Goal: Task Accomplishment & Management: Use online tool/utility

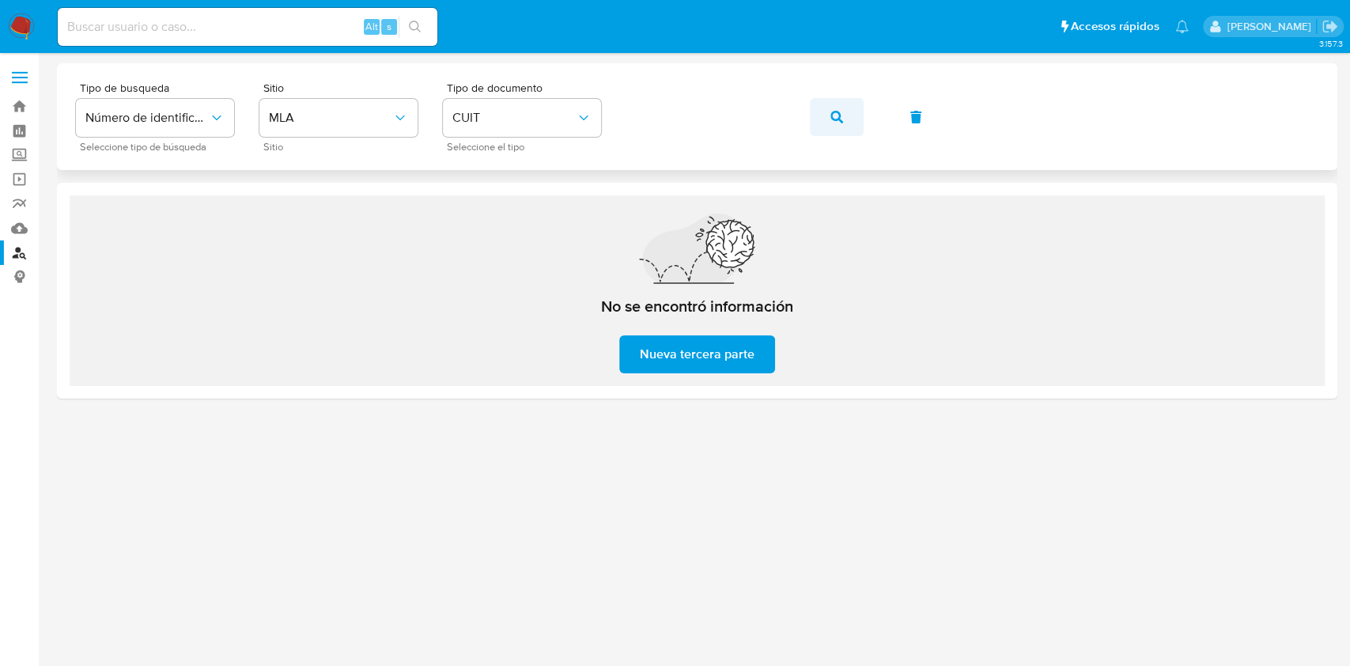
click at [825, 119] on button "button" at bounding box center [837, 117] width 54 height 38
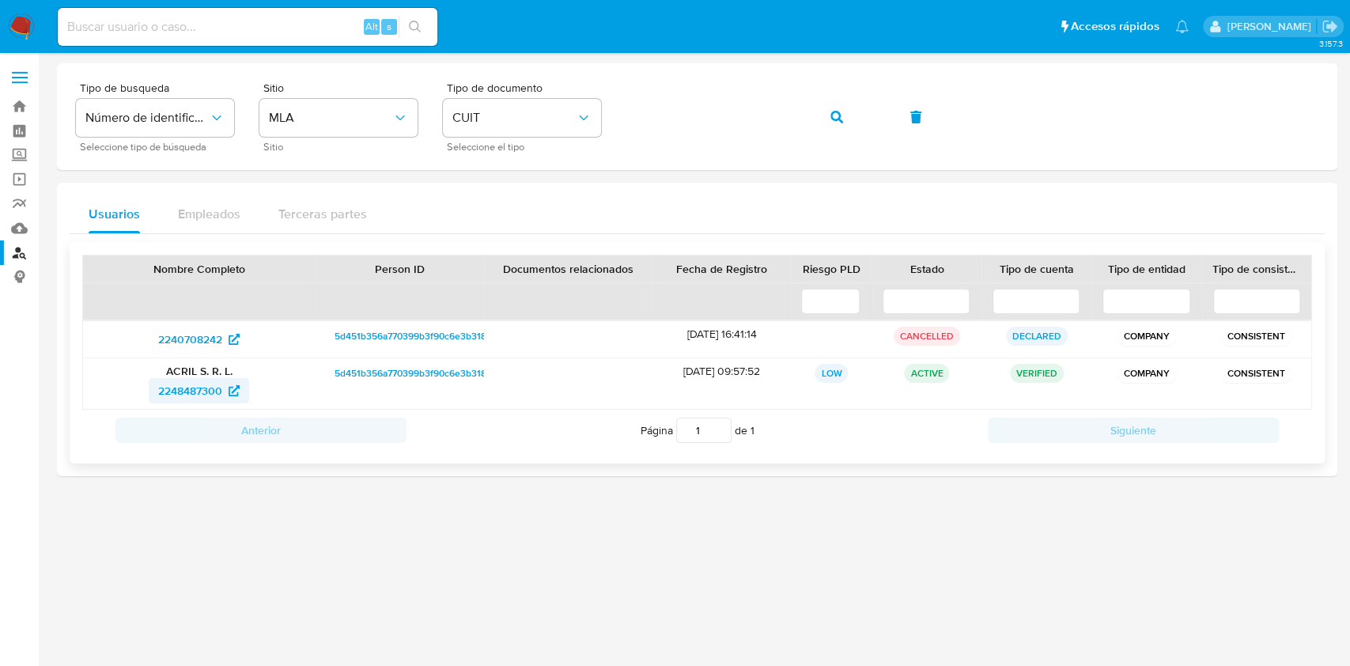
click at [201, 395] on span "2248487300" at bounding box center [190, 390] width 64 height 25
click at [848, 123] on button "button" at bounding box center [837, 117] width 54 height 38
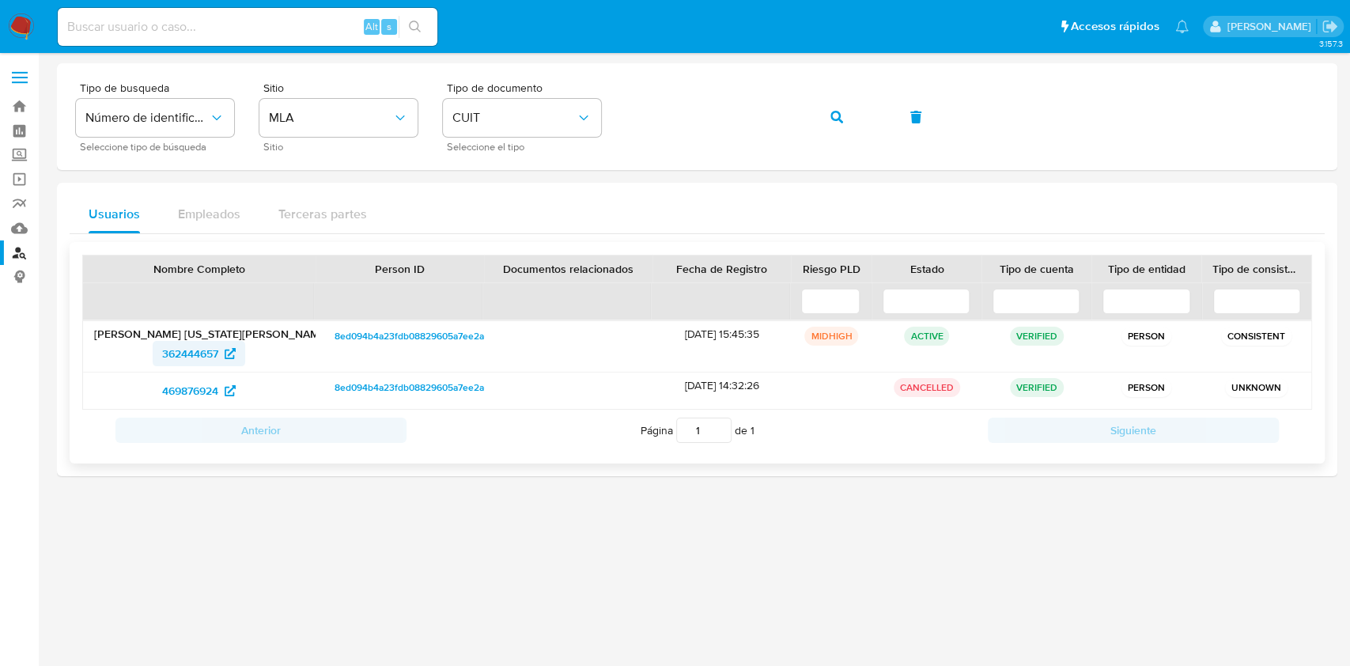
click at [191, 357] on span "362444657" at bounding box center [190, 353] width 56 height 25
click at [829, 120] on button "button" at bounding box center [837, 117] width 54 height 38
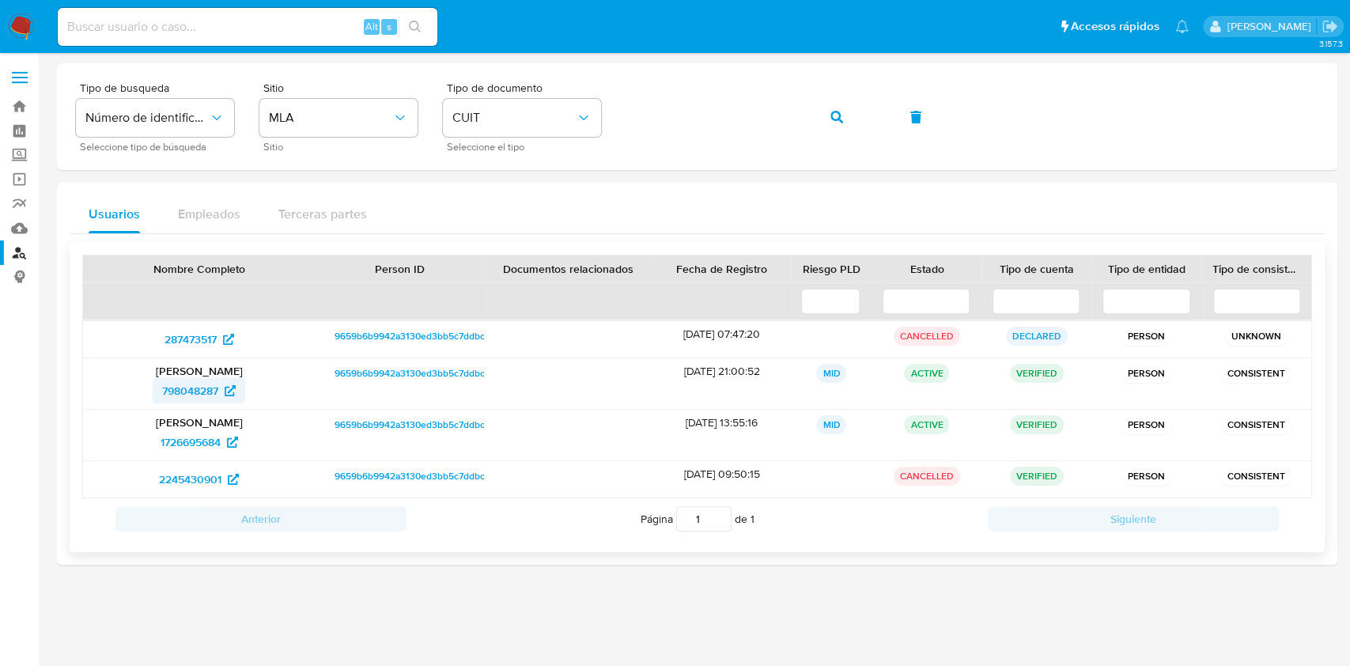
click at [212, 387] on span "798048287" at bounding box center [190, 390] width 56 height 25
drag, startPoint x: 837, startPoint y: 123, endPoint x: 802, endPoint y: 187, distance: 74.0
click at [837, 123] on icon "button" at bounding box center [836, 117] width 13 height 13
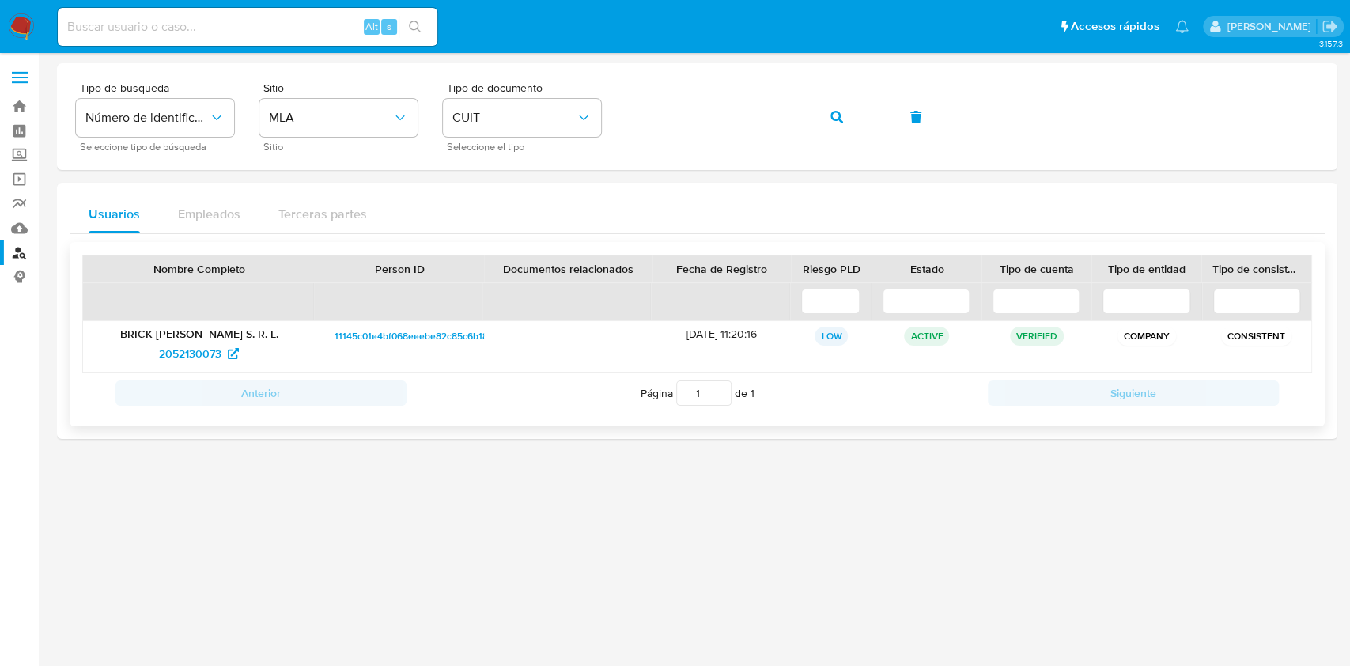
drag, startPoint x: 207, startPoint y: 345, endPoint x: 234, endPoint y: 288, distance: 63.0
click at [207, 344] on span "2052130073" at bounding box center [190, 353] width 62 height 25
click at [833, 119] on icon "button" at bounding box center [836, 117] width 13 height 13
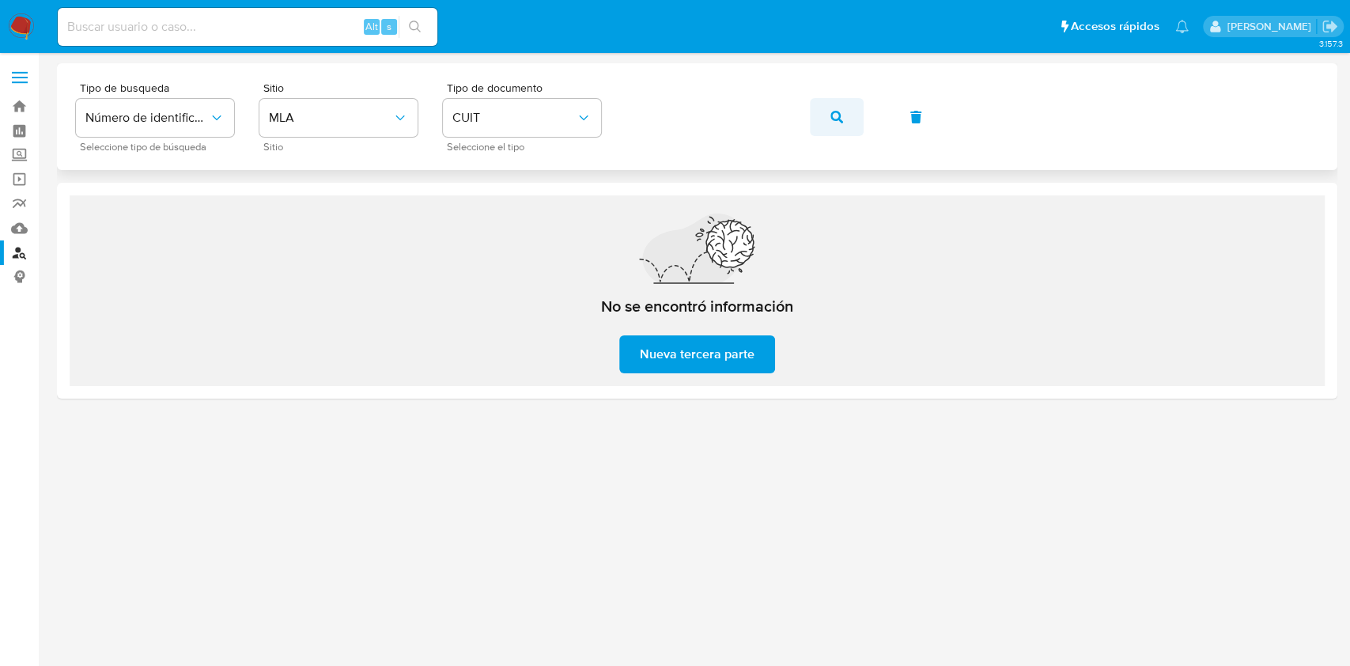
click at [826, 116] on button "button" at bounding box center [837, 117] width 54 height 38
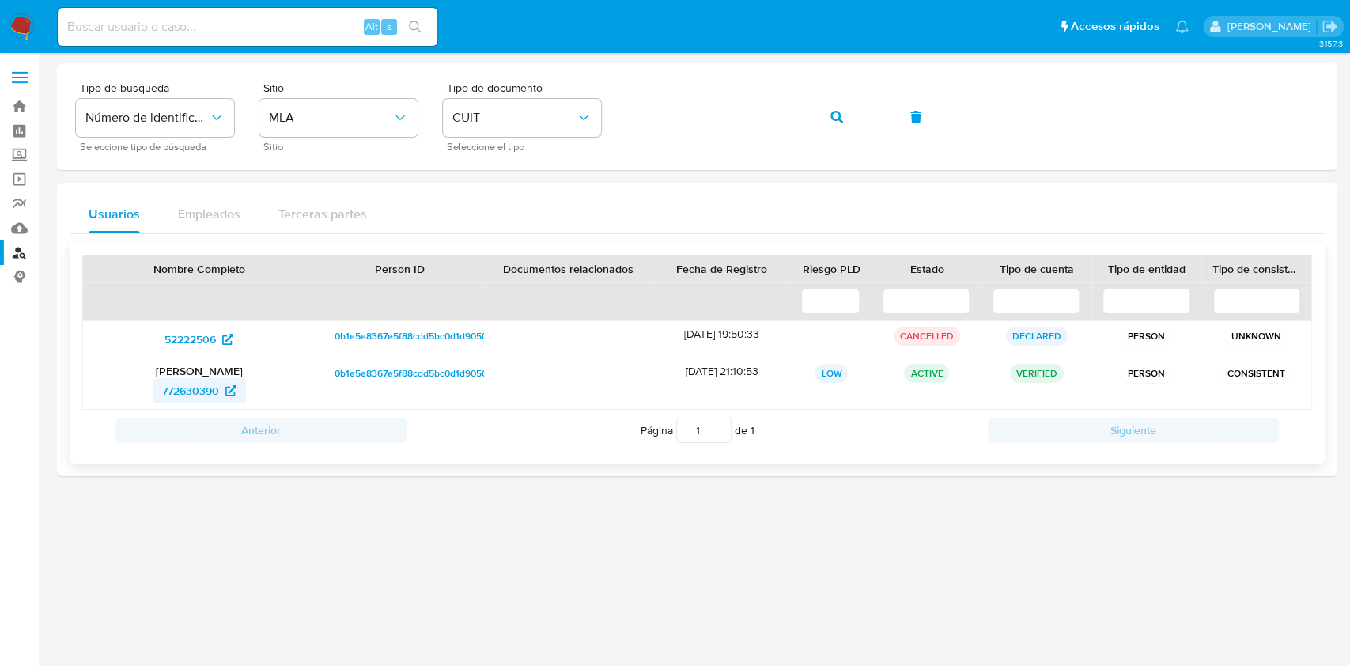
click at [202, 387] on span "772630390" at bounding box center [190, 390] width 57 height 25
click at [836, 122] on icon "button" at bounding box center [836, 117] width 13 height 13
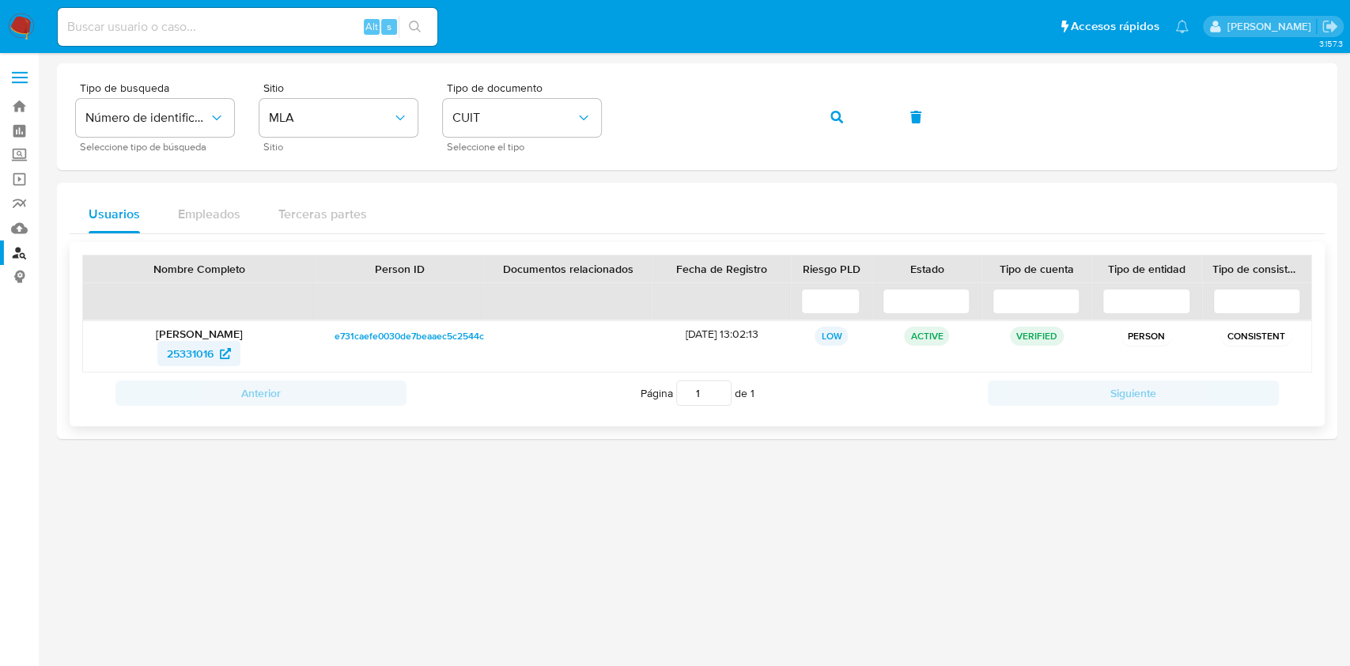
click at [218, 350] on span "25331016" at bounding box center [199, 353] width 64 height 25
click at [836, 127] on span "button" at bounding box center [836, 117] width 13 height 35
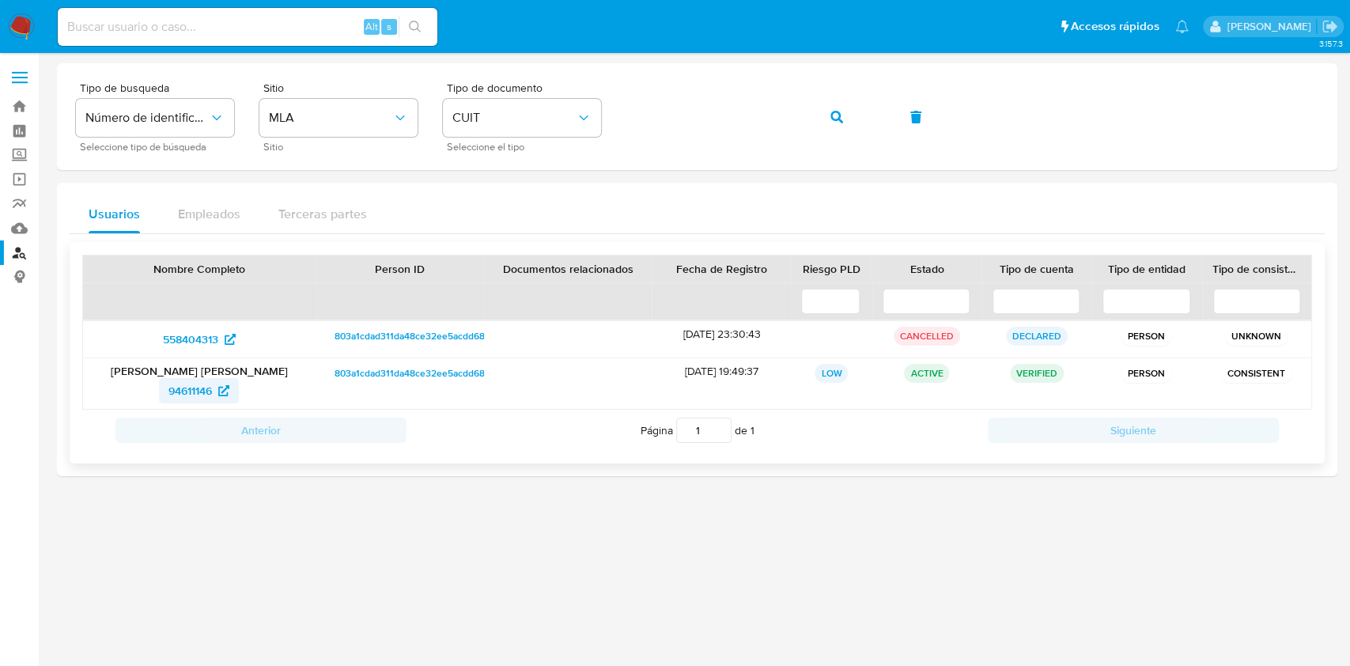
click at [199, 394] on span "94611146" at bounding box center [189, 390] width 43 height 25
drag, startPoint x: 833, startPoint y: 118, endPoint x: 817, endPoint y: 166, distance: 51.0
click at [837, 121] on icon "button" at bounding box center [836, 117] width 13 height 13
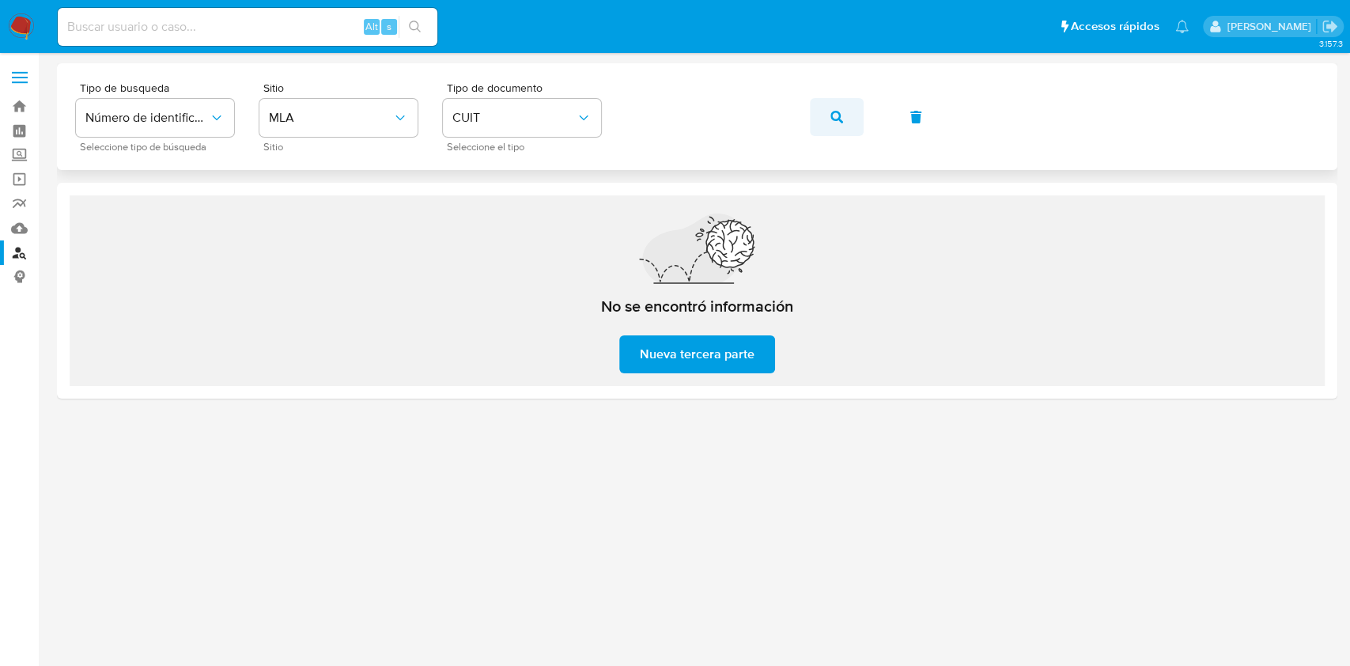
click at [824, 117] on button "button" at bounding box center [837, 117] width 54 height 38
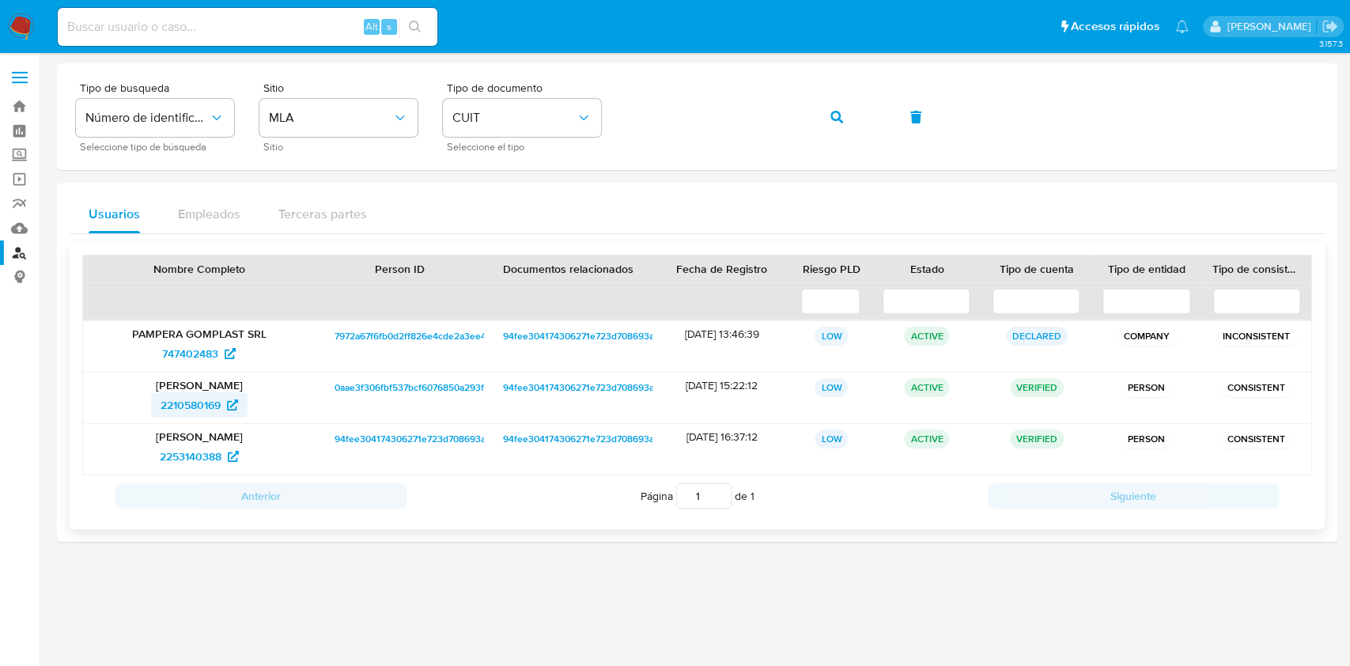
click at [214, 399] on span "2210580169" at bounding box center [191, 404] width 60 height 25
click at [812, 118] on button "button" at bounding box center [837, 117] width 54 height 38
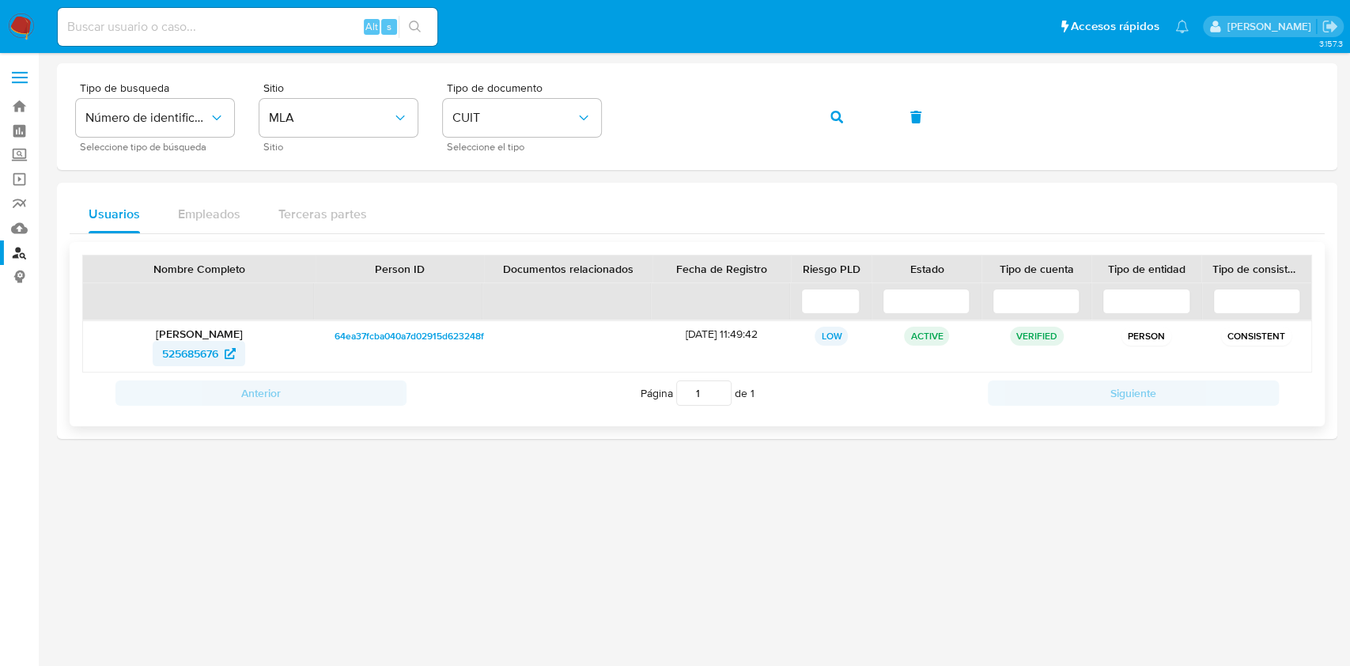
click at [183, 354] on span "525685676" at bounding box center [190, 353] width 56 height 25
click at [833, 117] on icon "button" at bounding box center [836, 117] width 13 height 13
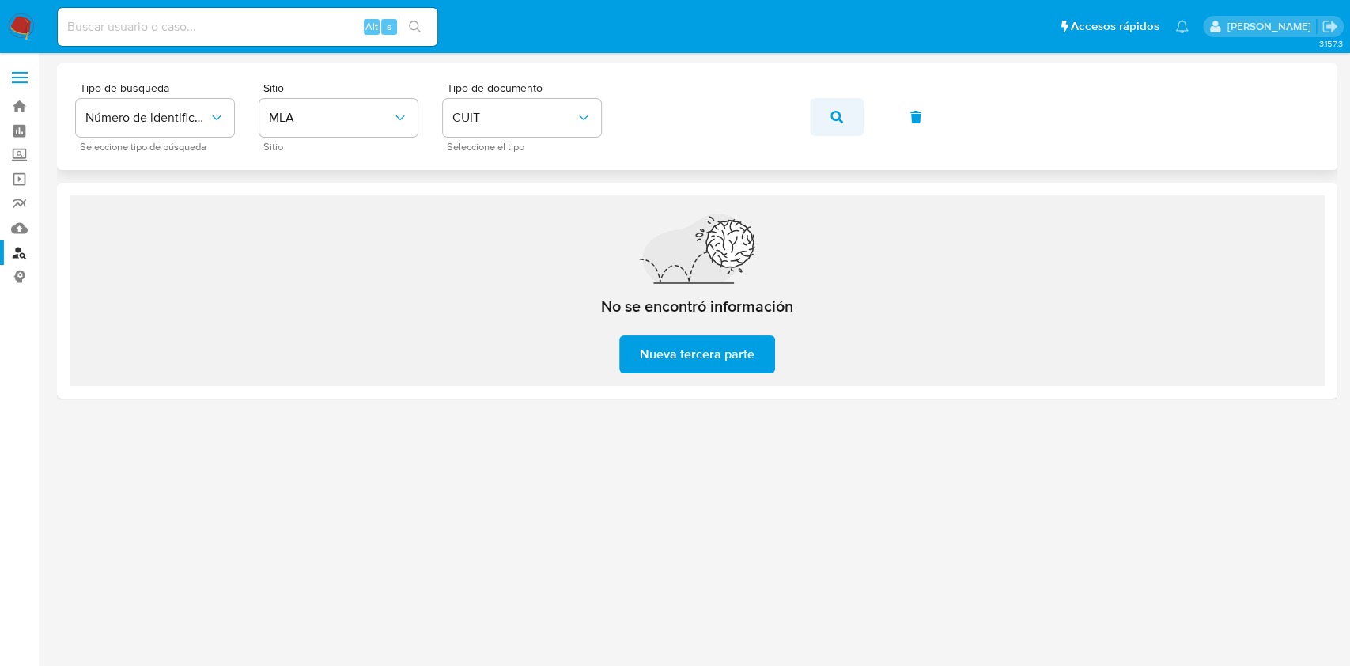
click at [816, 121] on button "button" at bounding box center [837, 117] width 54 height 38
drag, startPoint x: 826, startPoint y: 117, endPoint x: 822, endPoint y: 148, distance: 31.0
click at [826, 117] on button "button" at bounding box center [837, 117] width 54 height 38
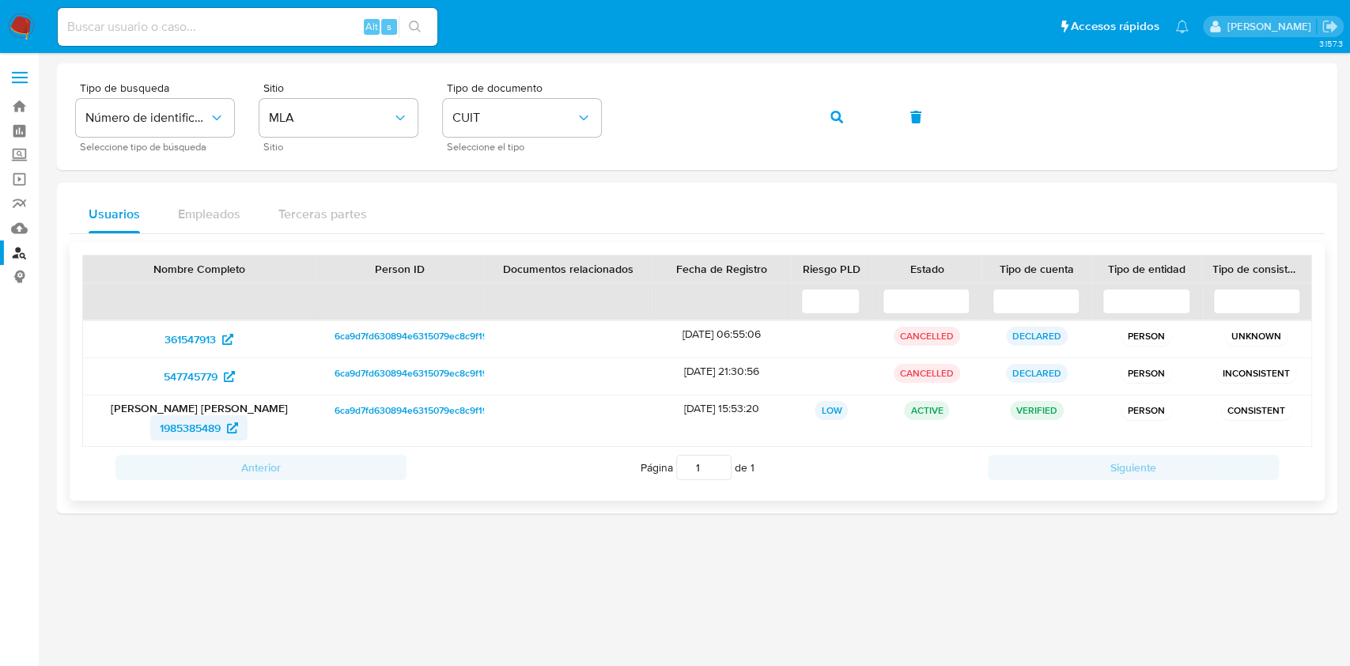
click at [221, 432] on span "1985385489" at bounding box center [199, 427] width 78 height 25
click at [847, 119] on button "button" at bounding box center [837, 117] width 54 height 38
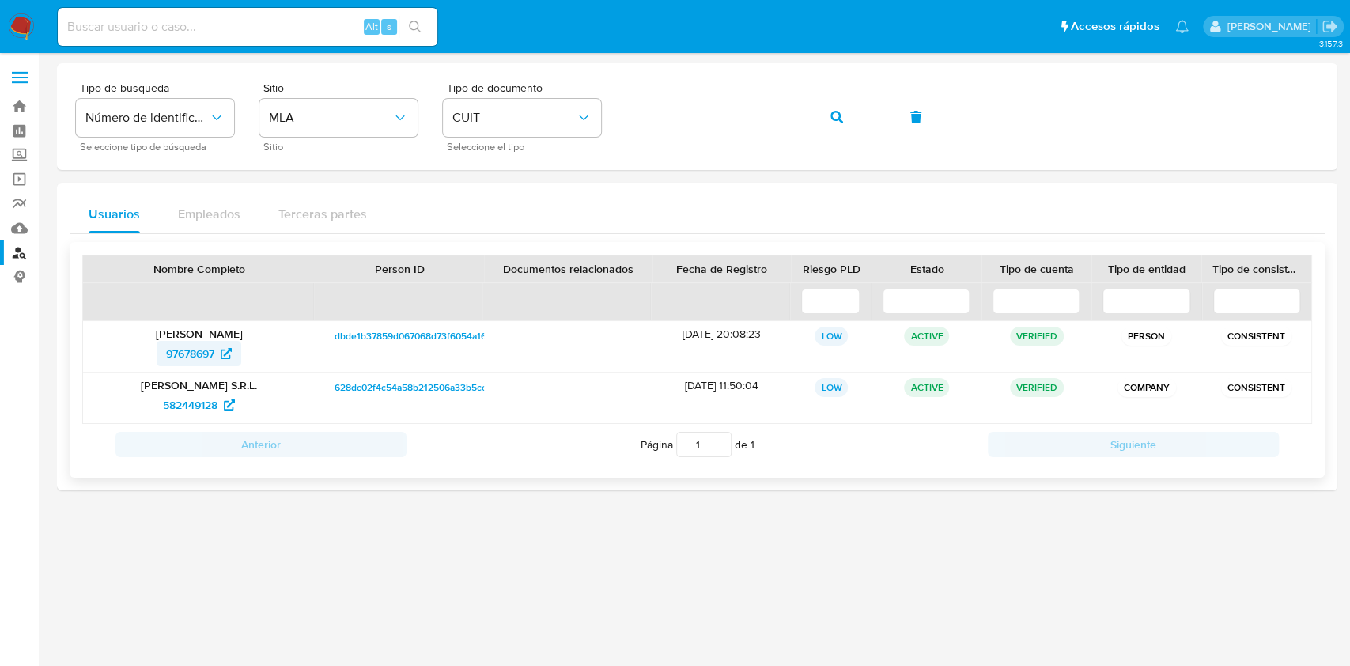
click at [205, 352] on span "97678697" at bounding box center [190, 353] width 48 height 25
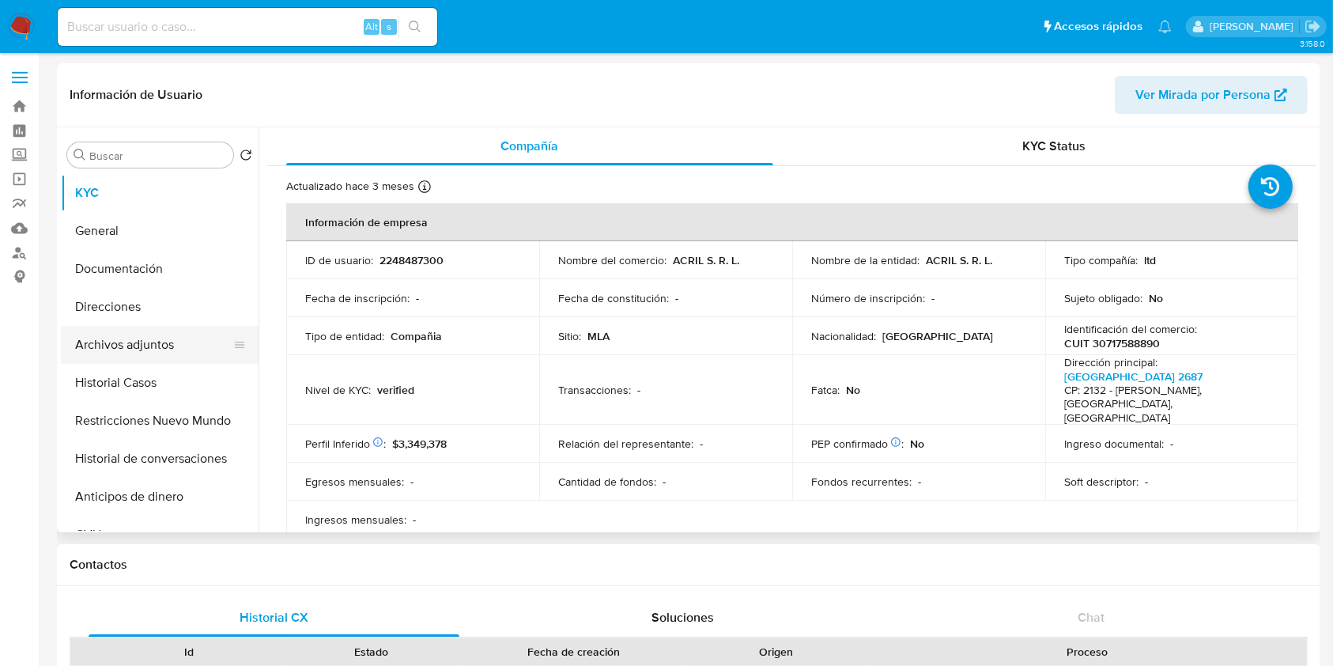
select select "10"
click at [138, 374] on button "Historial Casos" at bounding box center [153, 383] width 185 height 38
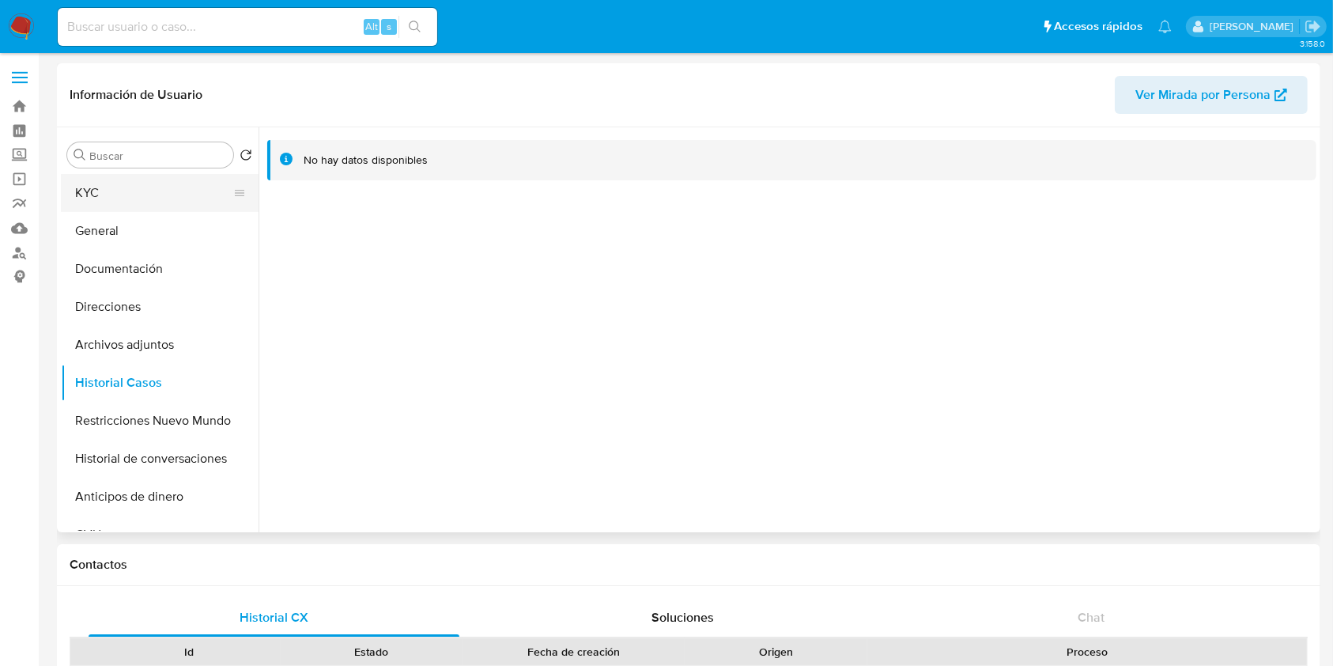
click at [137, 176] on button "KYC" at bounding box center [153, 193] width 185 height 38
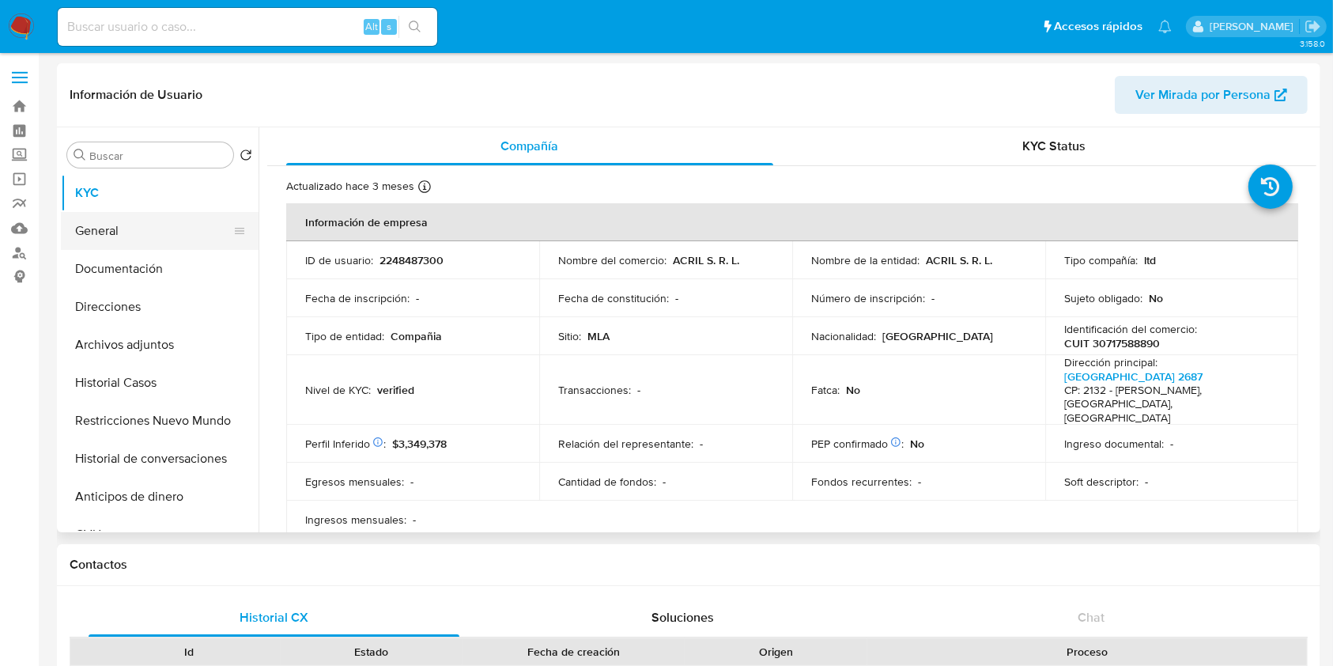
click at [155, 232] on button "General" at bounding box center [153, 231] width 185 height 38
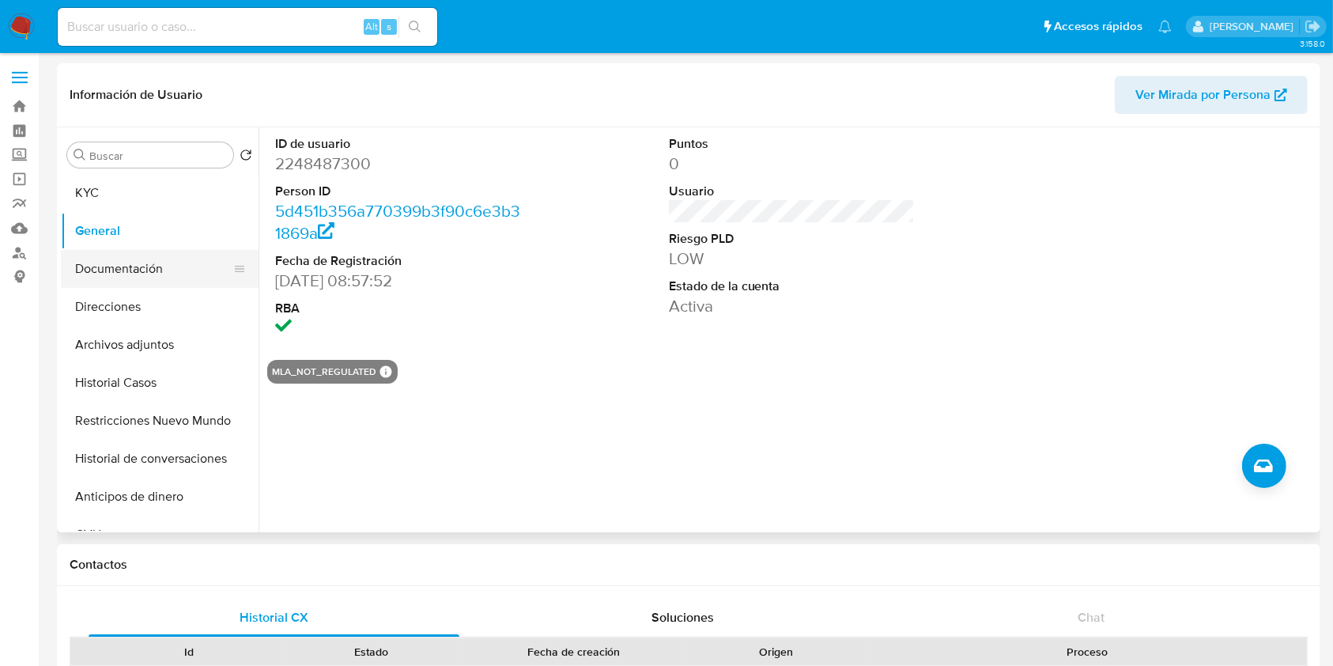
click at [158, 272] on button "Documentación" at bounding box center [153, 269] width 185 height 38
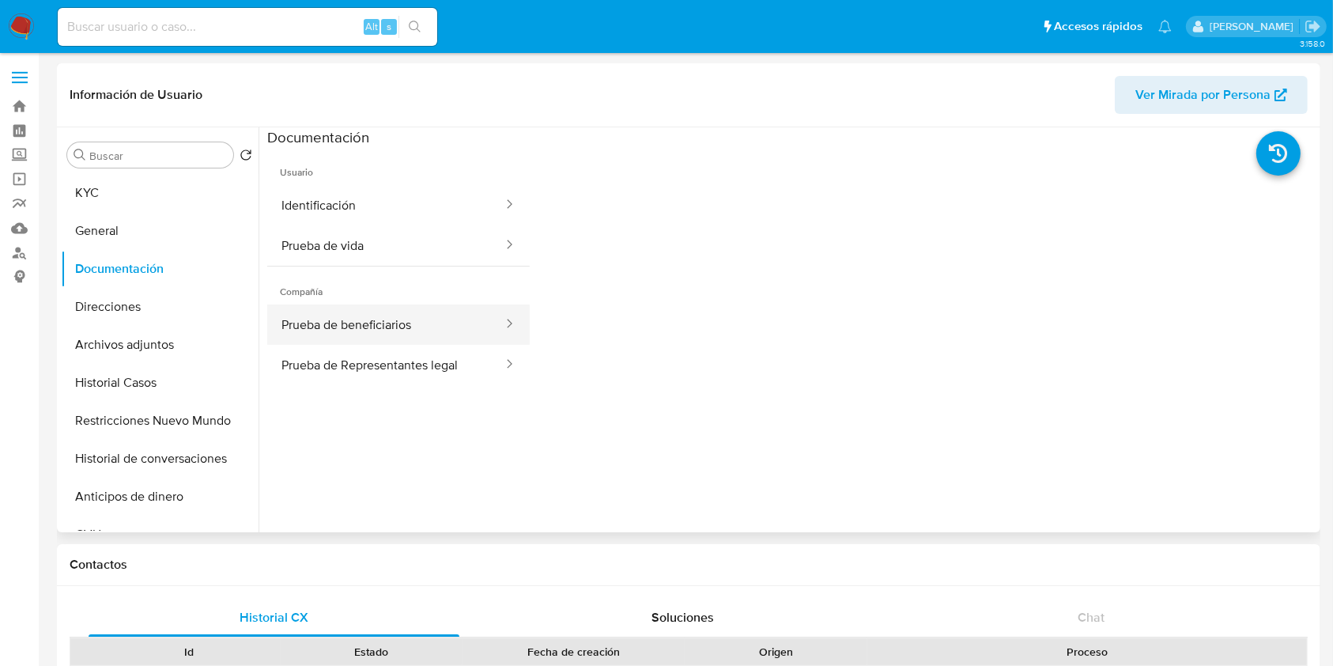
click at [374, 323] on button "Prueba de beneficiarios" at bounding box center [385, 324] width 237 height 40
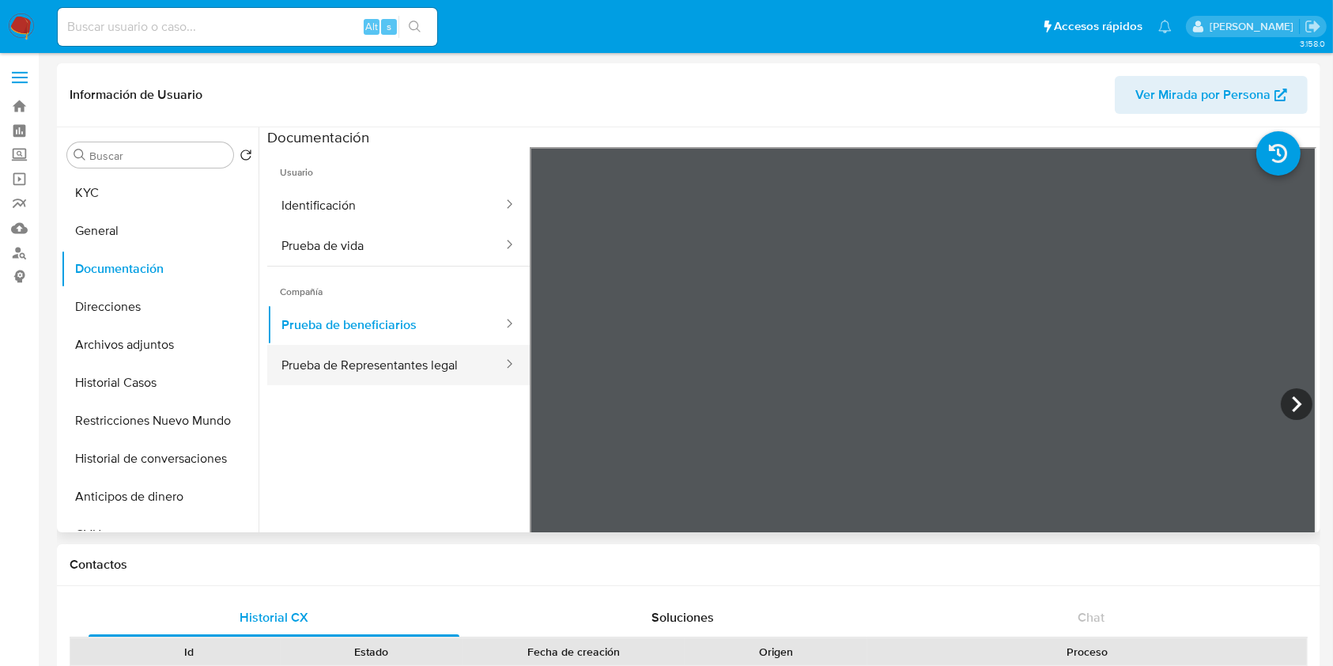
click at [464, 361] on button "Prueba de Representantes legal" at bounding box center [385, 365] width 237 height 40
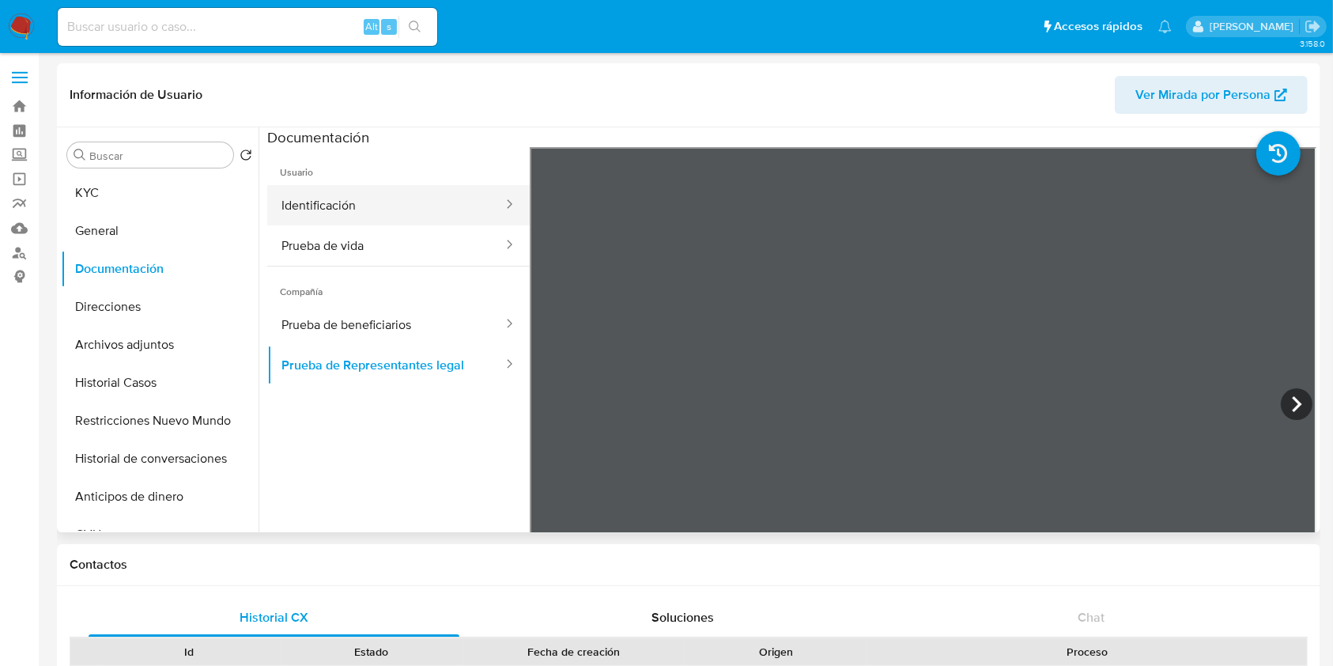
click at [444, 224] on button "Identificación" at bounding box center [385, 205] width 237 height 40
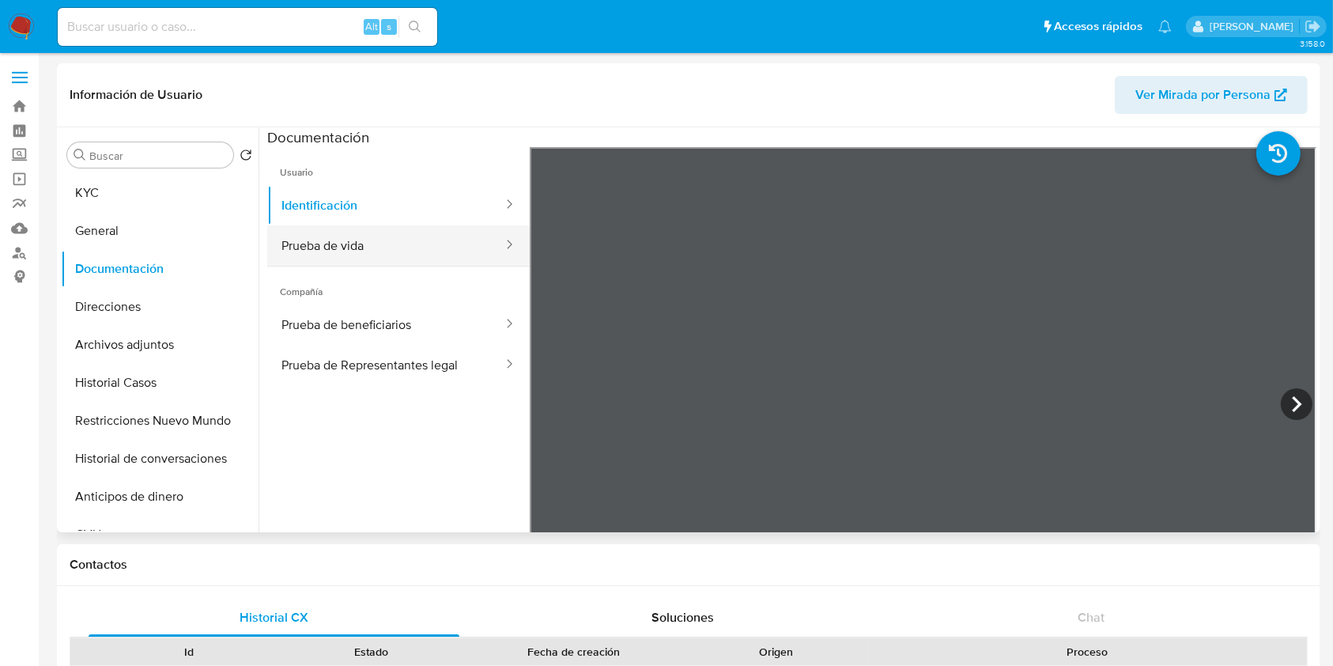
click at [444, 248] on button "Prueba de vida" at bounding box center [385, 245] width 237 height 40
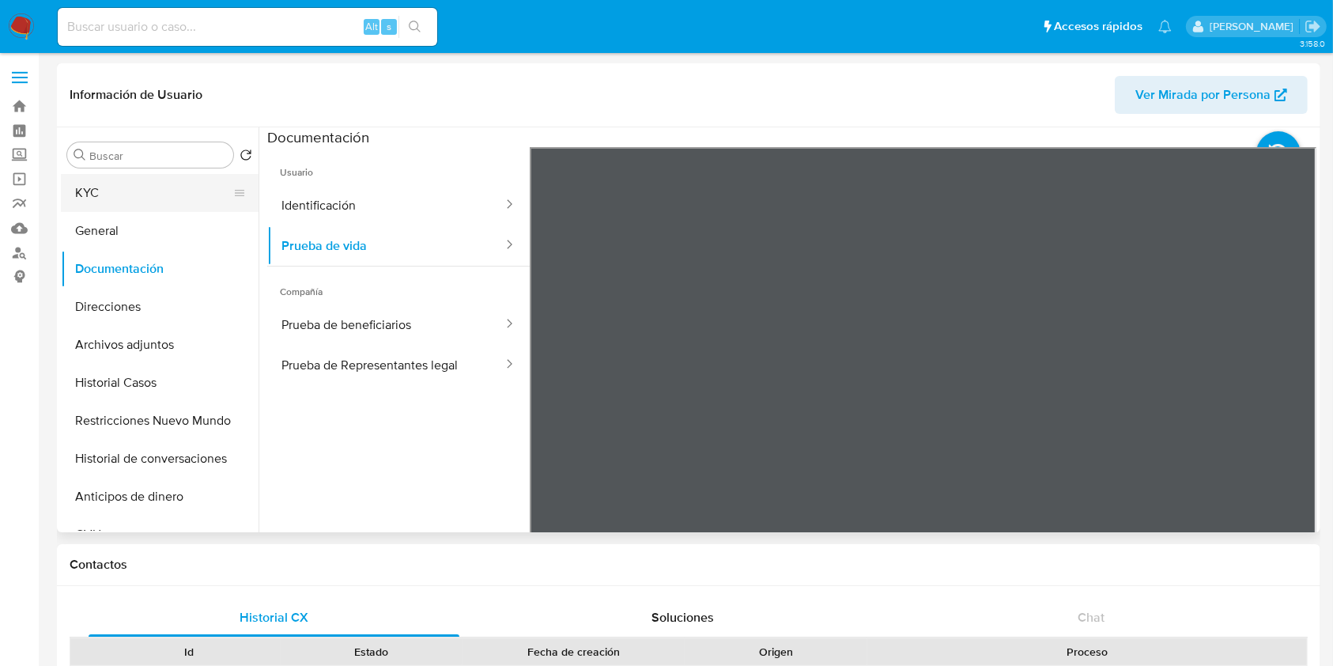
click at [158, 193] on button "KYC" at bounding box center [153, 193] width 185 height 38
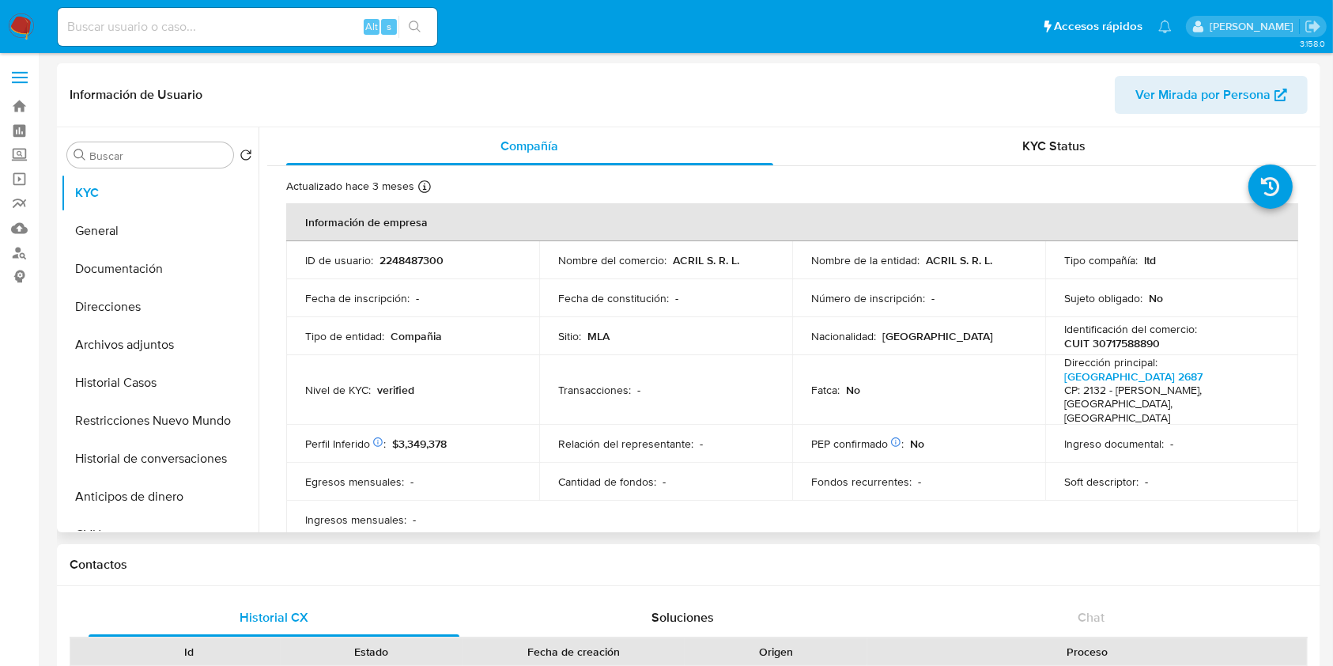
scroll to position [210, 0]
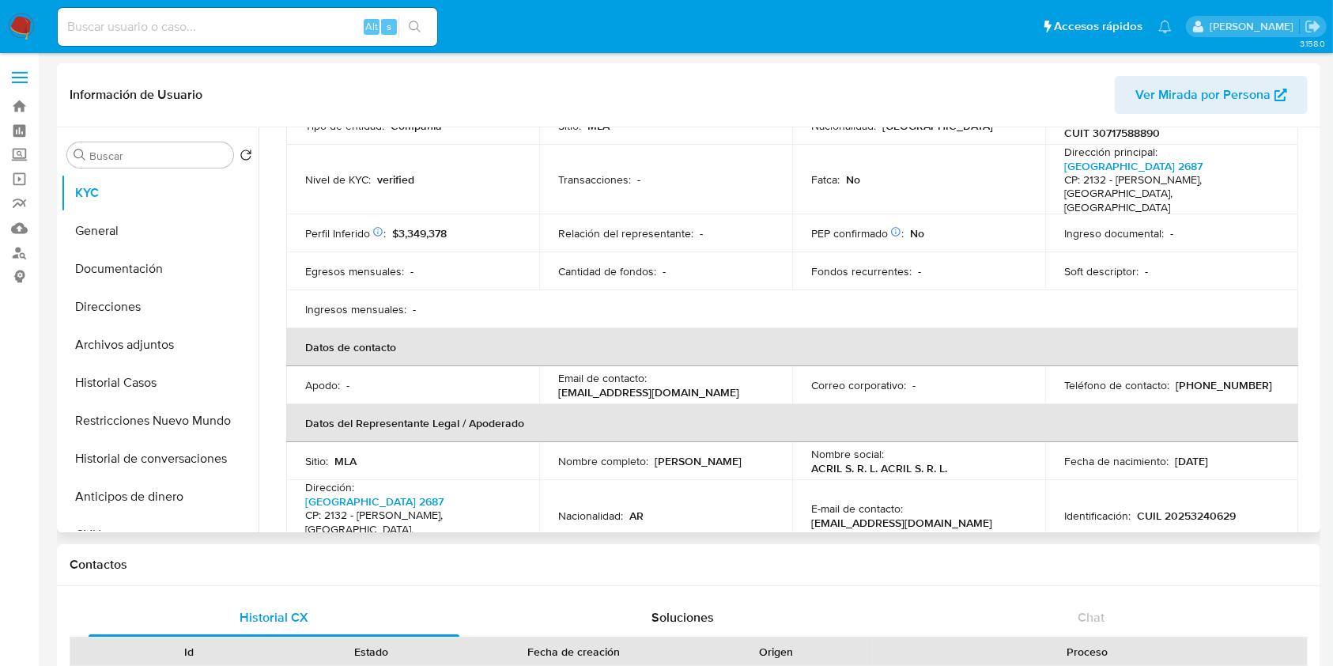
click at [1196, 508] on p "CUIL 20253240629" at bounding box center [1186, 515] width 99 height 14
copy p "20253240629"
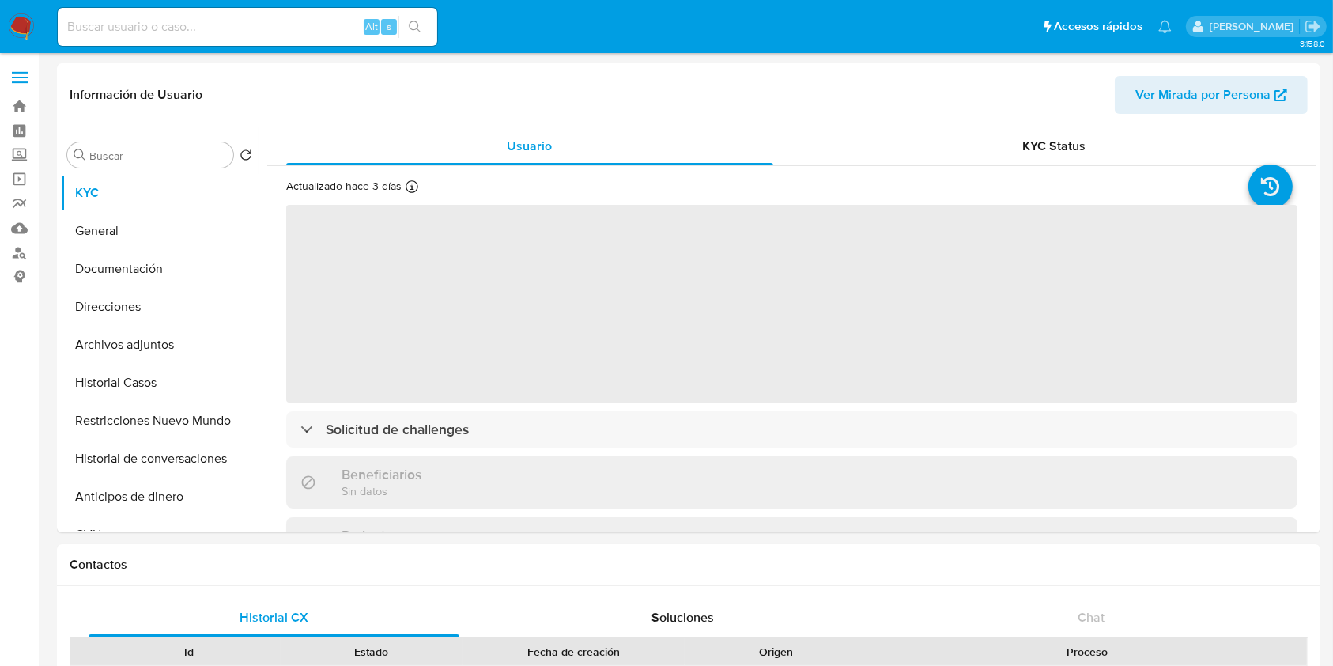
select select "10"
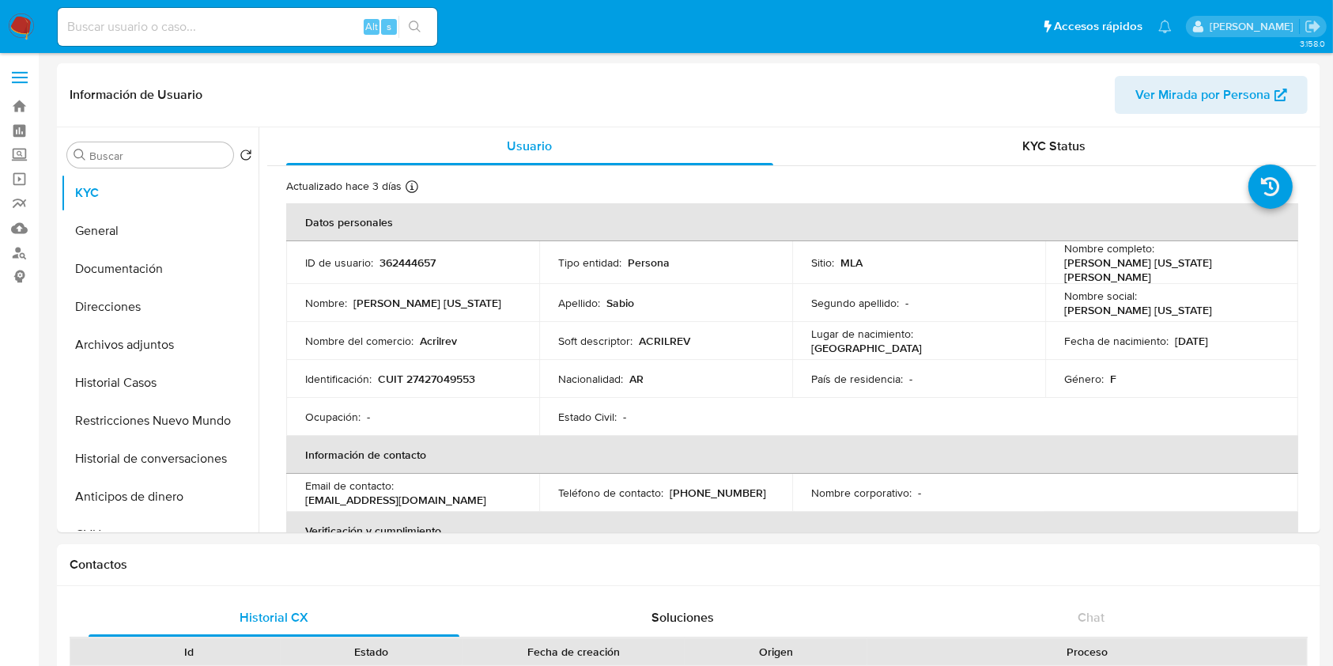
click at [146, 390] on button "Historial Casos" at bounding box center [160, 383] width 198 height 38
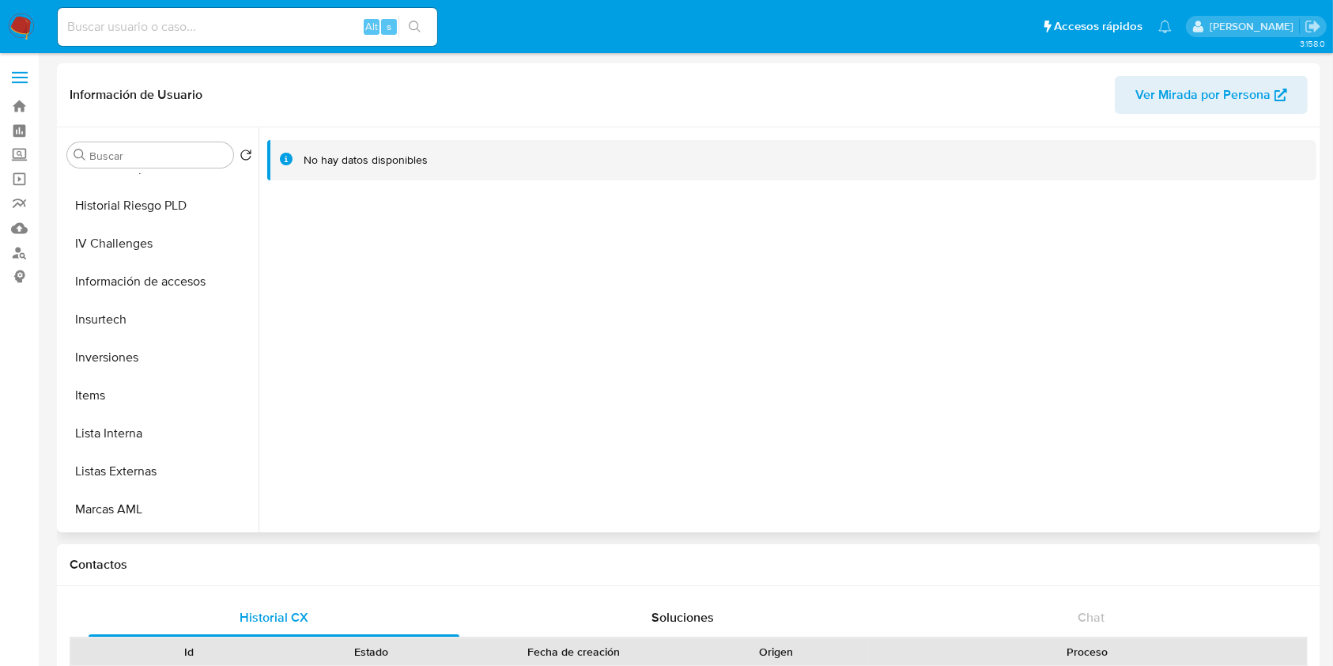
click at [1218, 104] on span "Ver Mirada por Persona" at bounding box center [1203, 95] width 135 height 38
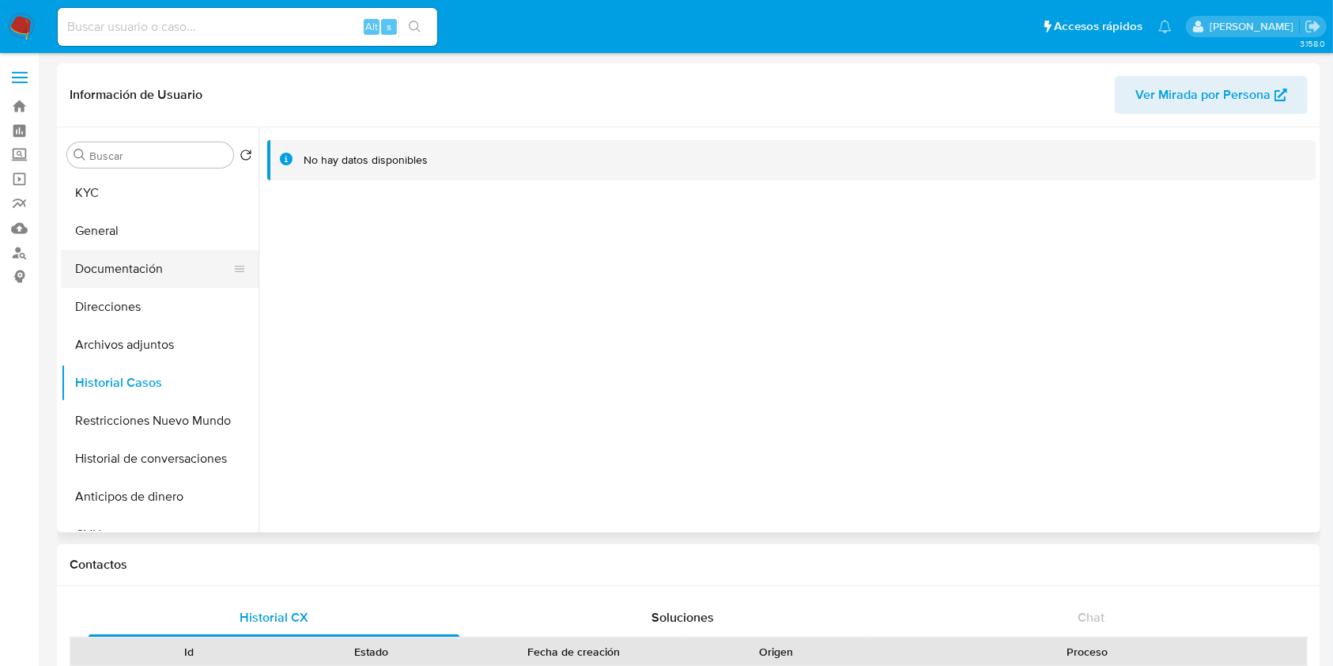
click at [157, 260] on button "Documentación" at bounding box center [153, 269] width 185 height 38
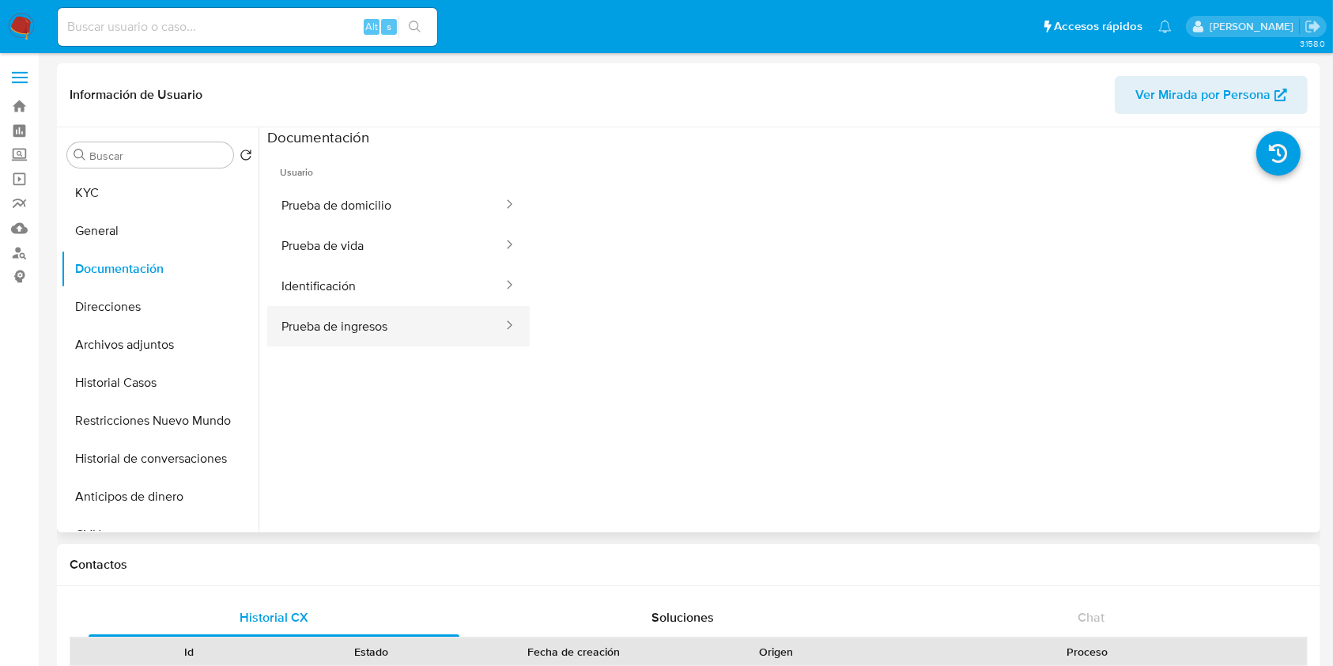
click at [302, 317] on button "Prueba de ingresos" at bounding box center [385, 326] width 237 height 40
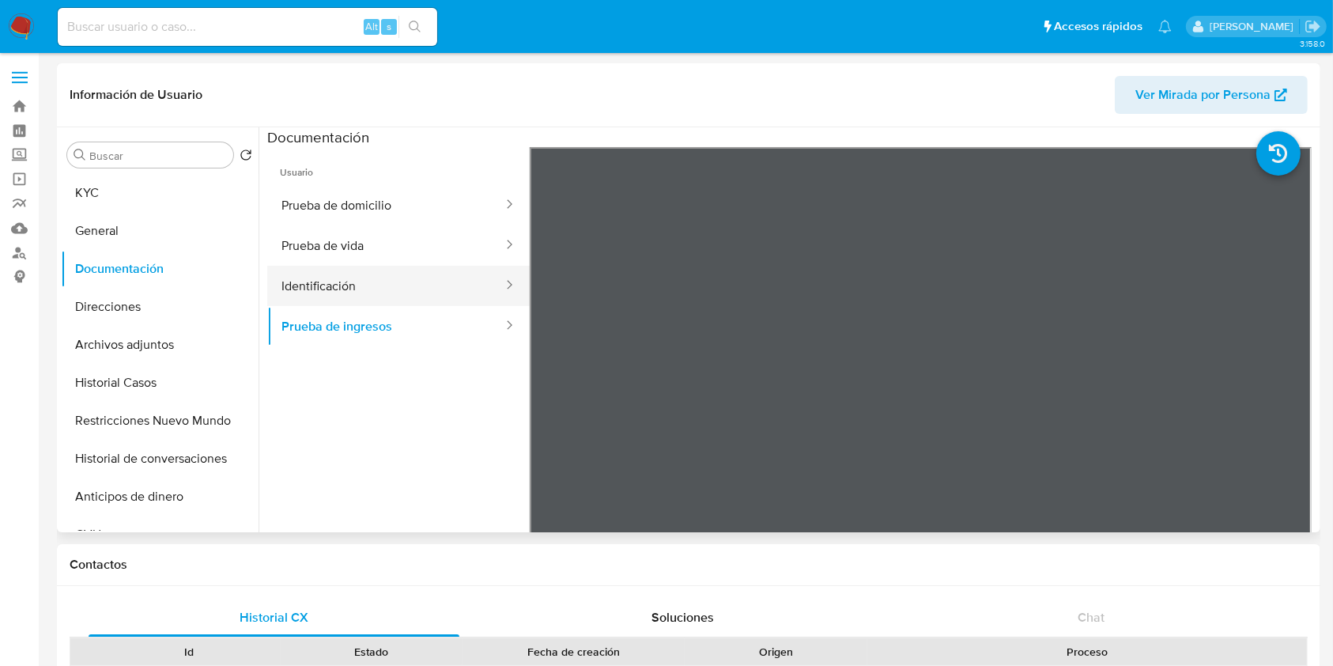
click at [402, 302] on button "Identificación" at bounding box center [385, 286] width 237 height 40
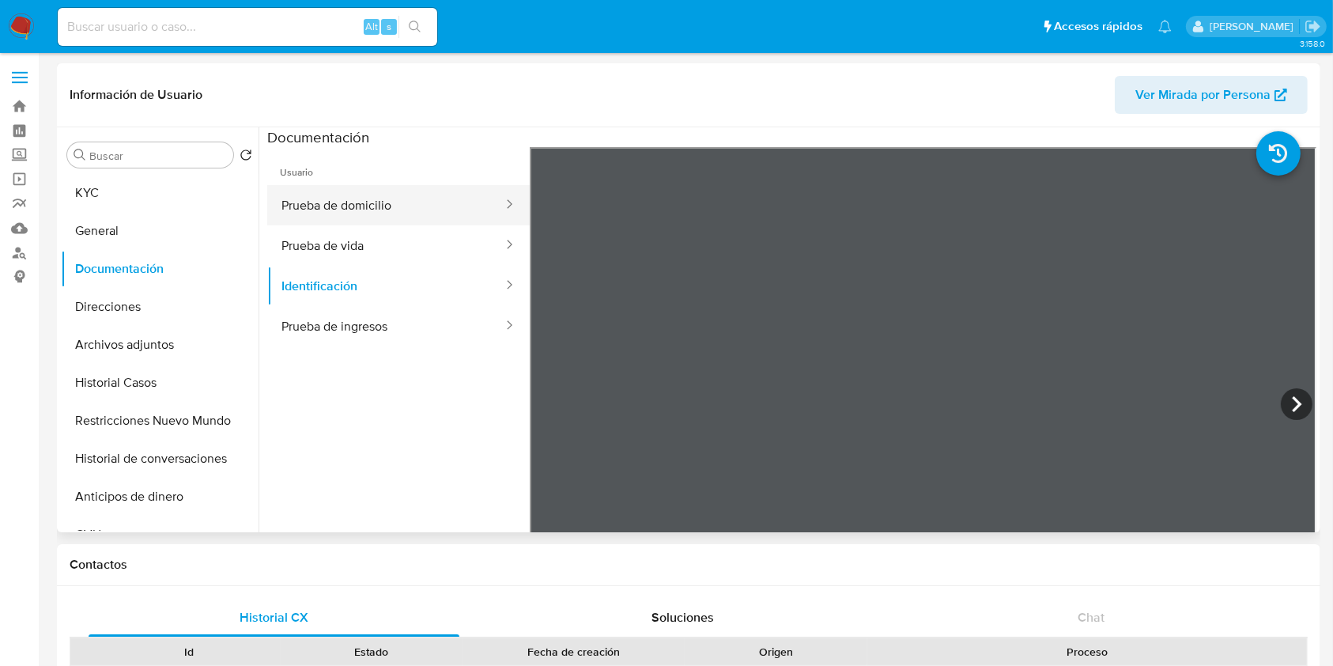
click at [462, 210] on button "Prueba de domicilio" at bounding box center [385, 205] width 237 height 40
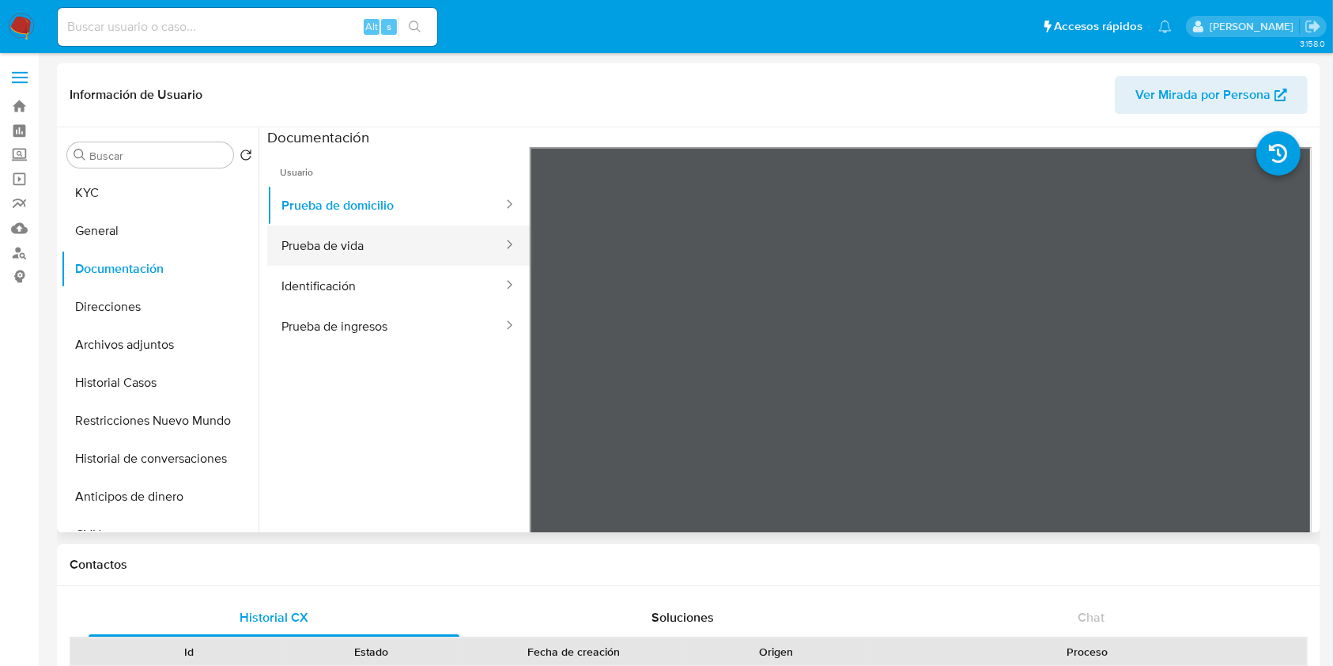
click at [471, 251] on button "Prueba de vida" at bounding box center [385, 245] width 237 height 40
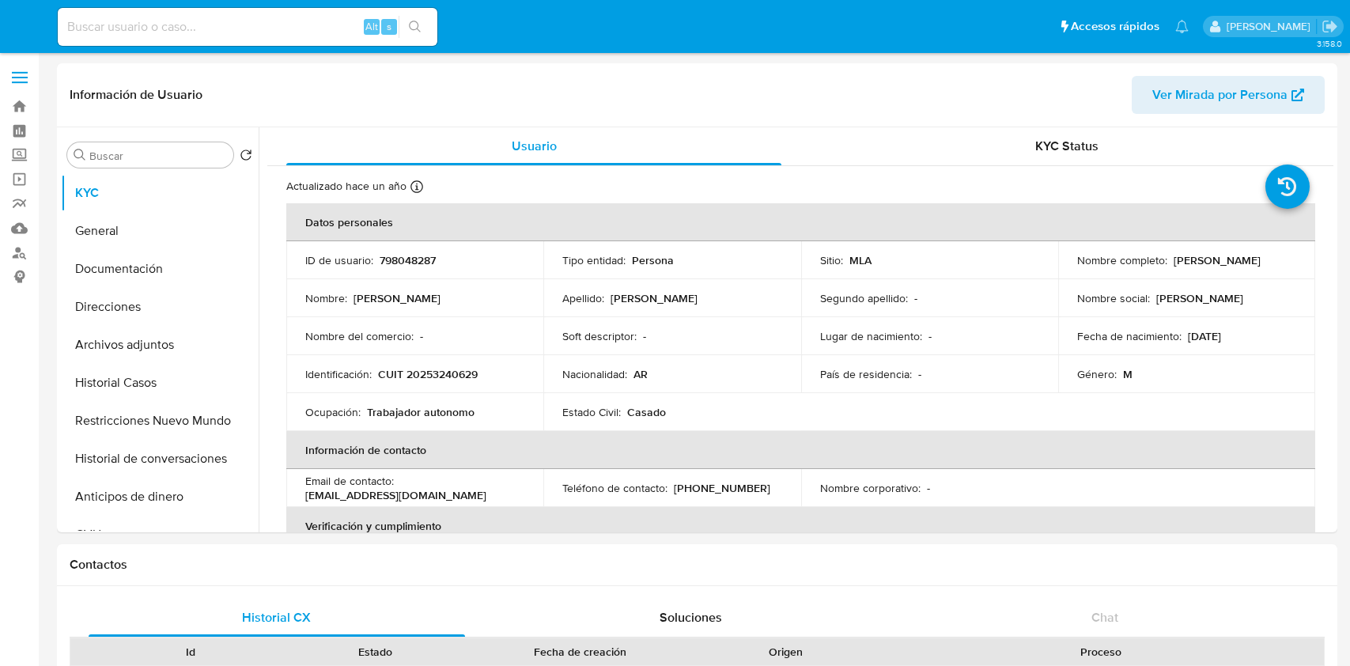
select select "10"
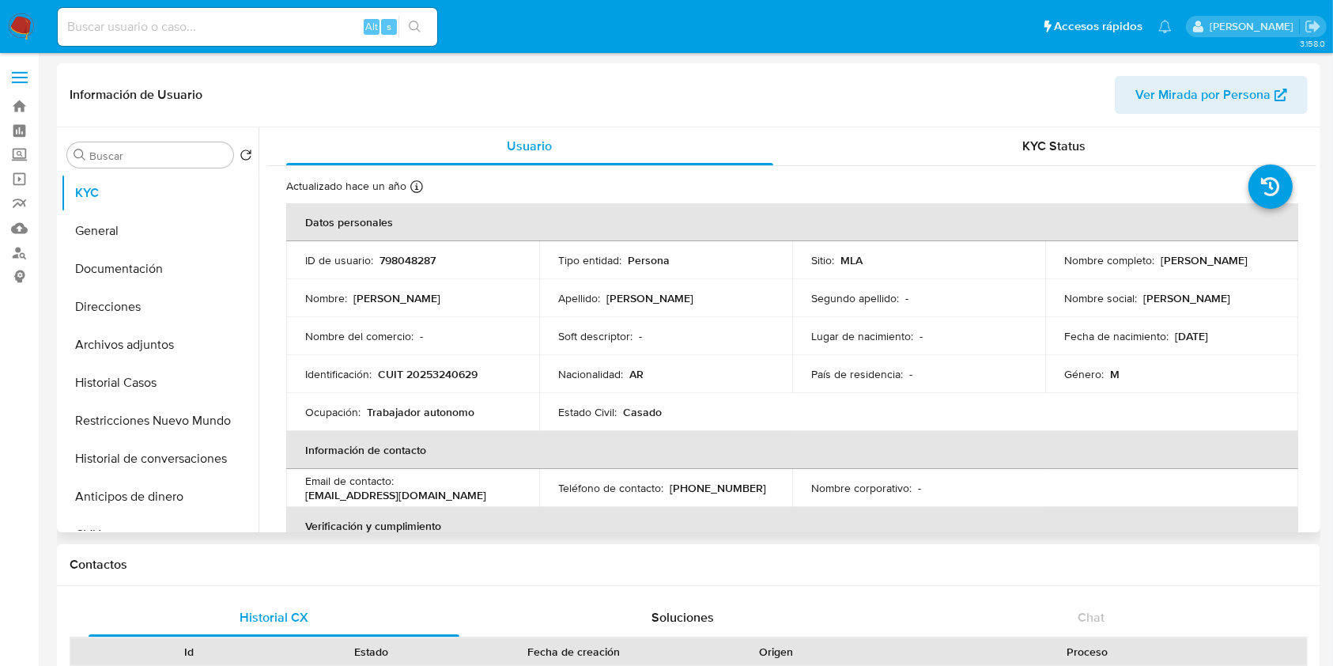
click at [1204, 92] on span "Ver Mirada por Persona" at bounding box center [1203, 95] width 135 height 38
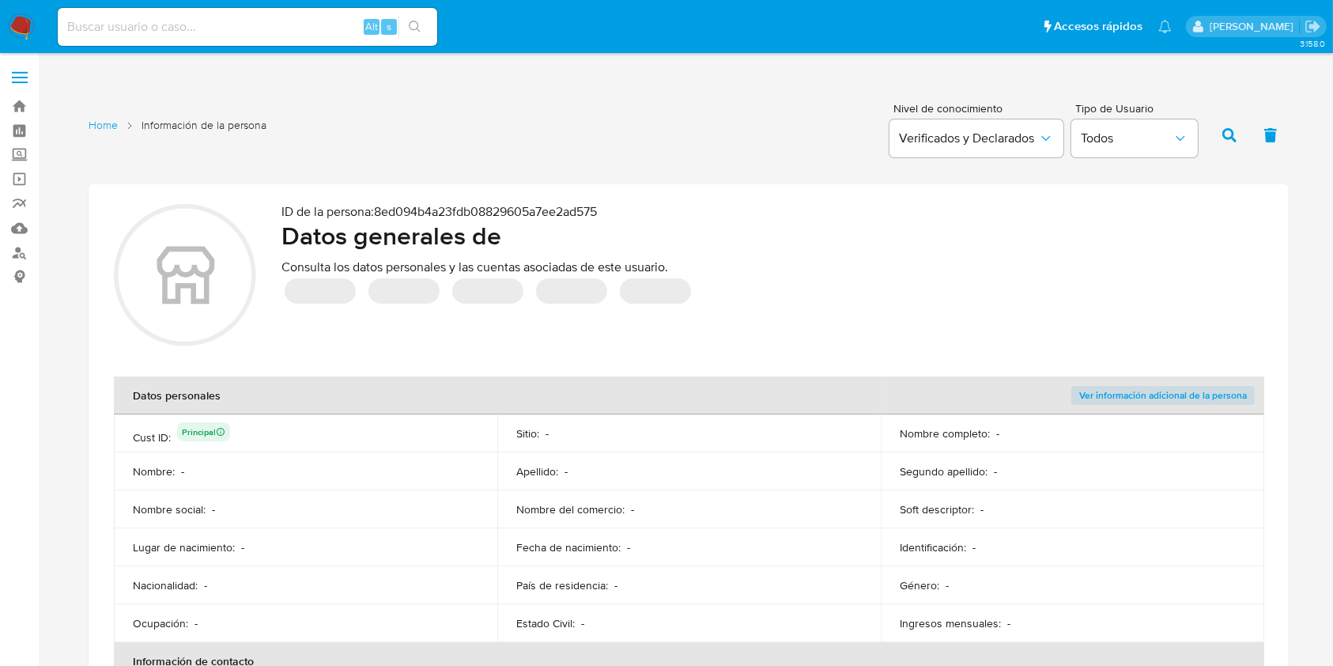
click at [711, 285] on div "‌ ‌ ‌ ‌ ‌" at bounding box center [773, 291] width 982 height 32
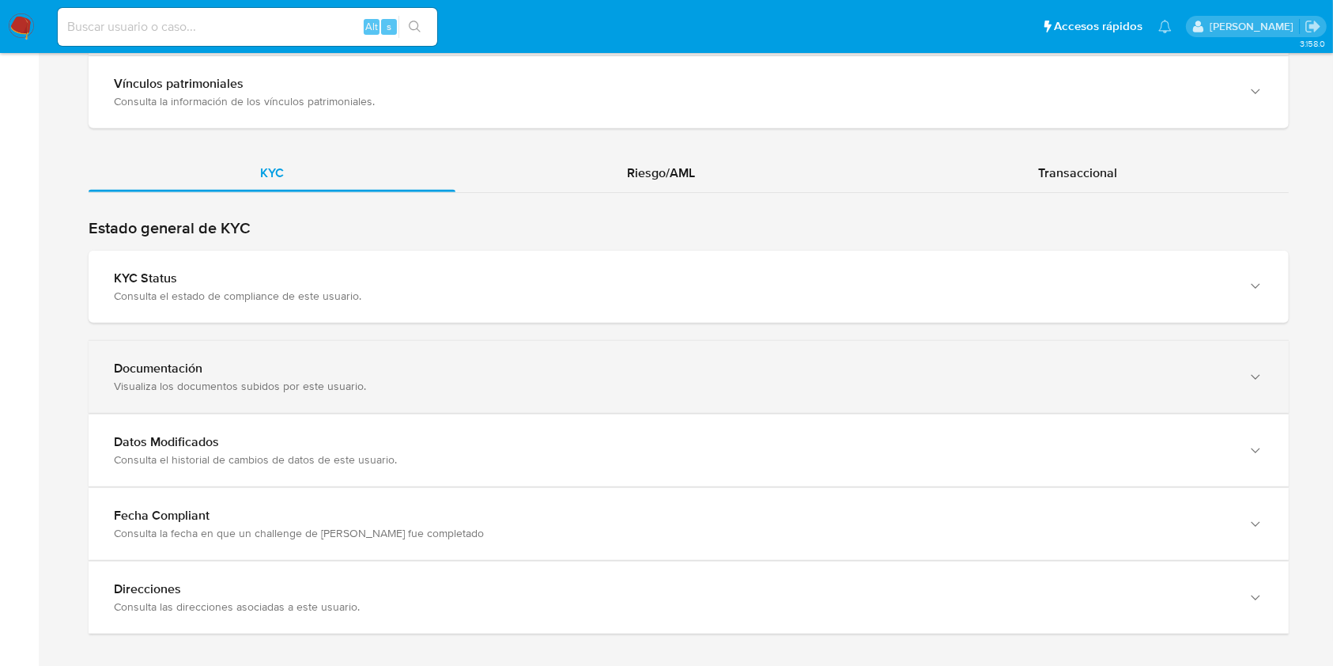
scroll to position [1370, 0]
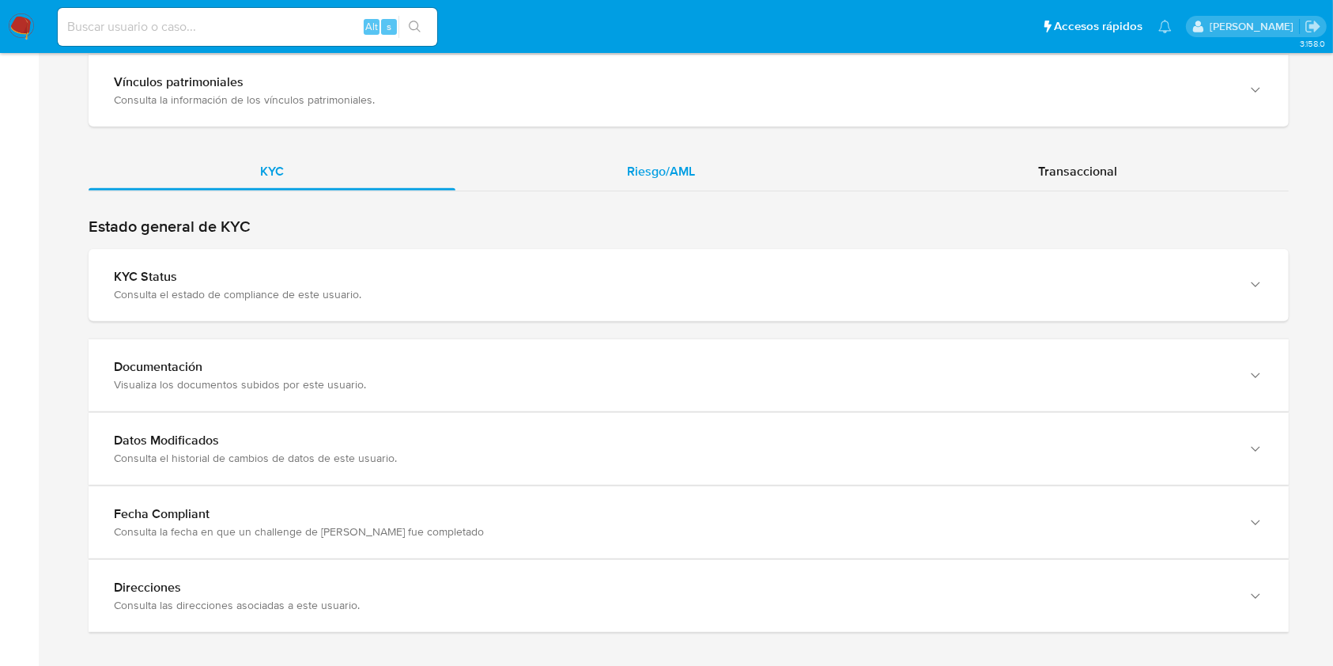
click at [716, 176] on div "Riesgo/AML" at bounding box center [660, 172] width 411 height 38
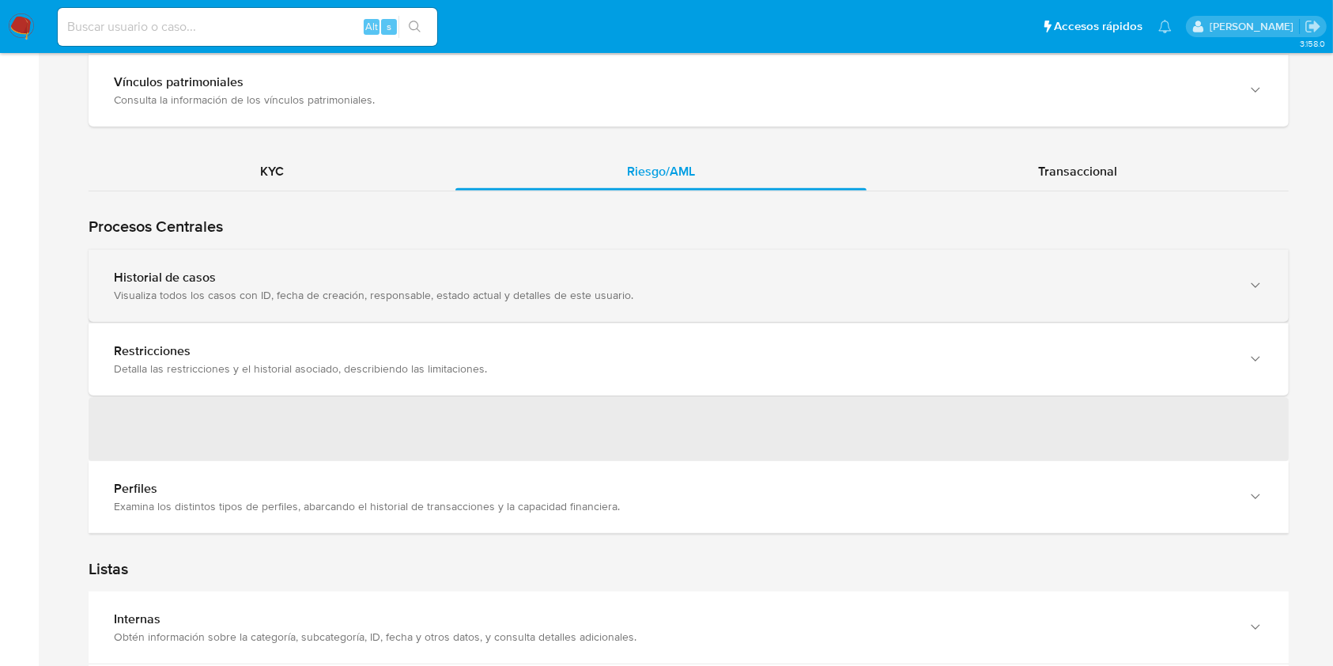
click at [264, 288] on div "Visualiza todos los casos con ID, fecha de creación, responsable, estado actual…" at bounding box center [673, 295] width 1118 height 14
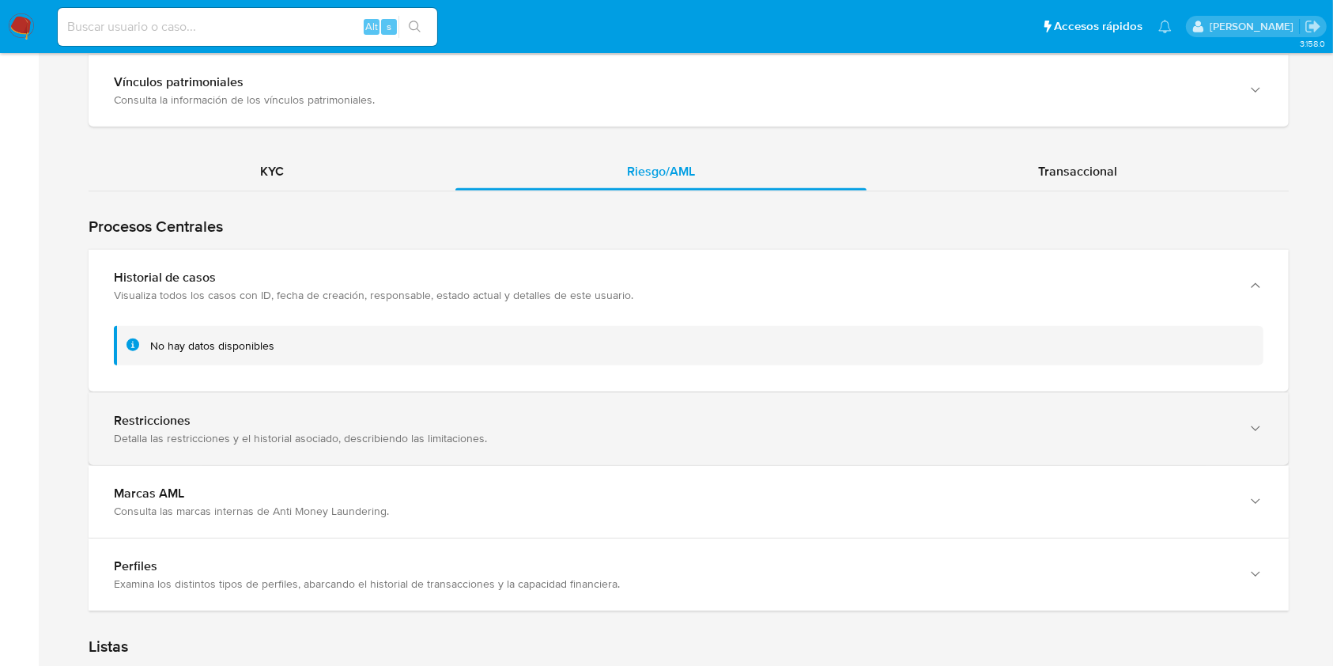
click at [365, 414] on div "Restricciones" at bounding box center [673, 421] width 1118 height 16
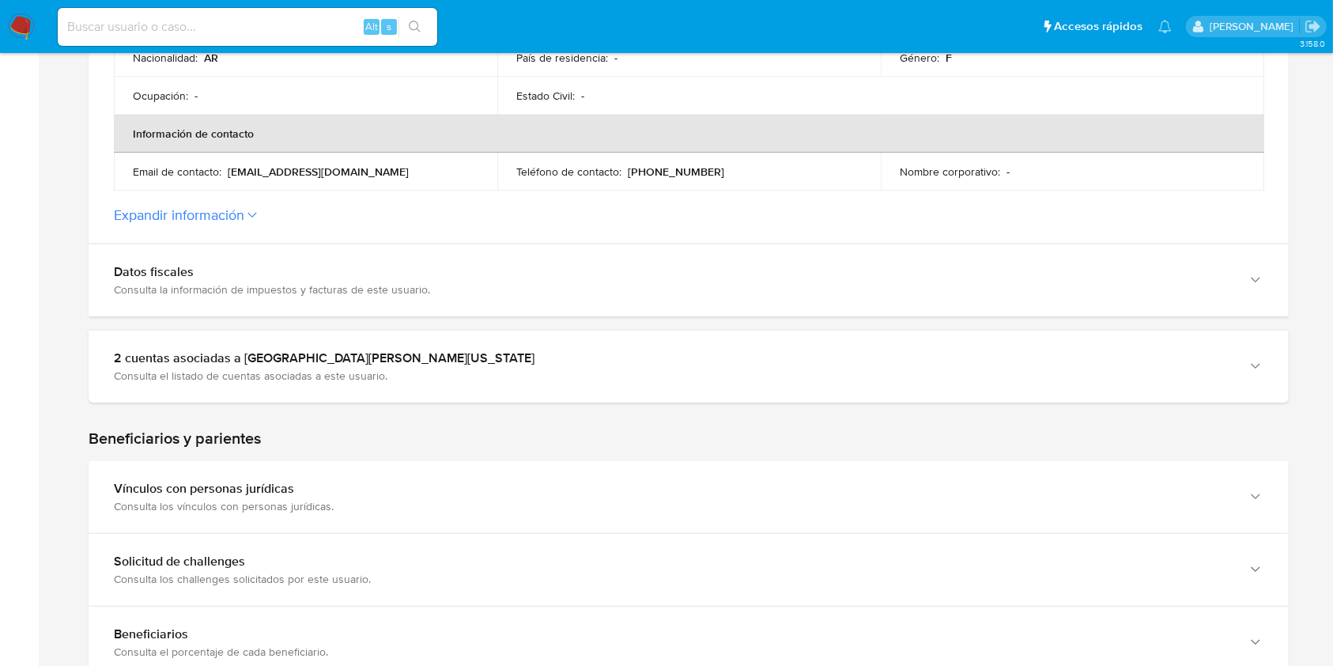
scroll to position [527, 0]
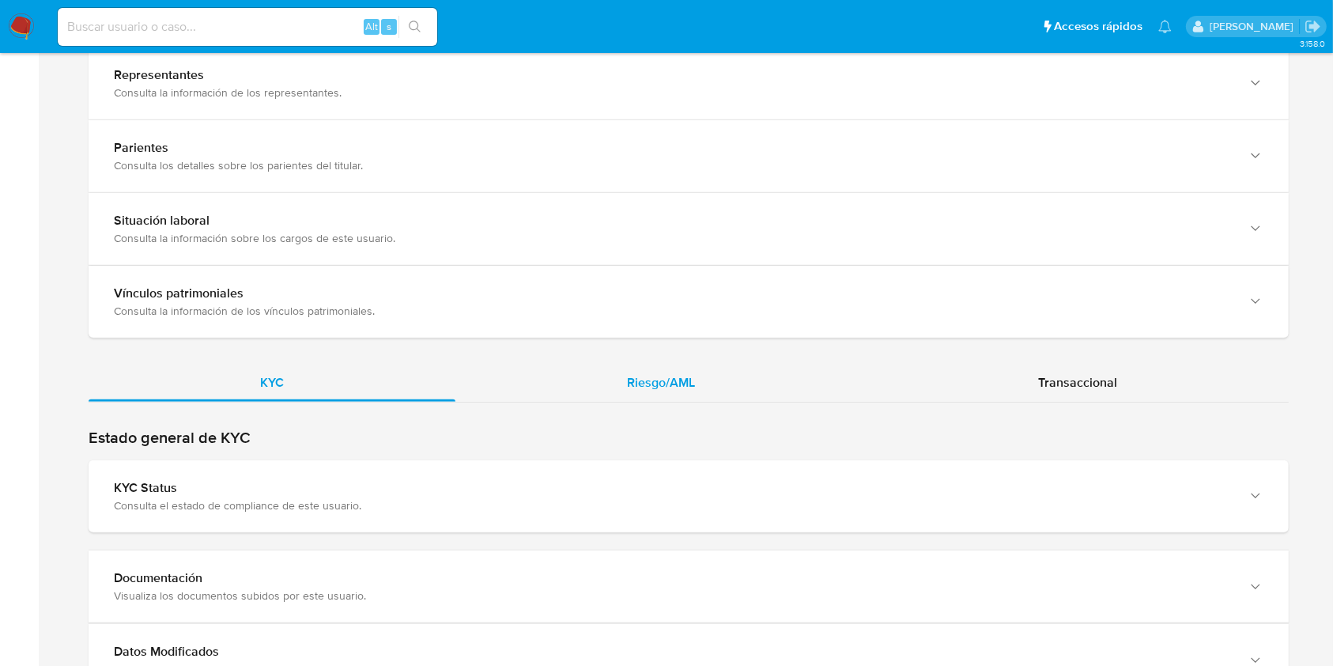
click at [716, 393] on div "Riesgo/AML" at bounding box center [660, 383] width 411 height 38
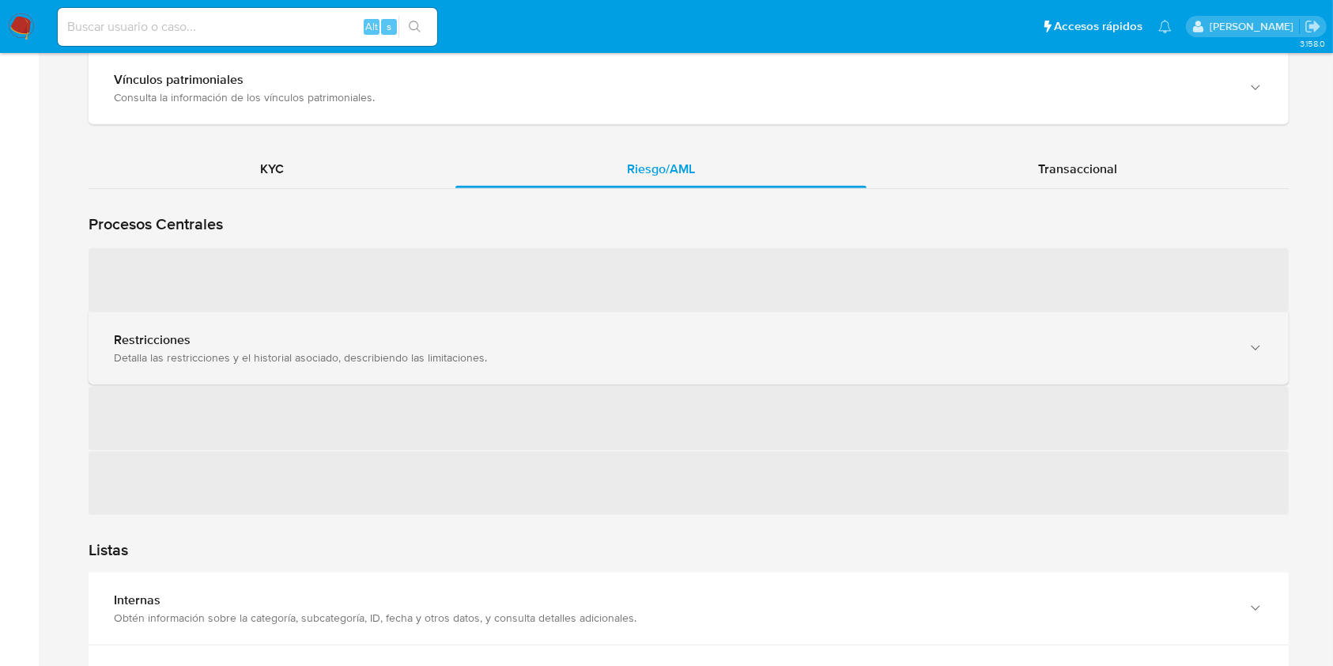
scroll to position [1370, 0]
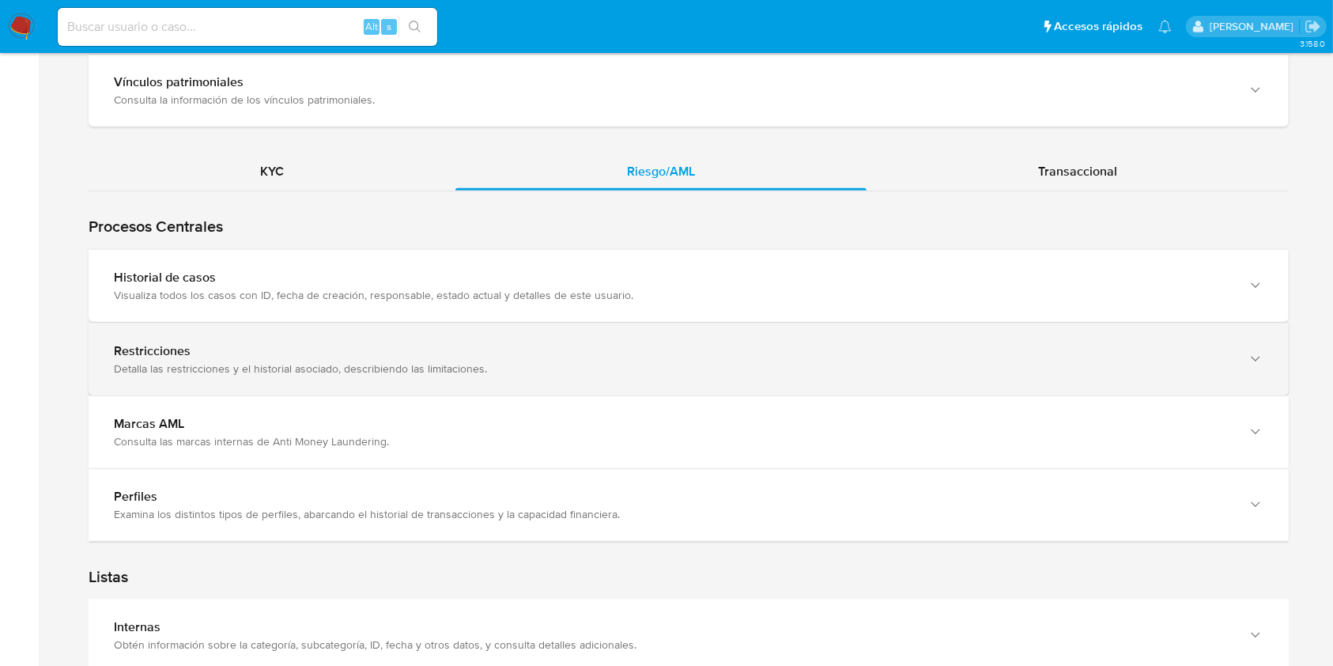
click at [271, 288] on div "Visualiza todos los casos con ID, fecha de creación, responsable, estado actual…" at bounding box center [673, 295] width 1118 height 14
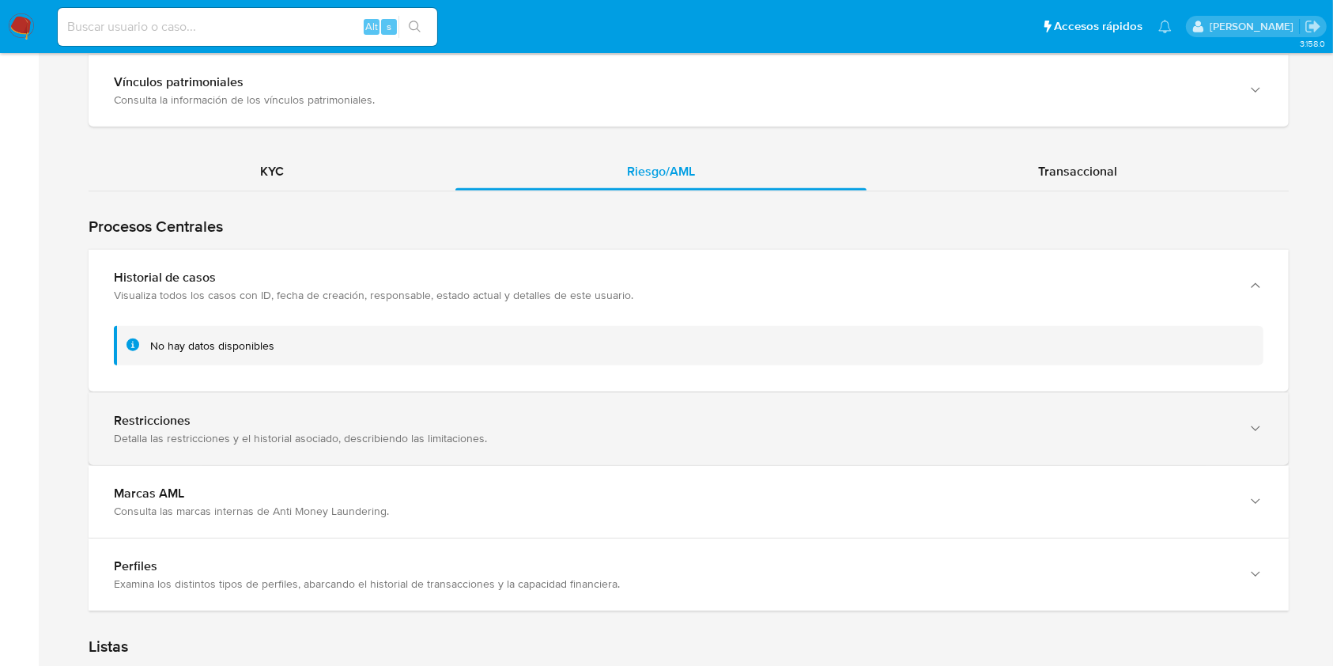
click at [198, 431] on div "Detalla las restricciones y el historial asociado, describiendo las limitacione…" at bounding box center [673, 438] width 1118 height 14
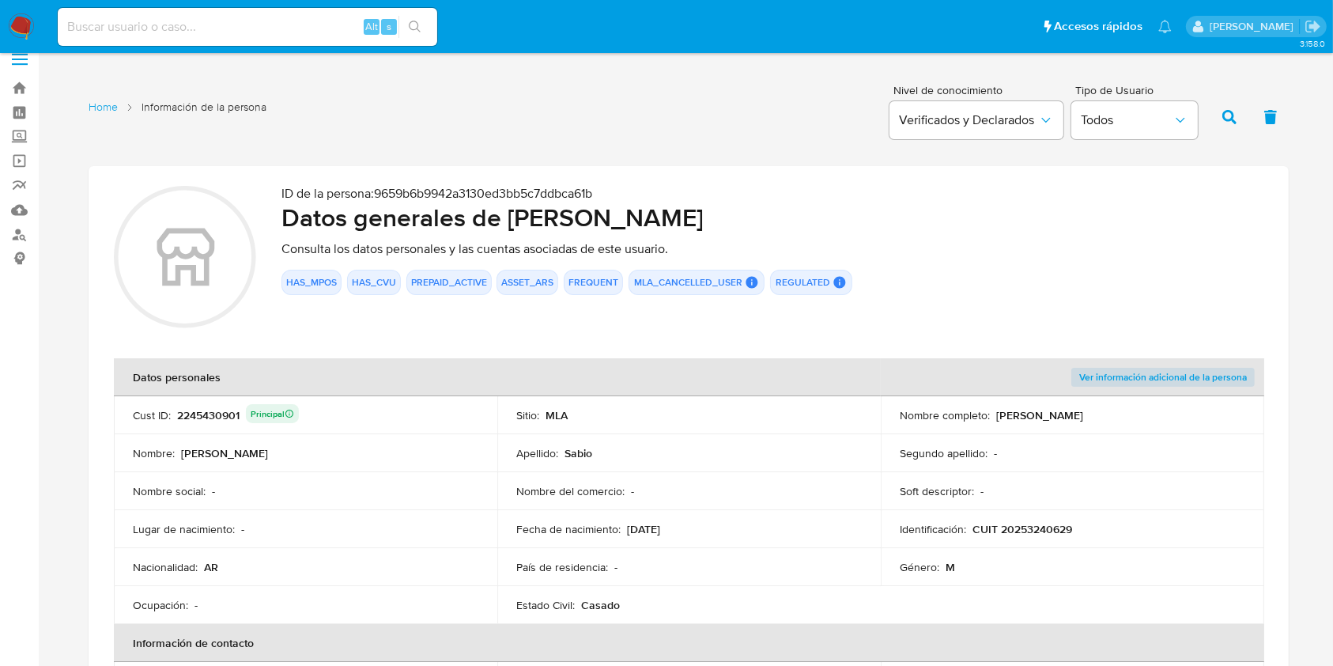
scroll to position [316, 0]
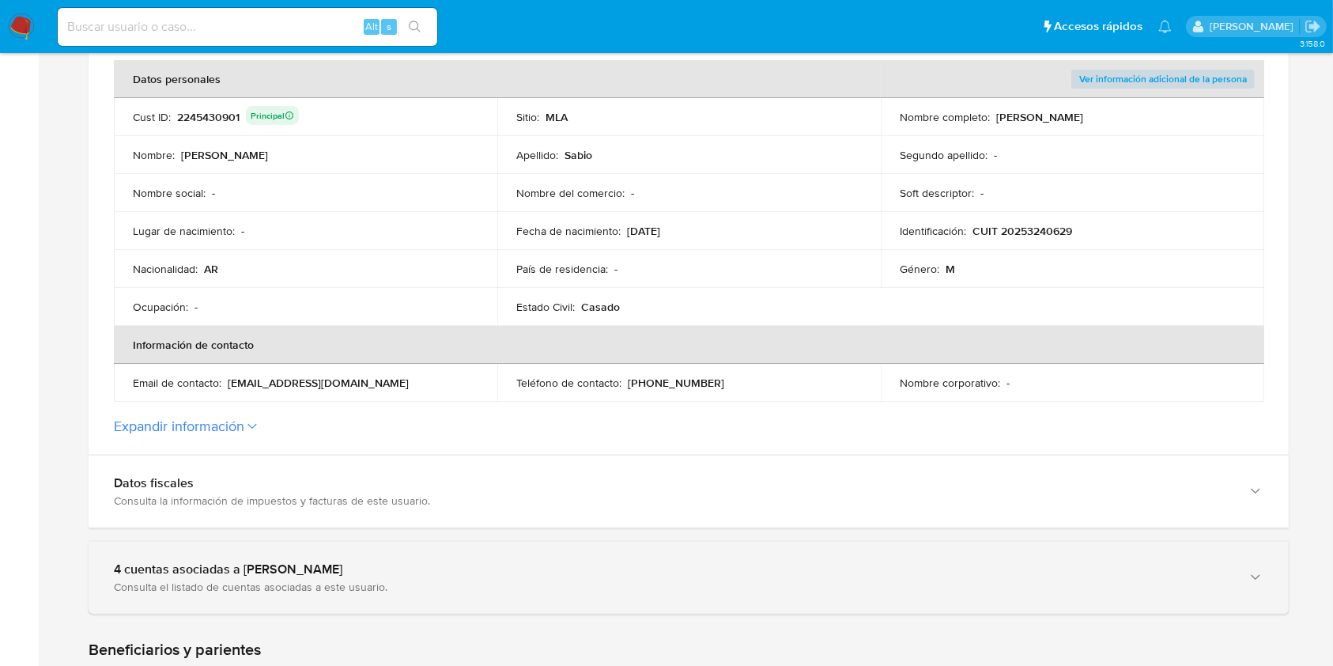
click at [155, 576] on div "4 cuentas asociadas a Pablo Martin Sabio" at bounding box center [673, 569] width 1118 height 16
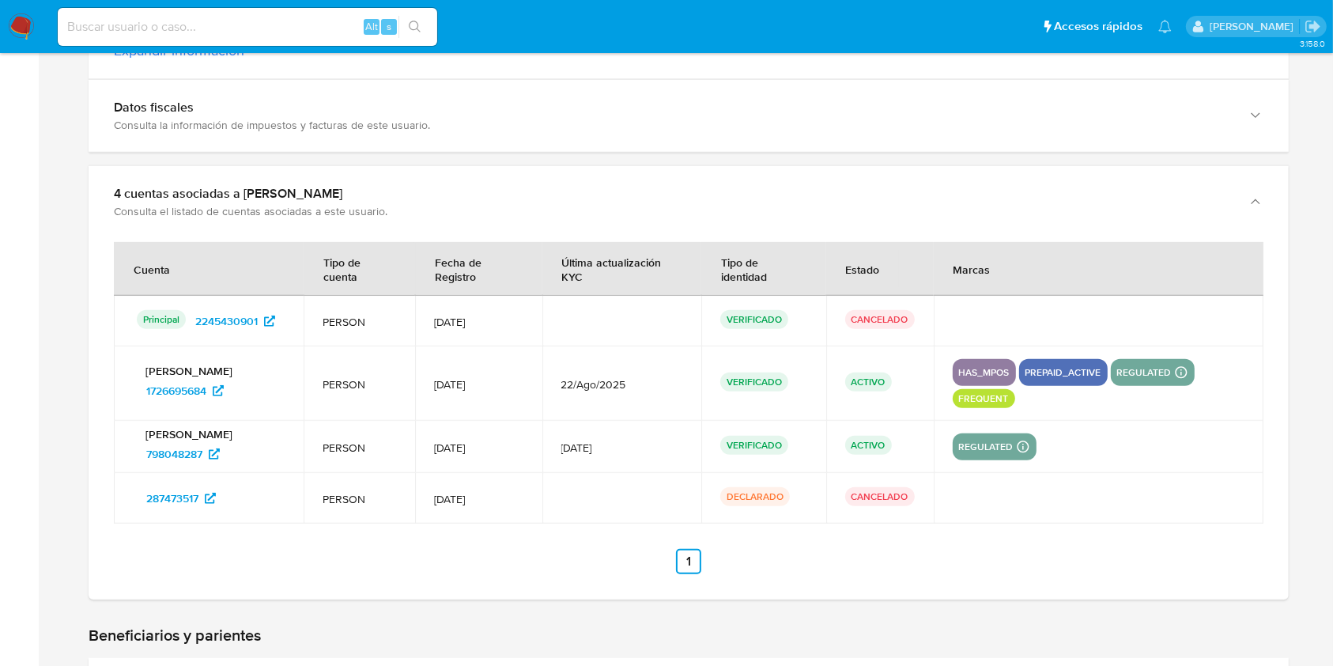
scroll to position [738, 0]
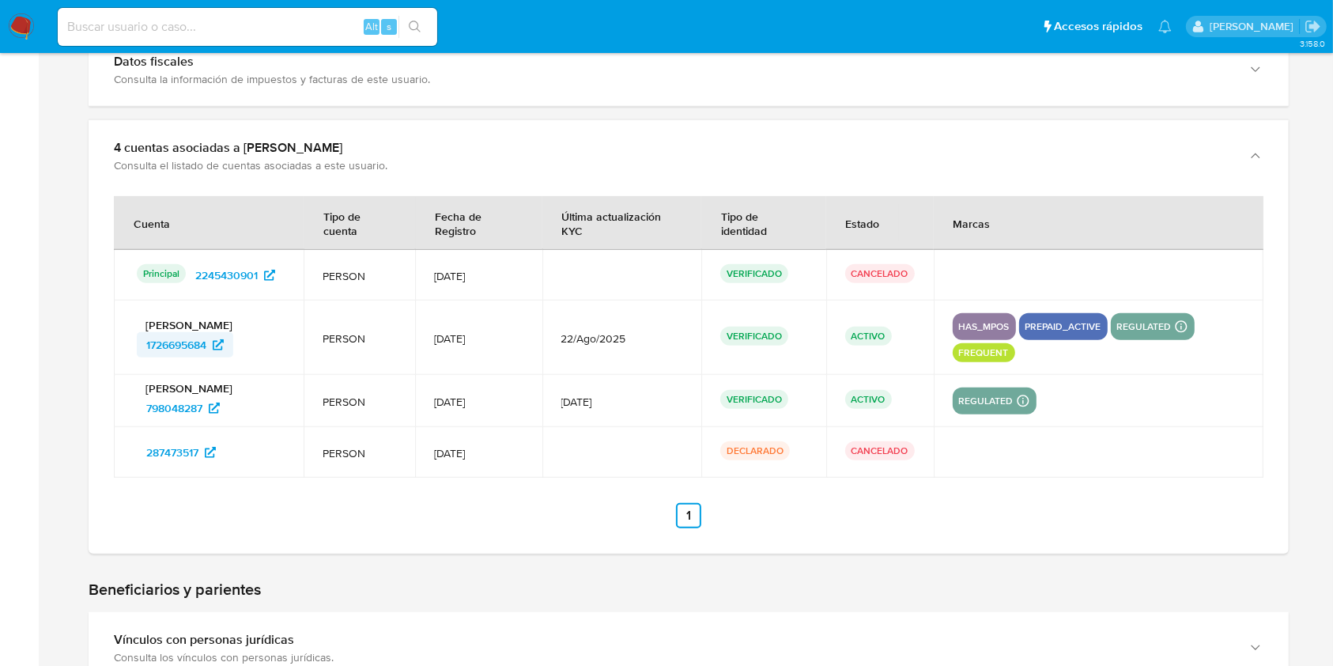
click at [202, 344] on span "1726695684" at bounding box center [176, 344] width 60 height 25
click at [177, 411] on span "798048287" at bounding box center [174, 407] width 56 height 25
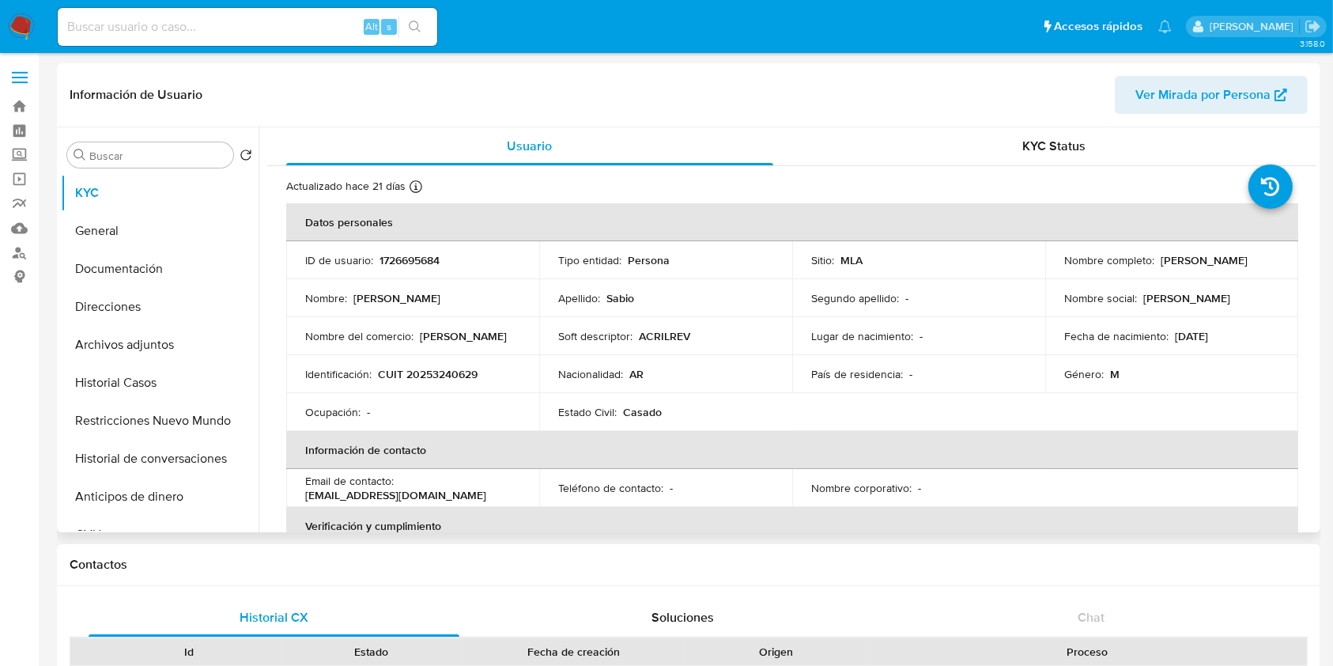
select select "10"
click at [116, 416] on button "Restricciones Nuevo Mundo" at bounding box center [153, 421] width 185 height 38
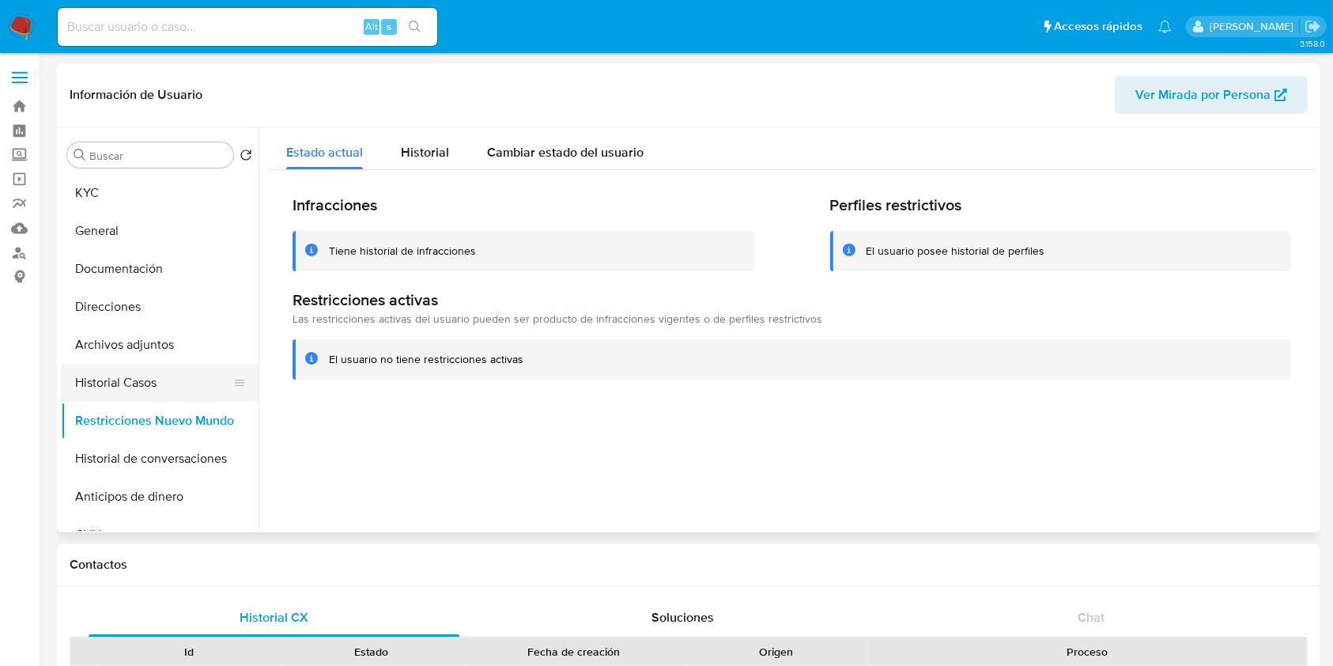
click at [137, 387] on button "Historial Casos" at bounding box center [153, 383] width 185 height 38
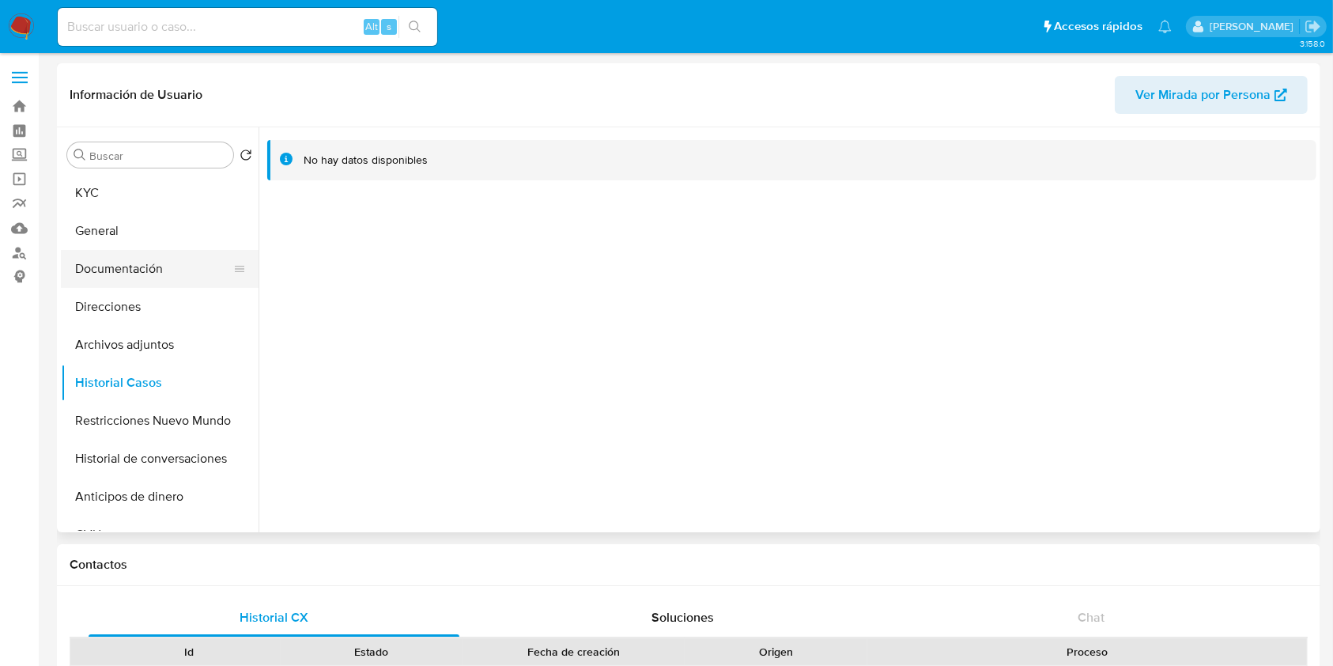
click at [178, 273] on button "Documentación" at bounding box center [153, 269] width 185 height 38
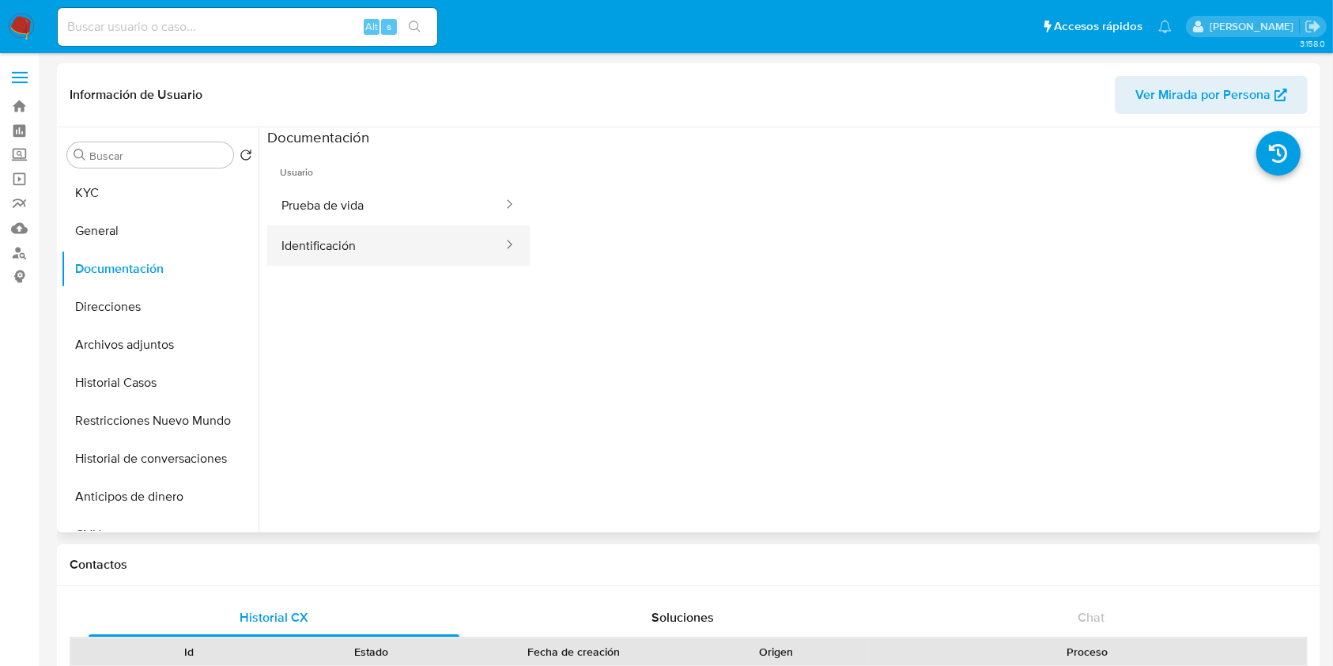
click at [440, 247] on button "Identificación" at bounding box center [385, 245] width 237 height 40
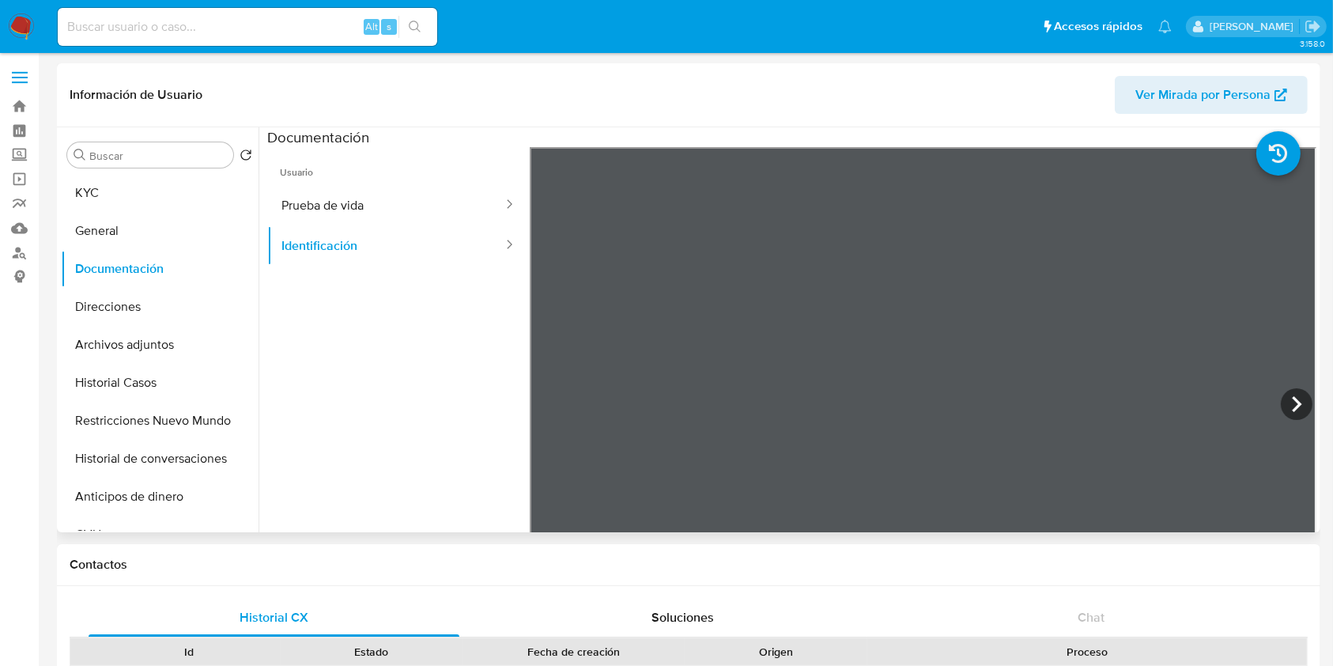
click at [856, 319] on div "Usuario Prueba de vida Identificación" at bounding box center [791, 400] width 1049 height 506
click at [424, 221] on button "Prueba de vida" at bounding box center [385, 205] width 237 height 40
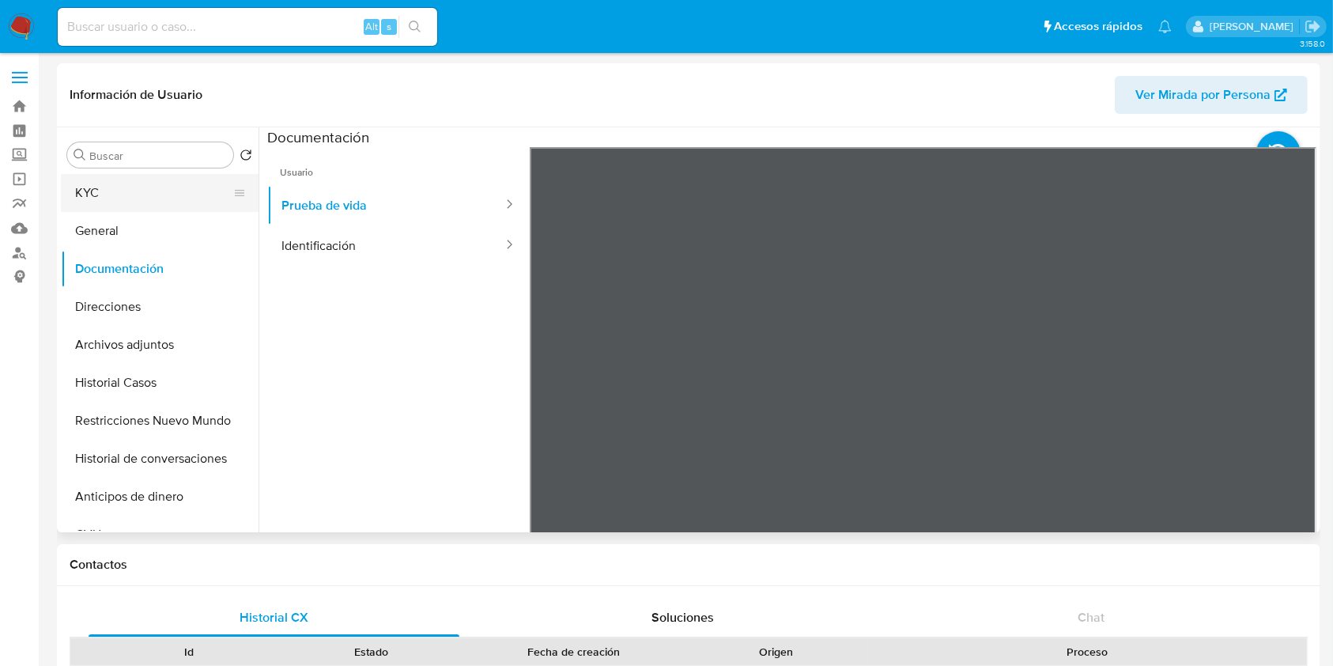
click at [153, 206] on button "KYC" at bounding box center [153, 193] width 185 height 38
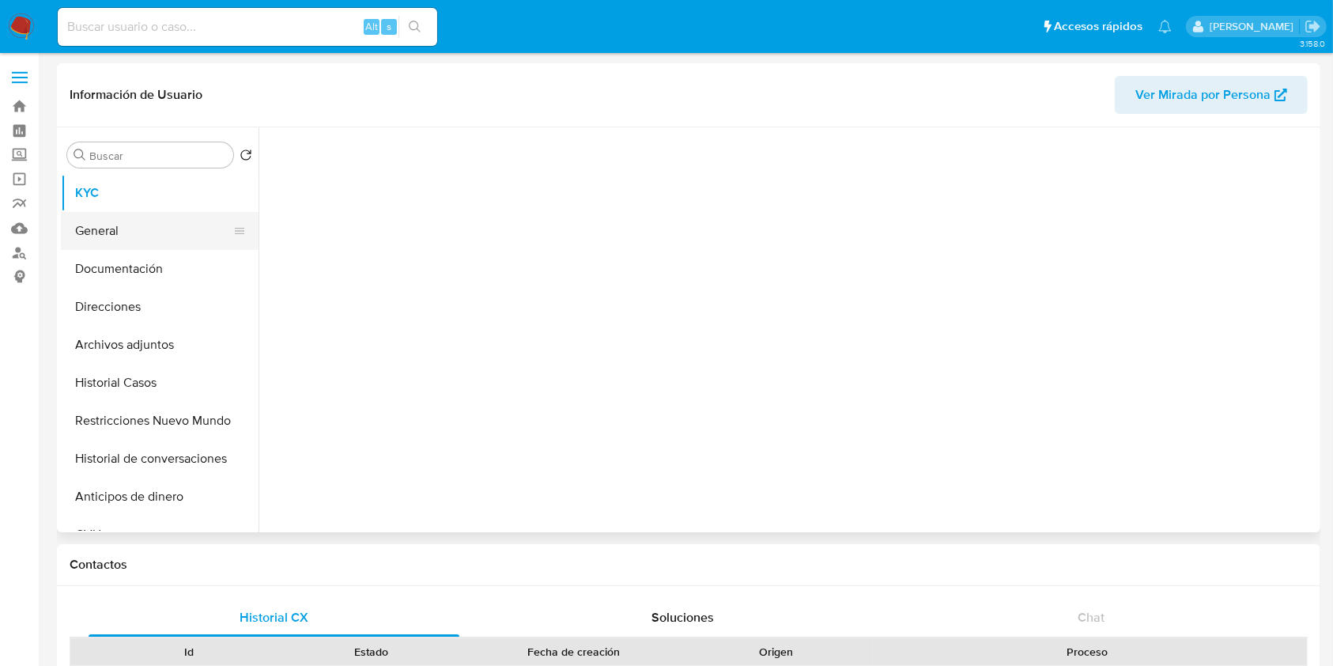
click at [146, 222] on button "General" at bounding box center [153, 231] width 185 height 38
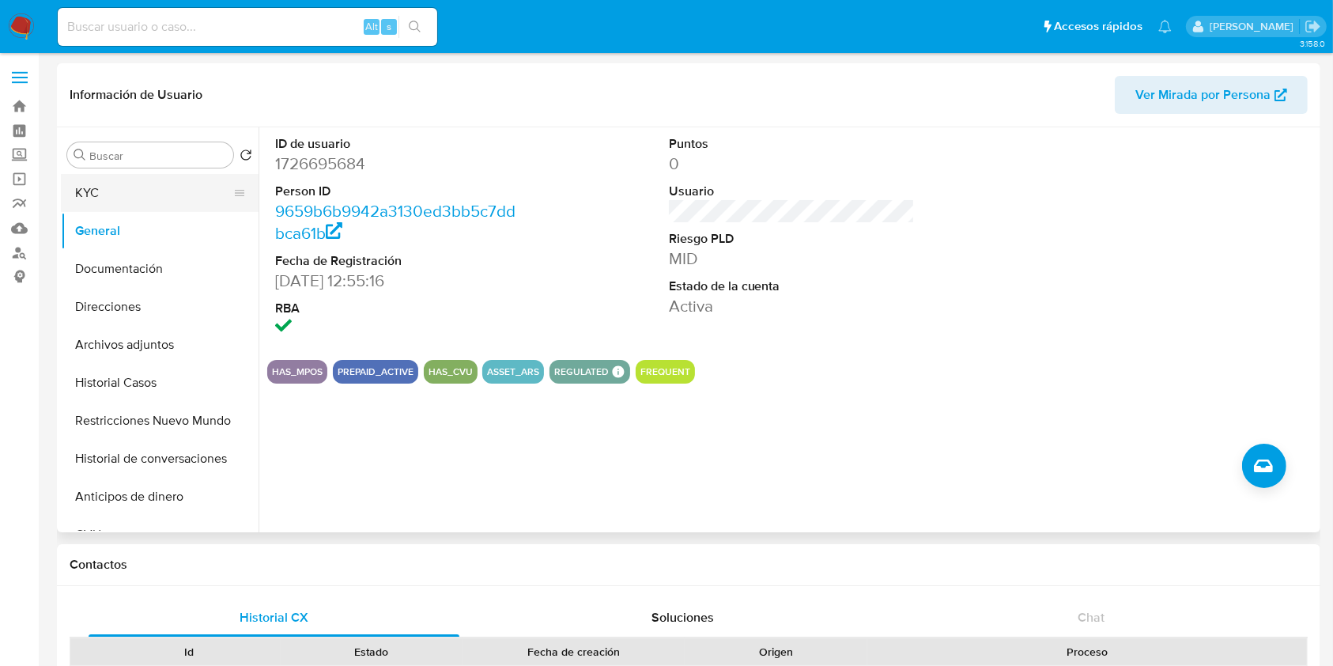
click at [177, 202] on button "KYC" at bounding box center [153, 193] width 185 height 38
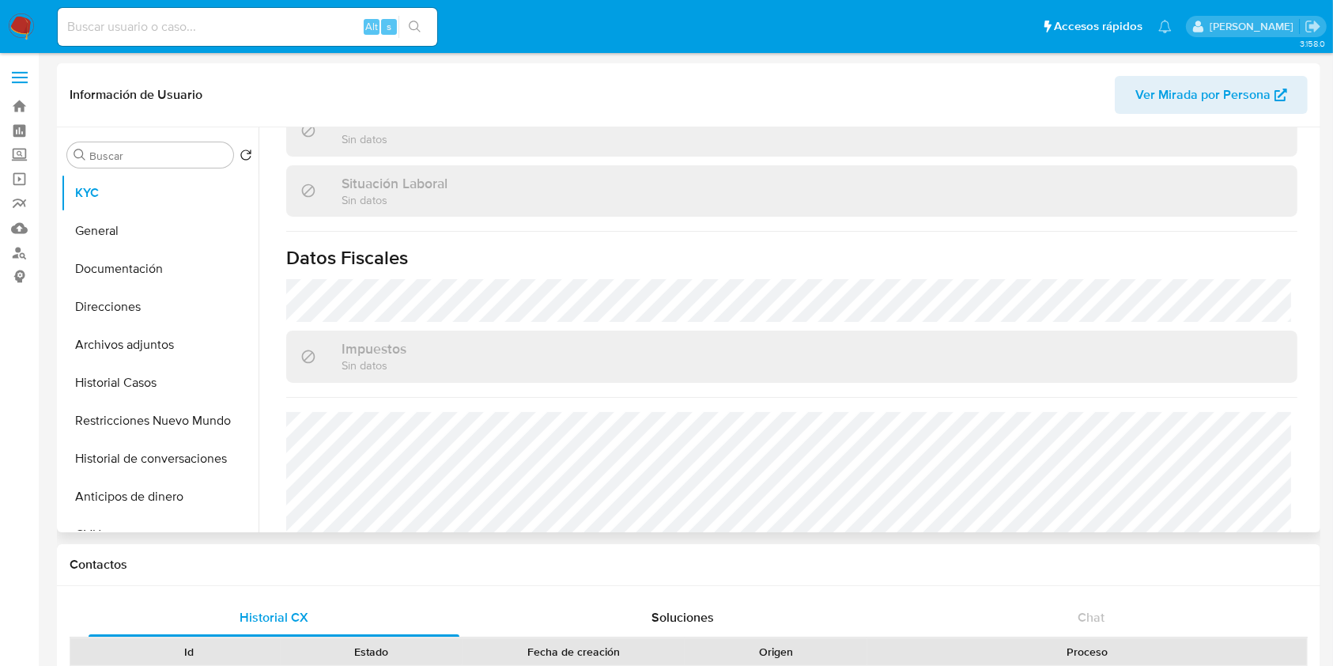
scroll to position [833, 0]
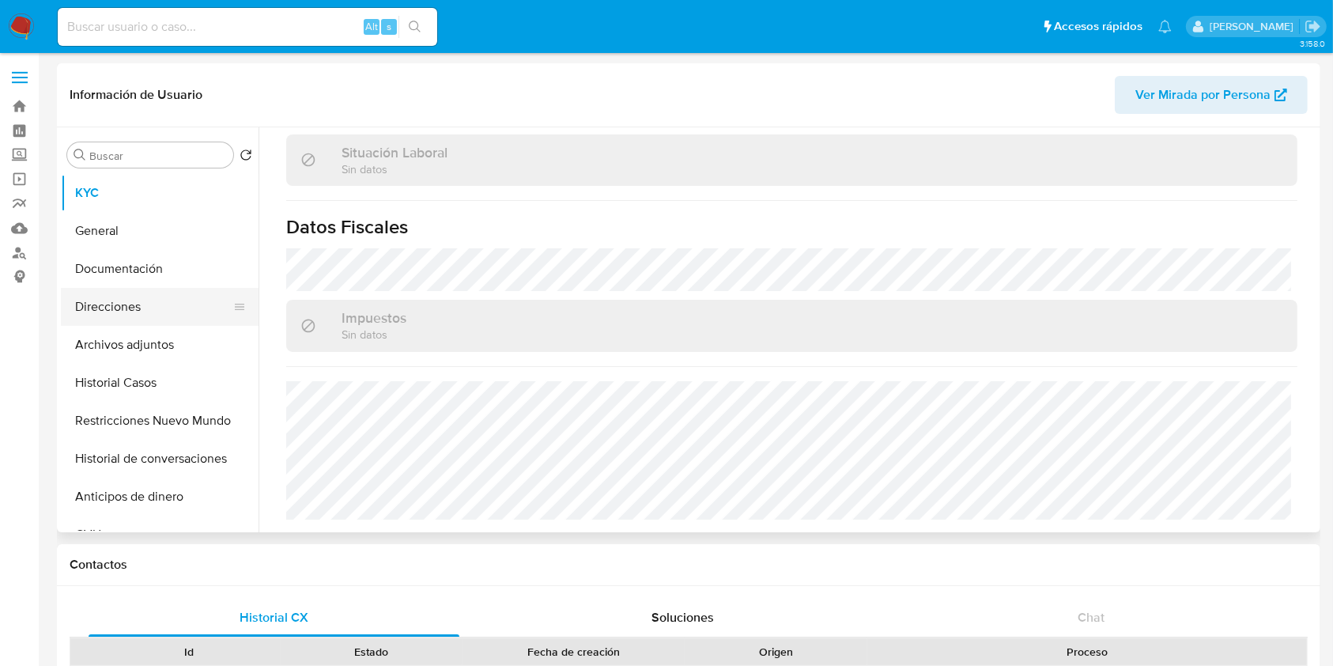
click at [153, 298] on button "Direcciones" at bounding box center [153, 307] width 185 height 38
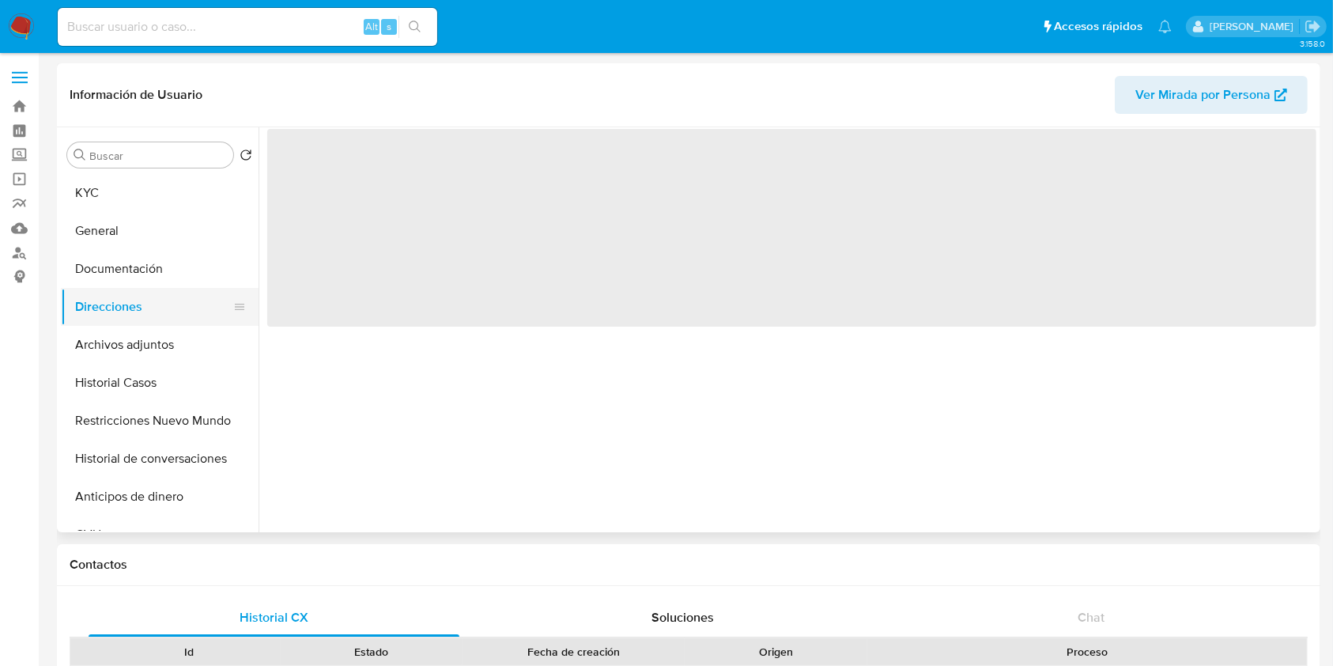
scroll to position [0, 0]
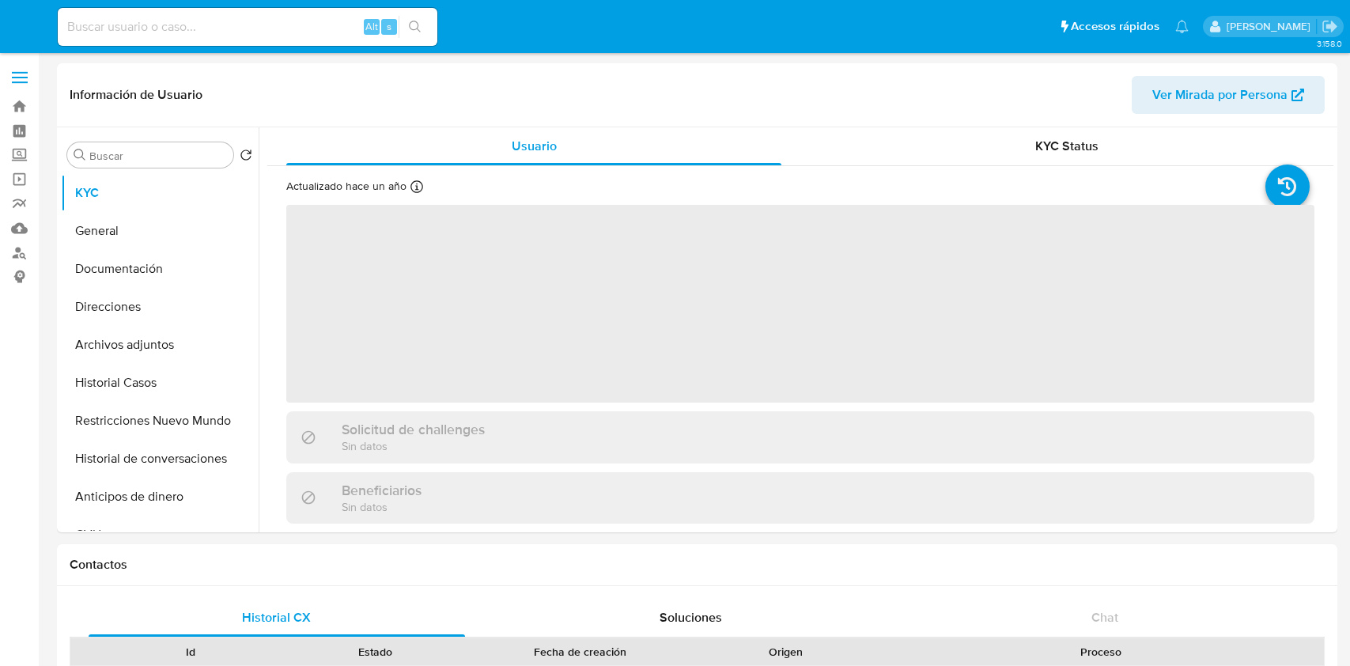
select select "10"
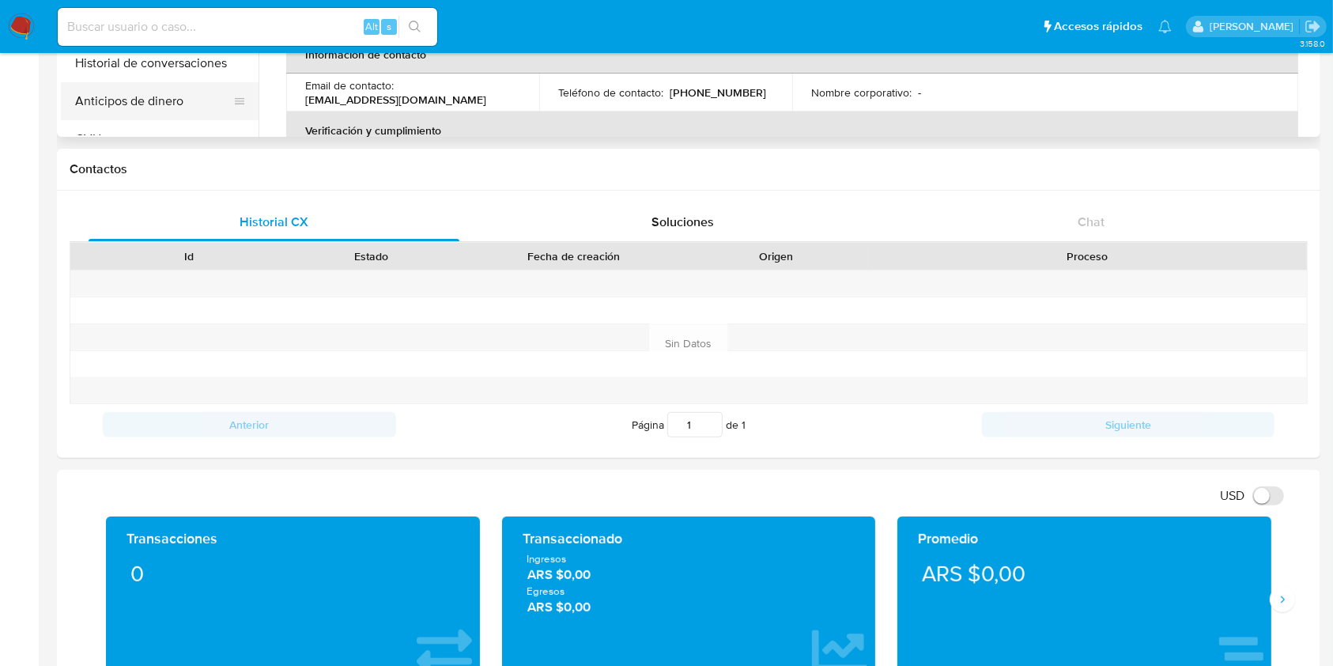
scroll to position [210, 0]
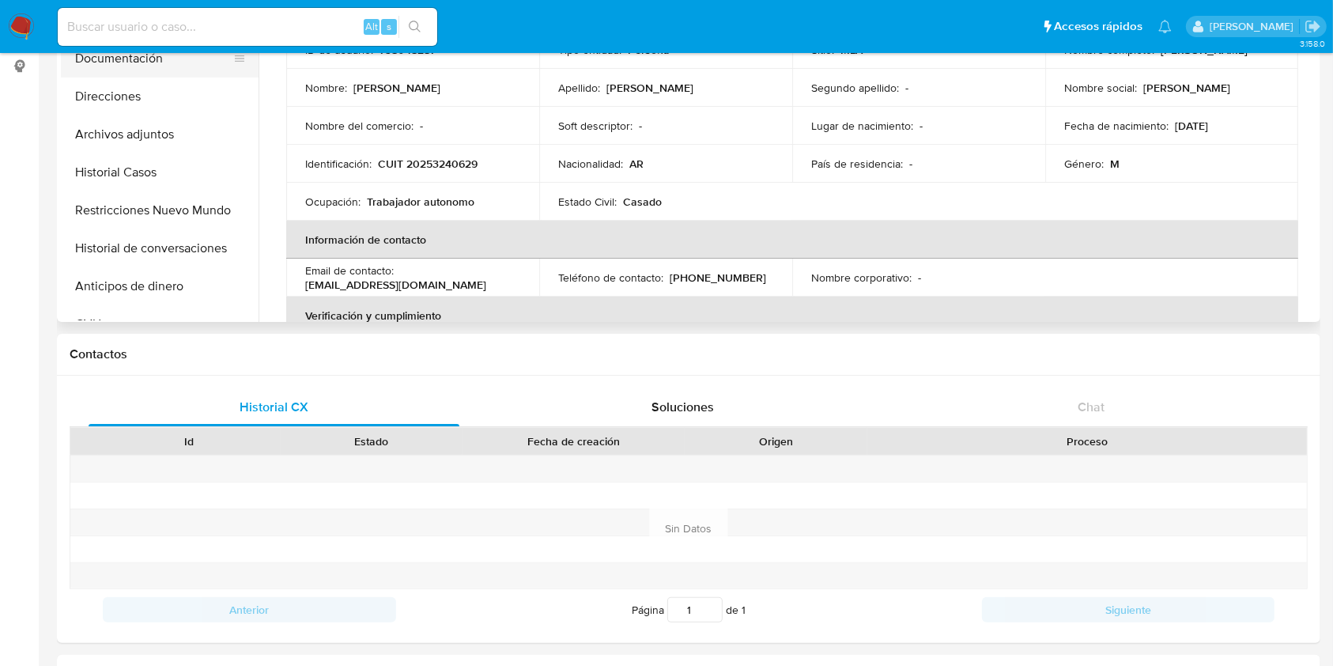
click at [180, 70] on button "Documentación" at bounding box center [153, 59] width 185 height 38
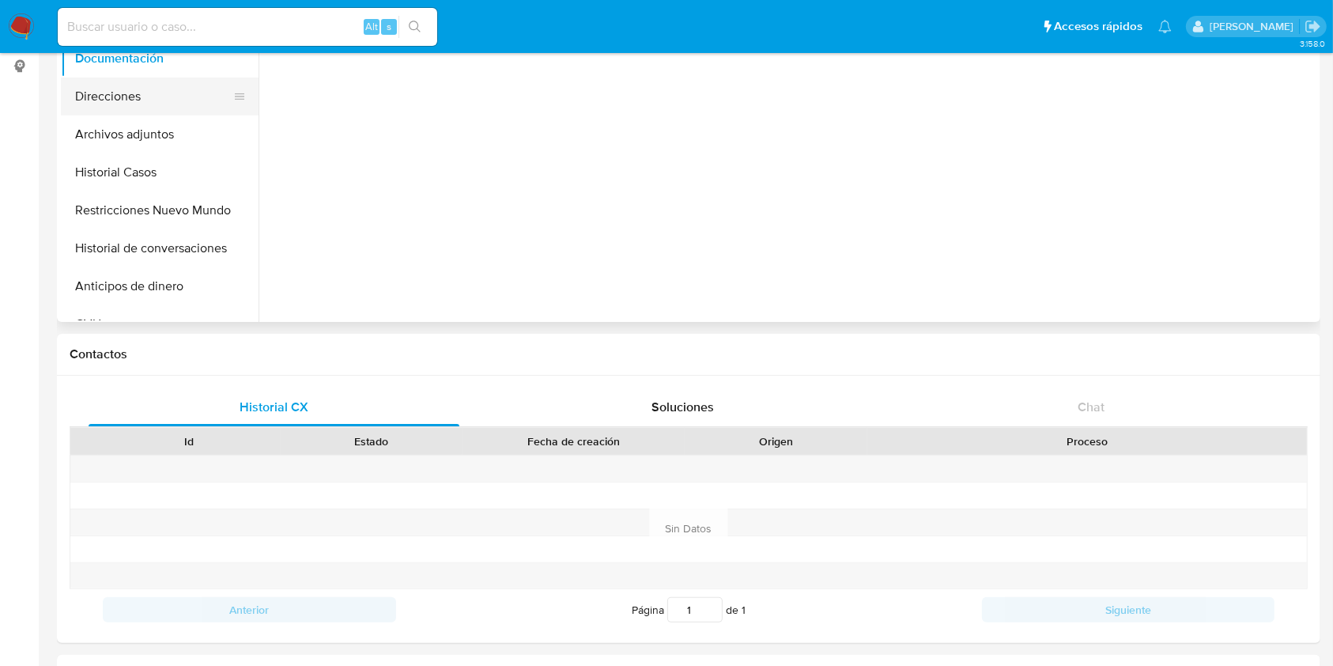
scroll to position [0, 0]
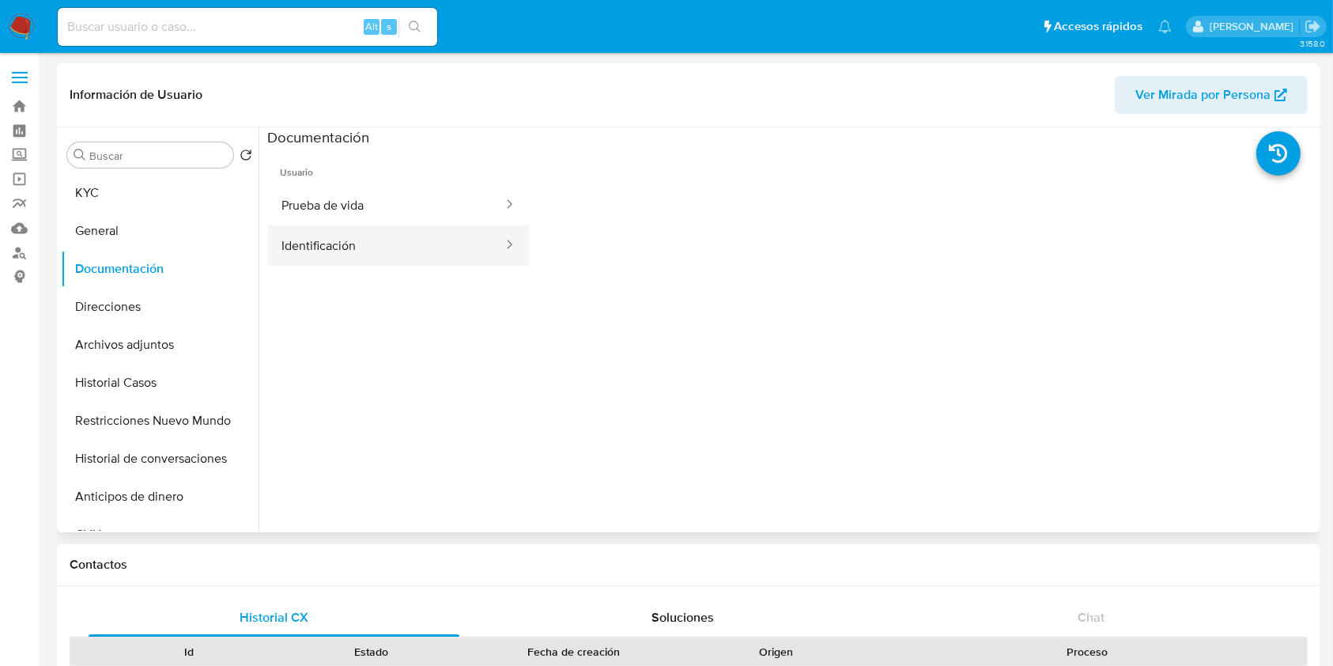
click at [383, 248] on button "Identificación" at bounding box center [385, 245] width 237 height 40
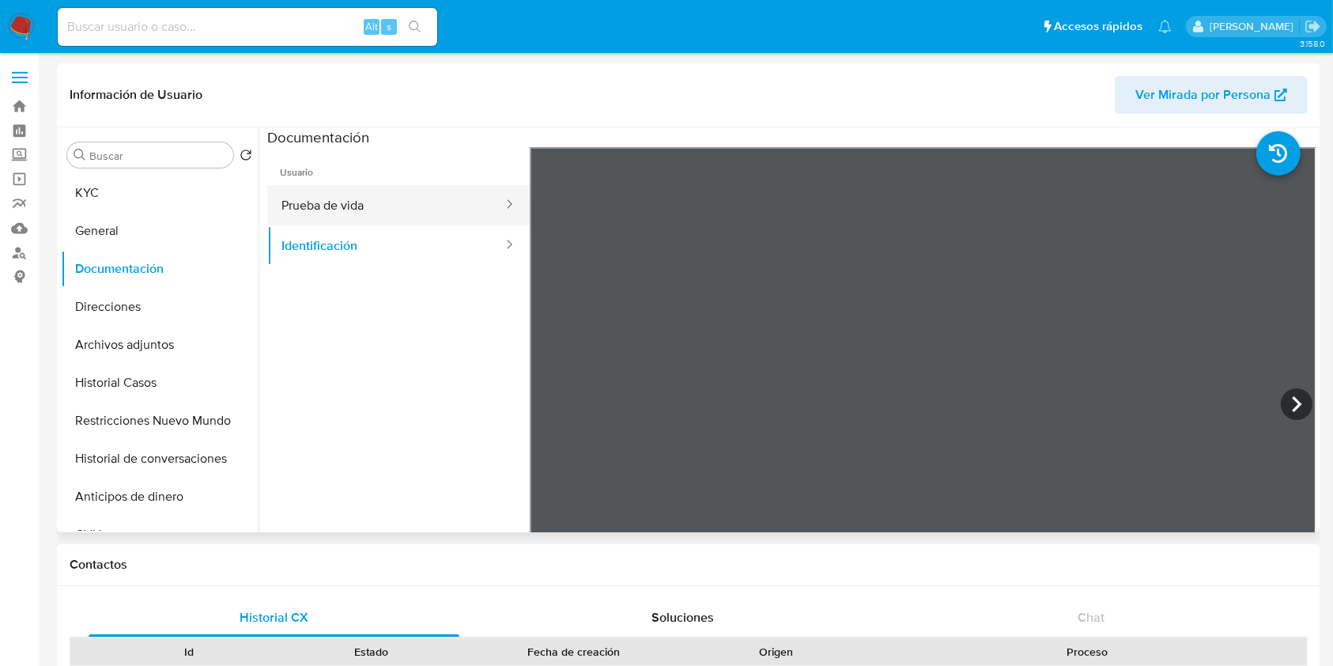
click at [391, 191] on button "Prueba de vida" at bounding box center [385, 205] width 237 height 40
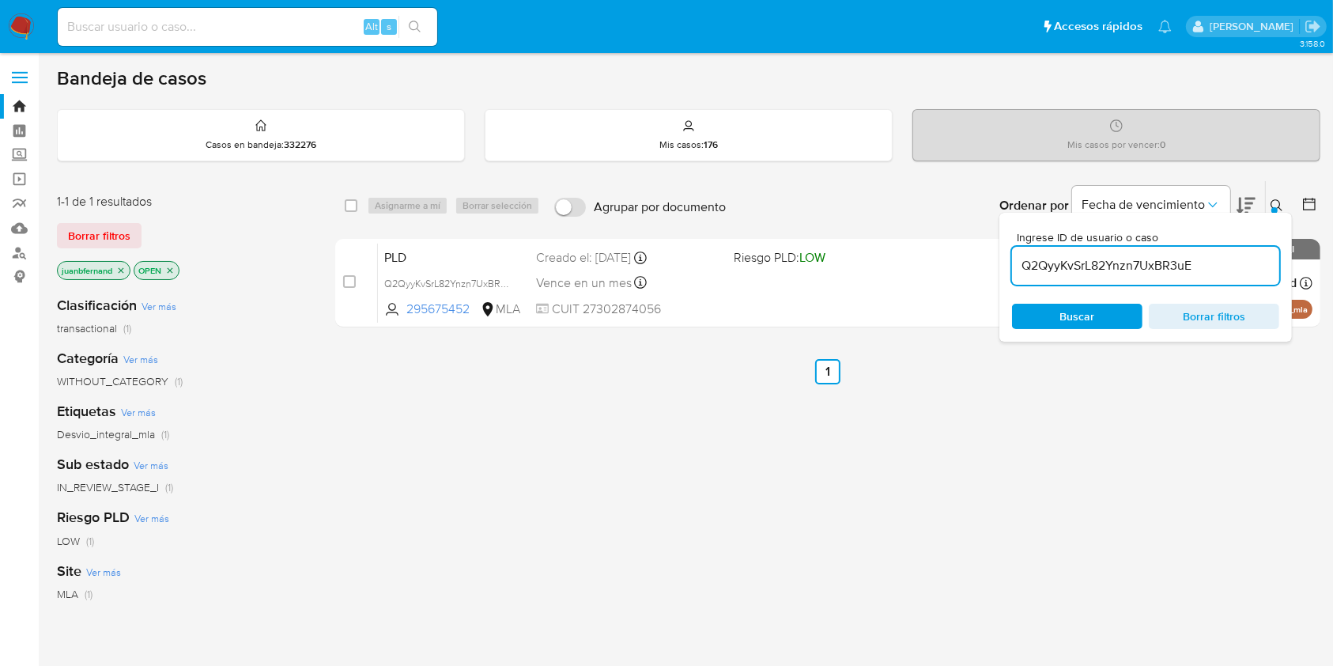
click at [1224, 259] on input "Q2QyyKvSrL82Ynzn7UxBR3uE" at bounding box center [1145, 265] width 267 height 21
paste input "UTuDJrQTJIsp2MSUWbR8gu8u"
type input "UTuDJrQTJIsp2MSUWbR8gu8u"
click at [351, 210] on input "checkbox" at bounding box center [351, 205] width 13 height 13
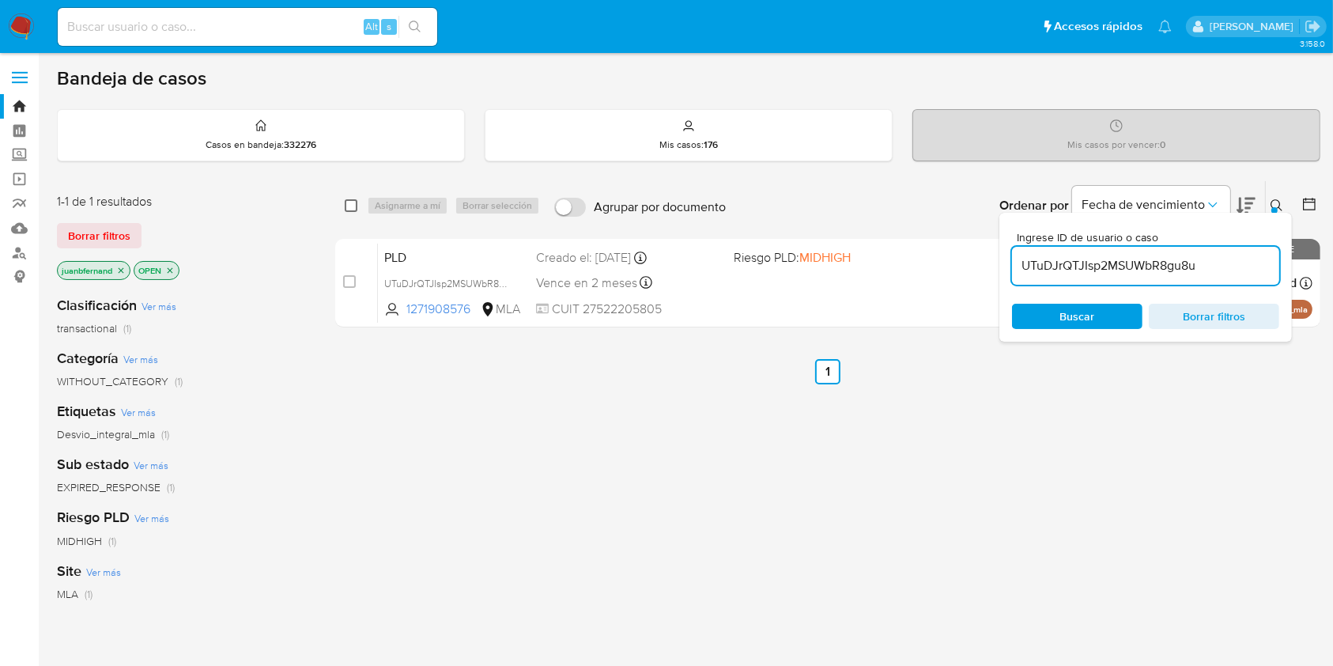
checkbox input "true"
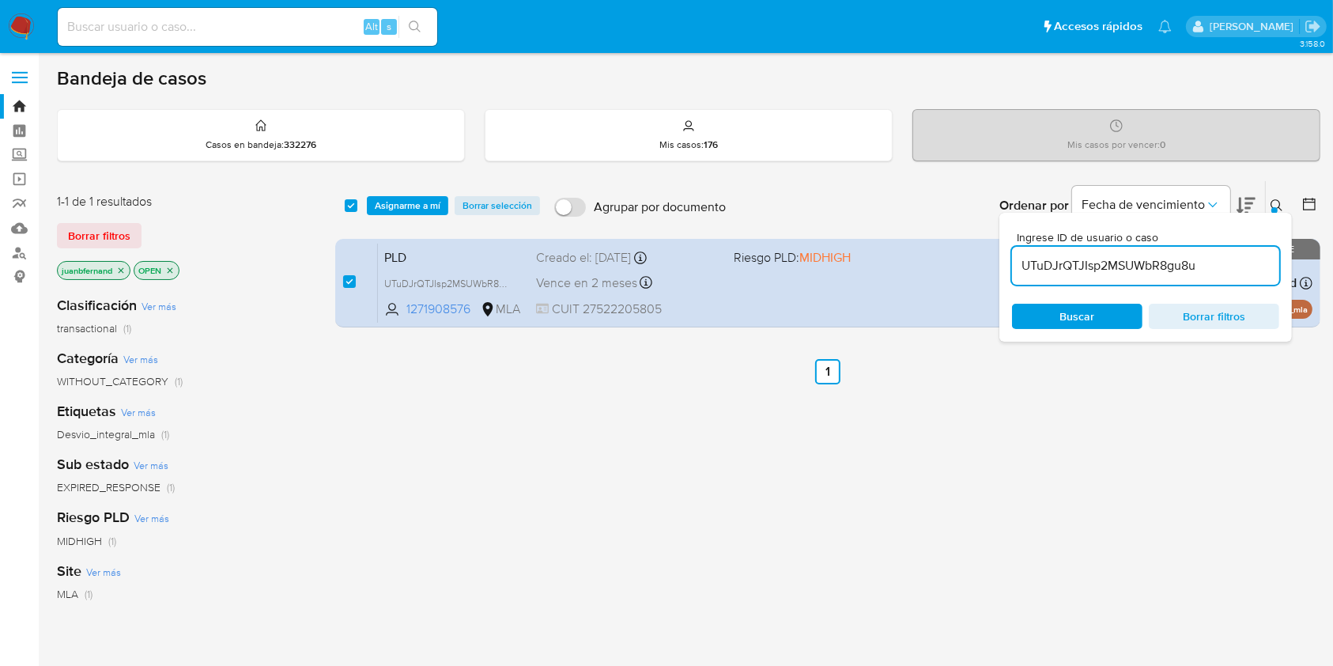
drag, startPoint x: 386, startPoint y: 202, endPoint x: 421, endPoint y: 221, distance: 39.6
click at [387, 202] on span "Asignarme a mí" at bounding box center [408, 206] width 66 height 16
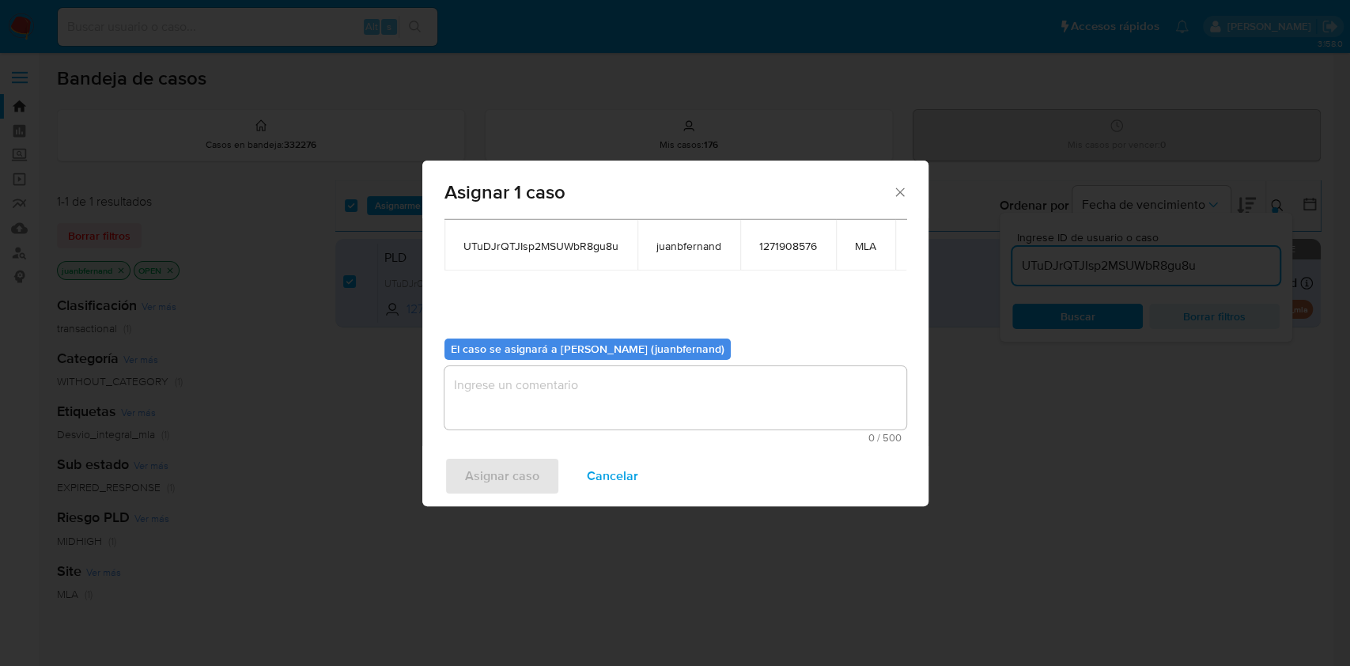
scroll to position [96, 0]
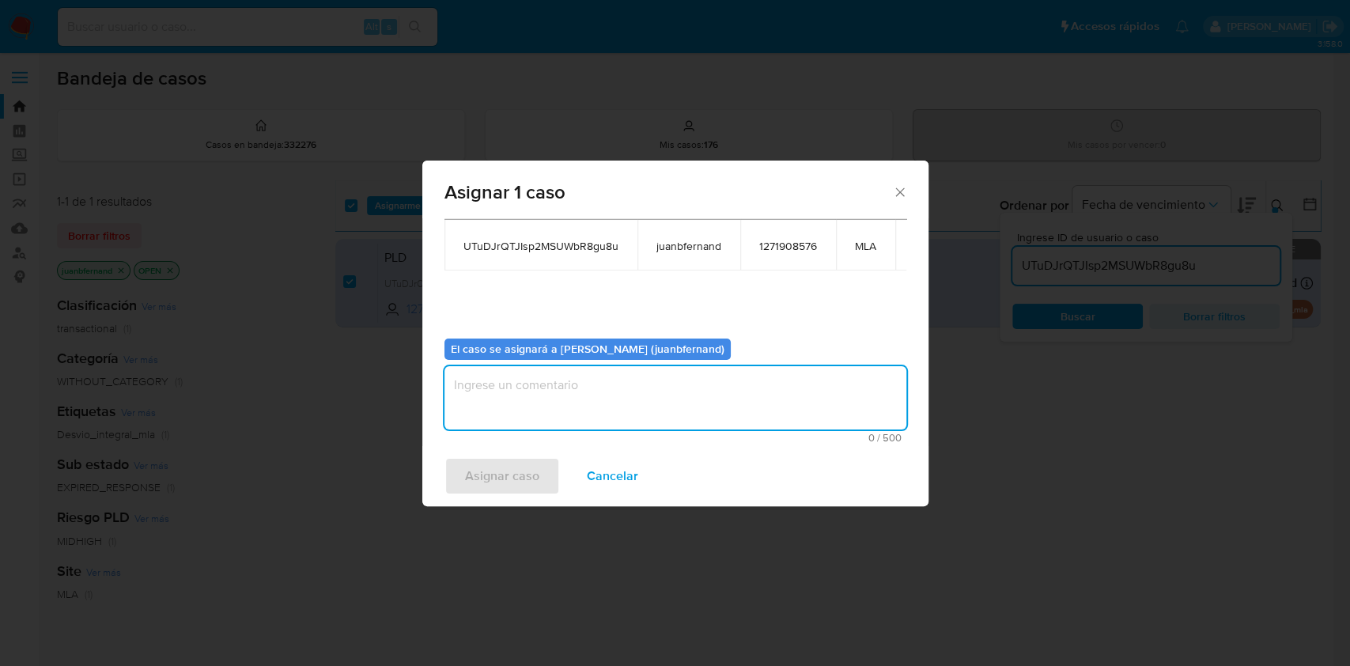
click at [601, 395] on textarea "assign-modal" at bounding box center [675, 397] width 462 height 63
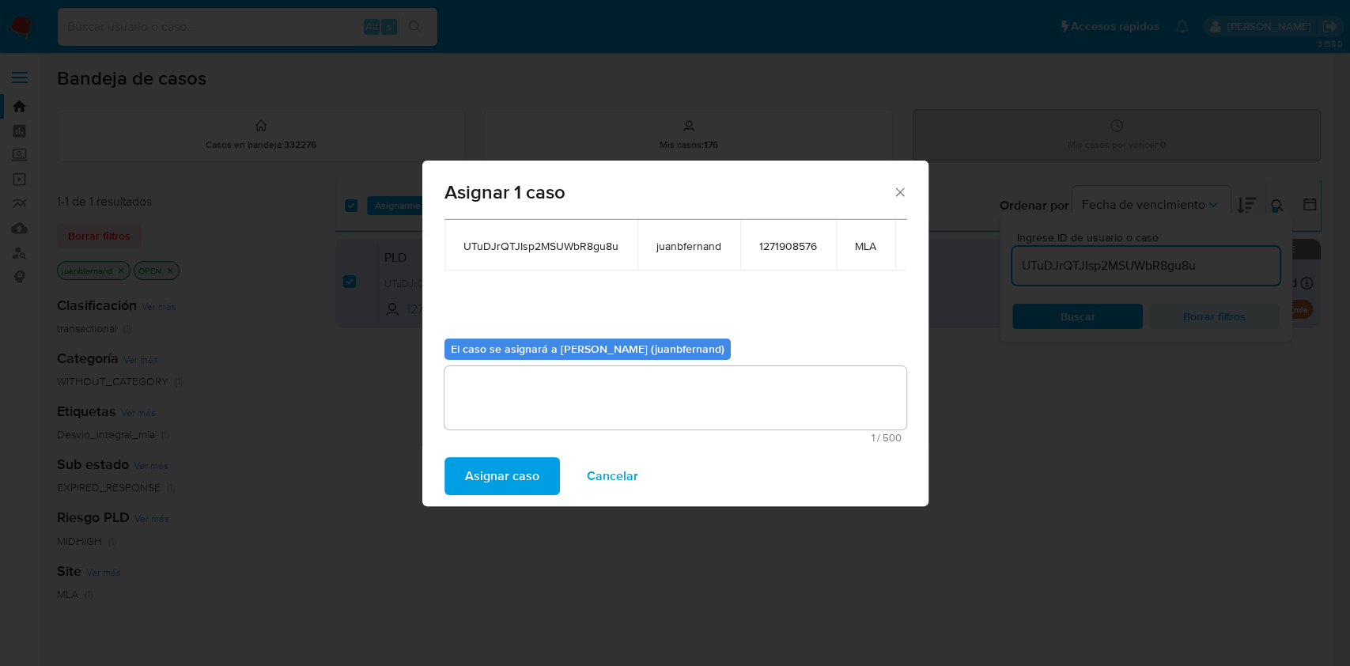
click at [478, 471] on span "Asignar caso" at bounding box center [502, 476] width 74 height 35
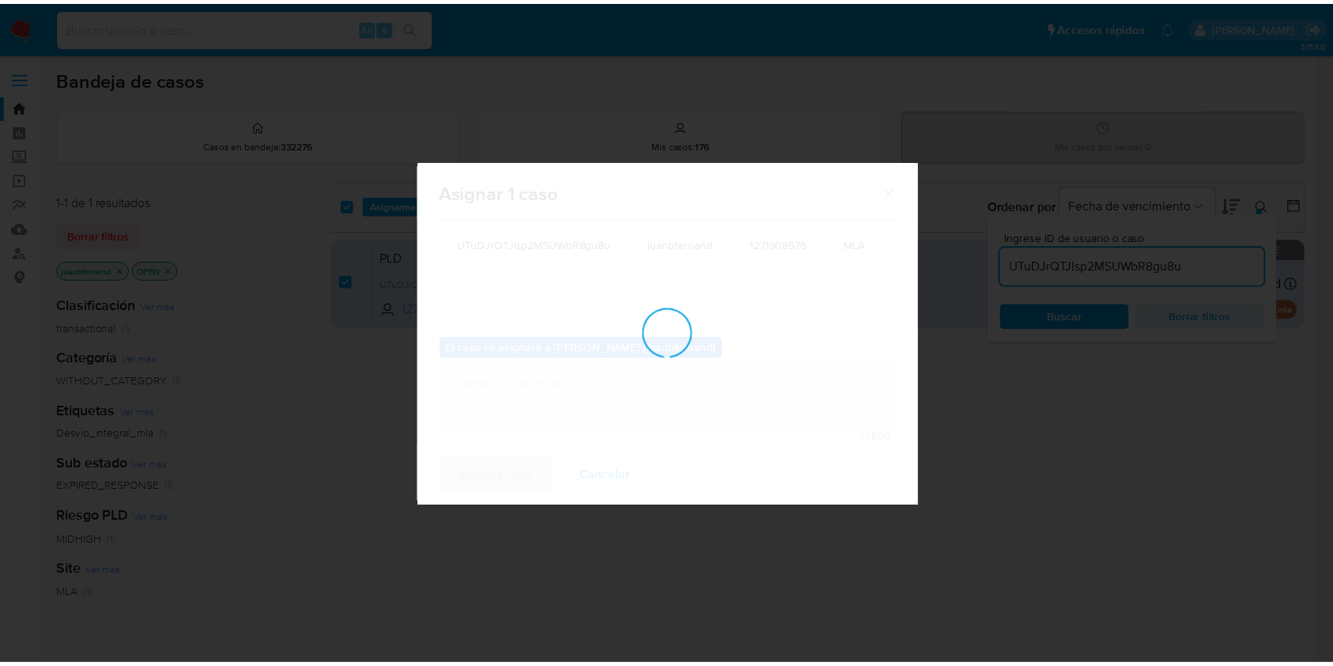
scroll to position [95, 0]
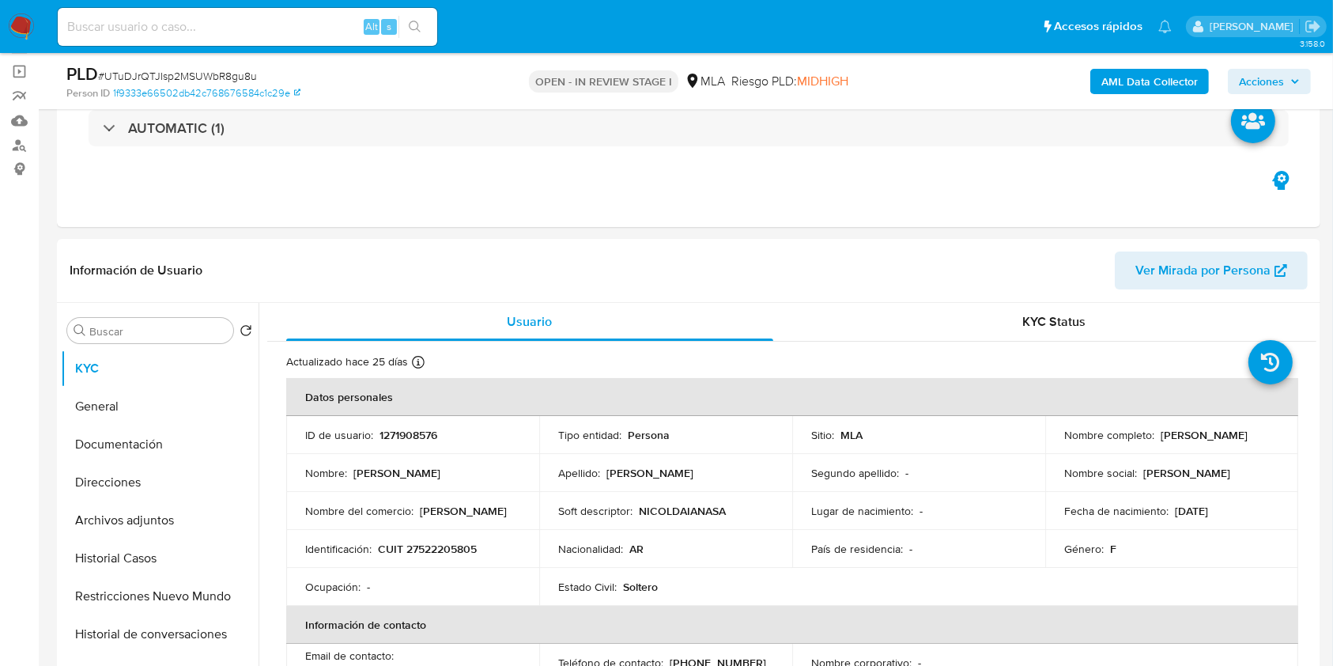
select select "10"
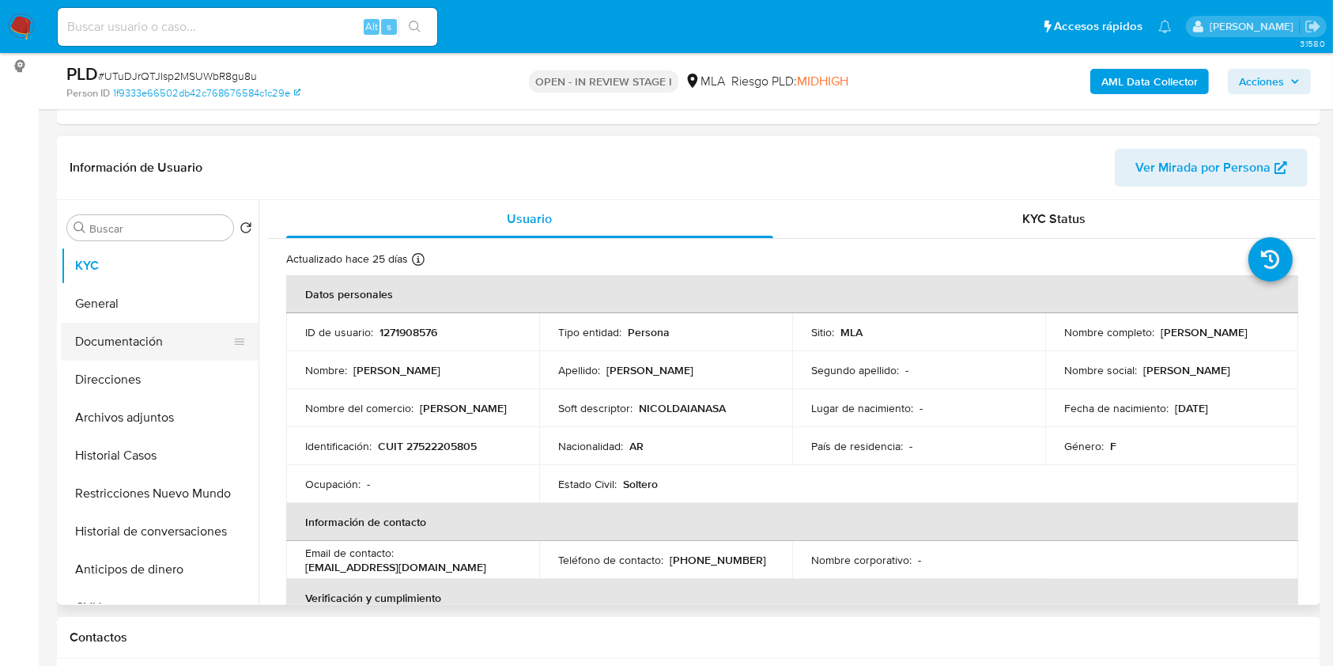
click at [119, 338] on button "Documentación" at bounding box center [153, 342] width 185 height 38
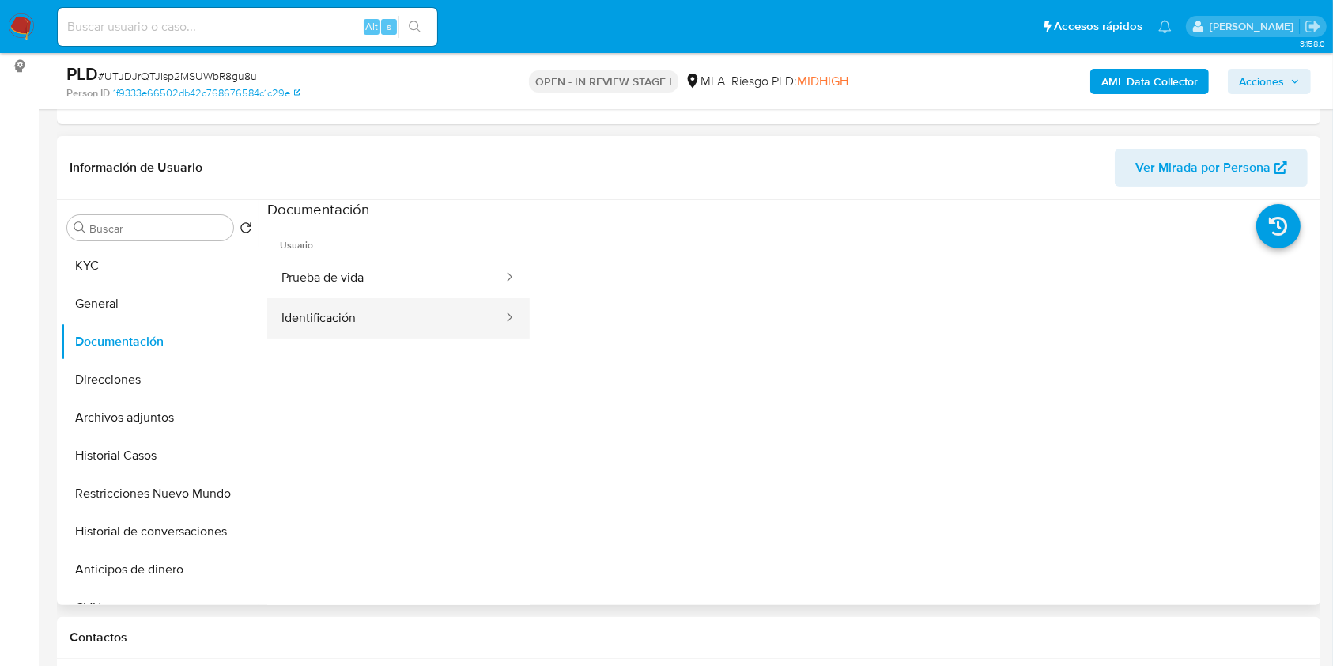
click at [388, 328] on button "Identificación" at bounding box center [385, 318] width 237 height 40
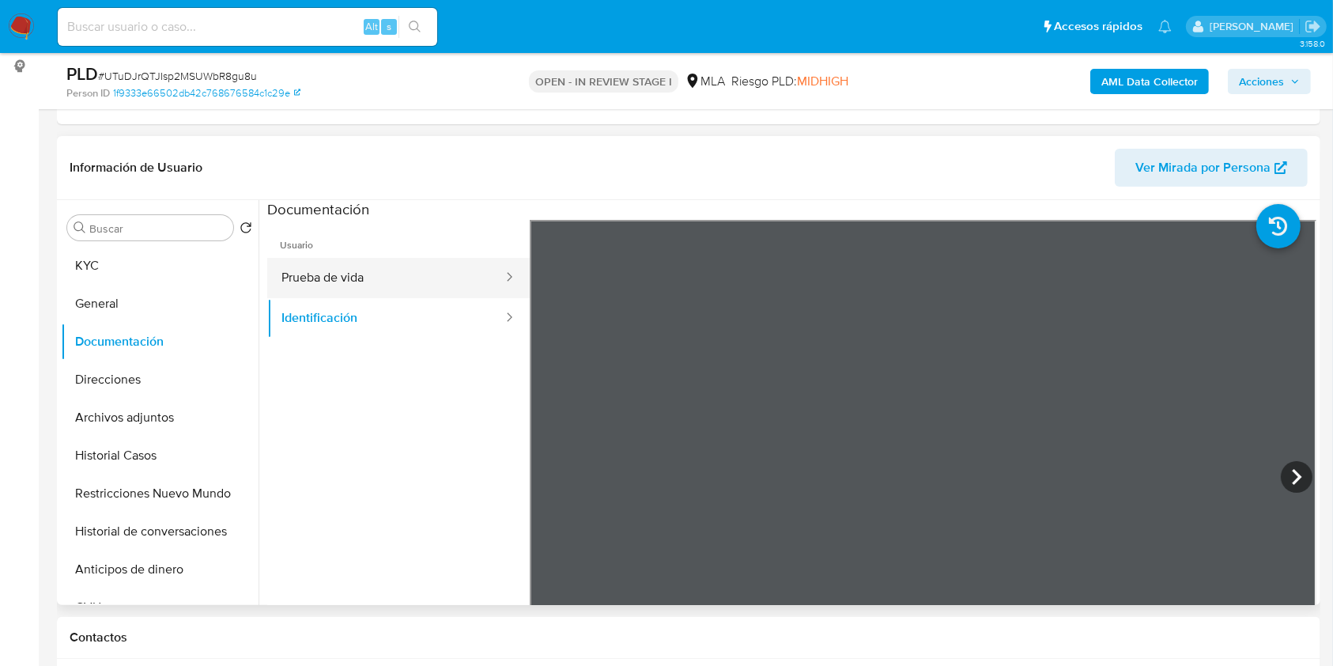
click at [365, 267] on button "Prueba de vida" at bounding box center [385, 278] width 237 height 40
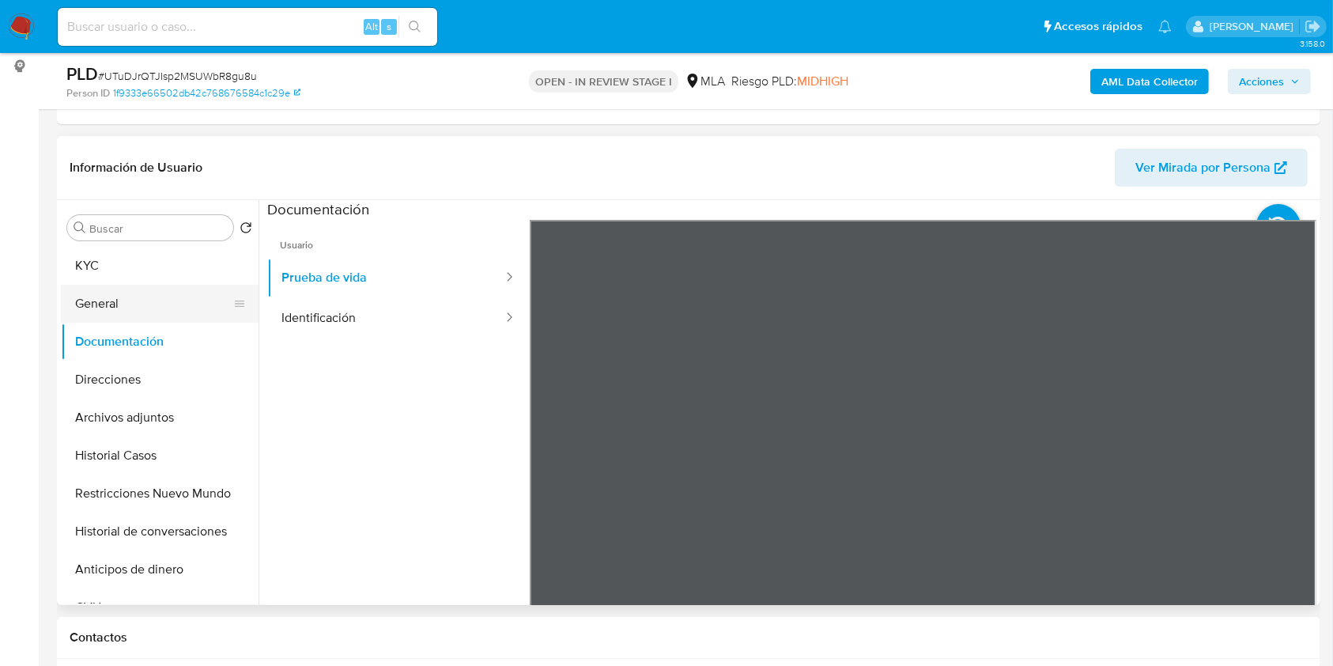
click at [168, 286] on button "General" at bounding box center [153, 304] width 185 height 38
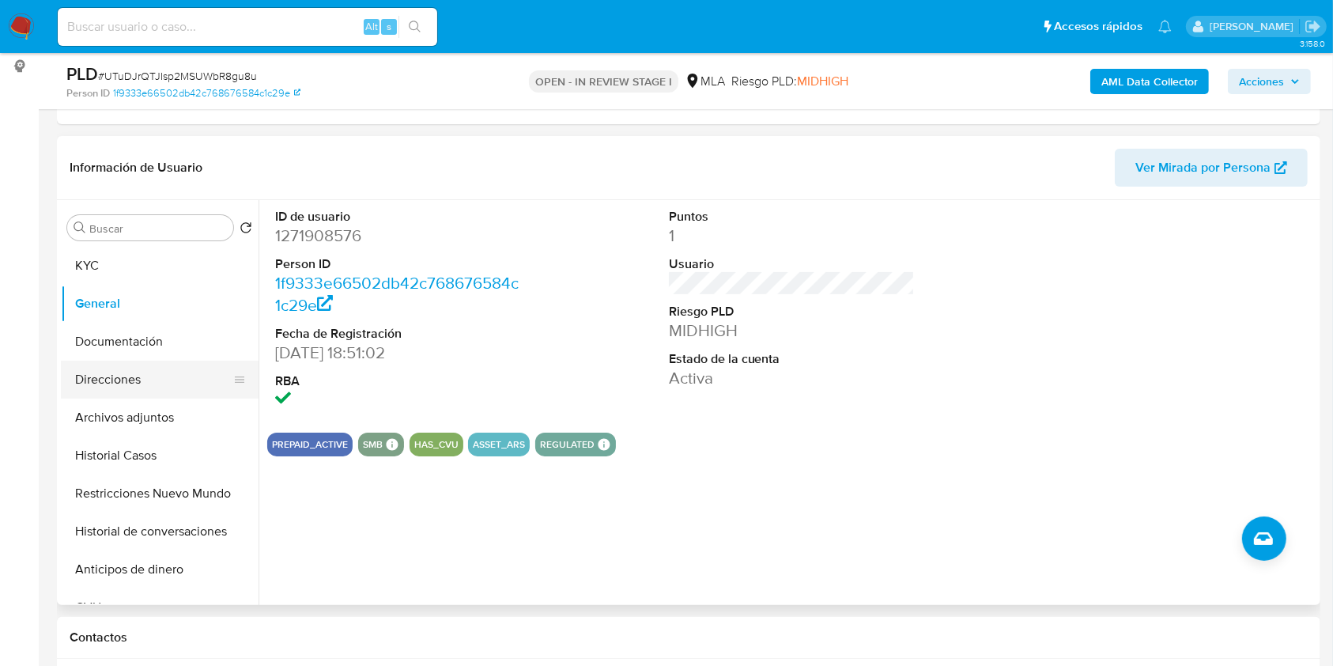
click at [140, 379] on button "Direcciones" at bounding box center [153, 380] width 185 height 38
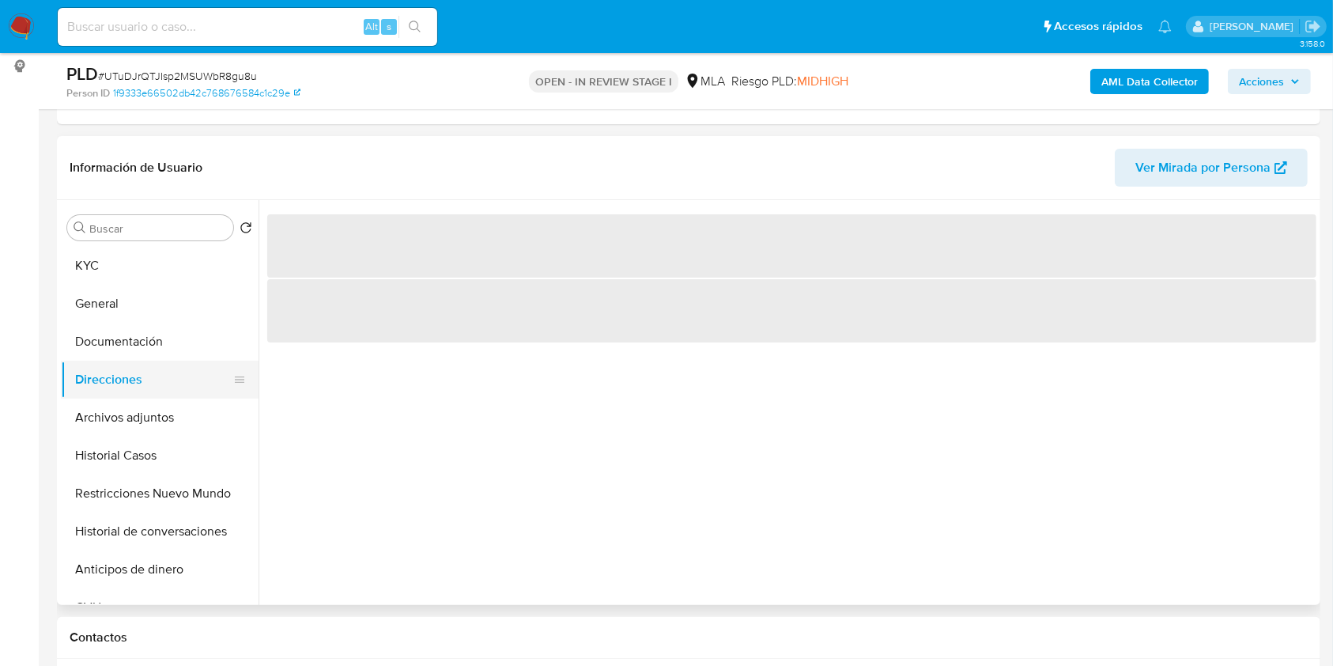
drag, startPoint x: 130, startPoint y: 274, endPoint x: 248, endPoint y: 373, distance: 153.7
click at [132, 272] on button "KYC" at bounding box center [160, 266] width 198 height 38
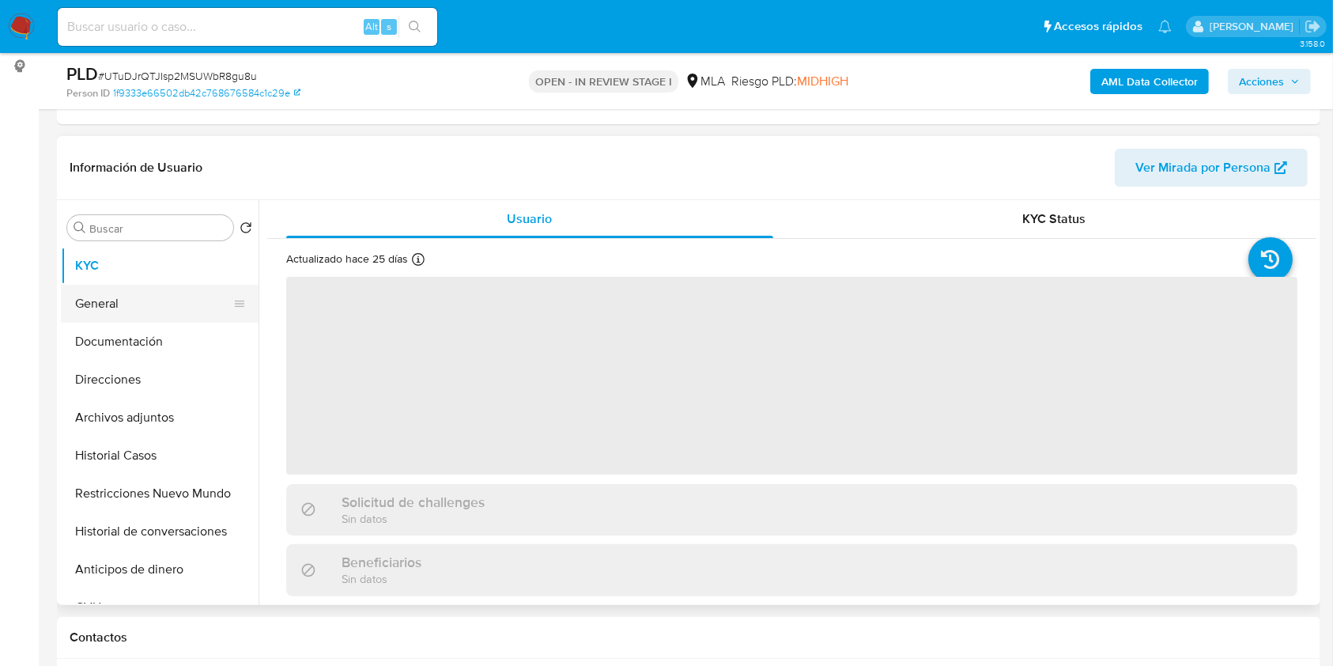
click at [174, 302] on button "General" at bounding box center [153, 304] width 185 height 38
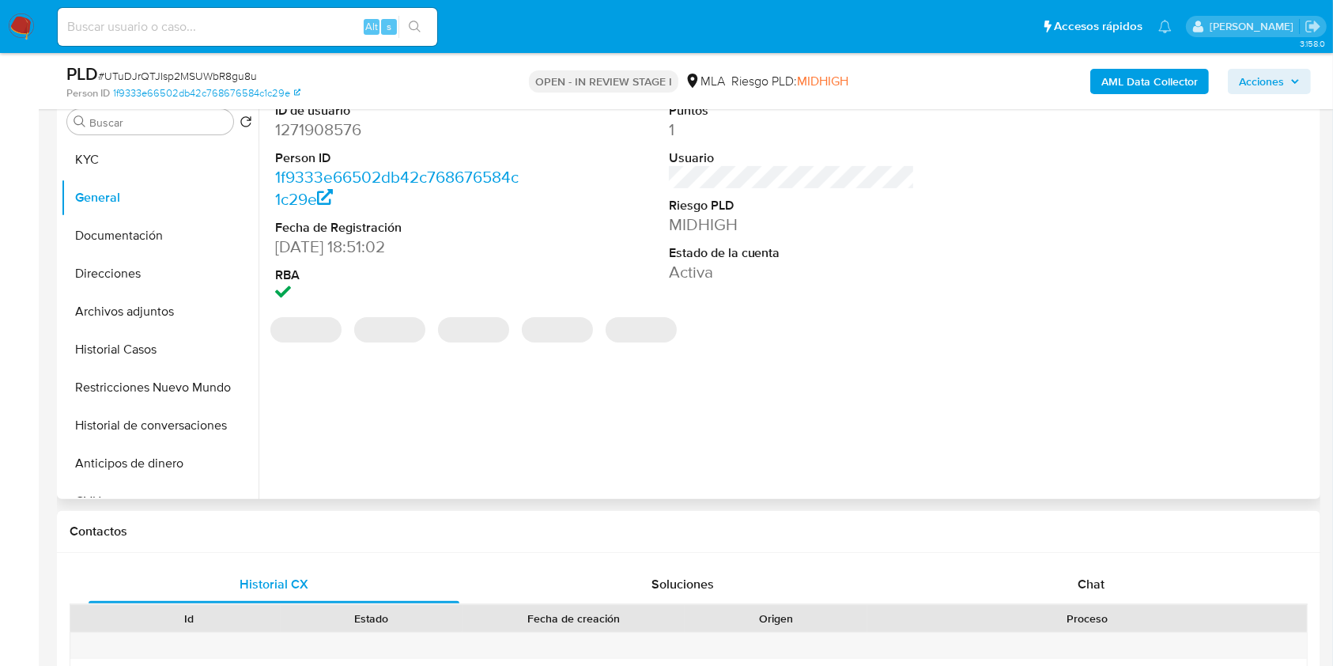
scroll to position [210, 0]
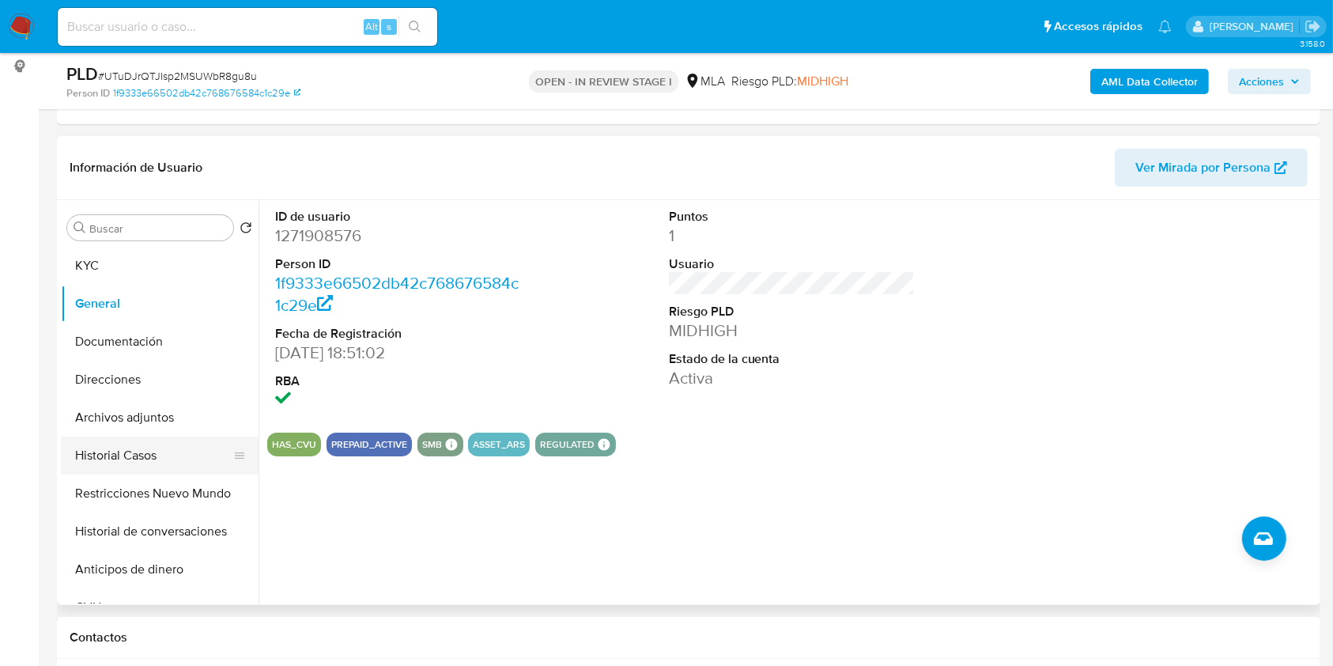
click at [156, 463] on button "Historial Casos" at bounding box center [153, 456] width 185 height 38
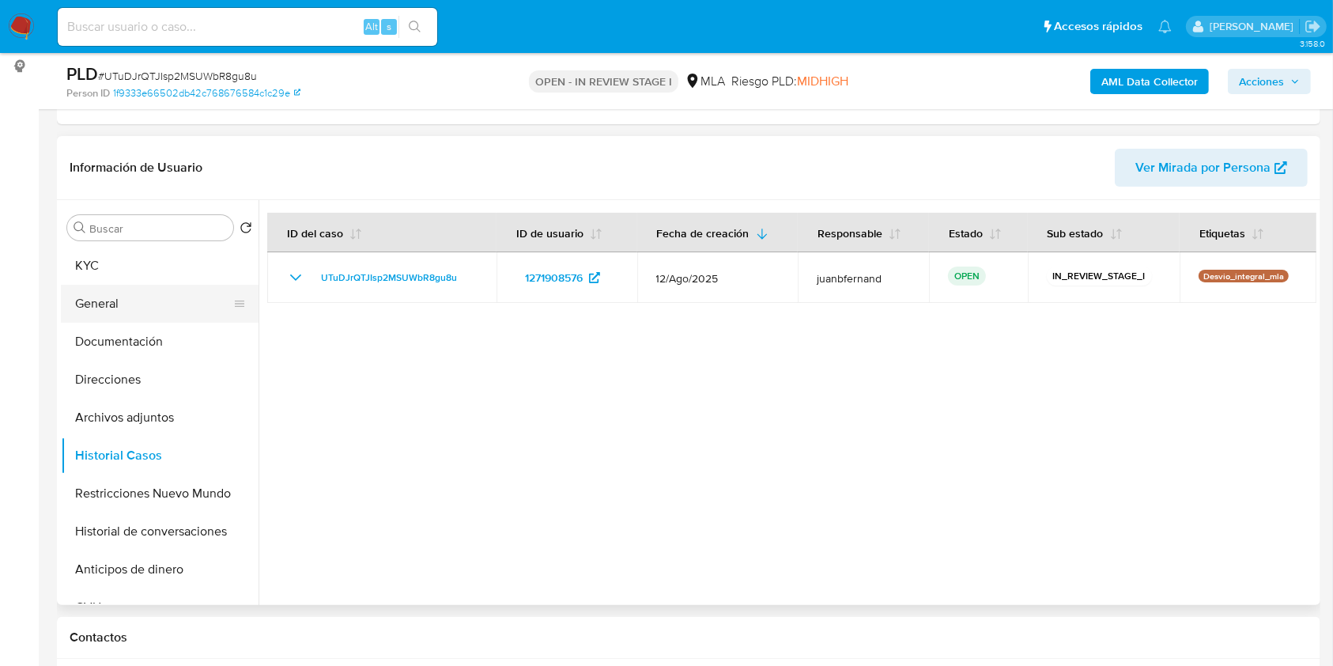
click at [138, 308] on button "General" at bounding box center [153, 304] width 185 height 38
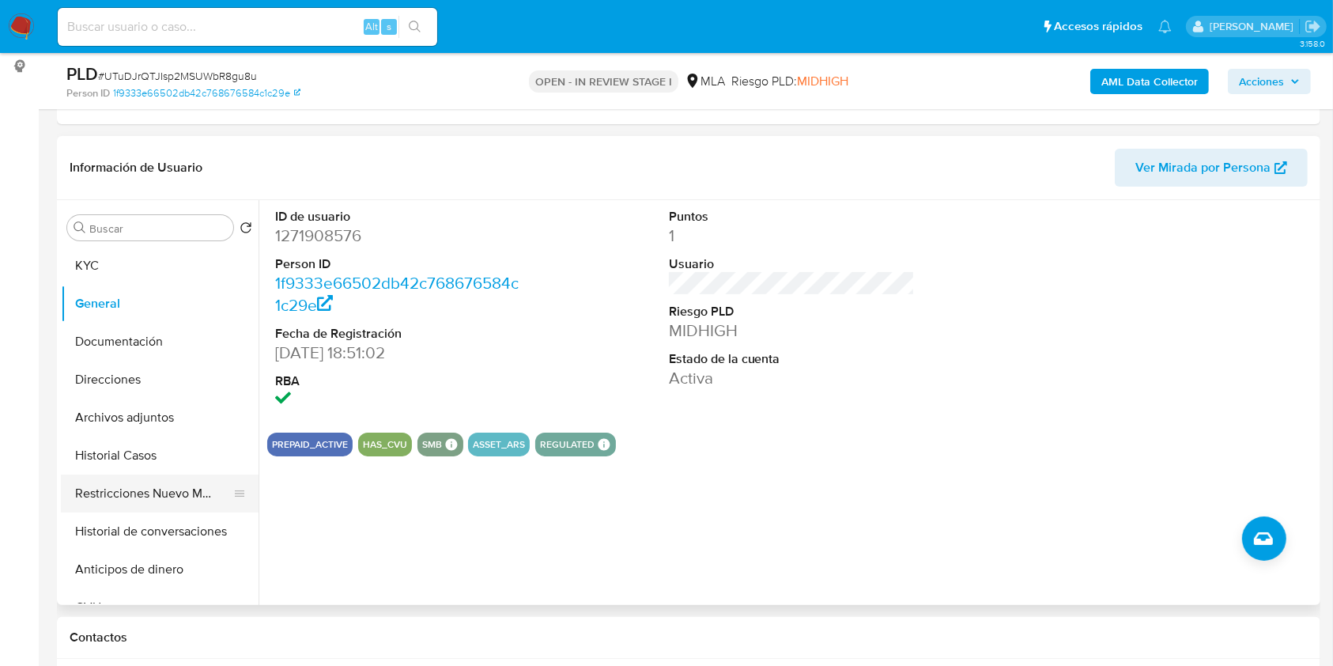
click at [155, 502] on button "Restricciones Nuevo Mundo" at bounding box center [153, 493] width 185 height 38
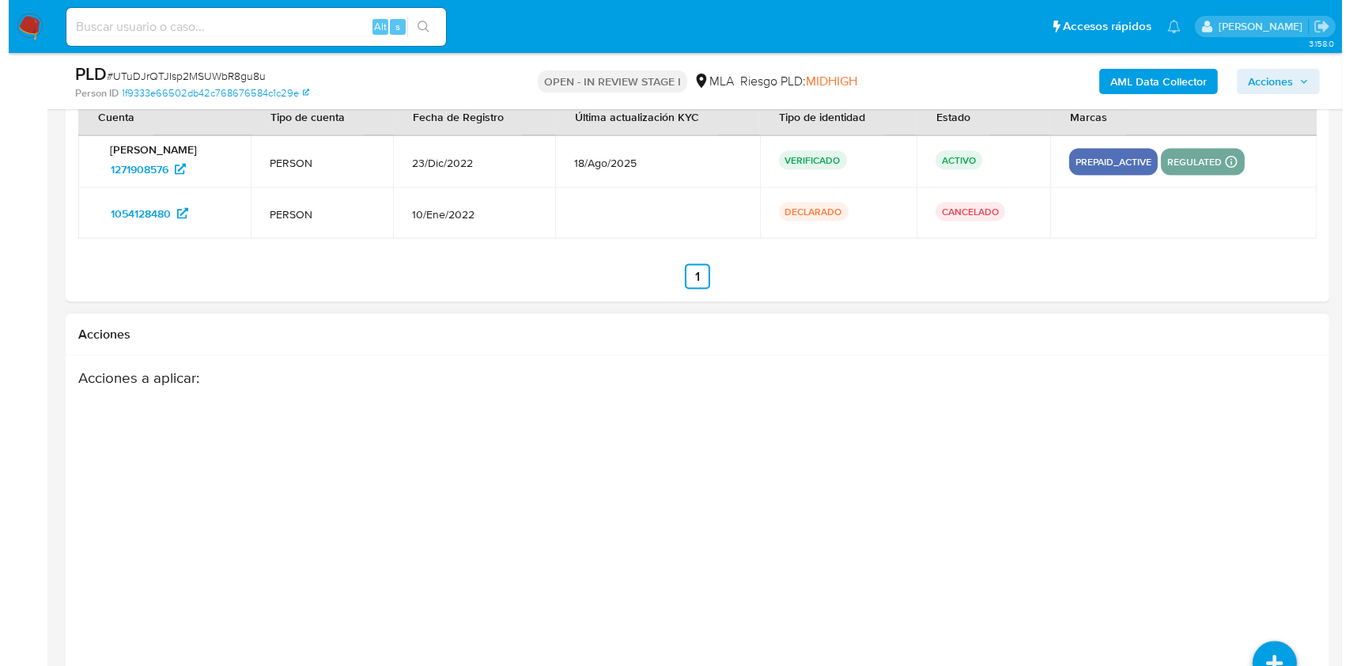
scroll to position [2542, 0]
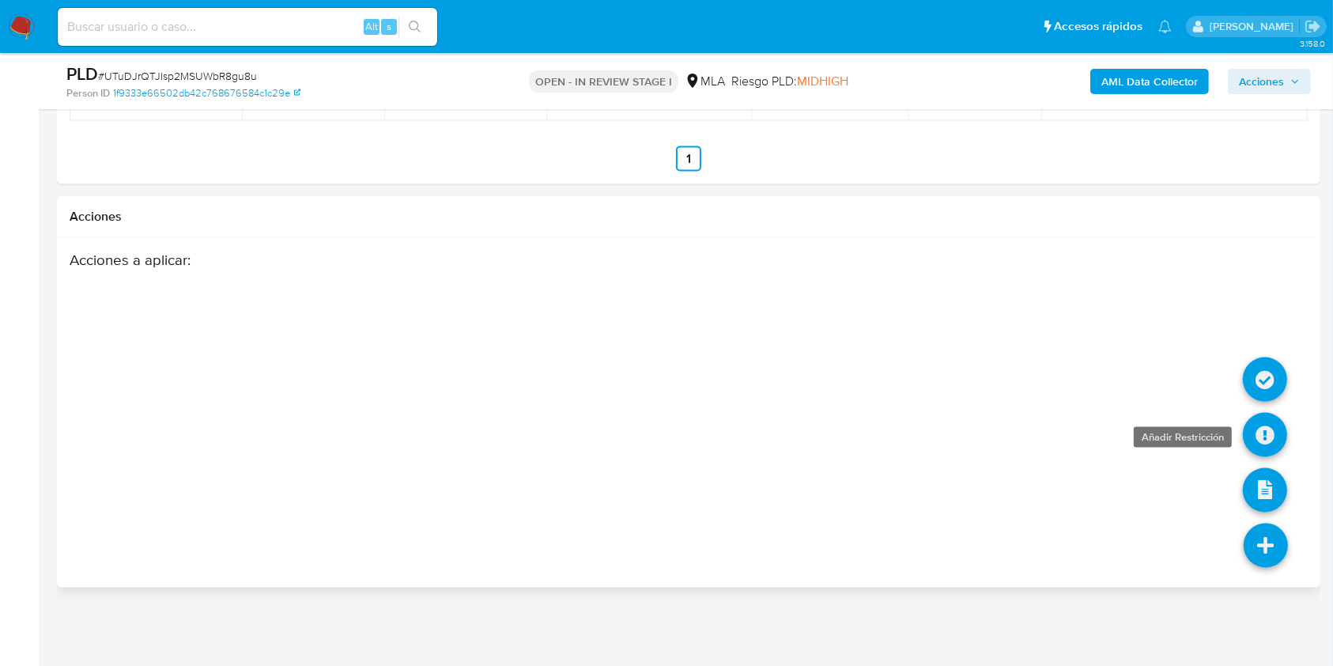
click at [1261, 426] on icon at bounding box center [1265, 435] width 44 height 44
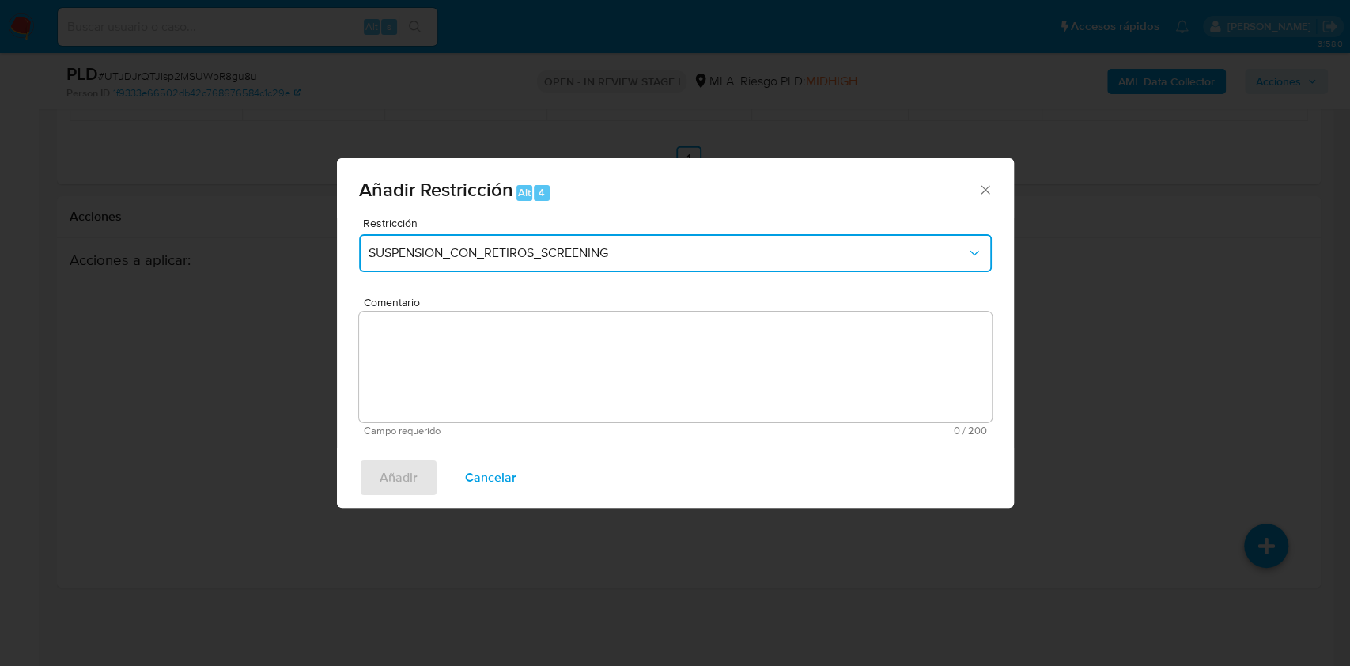
click at [430, 250] on span "SUSPENSION_CON_RETIROS_SCREENING" at bounding box center [668, 253] width 598 height 16
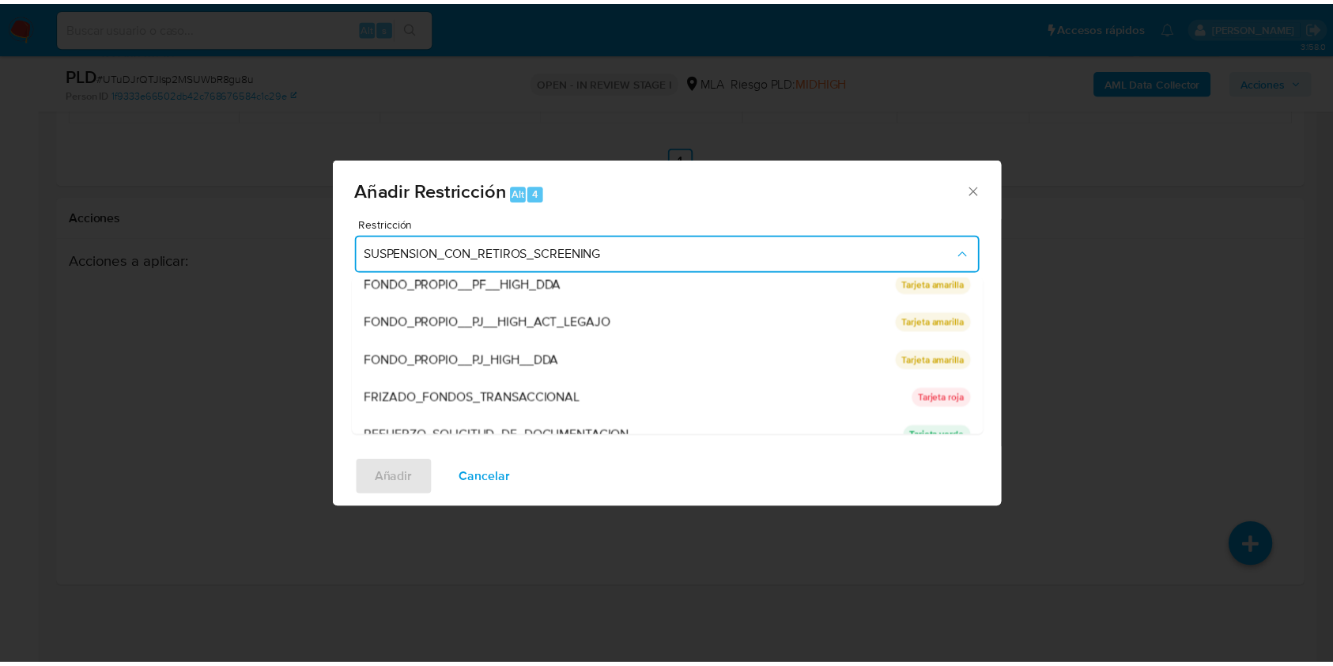
scroll to position [335, 0]
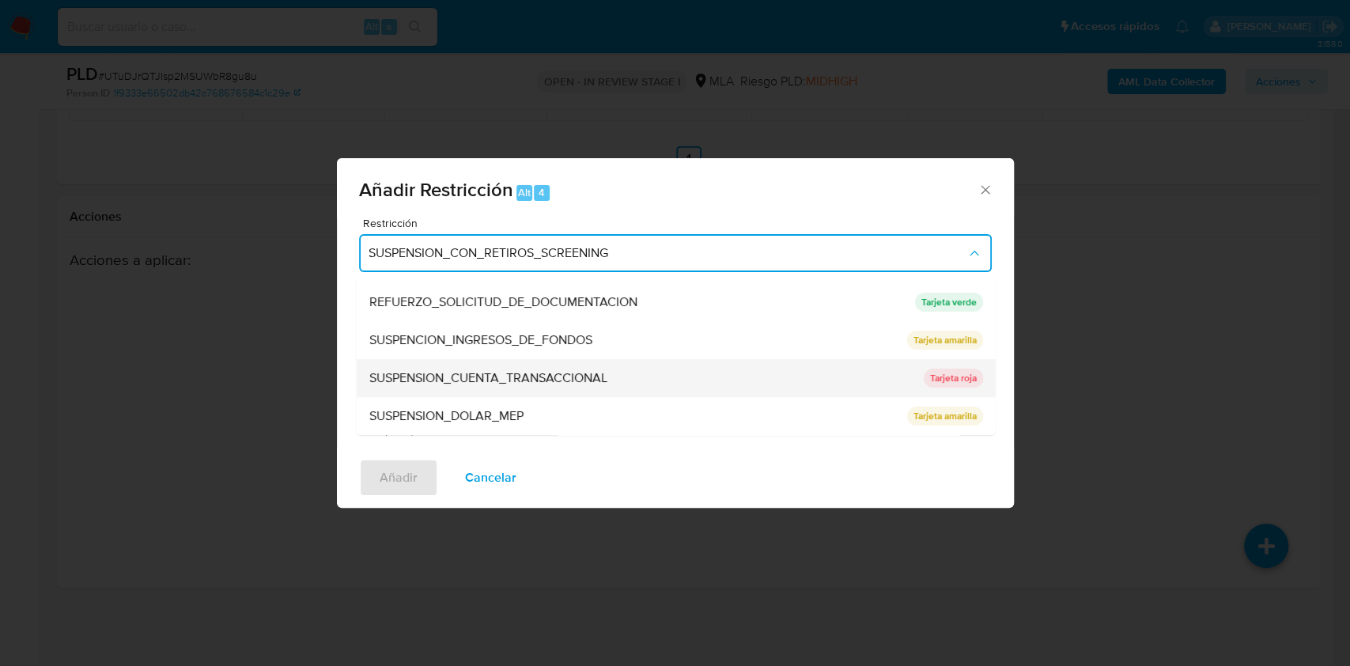
click at [553, 376] on span "SUSPENSION_CUENTA_TRANSACCIONAL" at bounding box center [488, 378] width 238 height 16
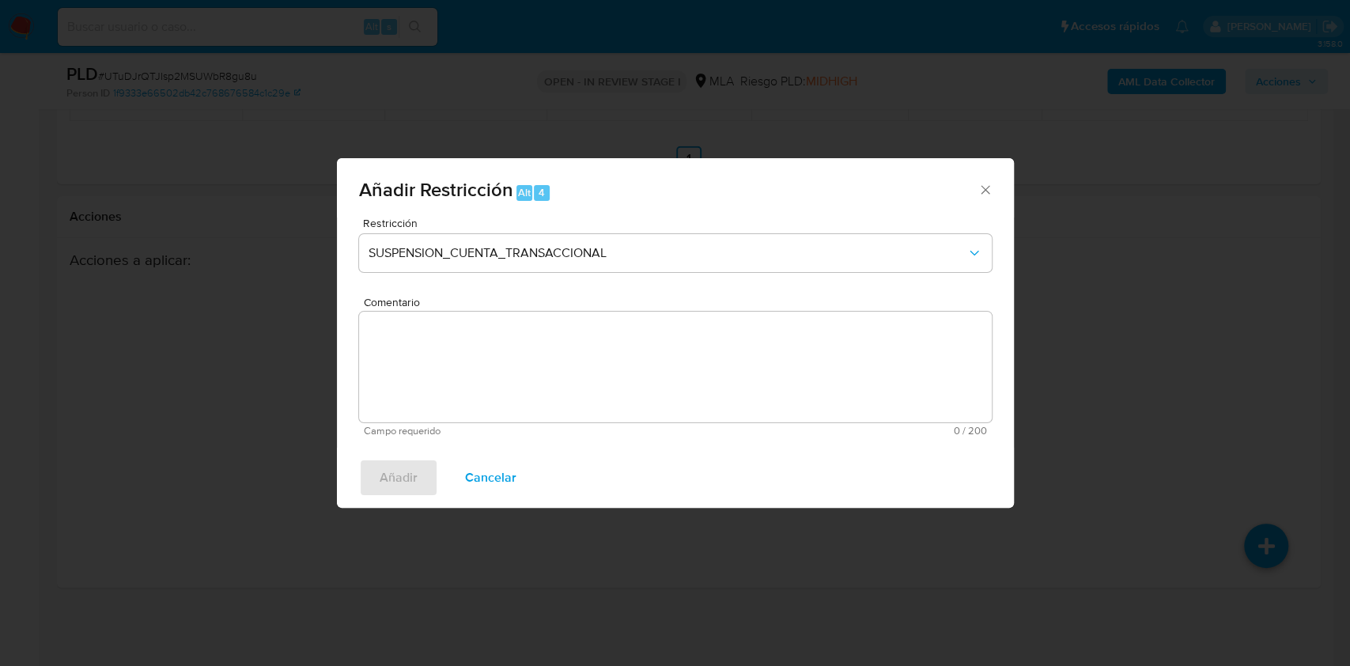
click at [546, 391] on textarea "Comentario" at bounding box center [675, 367] width 633 height 111
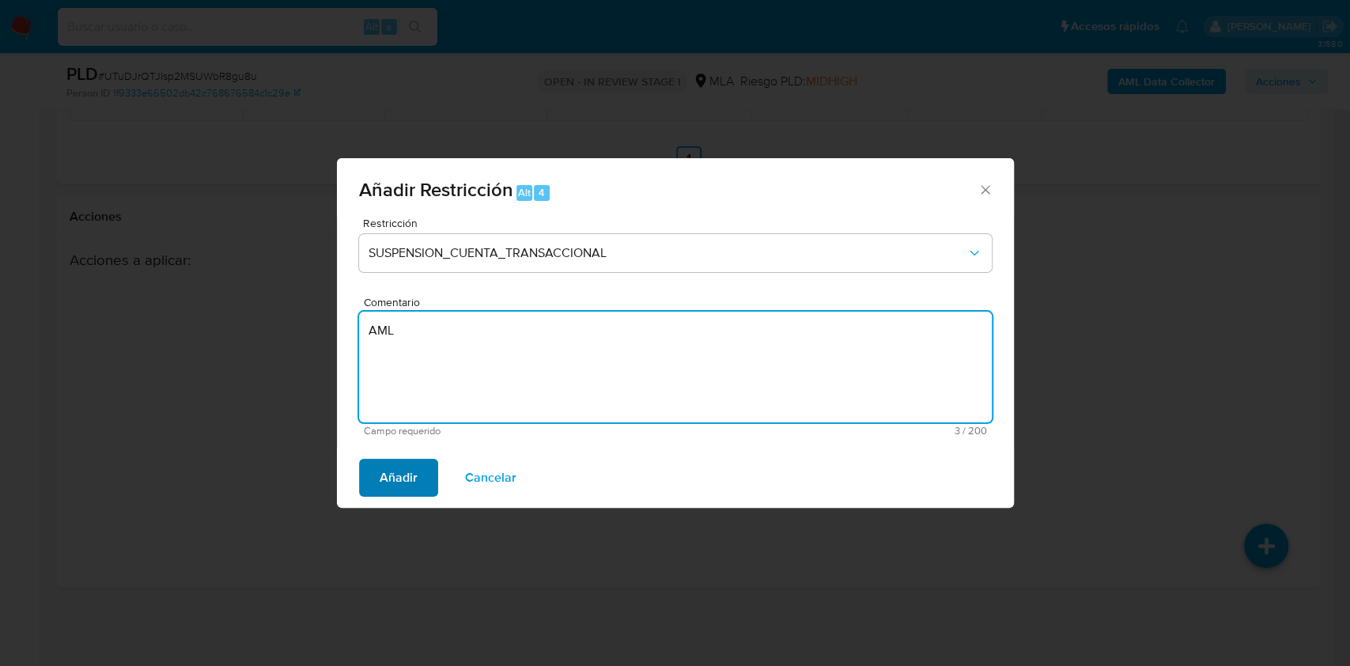
type textarea "AML"
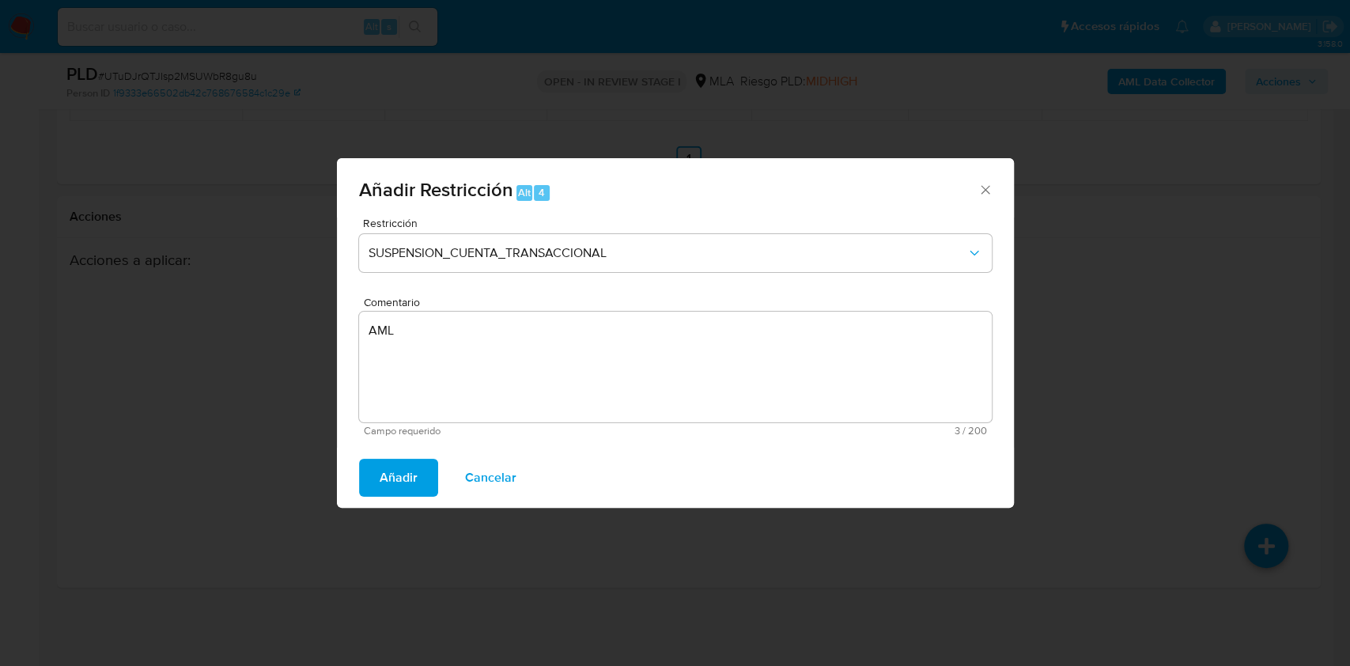
click at [418, 491] on button "Añadir" at bounding box center [398, 478] width 79 height 38
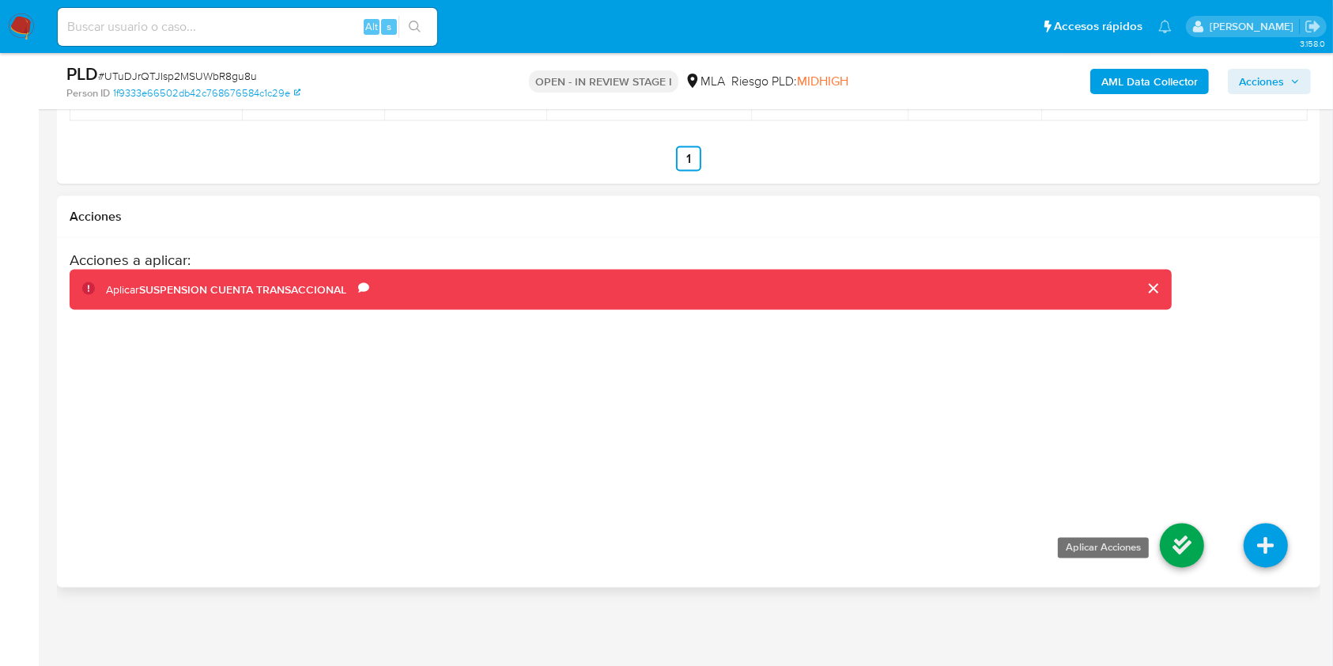
click at [1180, 546] on icon at bounding box center [1182, 546] width 44 height 44
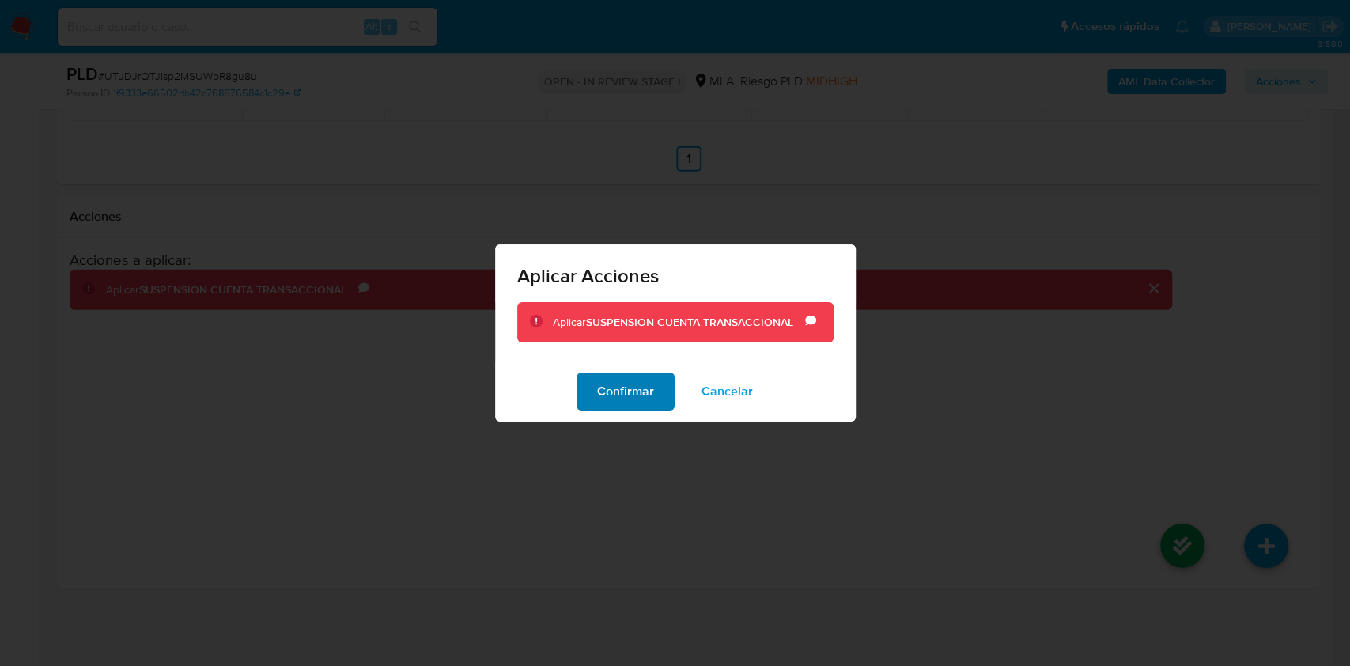
click at [629, 391] on span "Confirmar" at bounding box center [625, 391] width 57 height 35
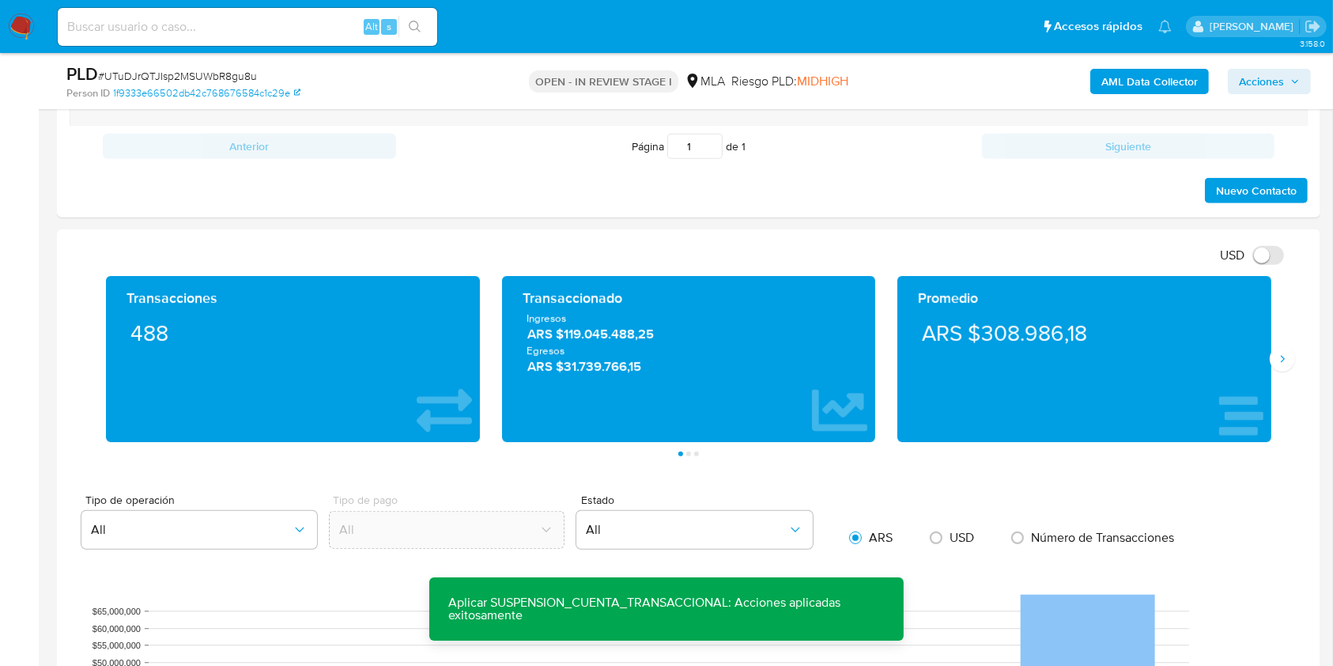
scroll to position [961, 0]
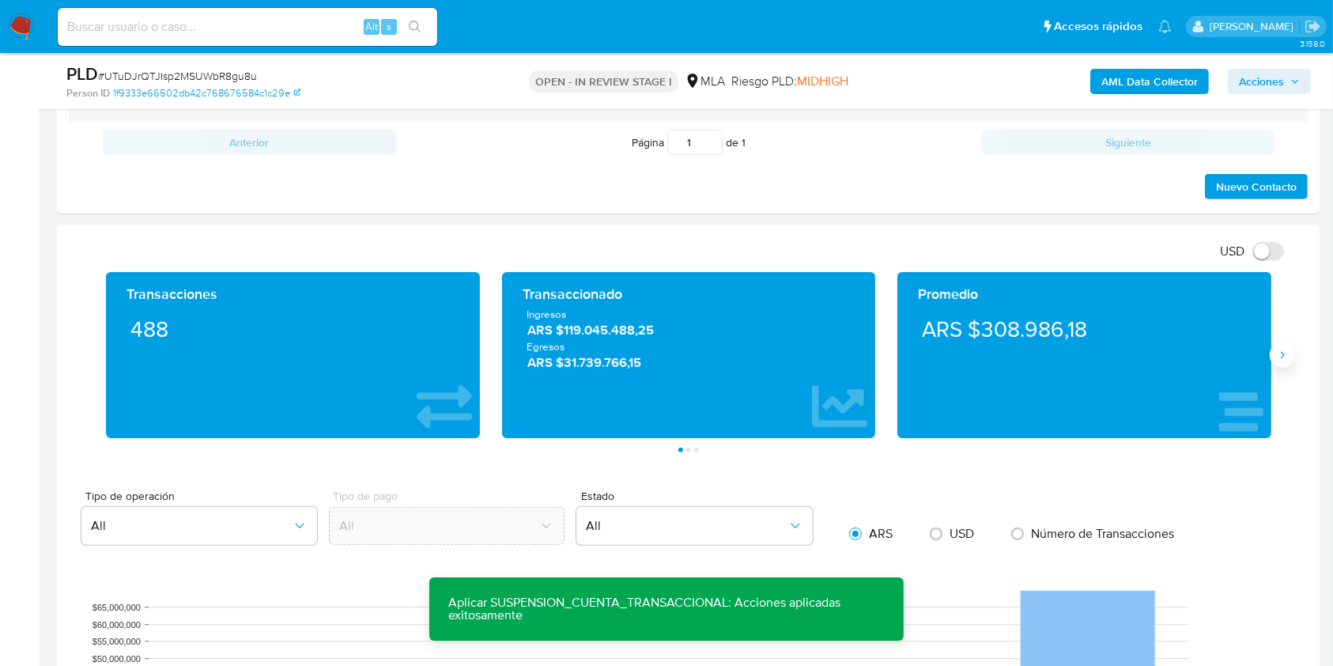
click at [1279, 354] on icon "Siguiente" at bounding box center [1282, 355] width 13 height 13
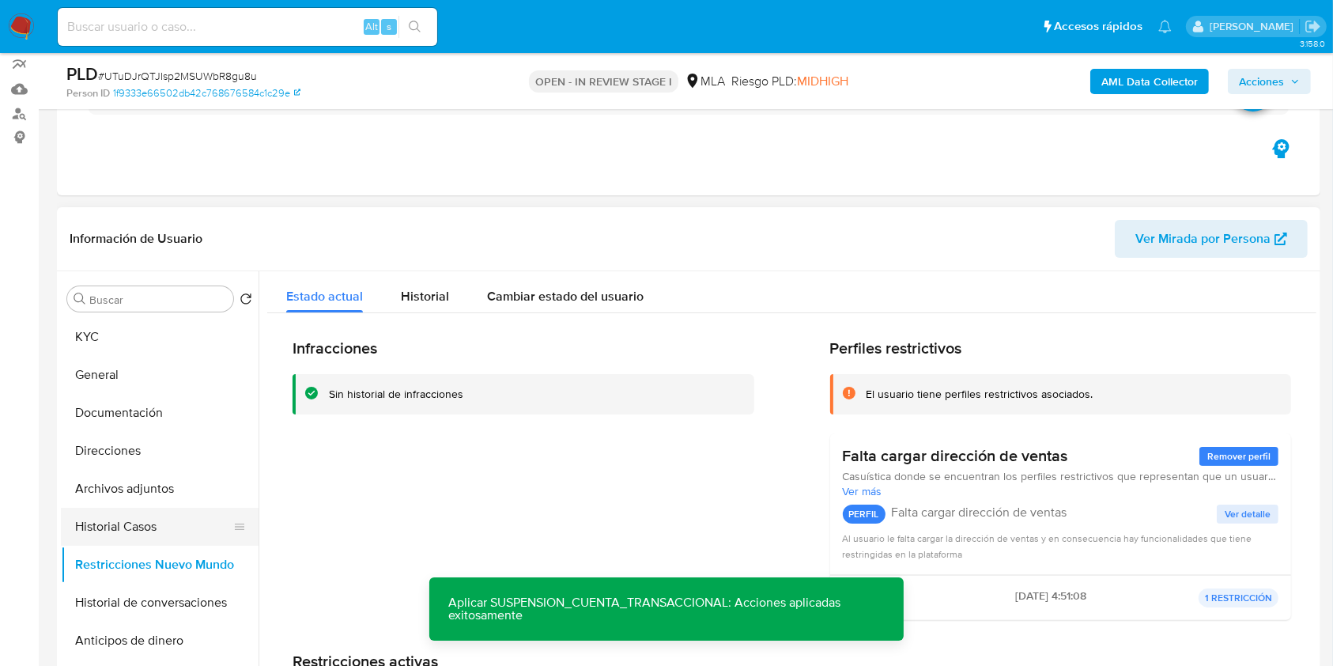
scroll to position [210, 0]
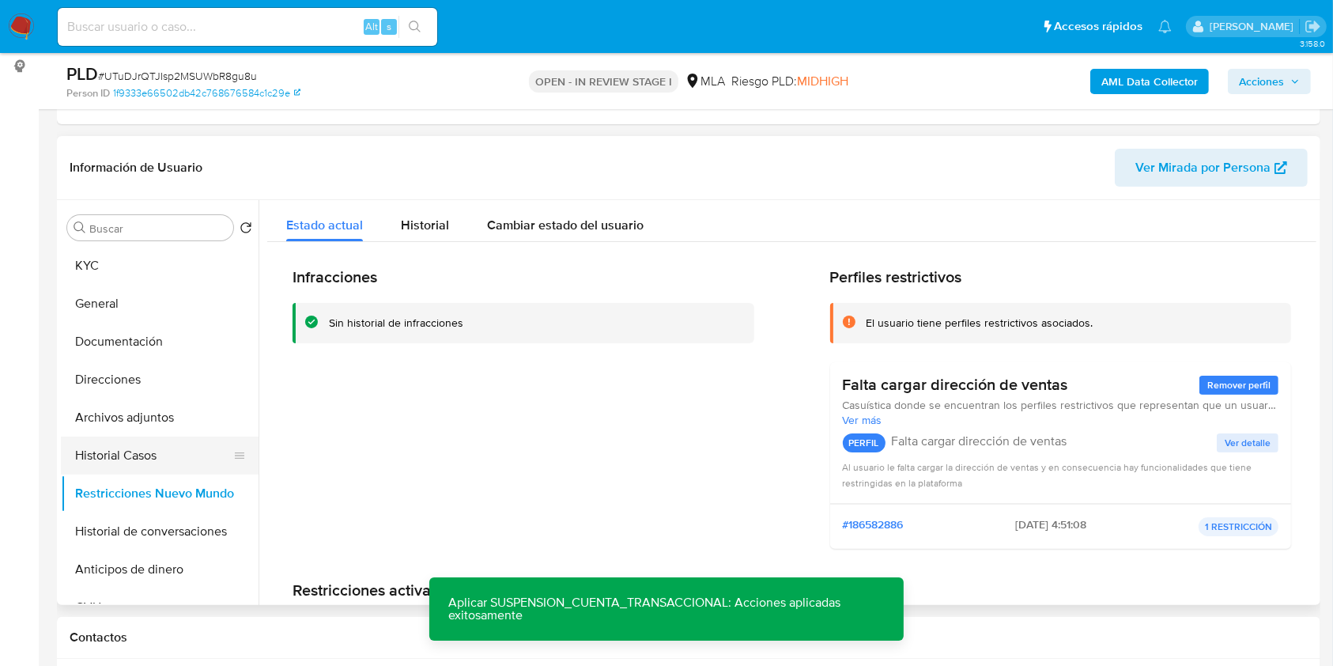
click at [132, 463] on button "Historial Casos" at bounding box center [153, 456] width 185 height 38
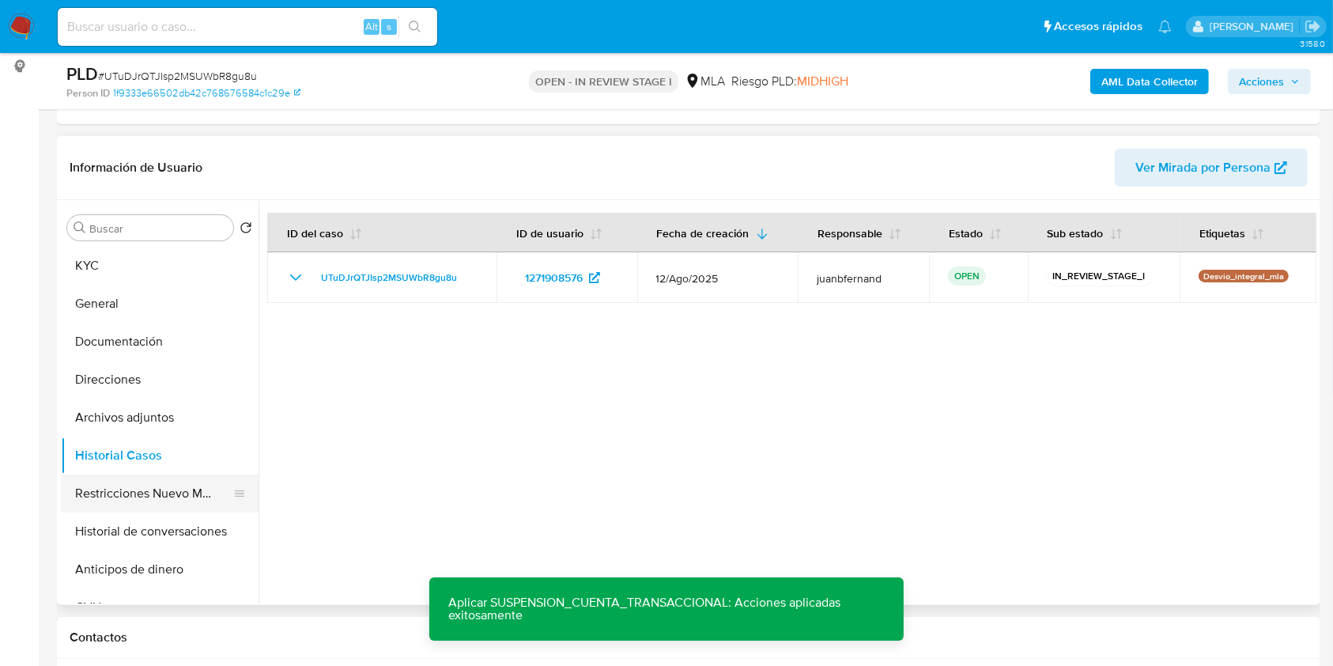
click at [134, 482] on button "Restricciones Nuevo Mundo" at bounding box center [153, 493] width 185 height 38
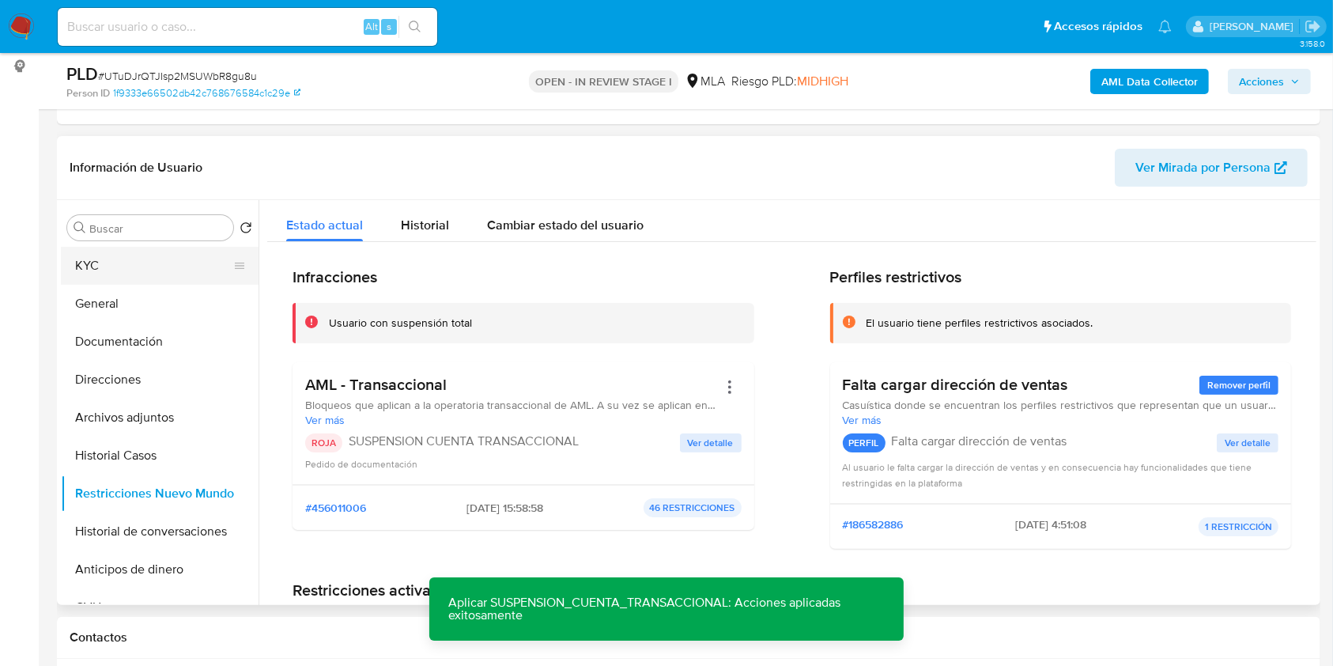
click at [127, 265] on button "KYC" at bounding box center [153, 266] width 185 height 38
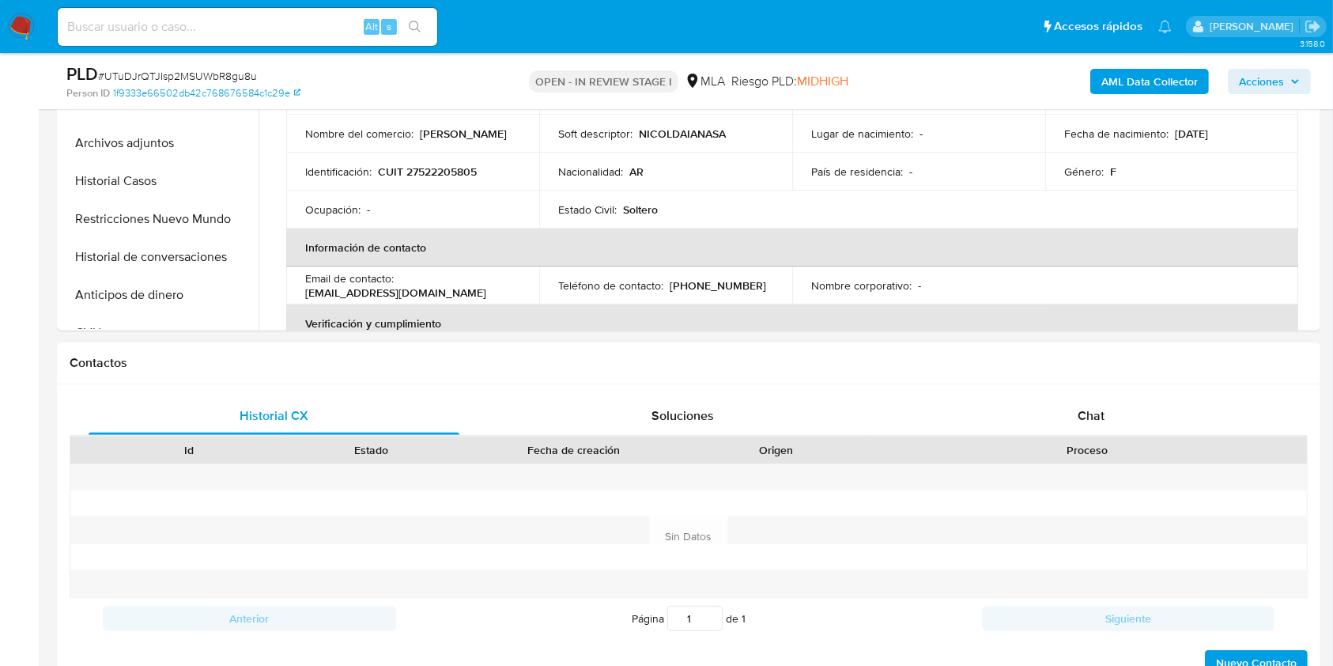
scroll to position [738, 0]
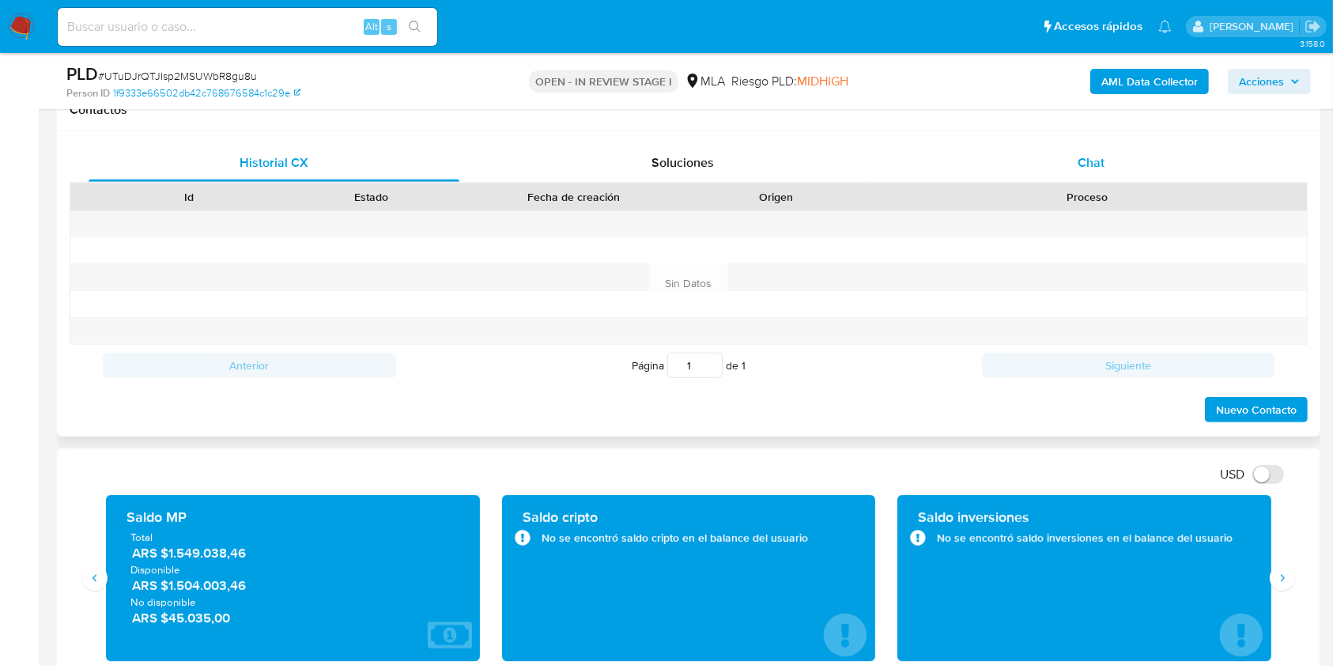
drag, startPoint x: 1094, startPoint y: 156, endPoint x: 1074, endPoint y: 171, distance: 24.8
click at [1094, 155] on span "Chat" at bounding box center [1091, 162] width 27 height 18
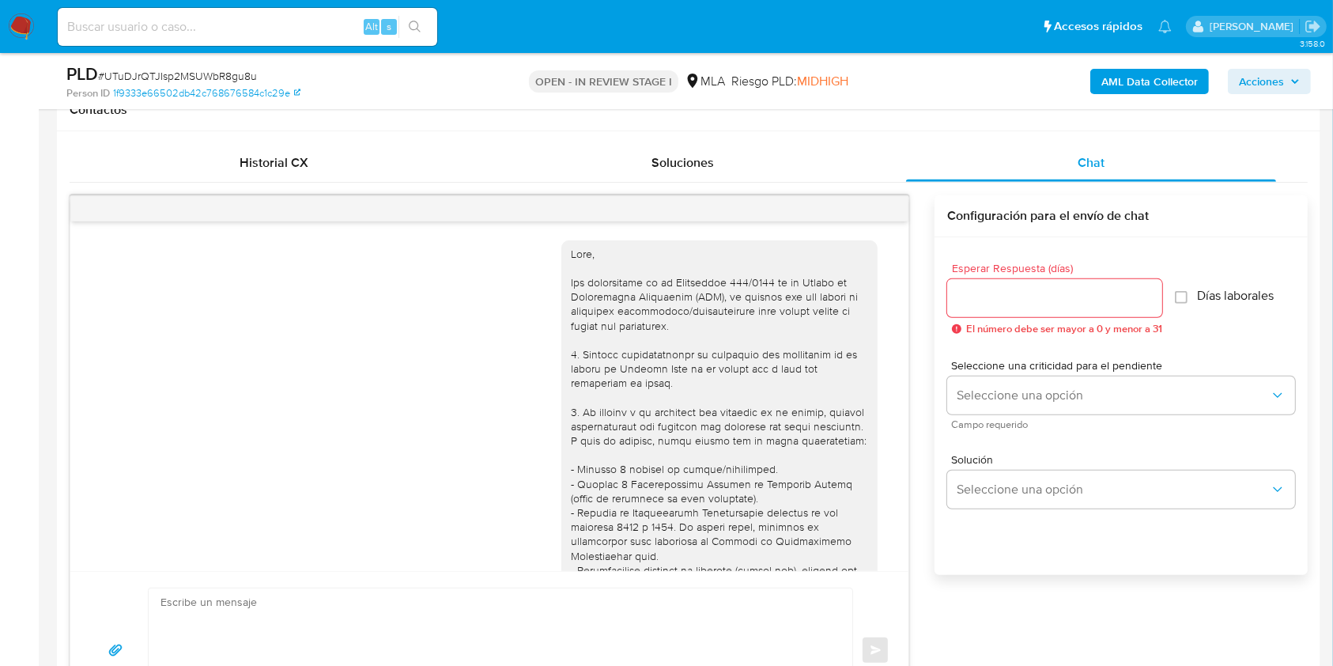
scroll to position [894, 0]
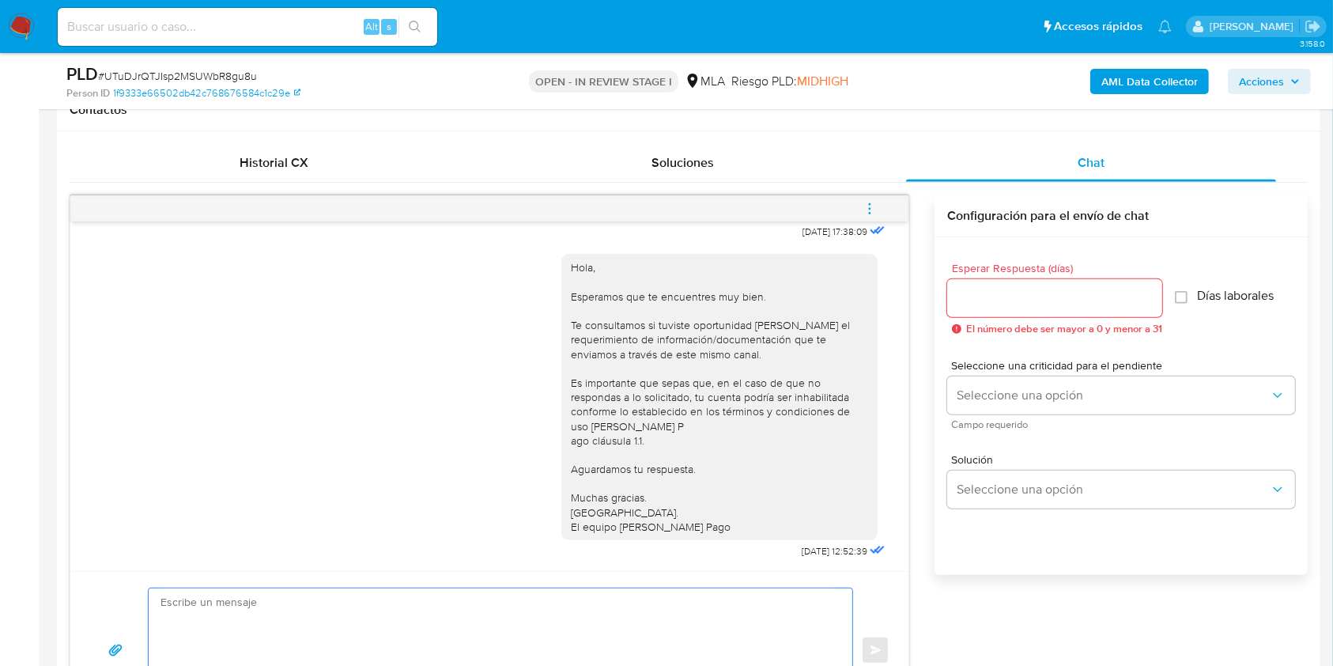
click at [285, 617] on textarea at bounding box center [497, 650] width 672 height 124
paste textarea "Lore. Ipsumdolo sit am consectetu adi elit. Se doeiusmodte in utlabor etdolorem…"
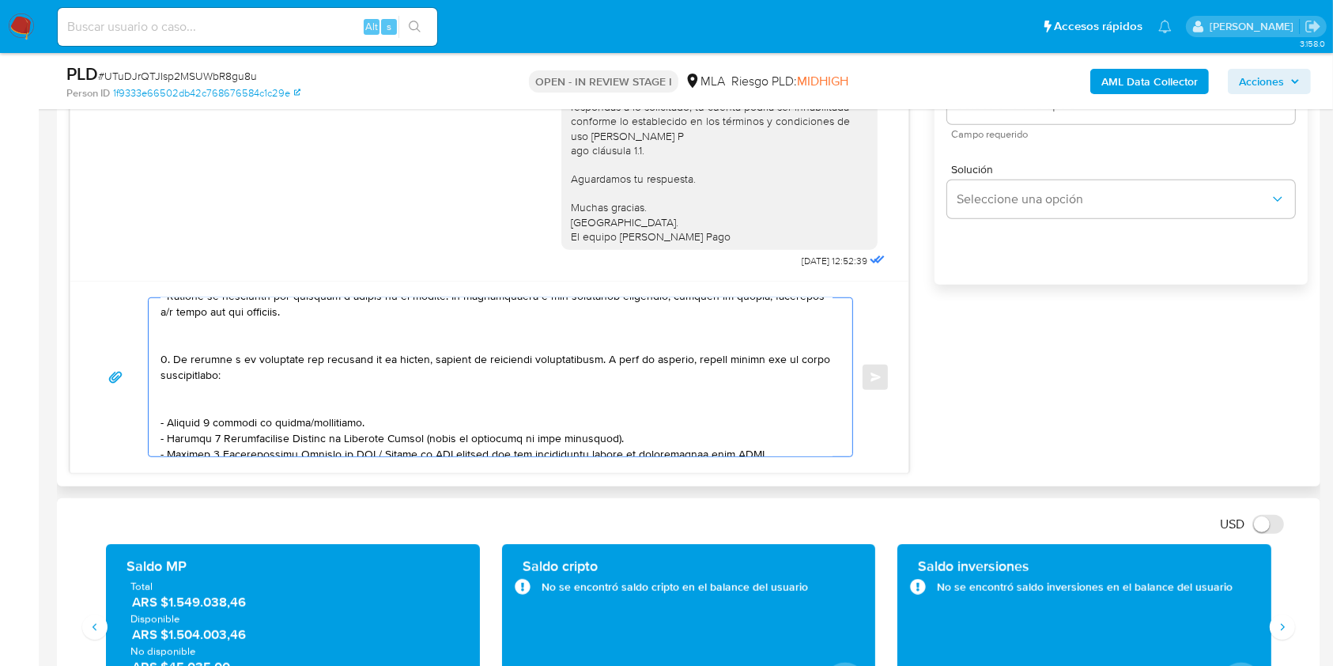
scroll to position [0, 0]
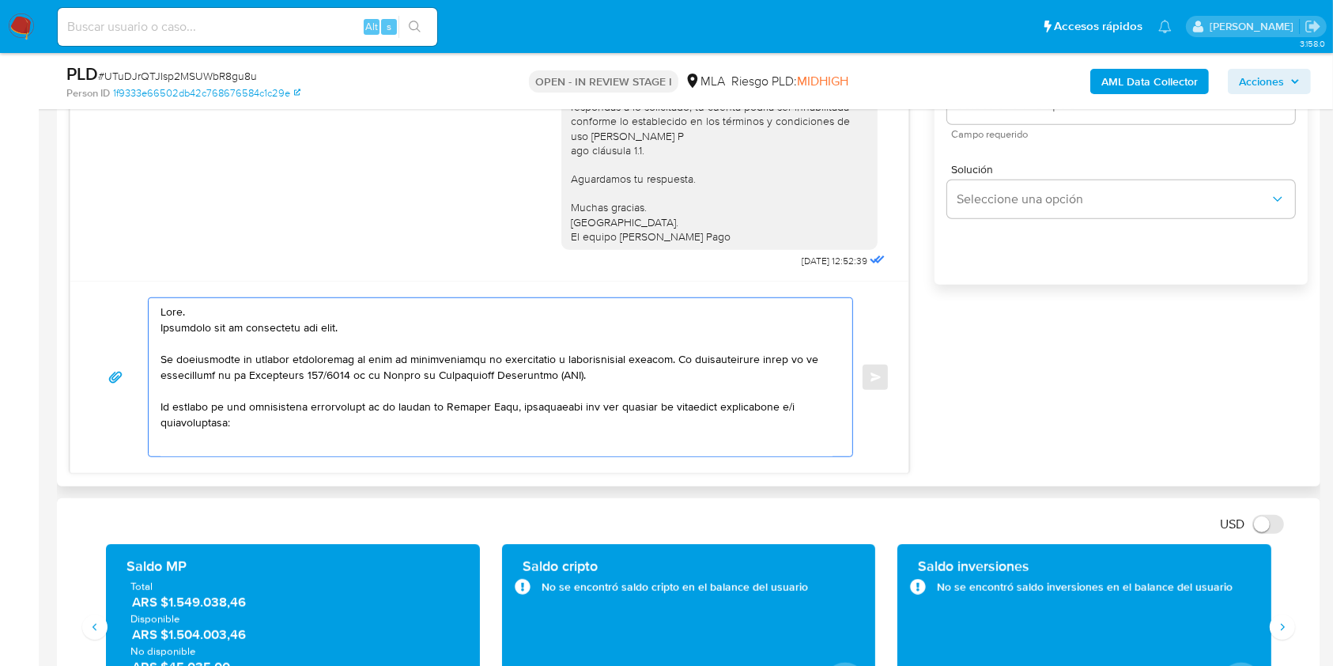
click at [270, 317] on textarea at bounding box center [497, 377] width 672 height 158
click at [268, 323] on textarea at bounding box center [497, 377] width 672 height 158
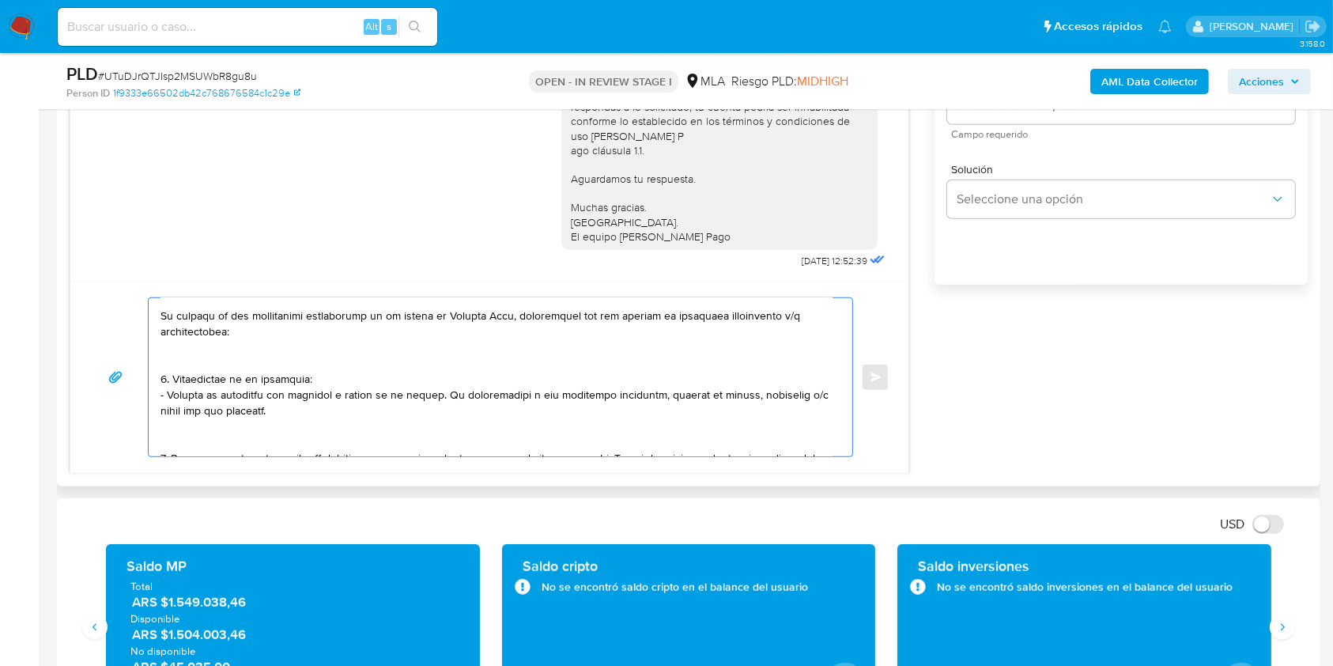
scroll to position [105, 0]
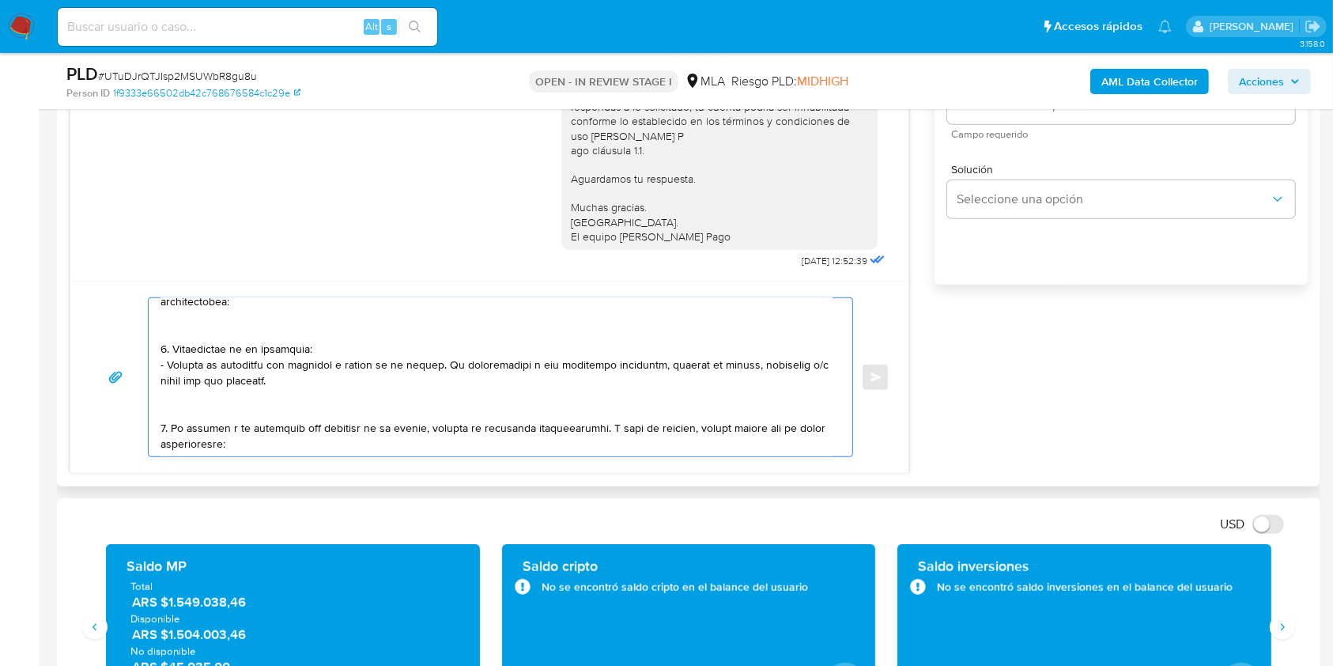
click at [280, 381] on textarea at bounding box center [497, 377] width 672 height 158
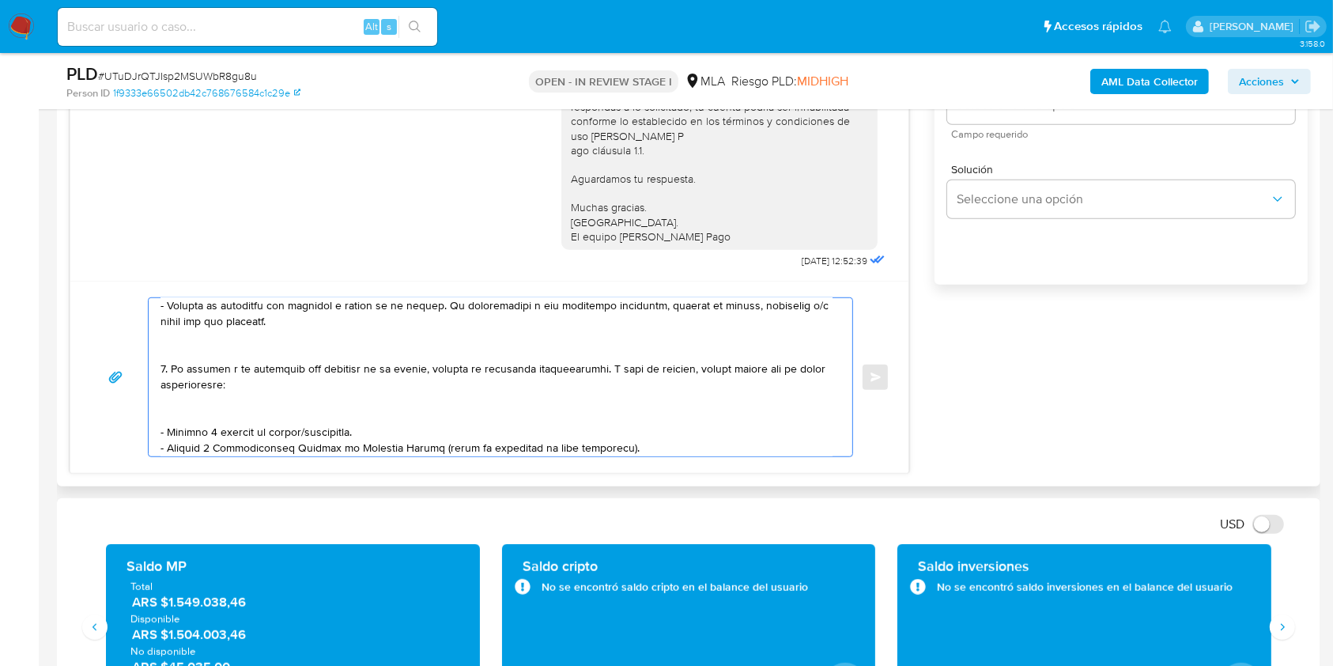
scroll to position [210, 0]
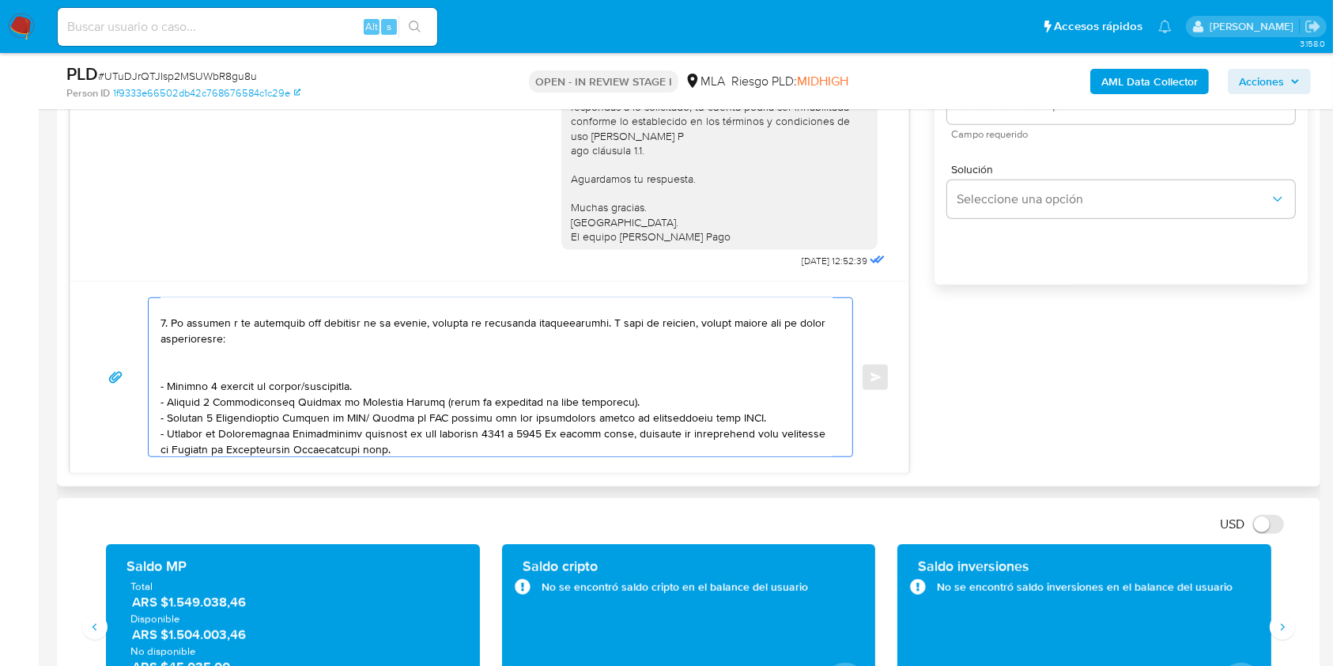
click at [329, 361] on textarea at bounding box center [497, 377] width 672 height 158
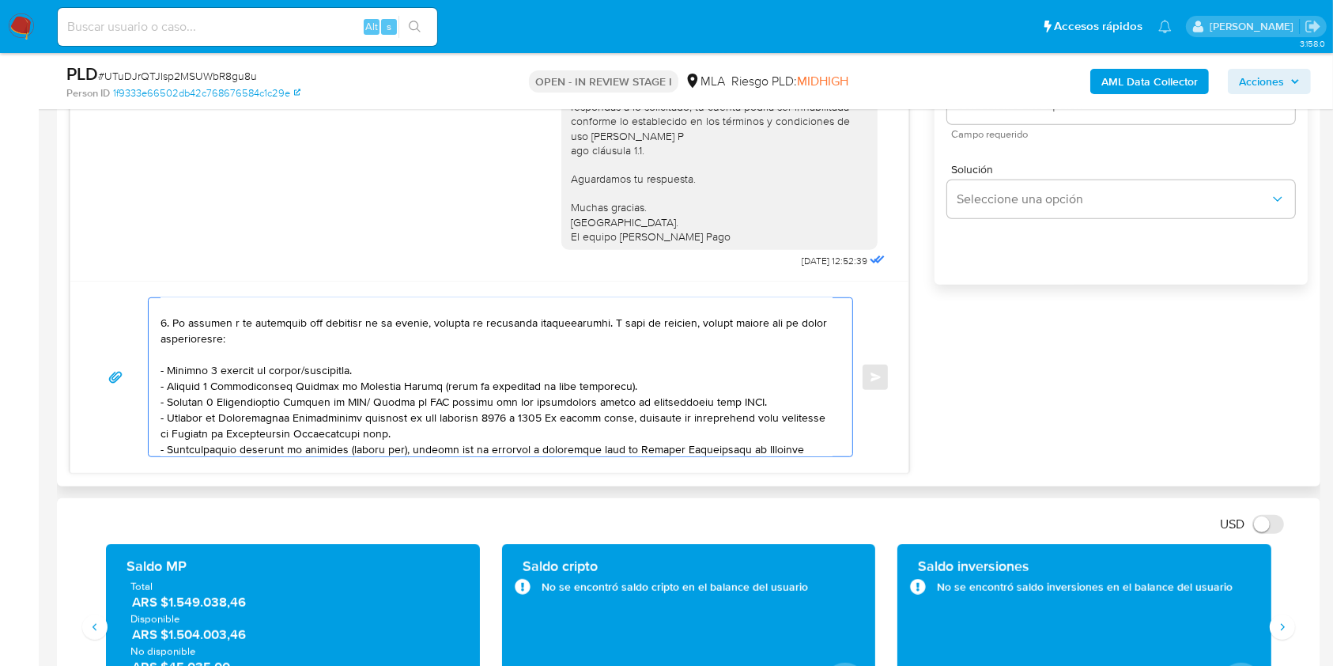
scroll to position [195, 0]
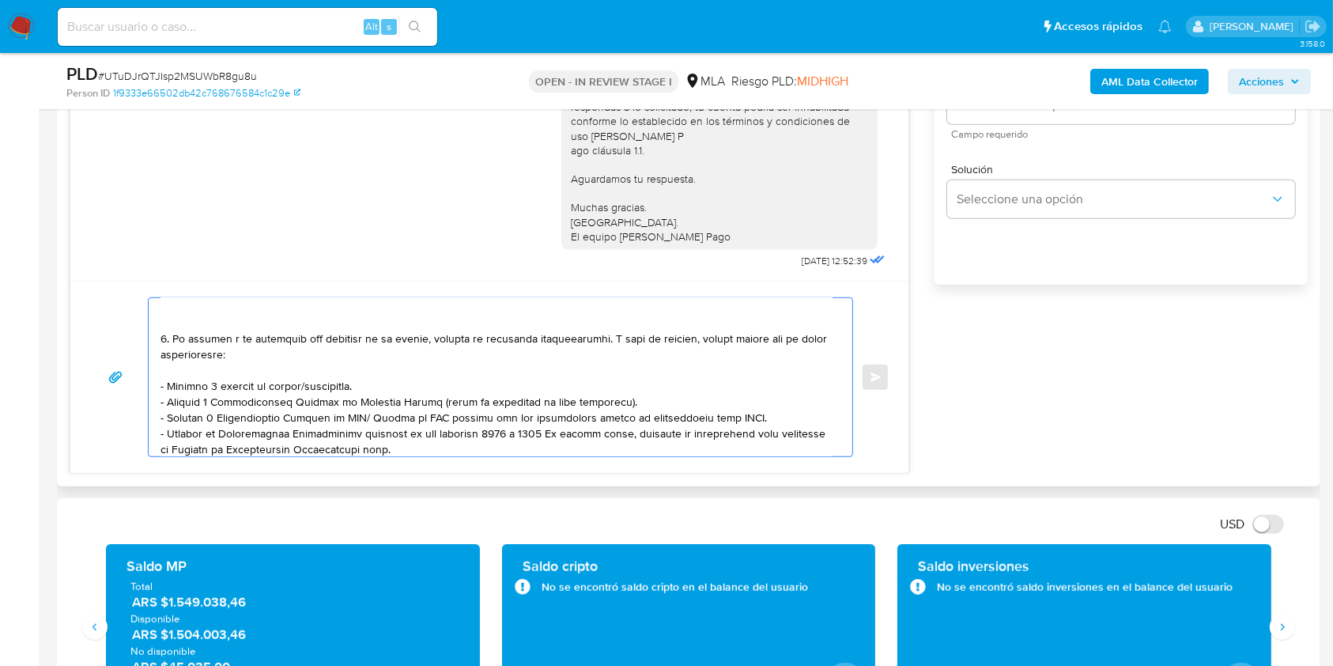
click at [323, 391] on textarea at bounding box center [497, 377] width 672 height 158
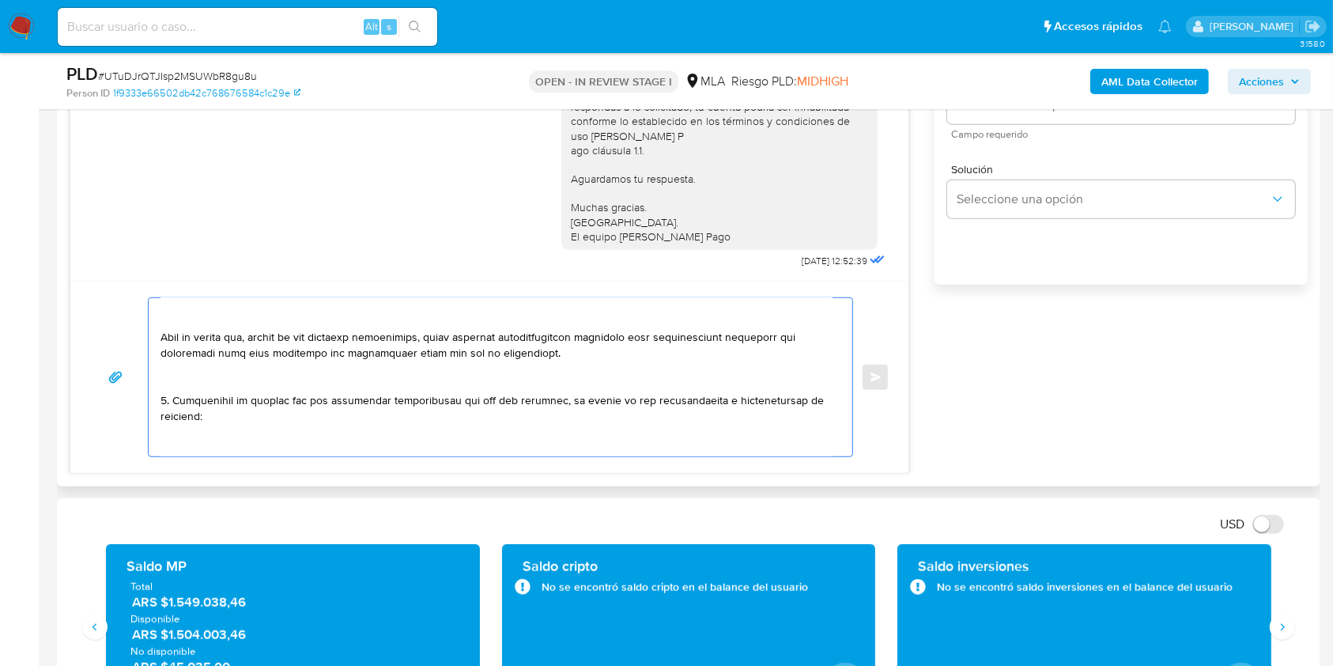
scroll to position [405, 0]
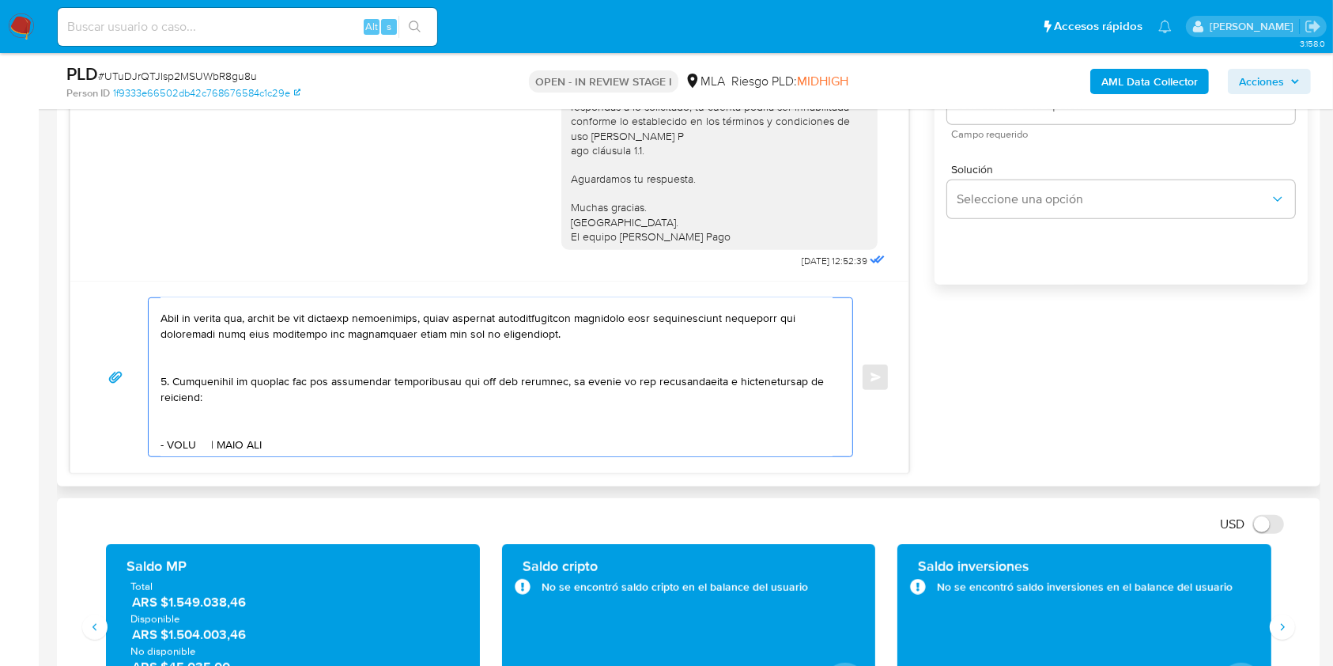
click at [206, 360] on textarea at bounding box center [497, 377] width 672 height 158
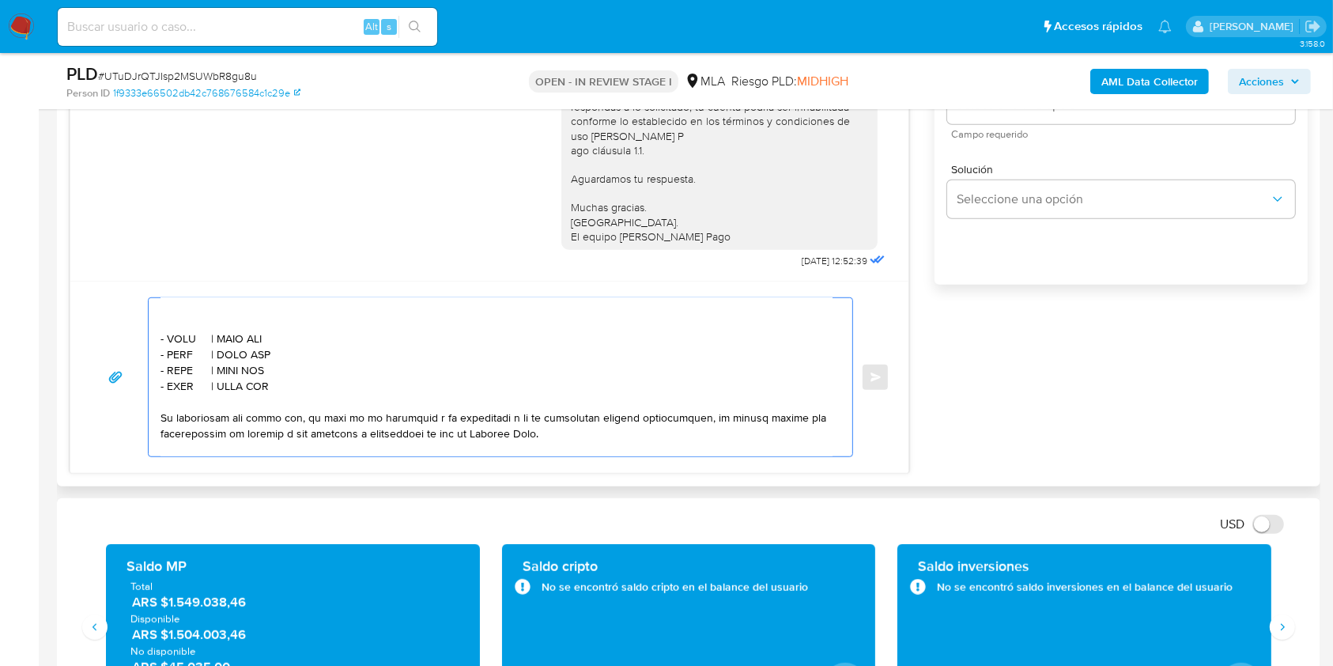
click at [253, 336] on textarea at bounding box center [497, 377] width 672 height 158
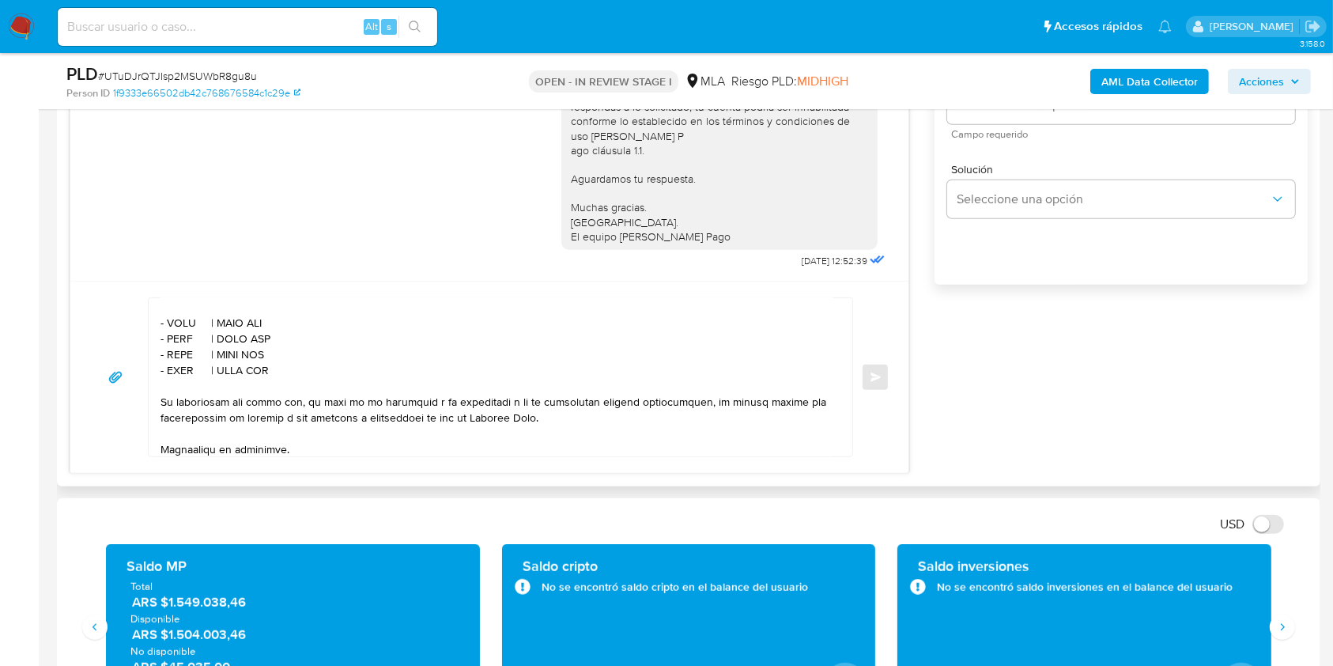
click at [186, 327] on textarea at bounding box center [497, 377] width 672 height 158
paste textarea "ACRIL SRL"
click at [266, 336] on textarea at bounding box center [497, 377] width 672 height 158
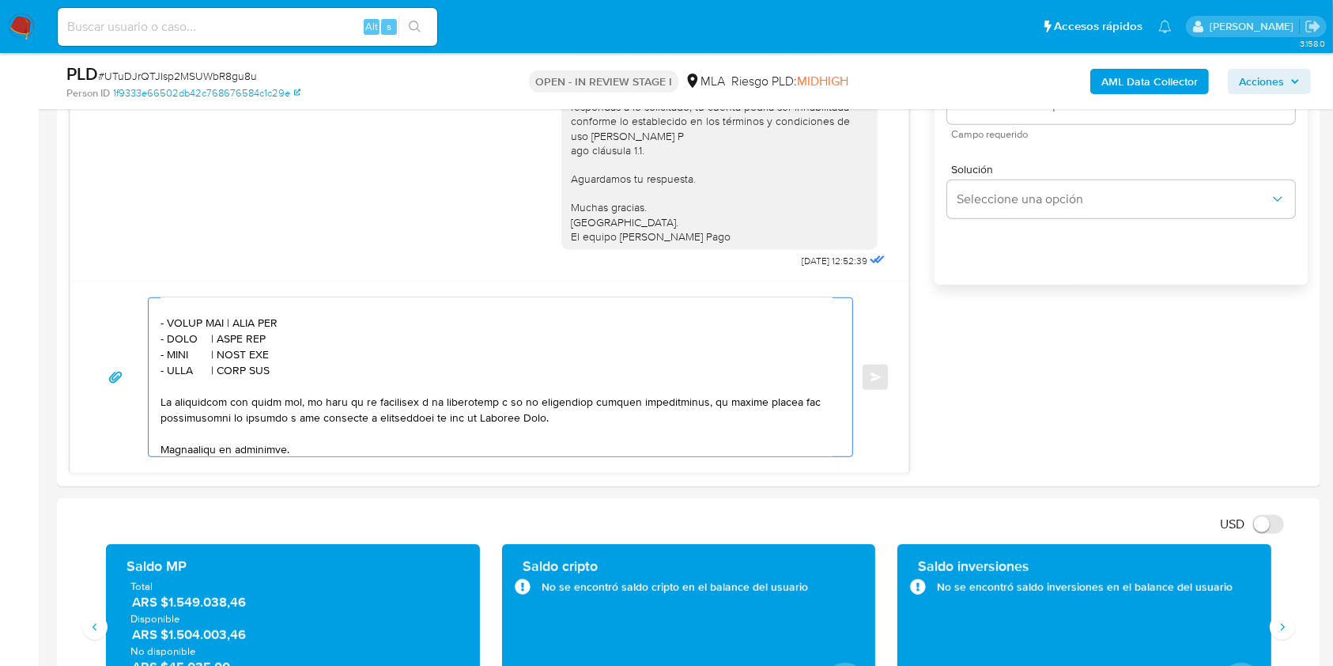
paste textarea "30717588890"
click at [186, 345] on textarea at bounding box center [497, 377] width 672 height 158
paste textarea "Brick Bross Srl"
click at [285, 348] on textarea at bounding box center [497, 377] width 672 height 158
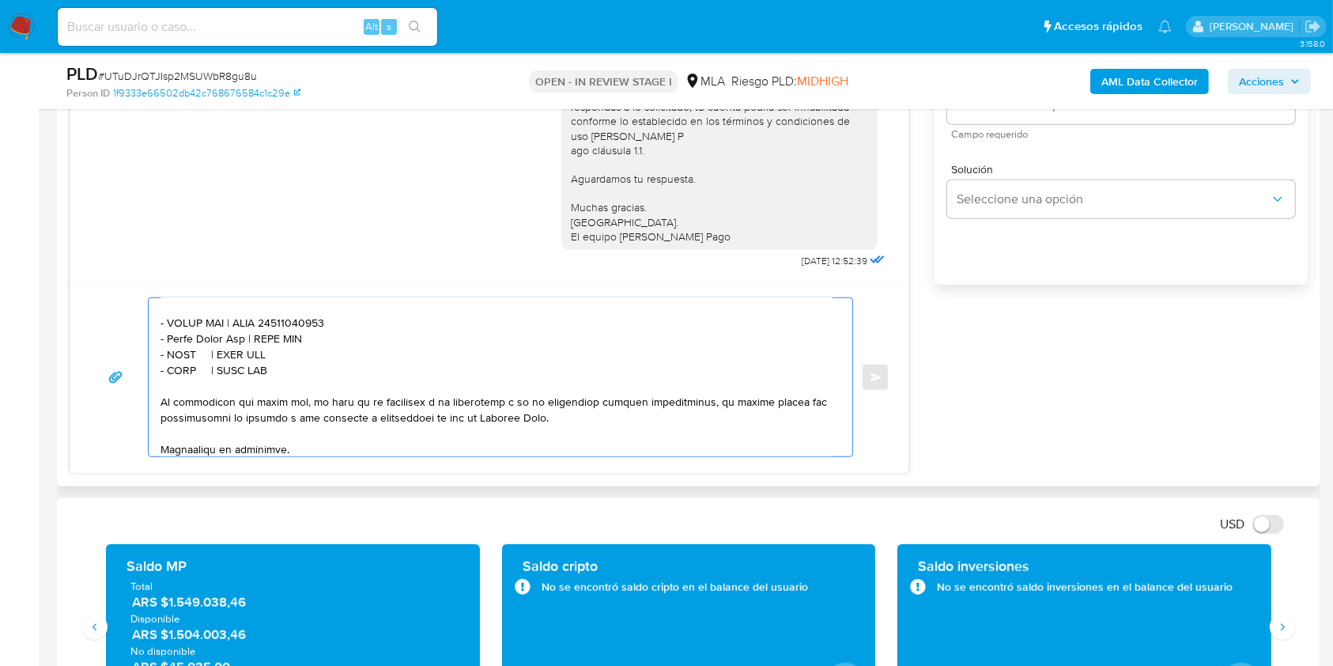
click at [285, 348] on textarea at bounding box center [497, 377] width 672 height 158
paste textarea "30718663640"
click at [187, 364] on textarea at bounding box center [497, 377] width 672 height 158
paste textarea "Isalas Daniel Herrera"
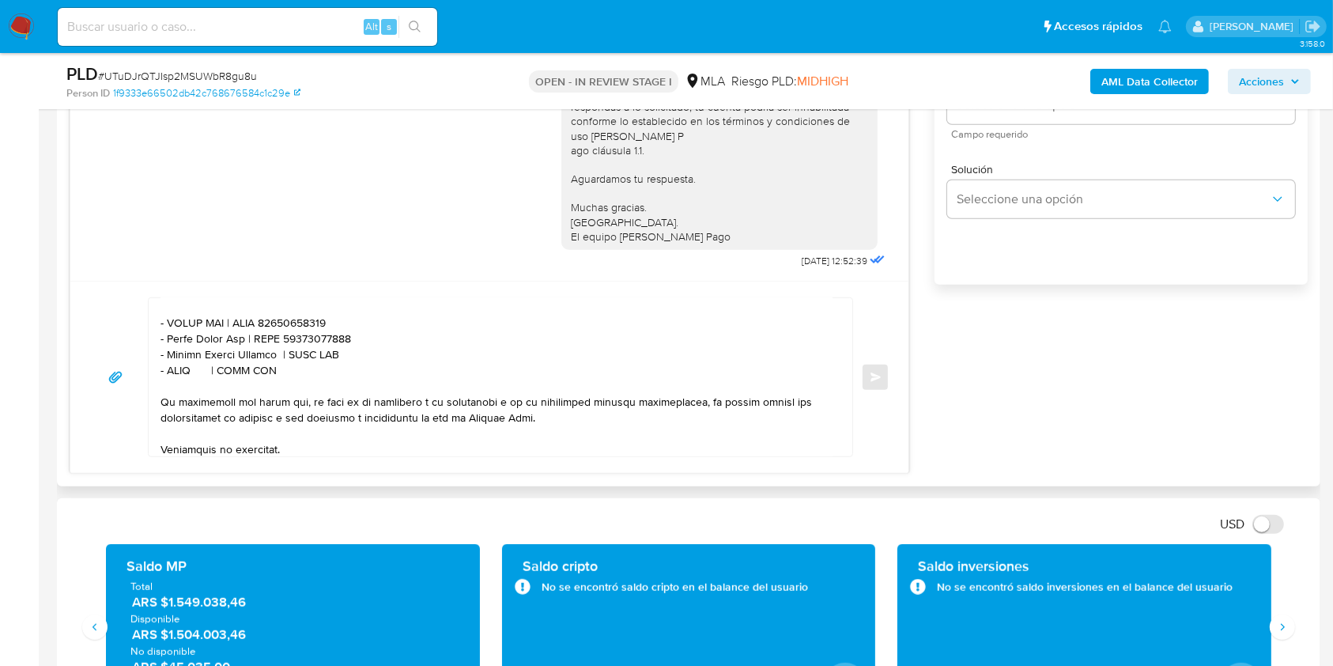
click at [308, 365] on textarea at bounding box center [497, 377] width 672 height 158
paste textarea "20425572009"
click at [182, 381] on textarea at bounding box center [497, 377] width 672 height 158
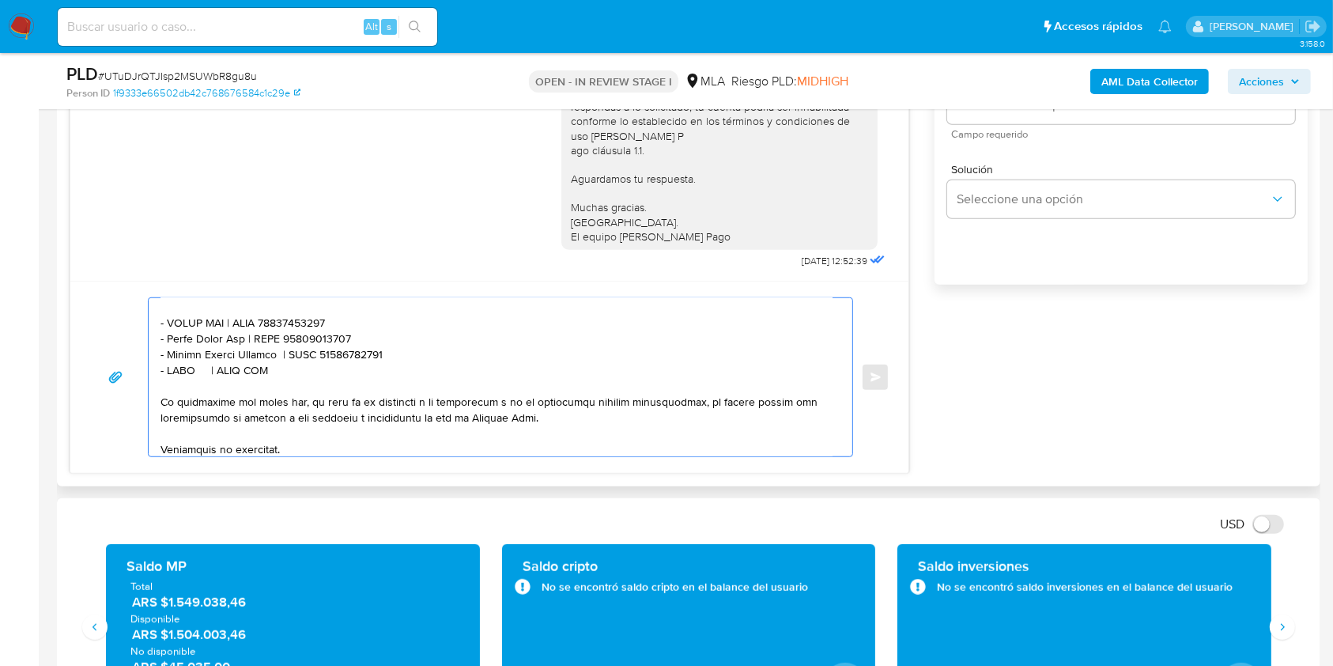
paste textarea "Romero, Sebastian Daniel"
click at [342, 384] on textarea at bounding box center [497, 377] width 672 height 158
paste textarea "23320740789"
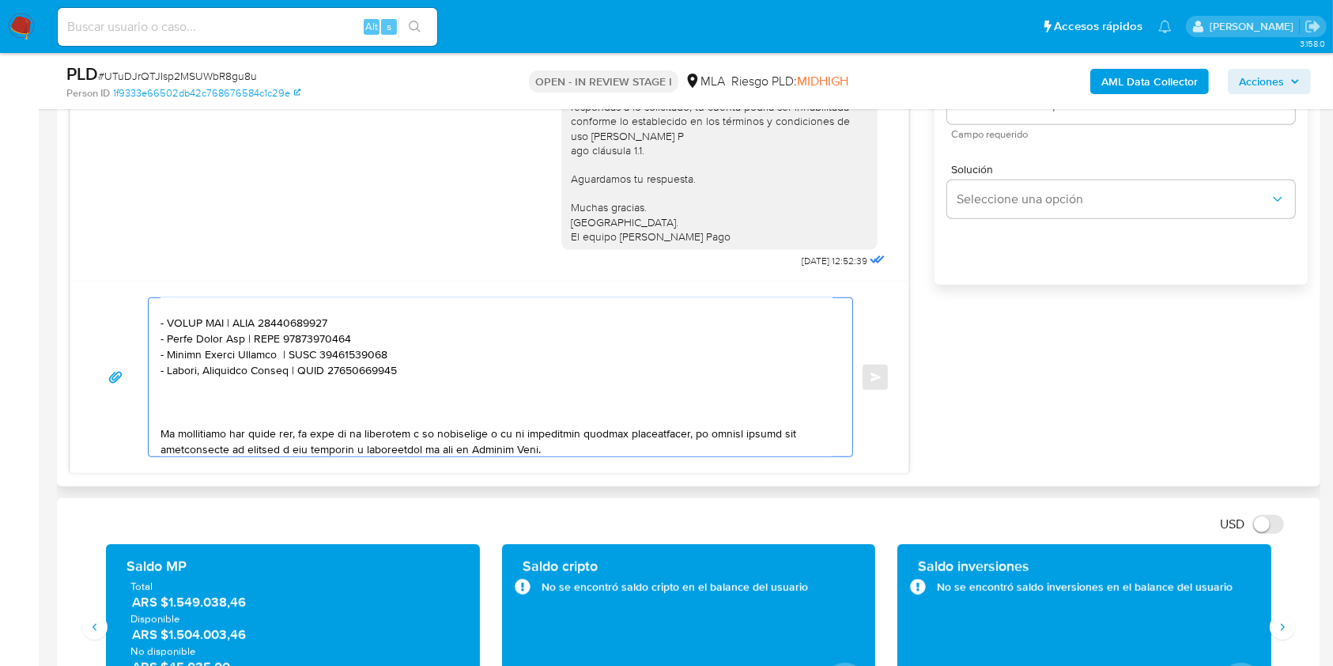
paste textarea "- XXXX | CUIT XXX - XXXX | CUIT XXX - XXXX | CUIT XXX - XXXX | CUIT XXX"
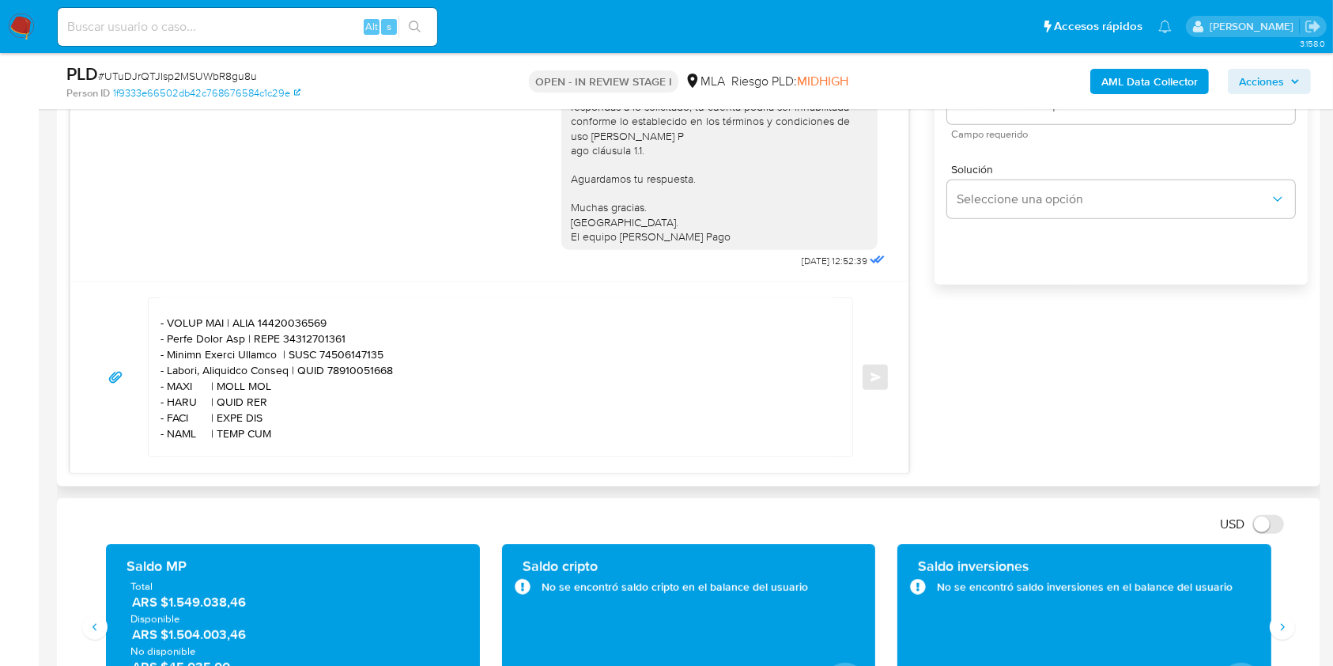
click at [179, 397] on textarea at bounding box center [497, 377] width 672 height 158
paste textarea "Maria Jose Nievas"
click at [307, 398] on textarea at bounding box center [497, 377] width 672 height 158
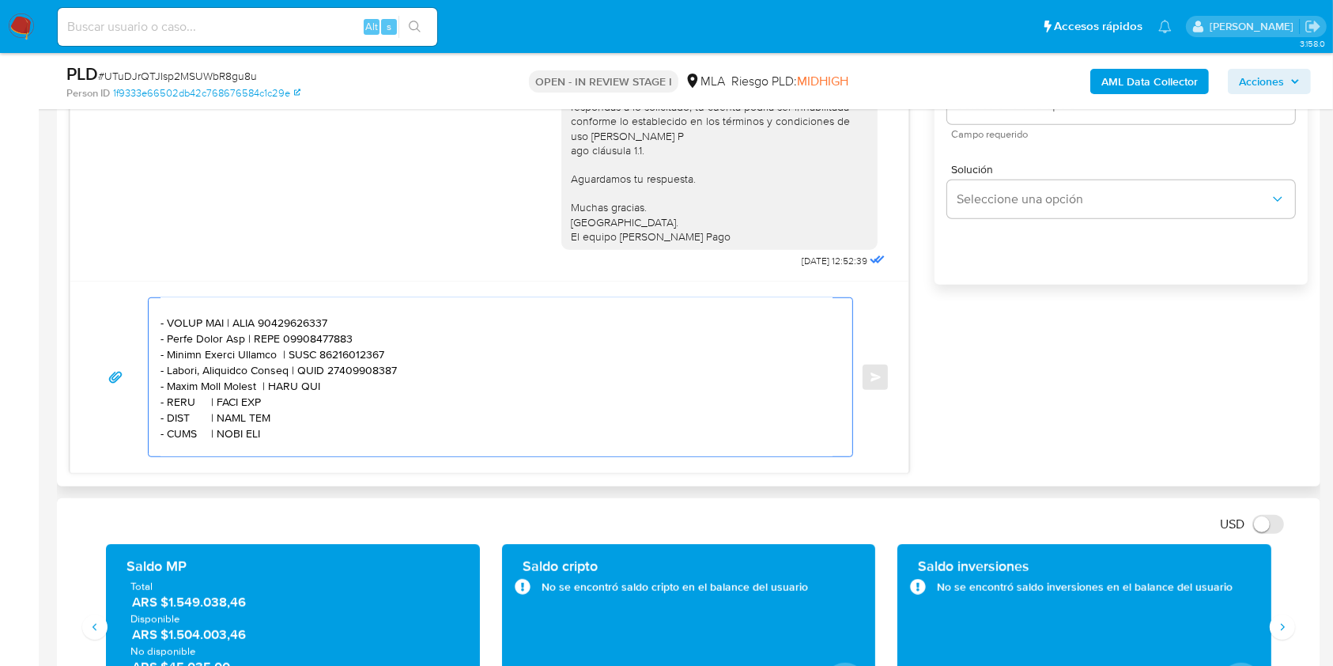
paste textarea "27271372103"
click at [182, 416] on textarea at bounding box center [497, 377] width 672 height 158
paste textarea "Bonino Martin Fernando"
click at [329, 413] on textarea at bounding box center [497, 377] width 672 height 158
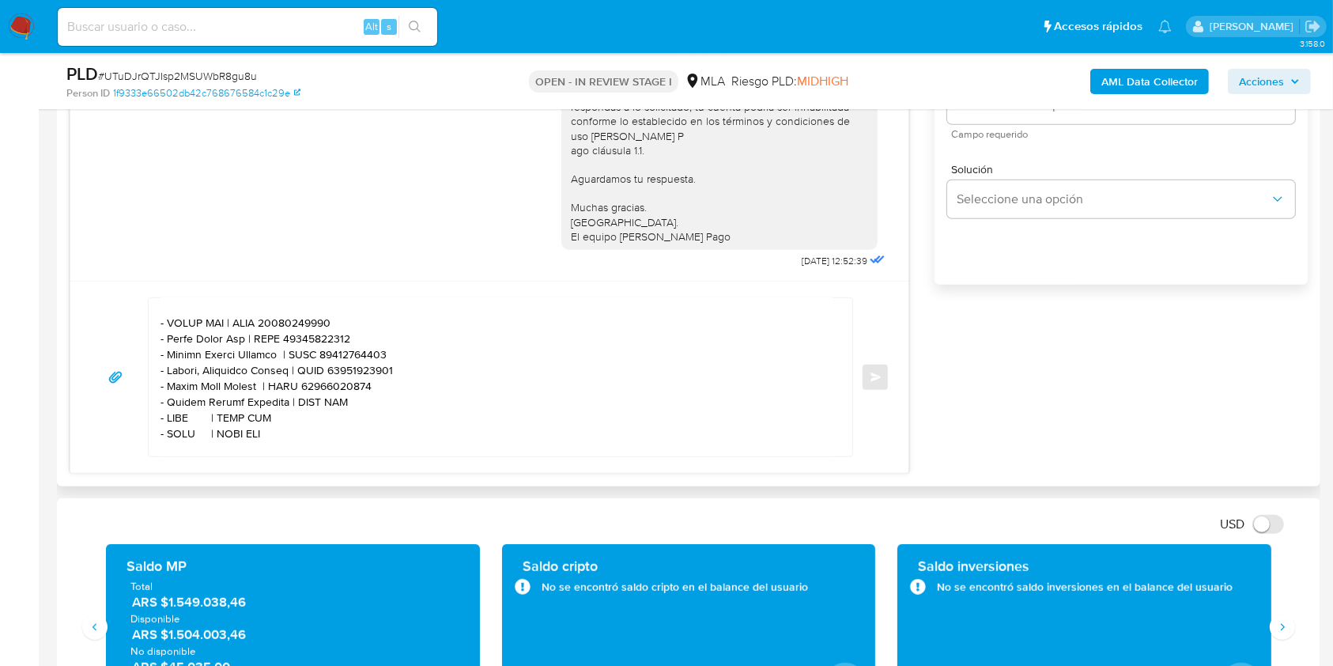
click at [329, 413] on textarea at bounding box center [497, 377] width 672 height 158
paste textarea "20225427896"
click at [186, 431] on textarea at bounding box center [497, 377] width 672 height 158
paste textarea "Rocefer Sa"
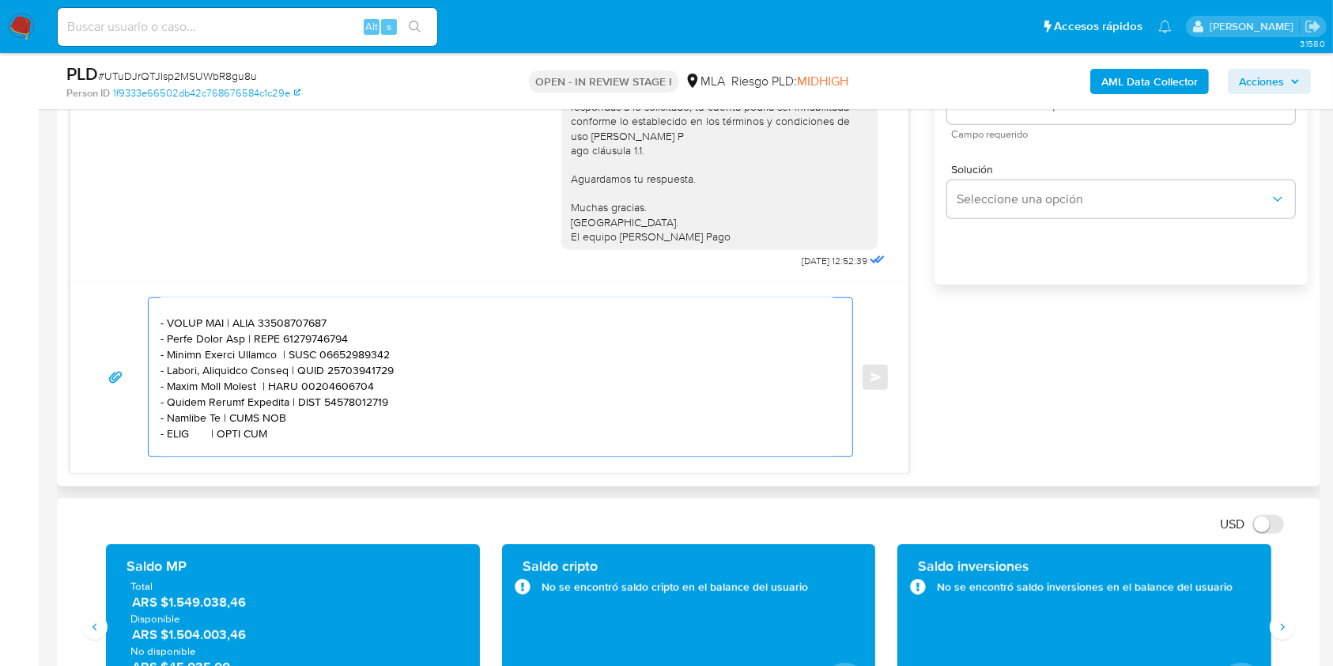
click at [272, 433] on textarea at bounding box center [497, 377] width 672 height 158
paste textarea "33680463099"
click at [266, 427] on textarea at bounding box center [497, 377] width 672 height 158
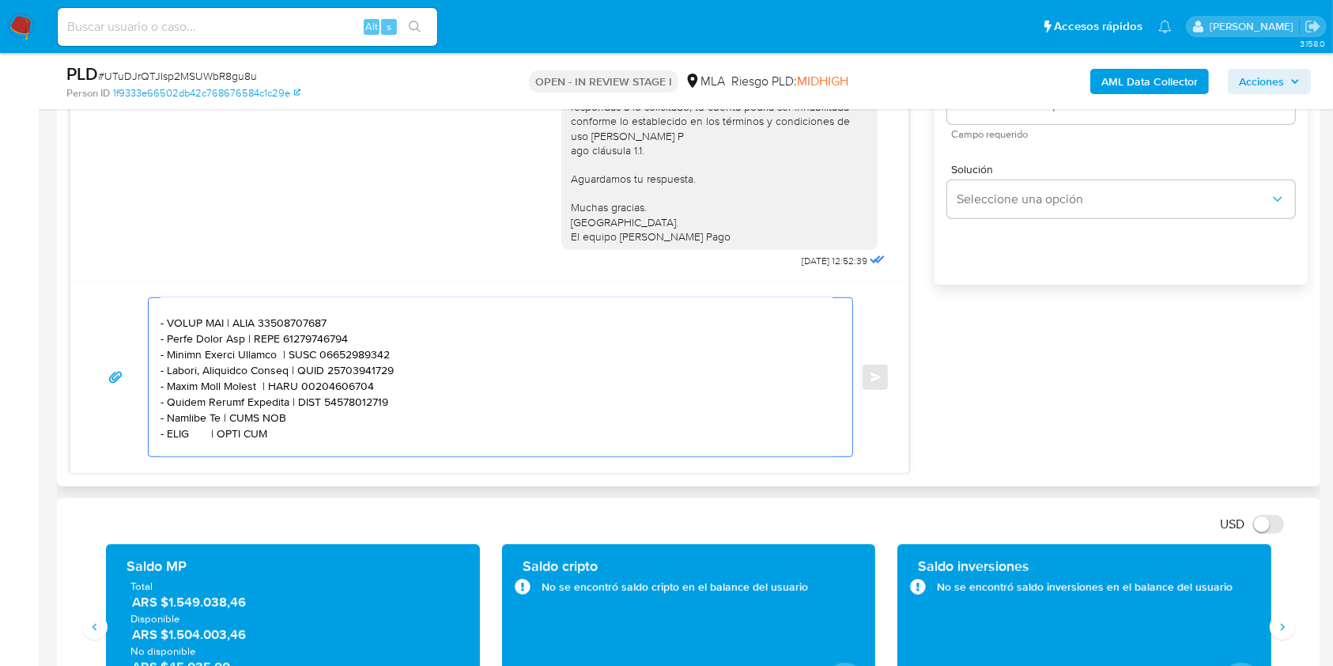
paste textarea "33680463099"
click at [385, 447] on textarea at bounding box center [497, 377] width 672 height 158
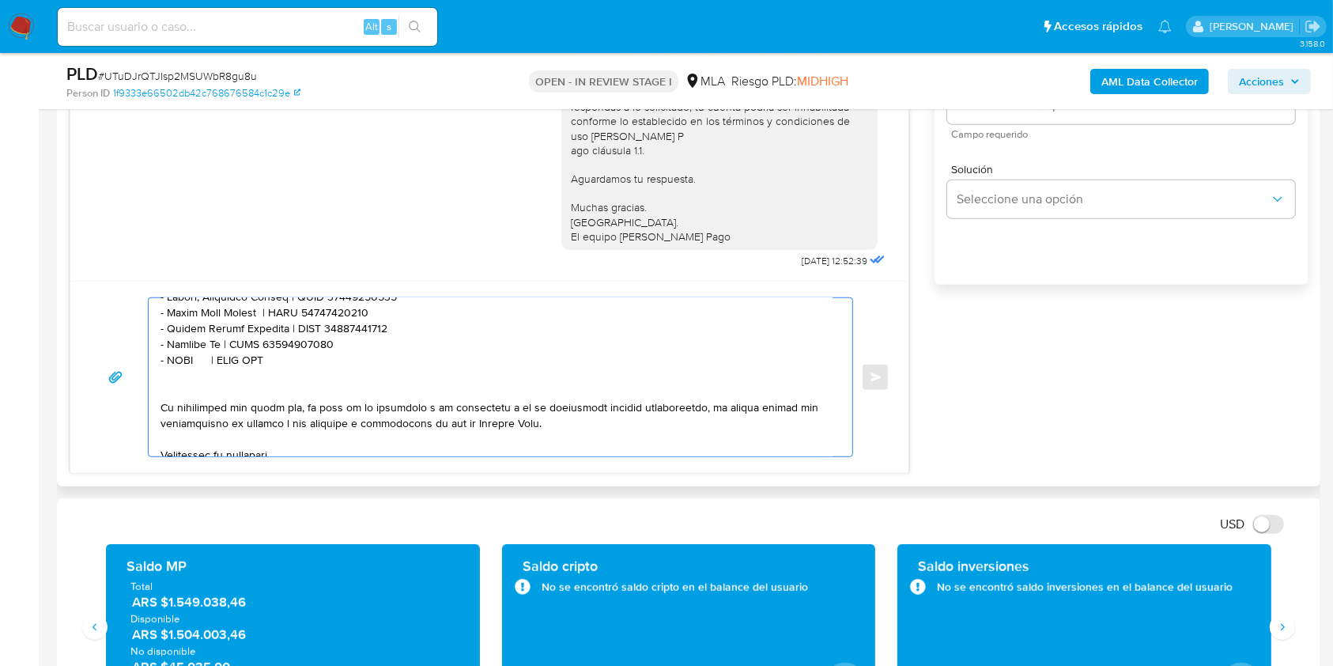
scroll to position [616, 0]
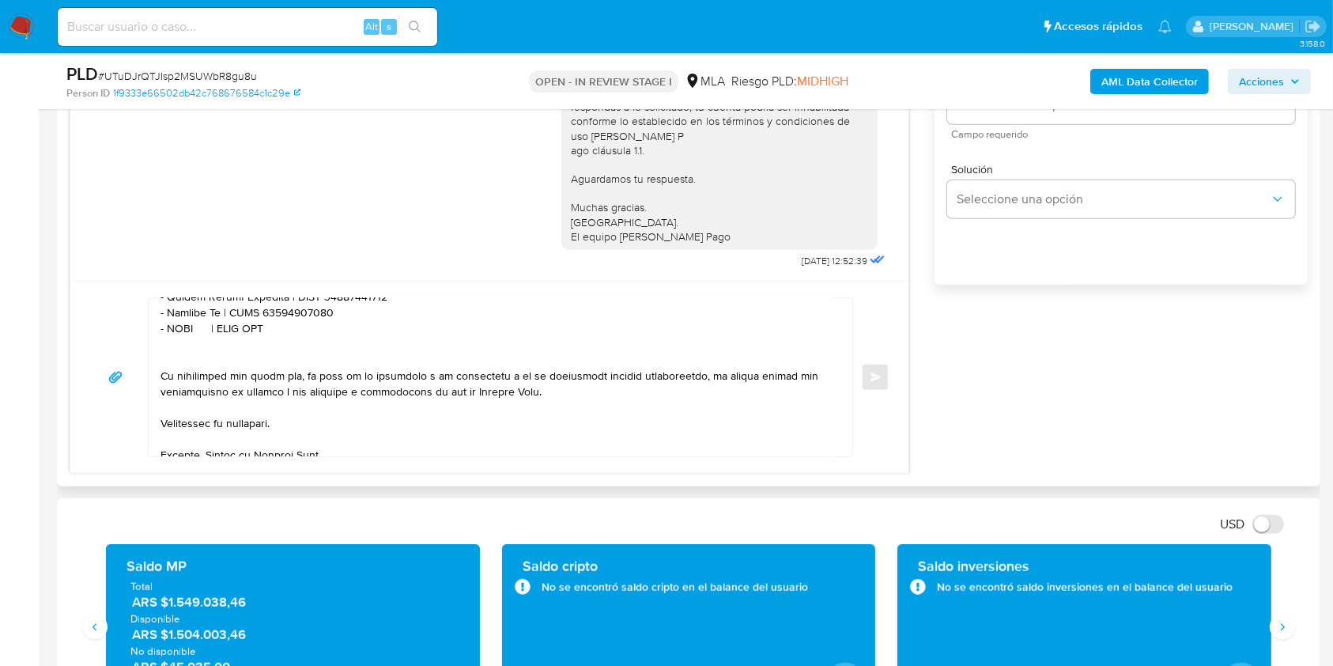
click at [178, 345] on textarea at bounding box center [497, 377] width 672 height 158
paste textarea "Zontella Marisol"
click at [291, 346] on textarea at bounding box center [497, 377] width 672 height 158
drag, startPoint x: 291, startPoint y: 346, endPoint x: 297, endPoint y: 353, distance: 8.4
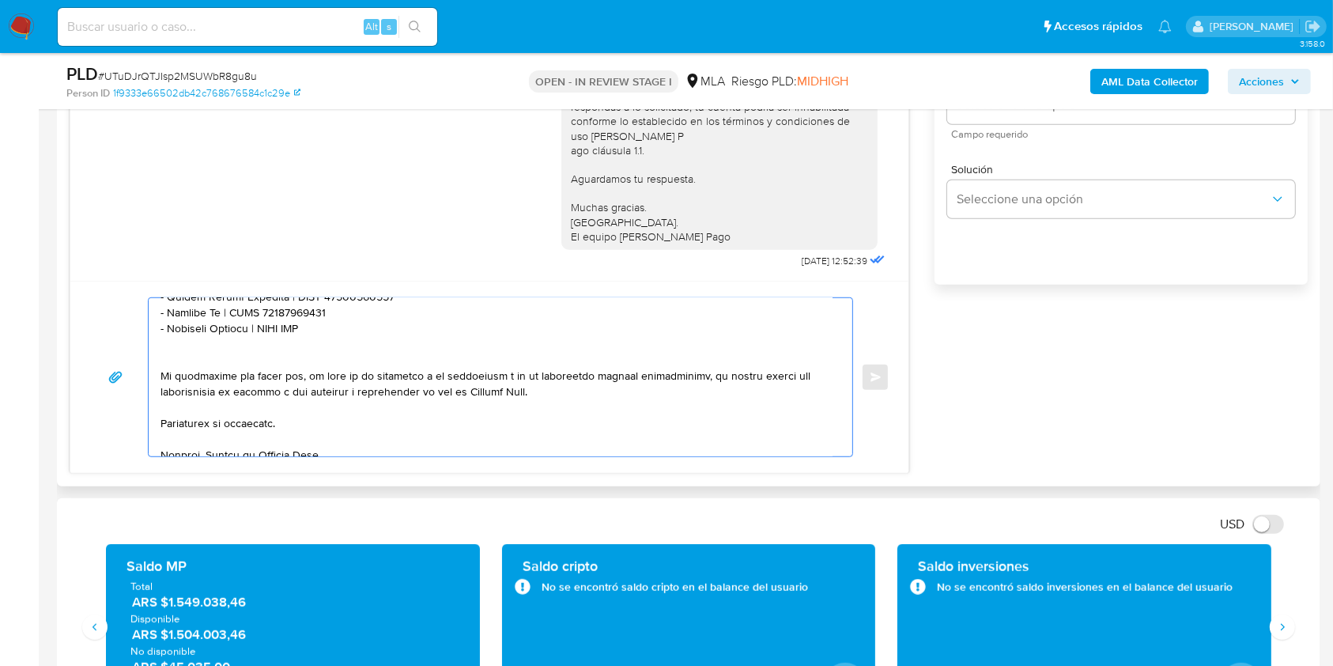
click at [291, 347] on textarea at bounding box center [497, 377] width 672 height 158
paste textarea "27245702472"
click at [369, 338] on textarea at bounding box center [497, 377] width 672 height 158
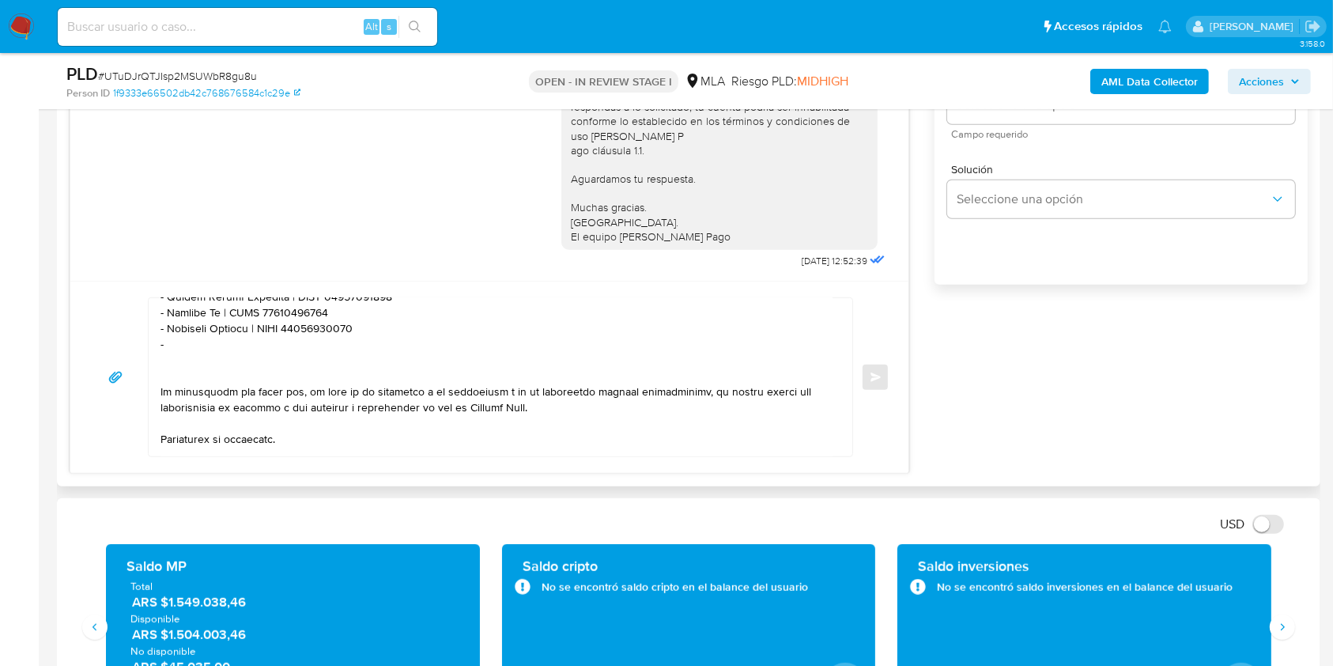
click at [222, 361] on textarea at bounding box center [497, 377] width 672 height 158
paste textarea "Paula Gisel Eusebio"
click at [312, 355] on textarea at bounding box center [497, 377] width 672 height 158
paste textarea "27362665138"
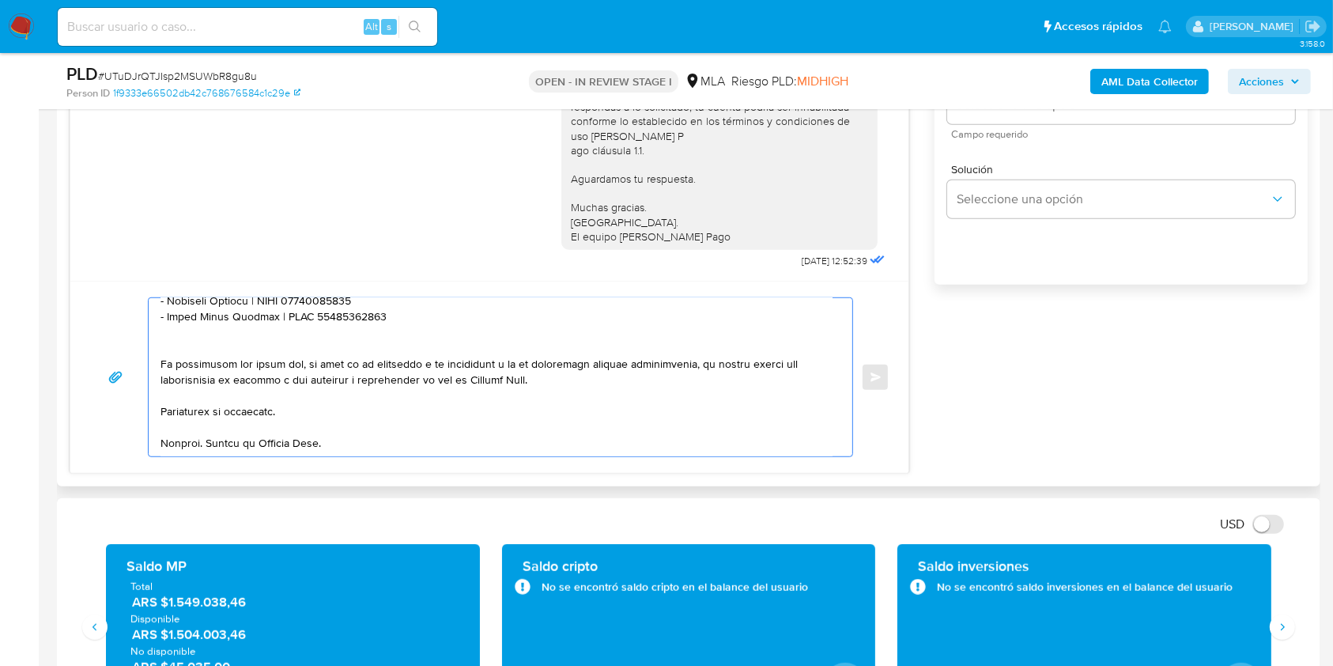
scroll to position [661, 0]
click at [335, 417] on textarea at bounding box center [497, 377] width 672 height 158
click at [335, 410] on textarea at bounding box center [497, 377] width 672 height 158
click at [361, 439] on textarea at bounding box center [497, 377] width 672 height 158
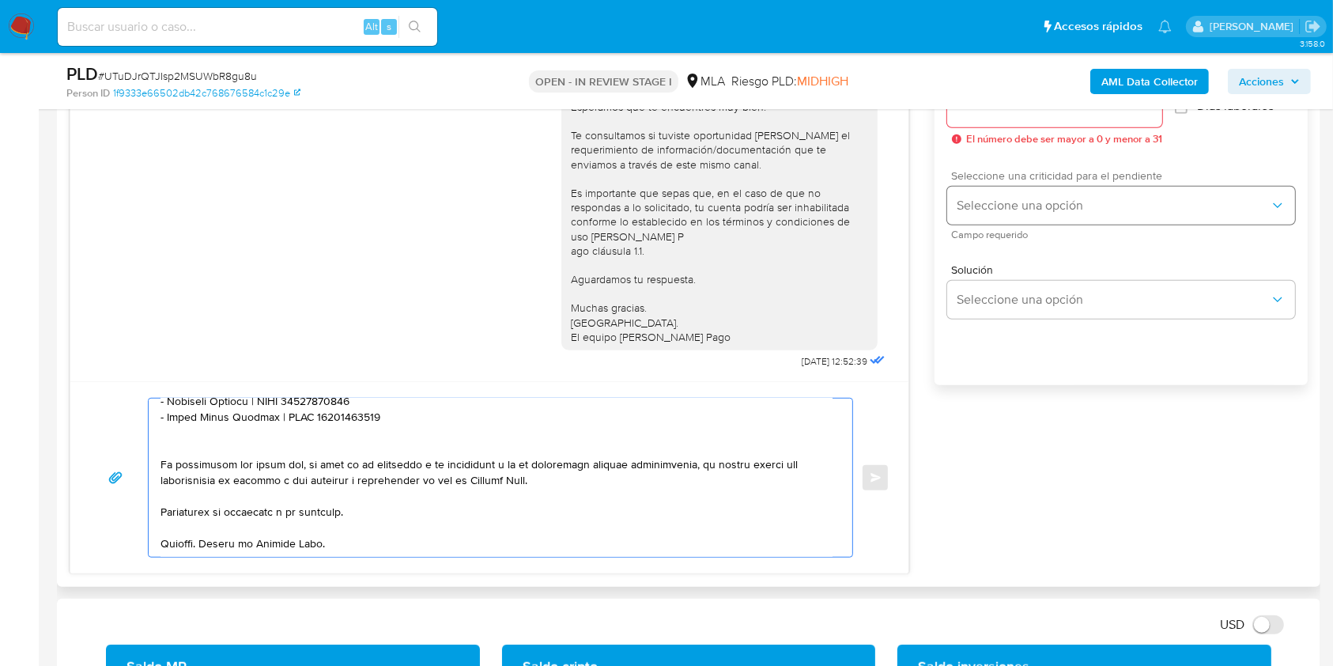
scroll to position [817, 0]
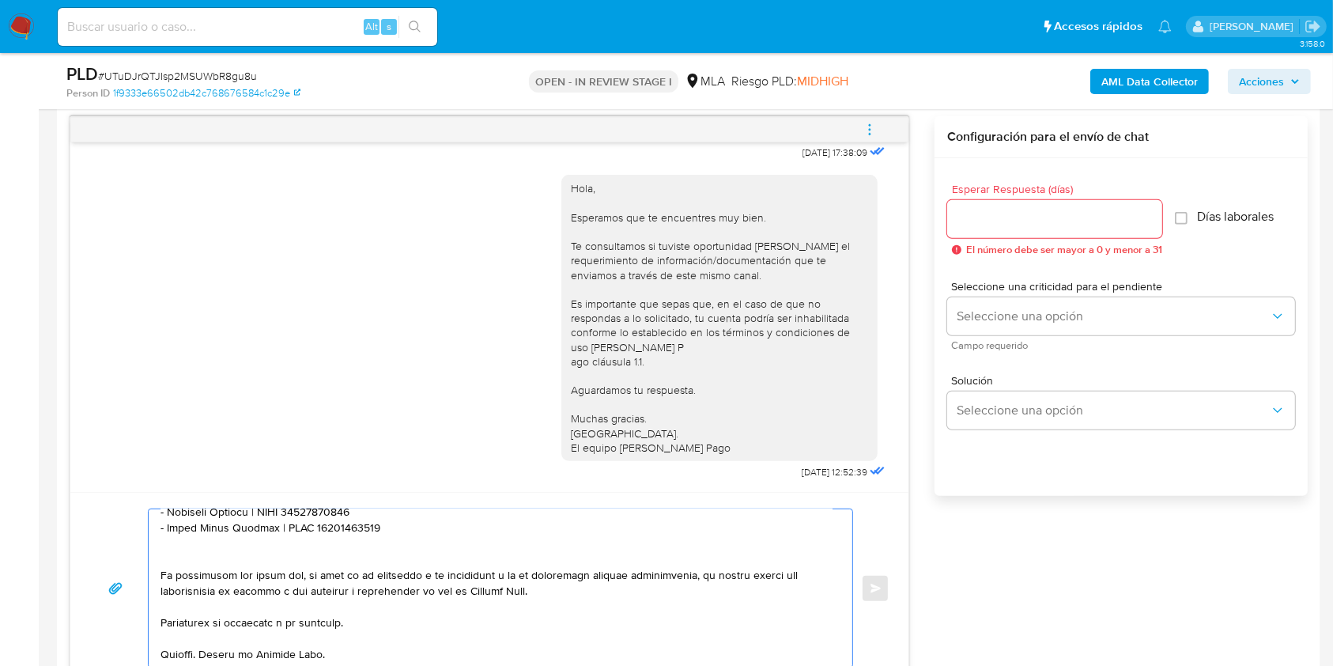
type textarea "Hola. Te consultamos si tuviste oportunidad de leer el requerimiento de informa…"
click at [1025, 218] on input "Esperar Respuesta (días)" at bounding box center [1054, 219] width 215 height 21
type input "1"
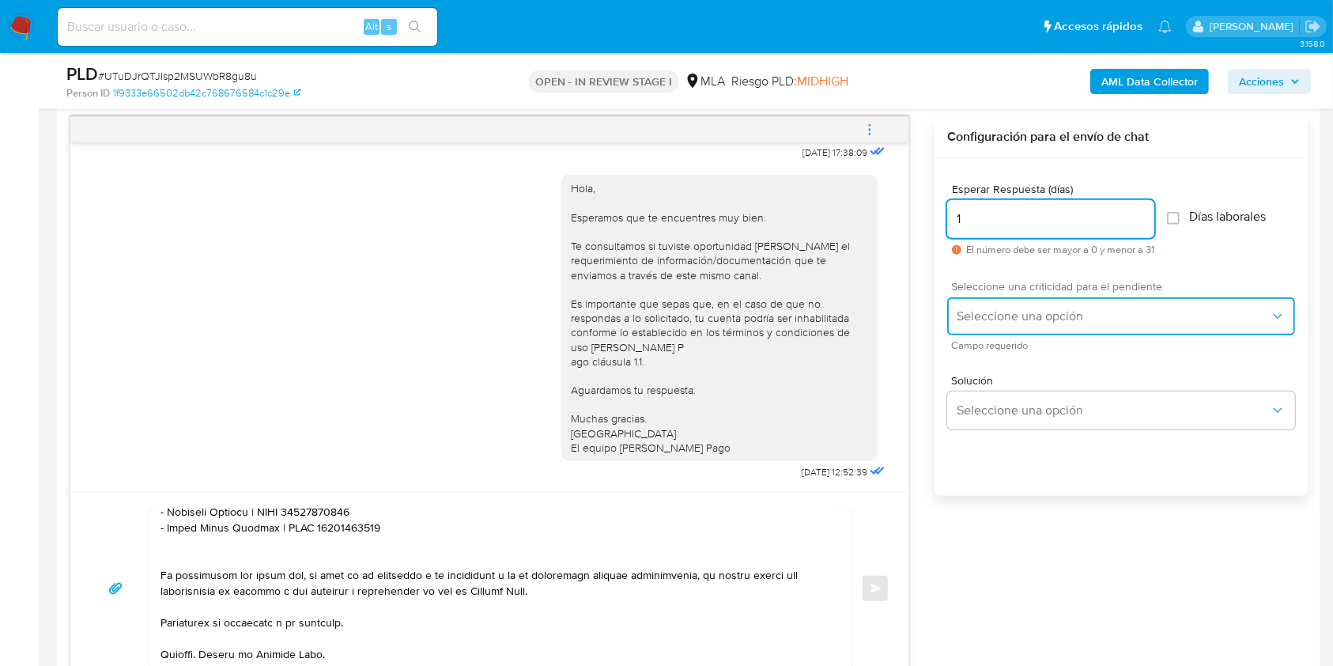
click at [1006, 326] on button "Seleccione una opción" at bounding box center [1121, 316] width 348 height 38
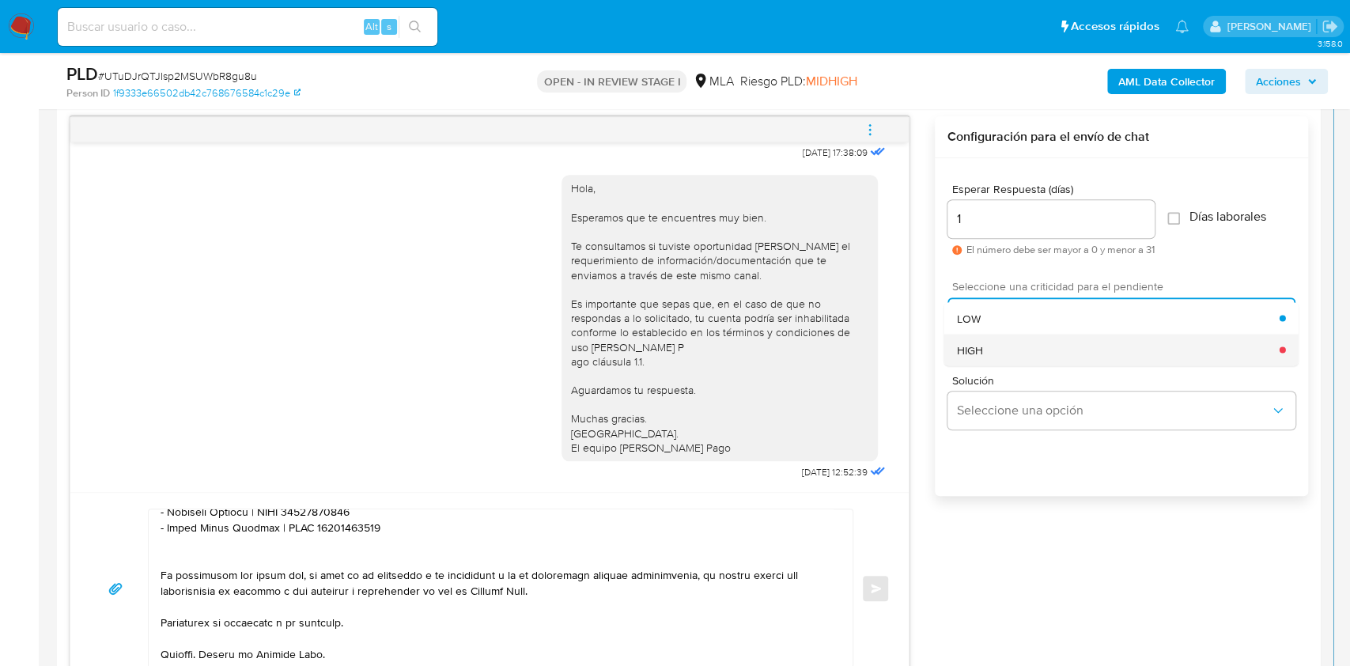
click at [1000, 346] on div "HIGH" at bounding box center [1118, 350] width 323 height 32
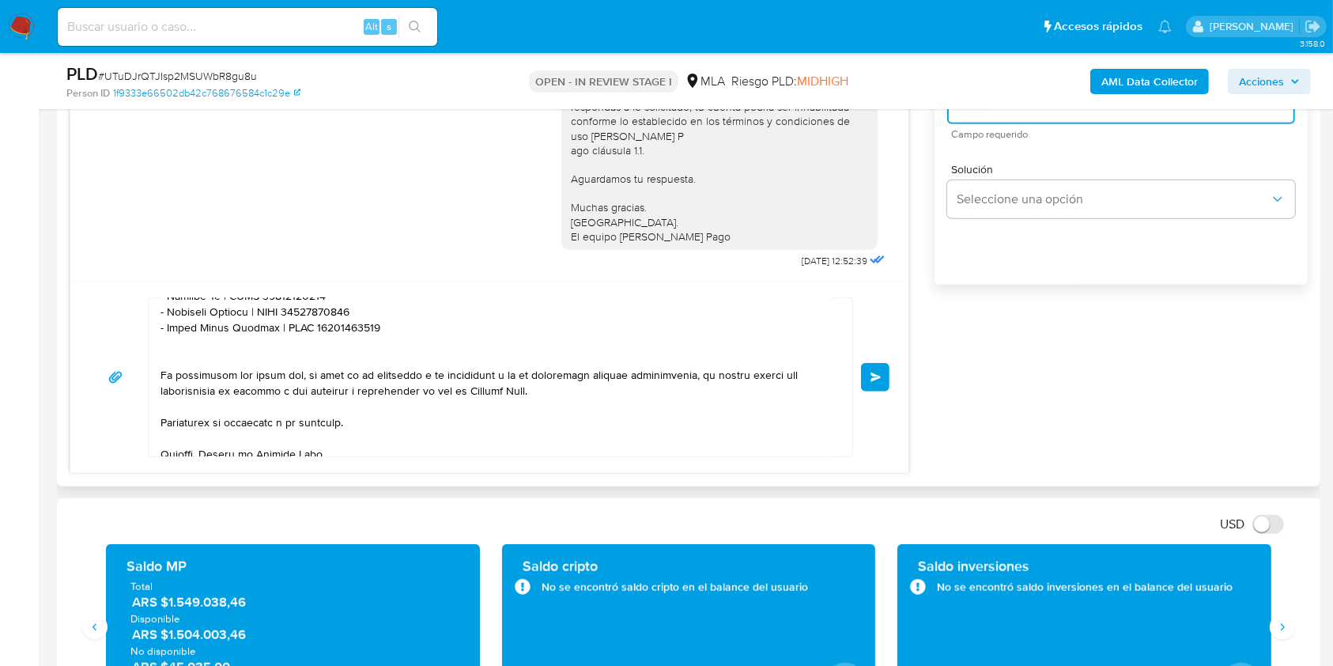
scroll to position [661, 0]
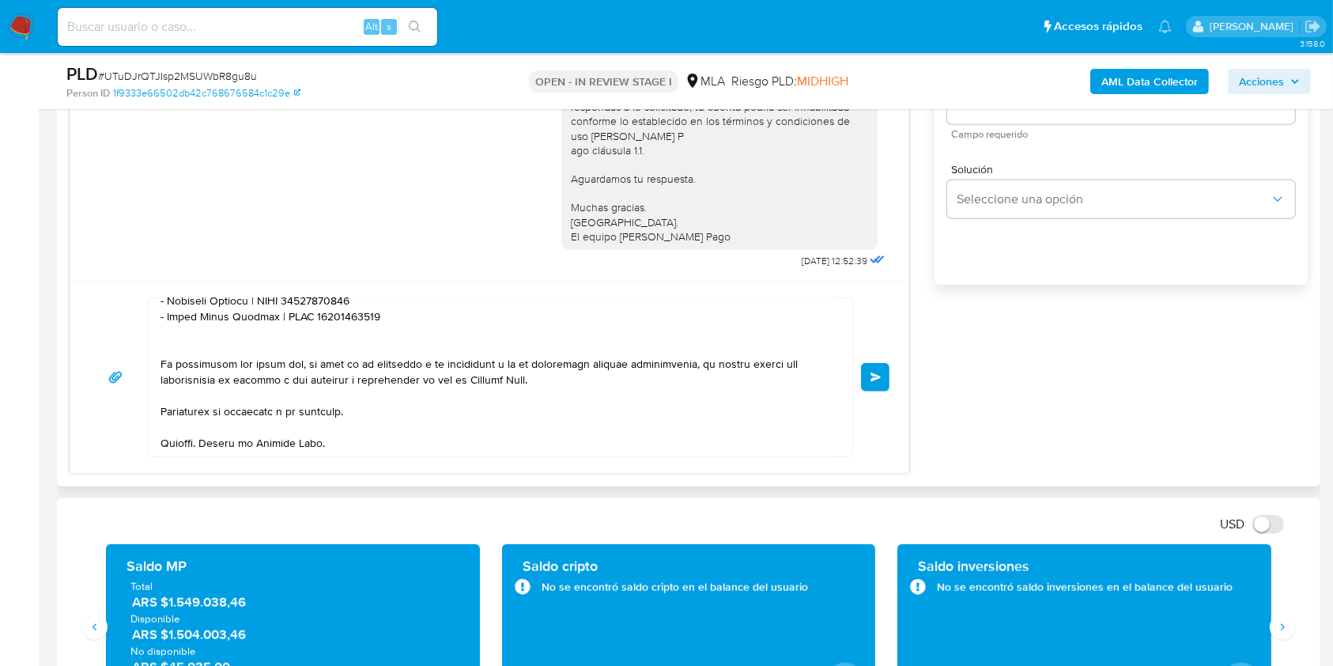
click at [885, 378] on button "Enviar" at bounding box center [875, 377] width 28 height 28
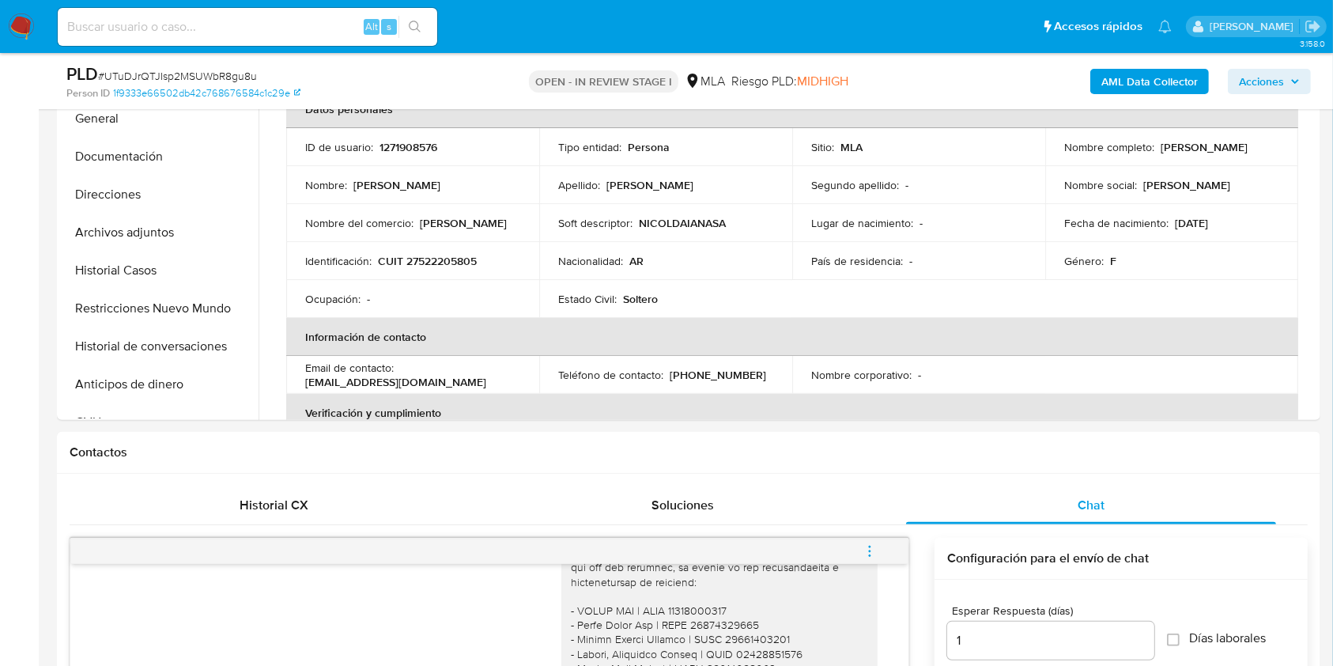
scroll to position [817, 0]
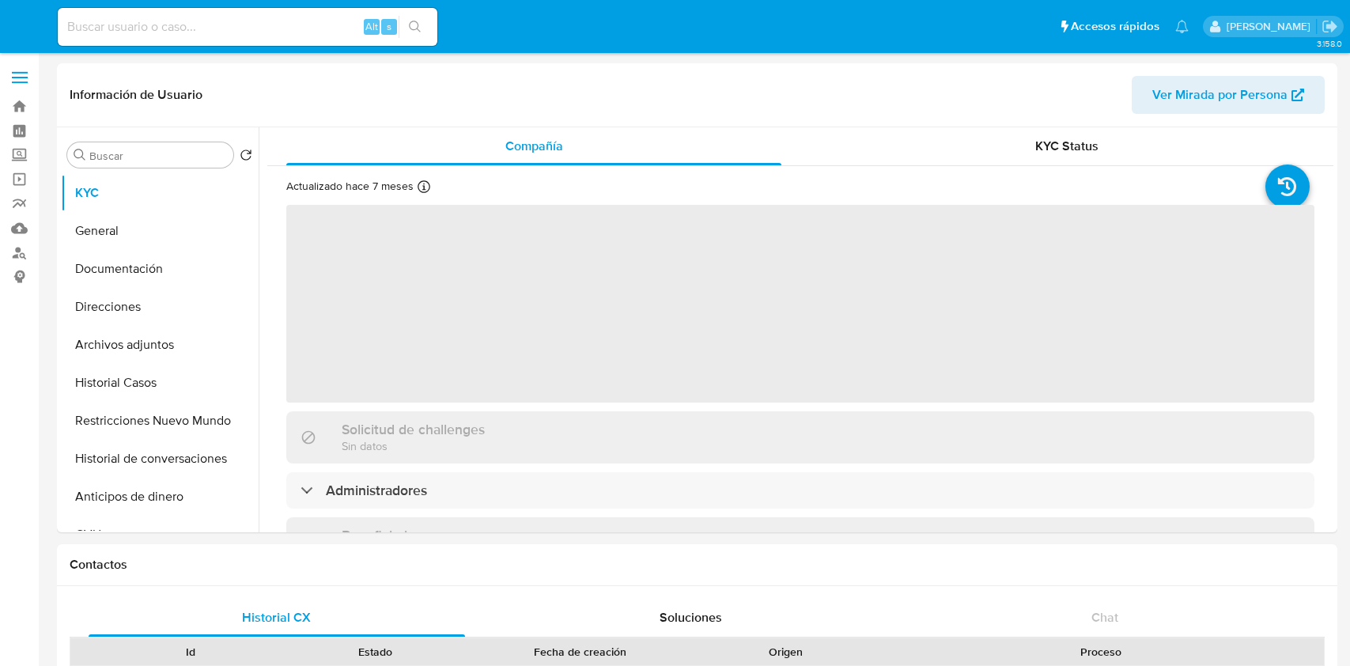
select select "10"
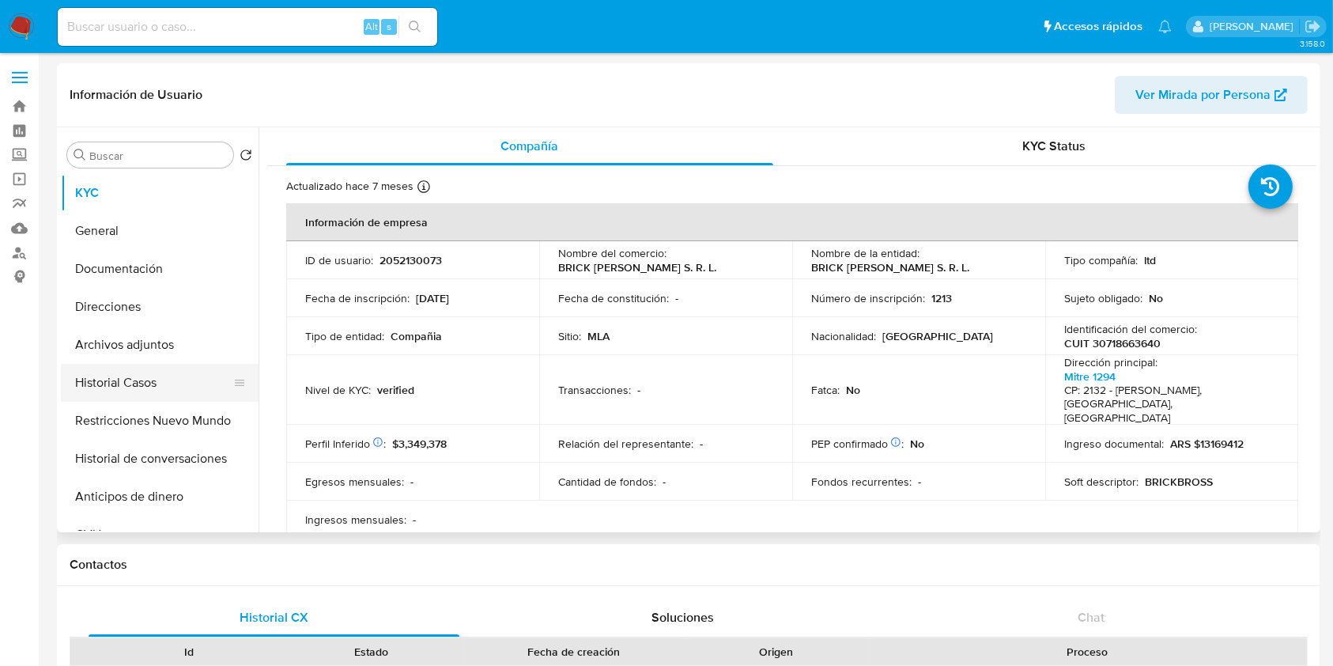
click at [138, 391] on button "Historial Casos" at bounding box center [153, 383] width 185 height 38
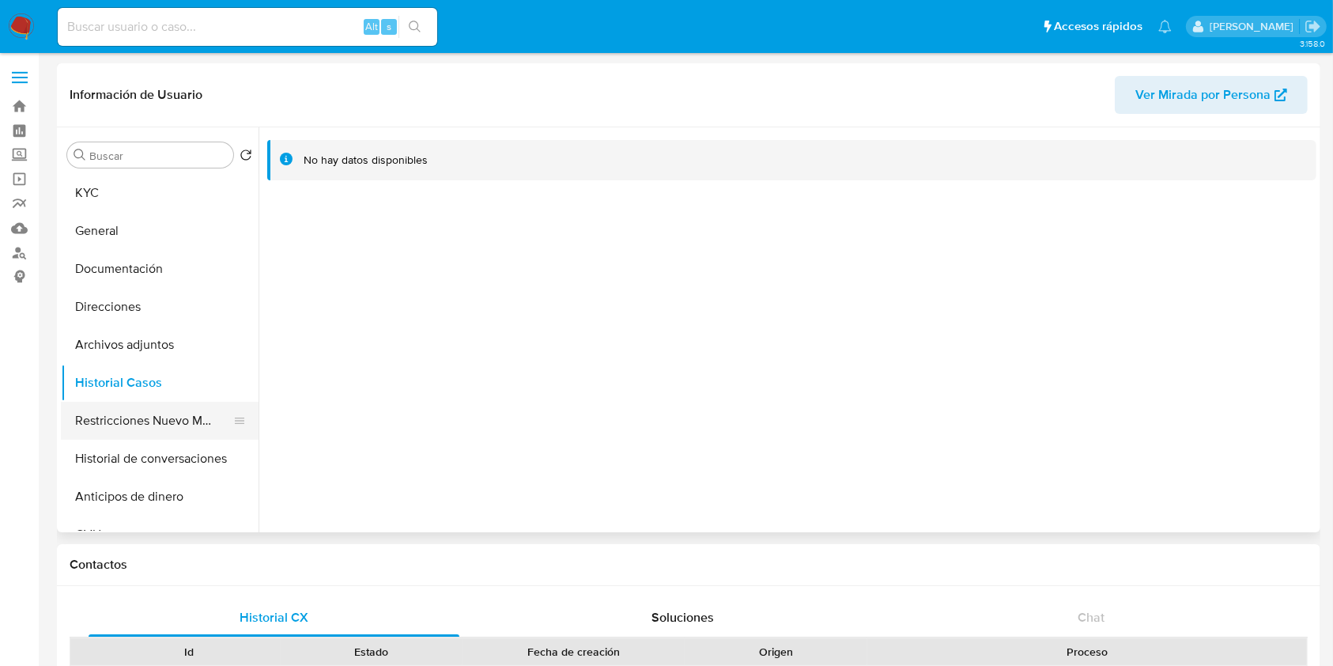
click at [170, 423] on button "Restricciones Nuevo Mundo" at bounding box center [153, 421] width 185 height 38
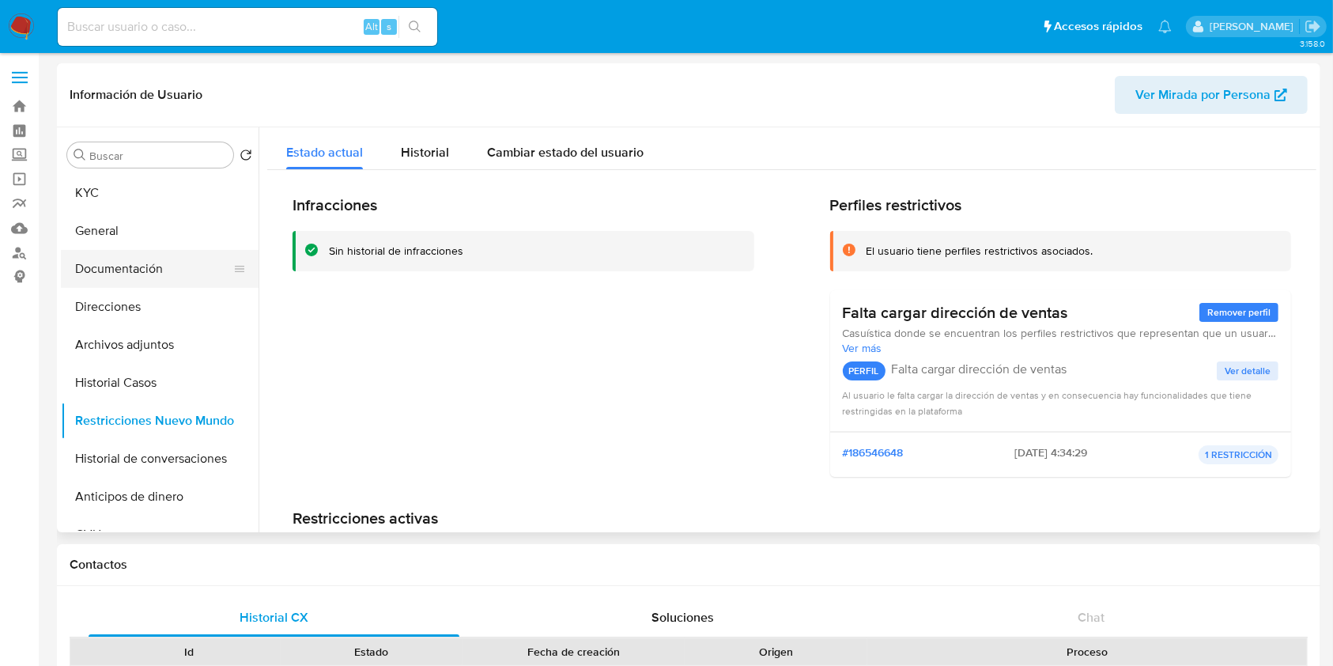
click at [168, 263] on button "Documentación" at bounding box center [153, 269] width 185 height 38
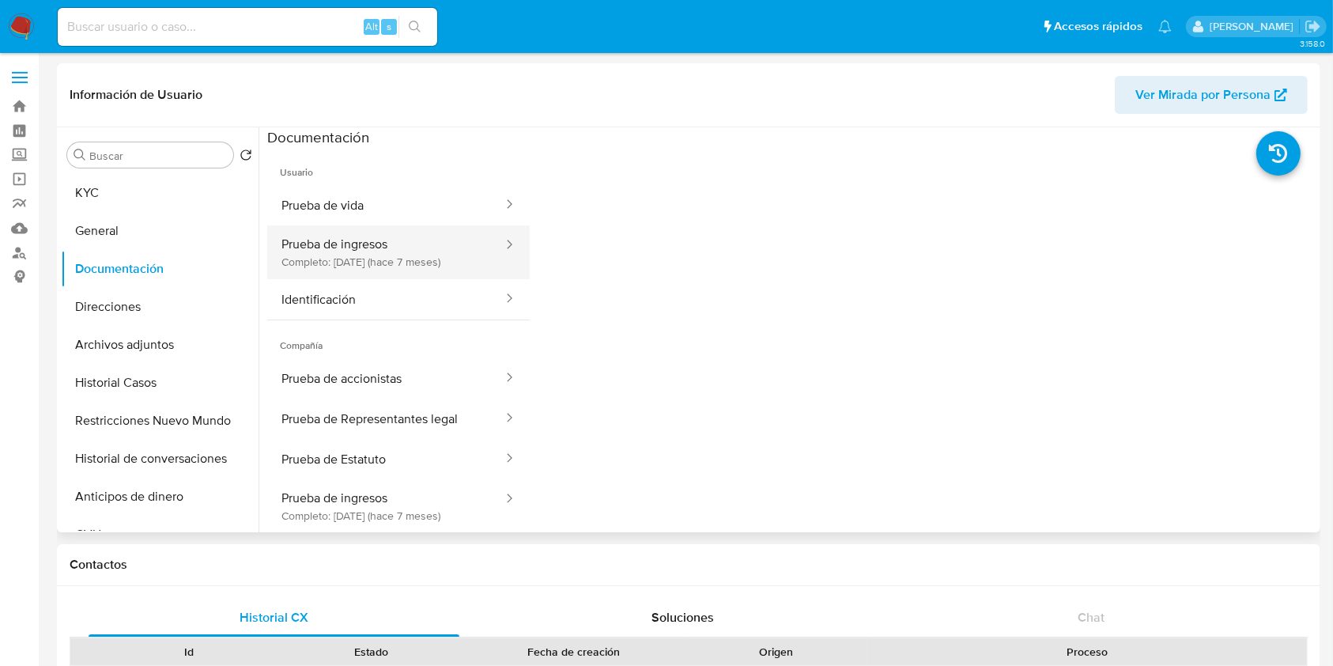
click at [425, 237] on button "Prueba de ingresos Completo: [DATE] (hace 7 meses)" at bounding box center [385, 252] width 237 height 54
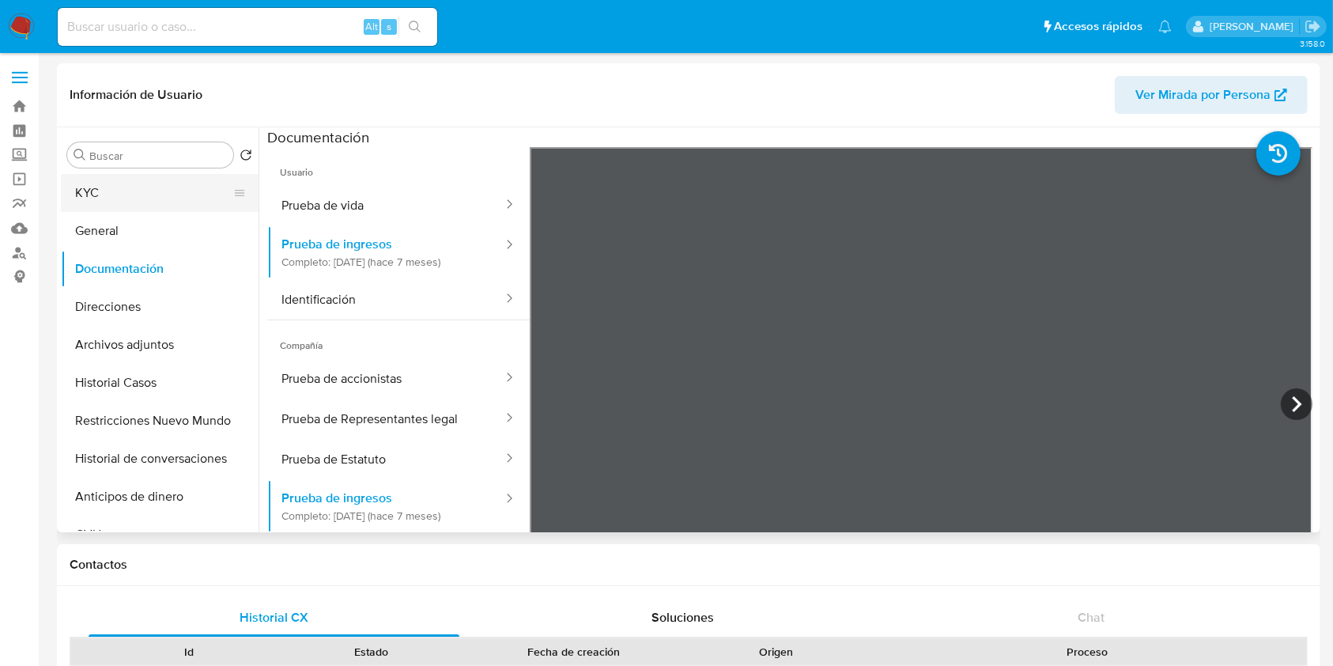
click at [163, 211] on button "KYC" at bounding box center [153, 193] width 185 height 38
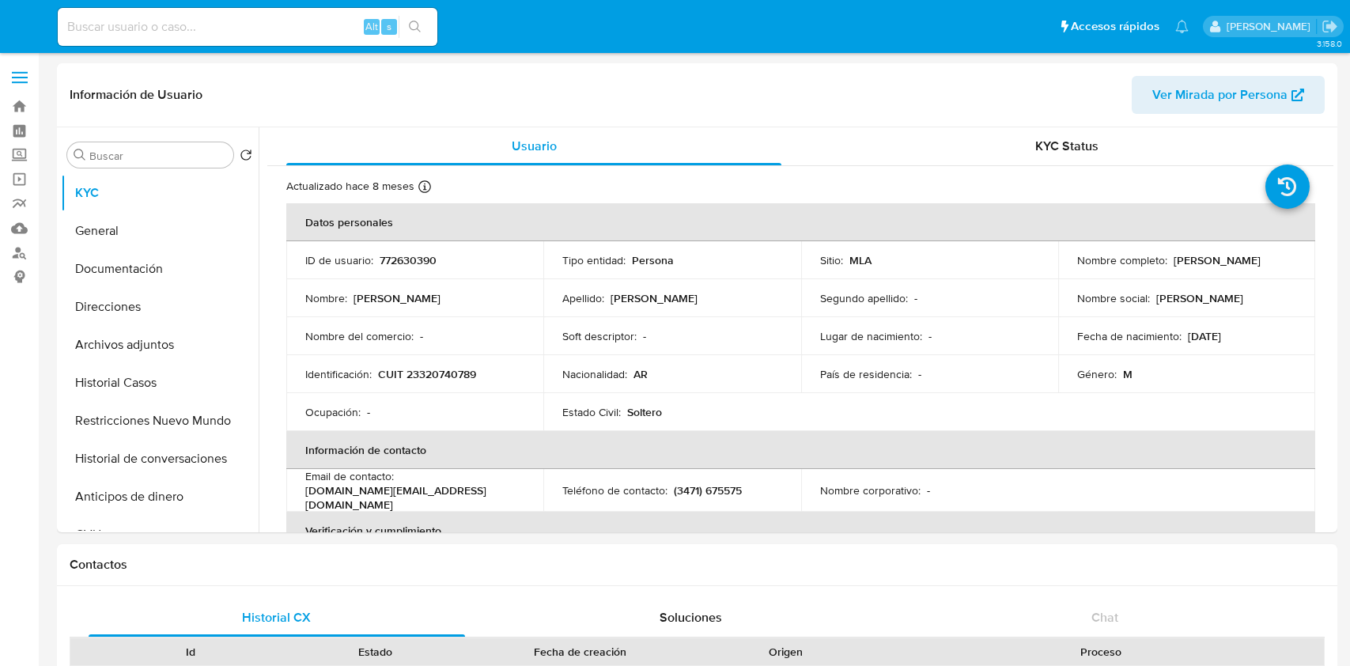
select select "10"
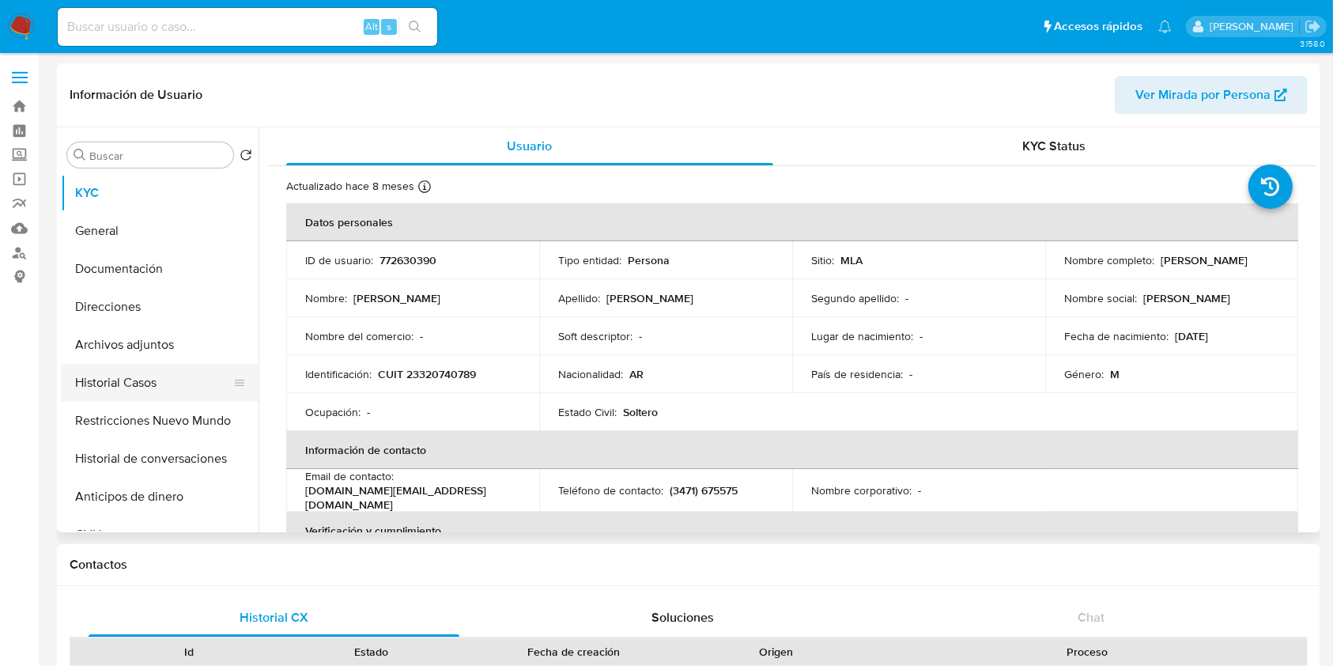
click at [146, 380] on button "Historial Casos" at bounding box center [153, 383] width 185 height 38
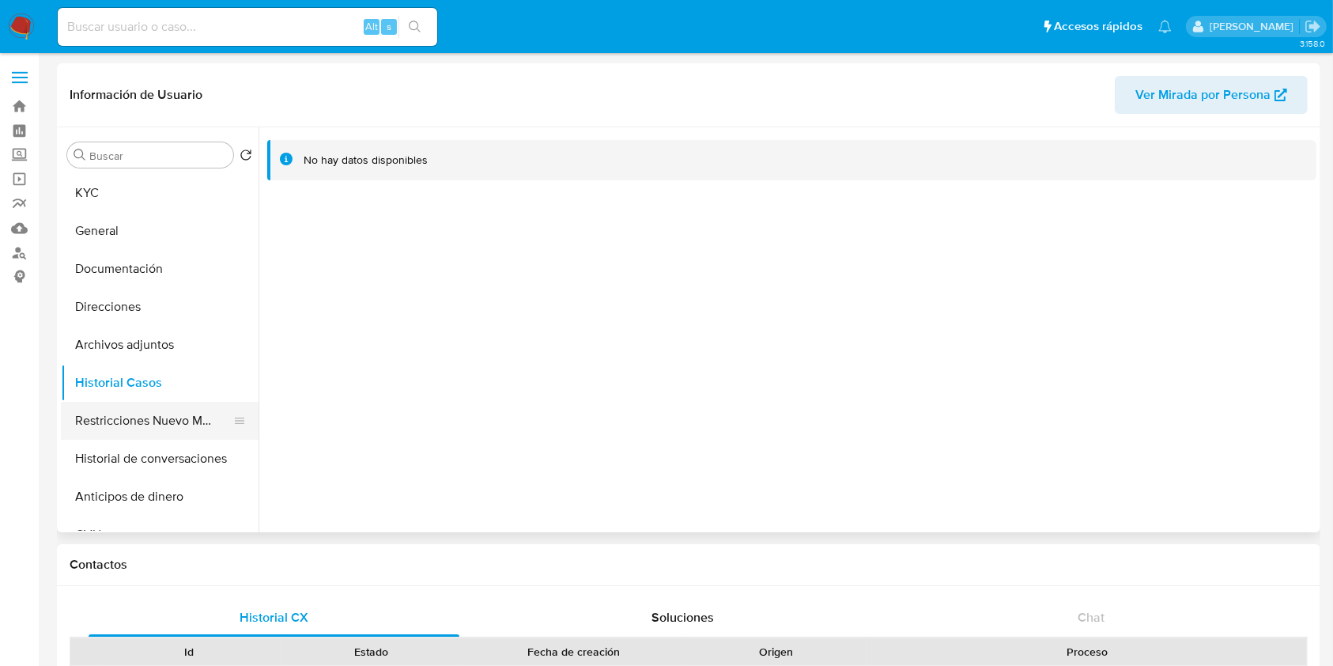
click at [153, 419] on button "Restricciones Nuevo Mundo" at bounding box center [153, 421] width 185 height 38
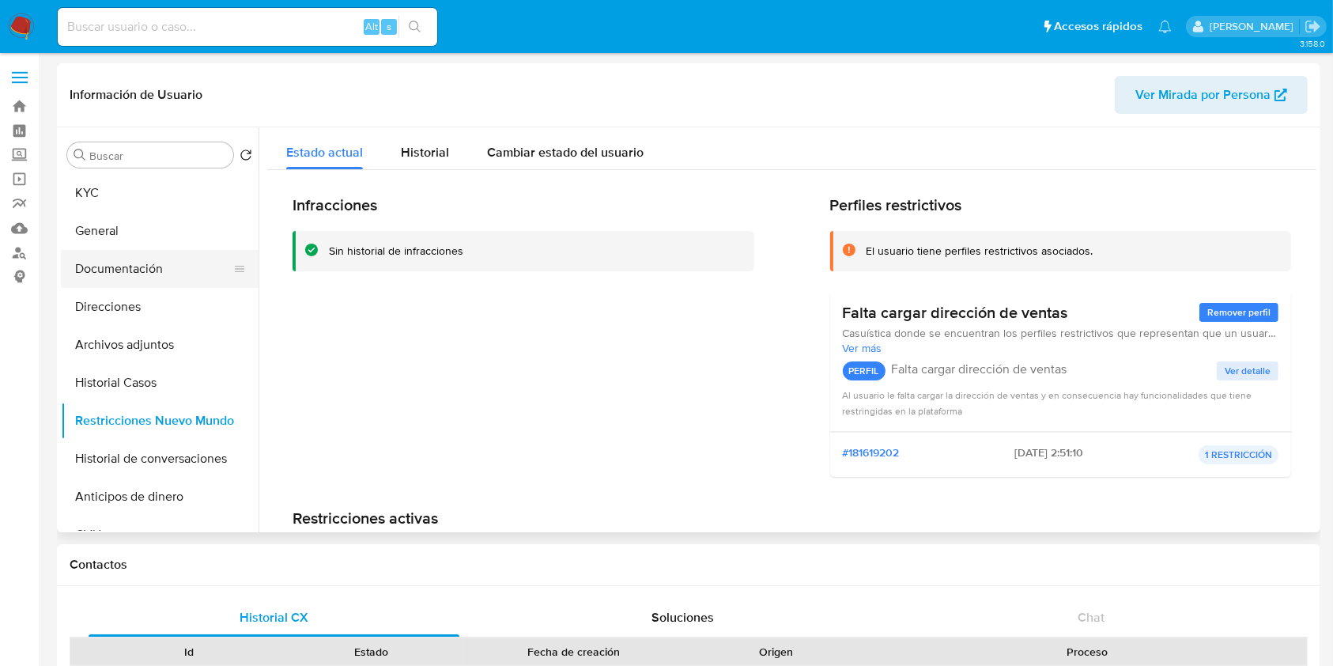
click at [149, 269] on button "Documentación" at bounding box center [153, 269] width 185 height 38
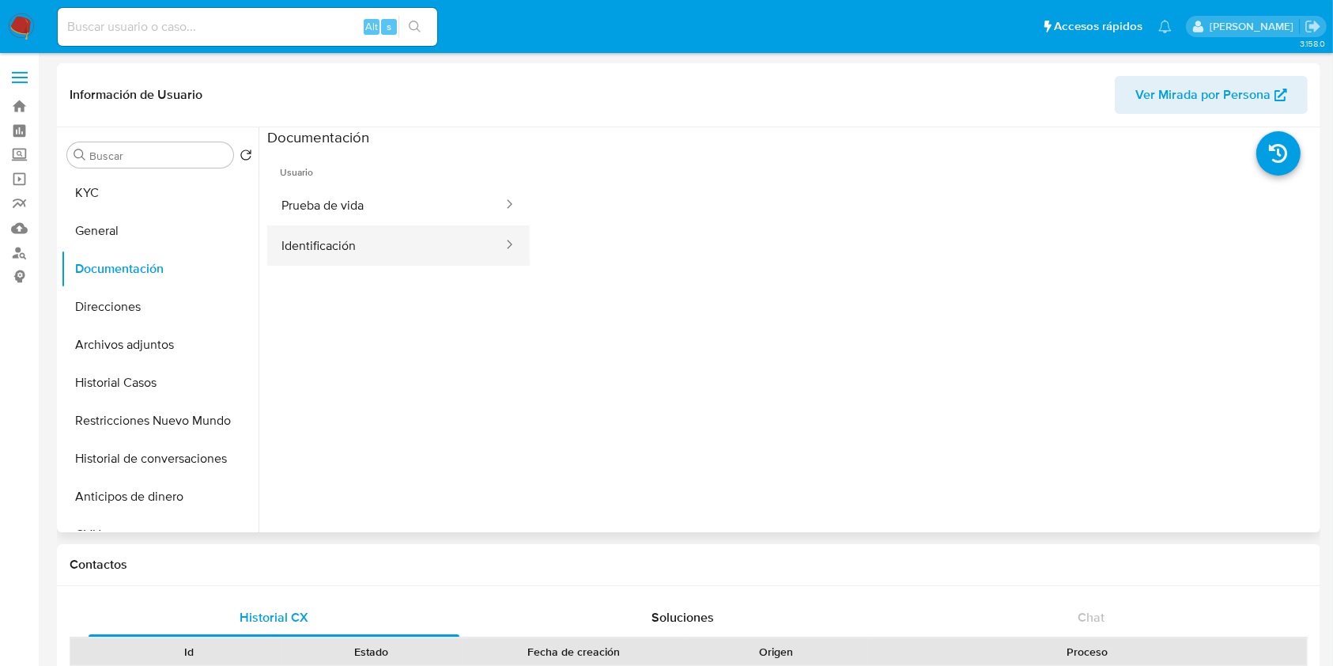
click at [399, 244] on button "Identificación" at bounding box center [385, 245] width 237 height 40
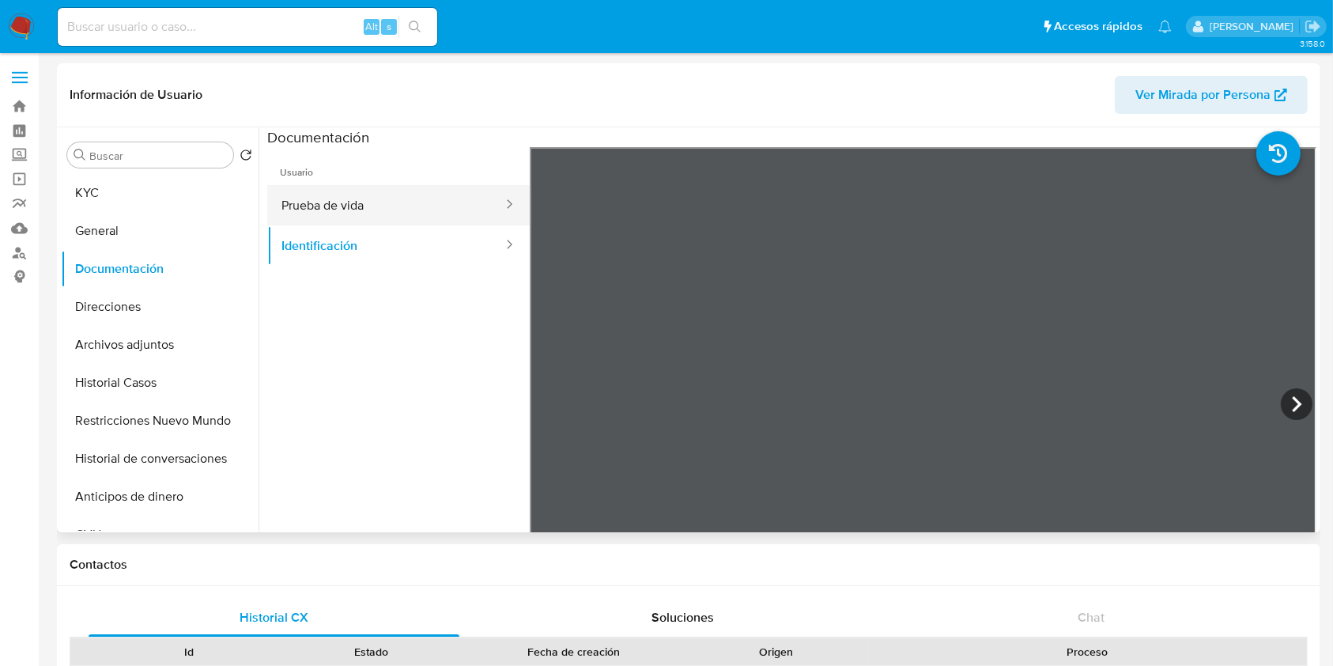
click at [421, 212] on button "Prueba de vida" at bounding box center [385, 205] width 237 height 40
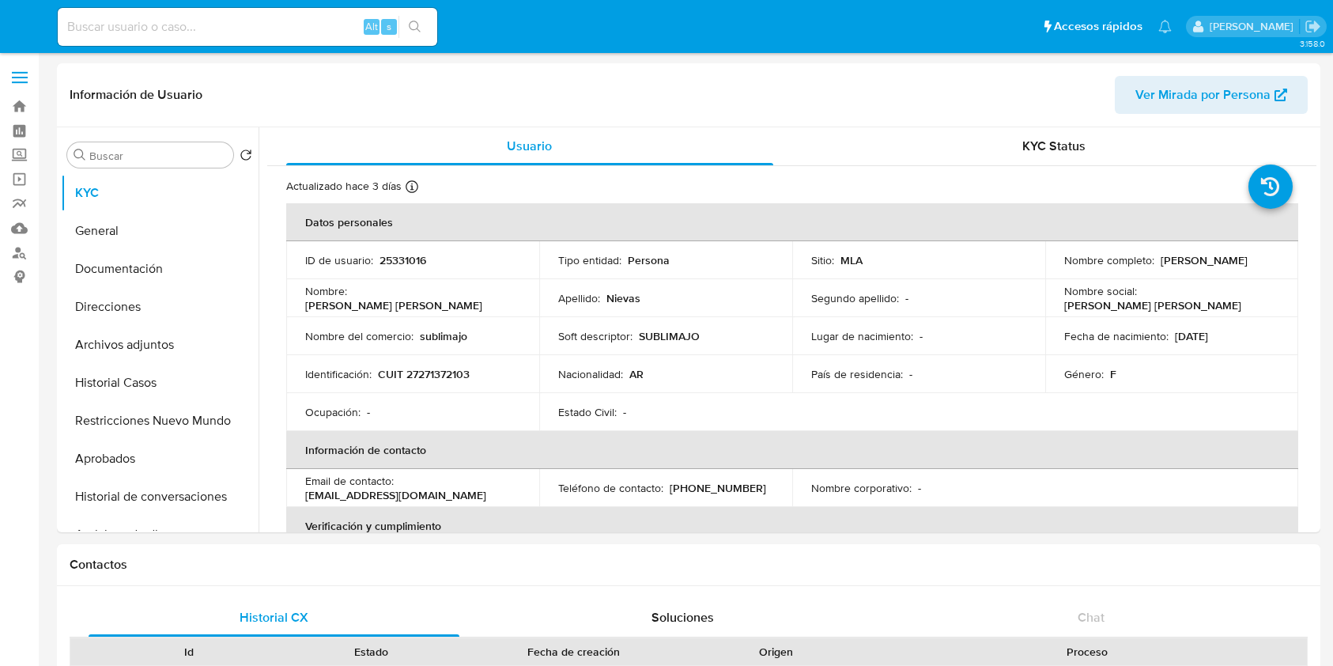
select select "10"
click at [142, 380] on button "Historial Casos" at bounding box center [153, 383] width 185 height 38
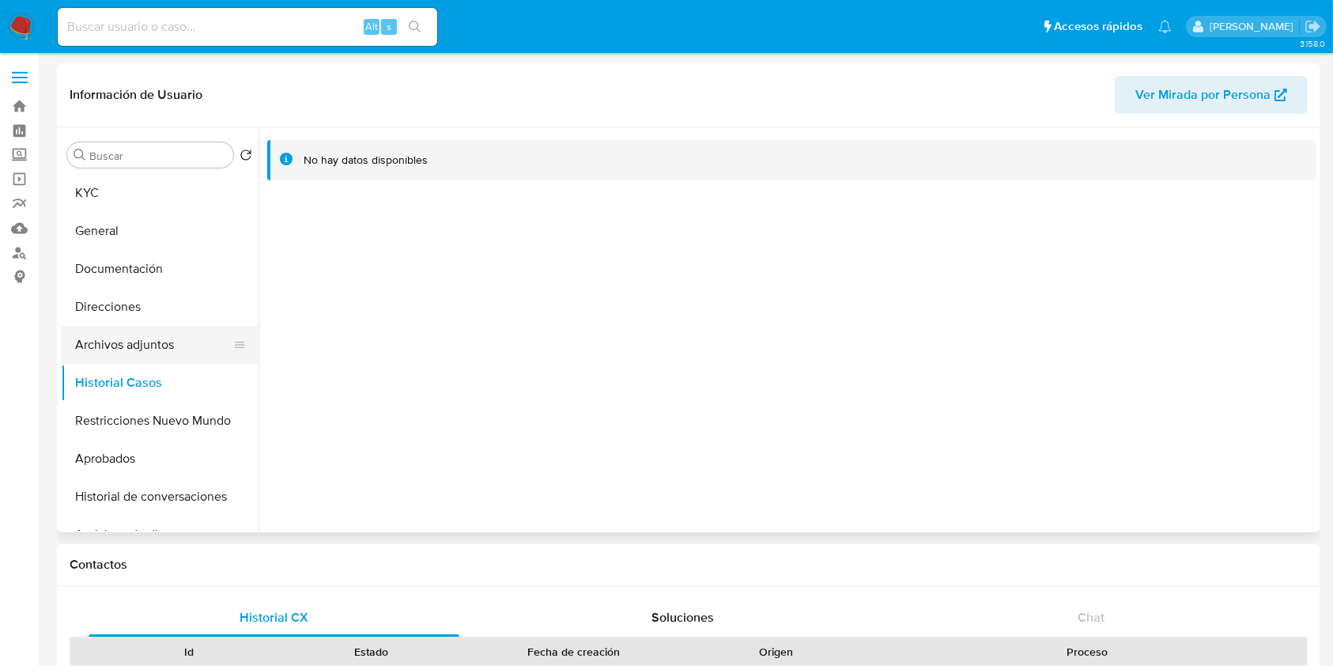
click at [109, 360] on button "Archivos adjuntos" at bounding box center [153, 345] width 185 height 38
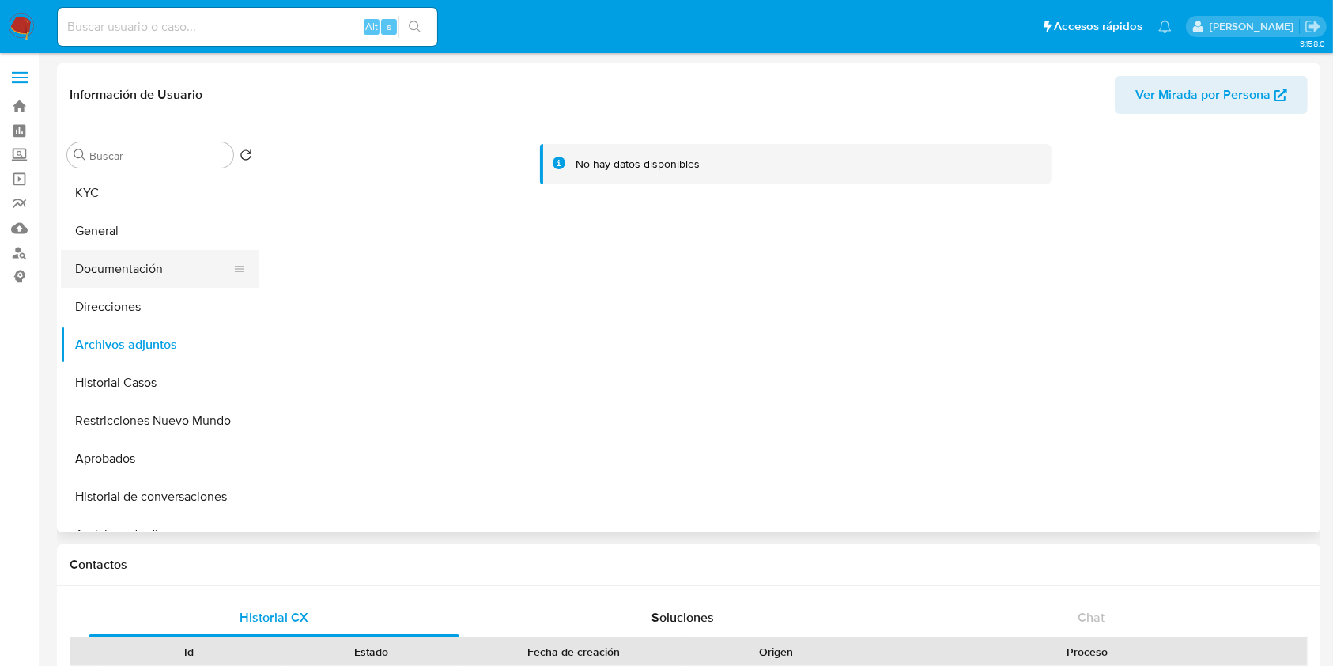
click at [166, 274] on button "Documentación" at bounding box center [153, 269] width 185 height 38
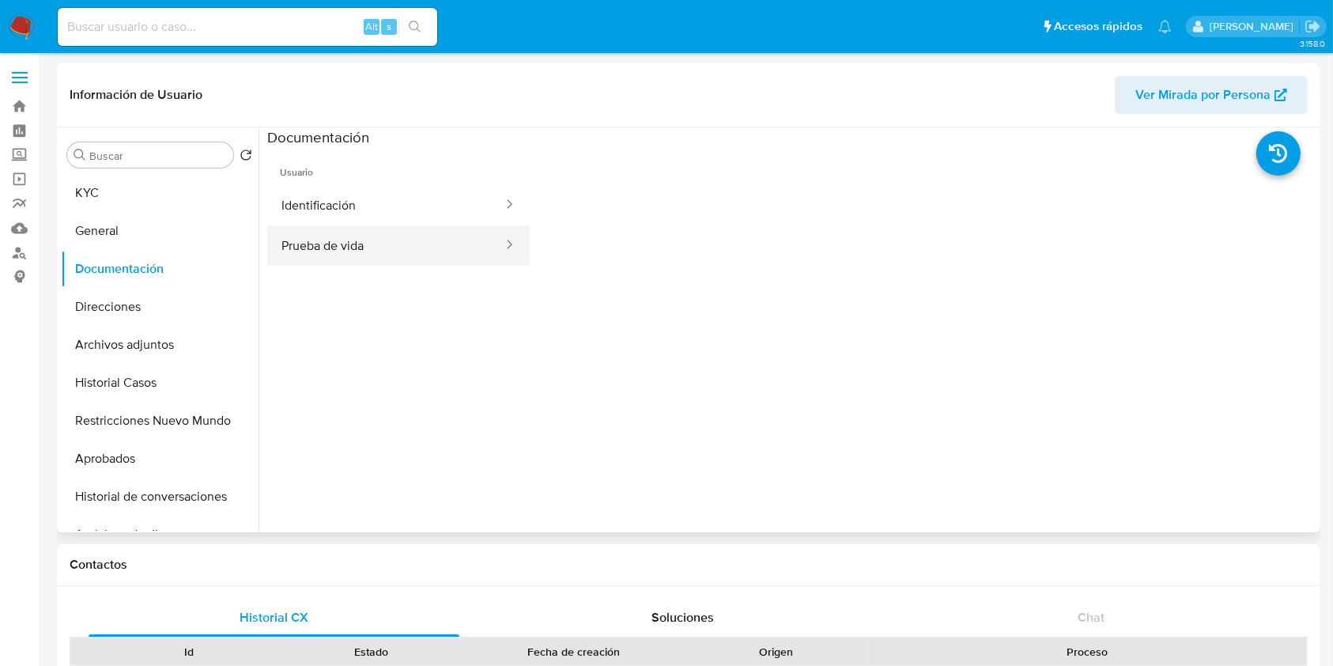
click at [334, 250] on button "Prueba de vida" at bounding box center [385, 245] width 237 height 40
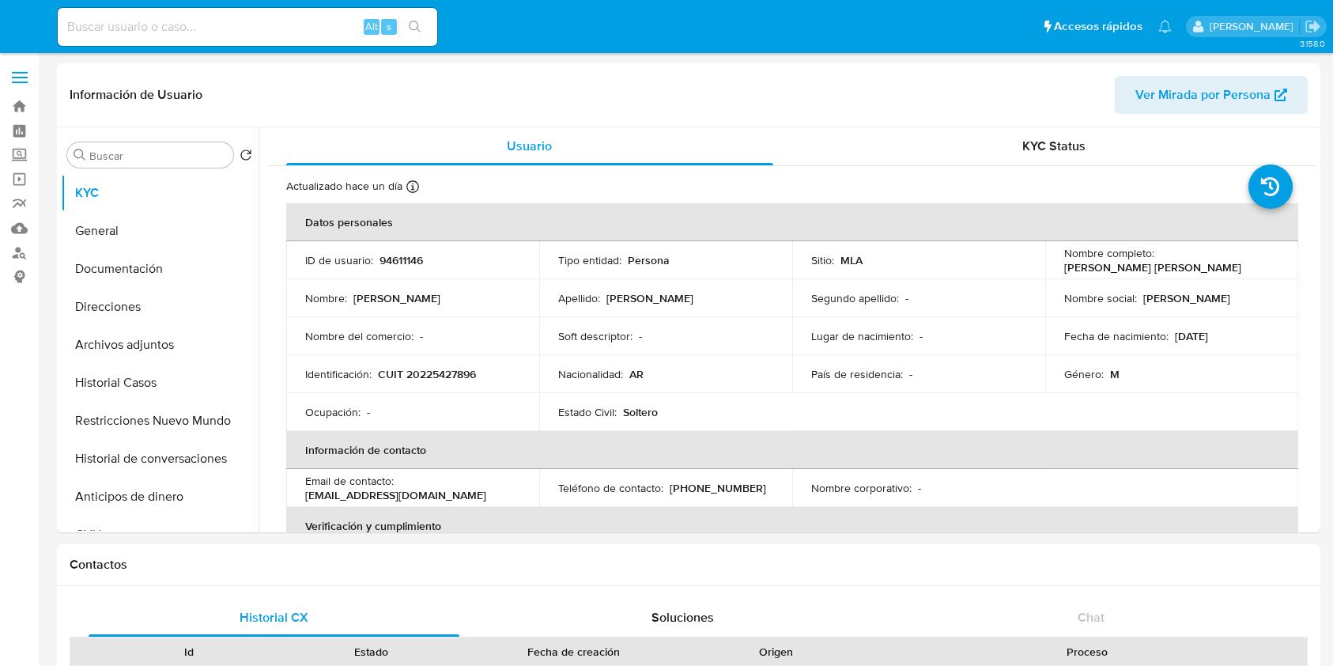
select select "10"
click at [163, 399] on button "Historial Casos" at bounding box center [153, 383] width 185 height 38
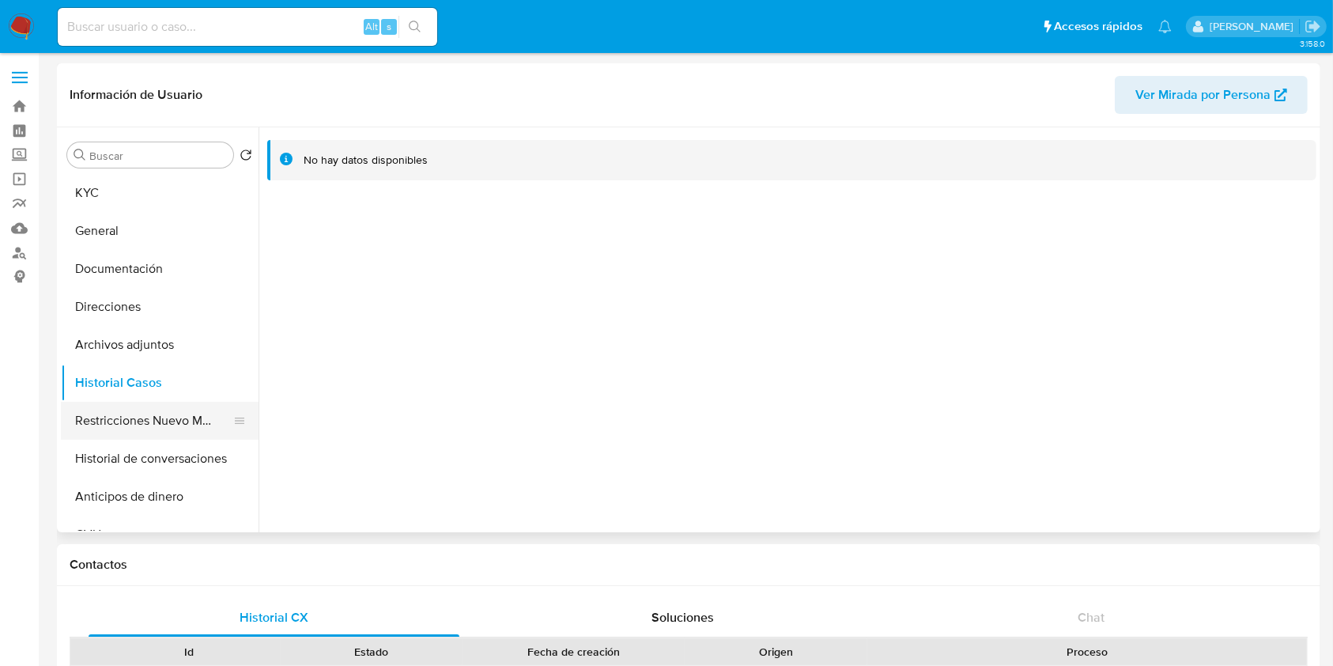
click at [132, 416] on button "Restricciones Nuevo Mundo" at bounding box center [153, 421] width 185 height 38
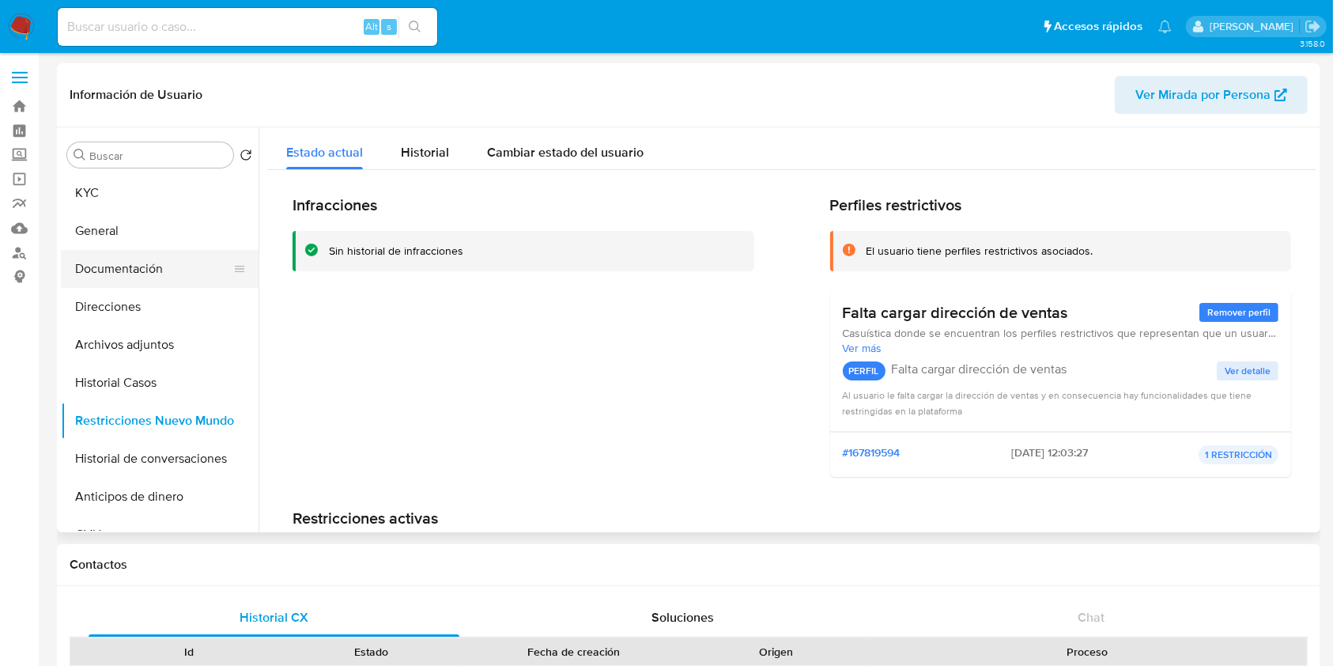
click at [191, 259] on button "Documentación" at bounding box center [153, 269] width 185 height 38
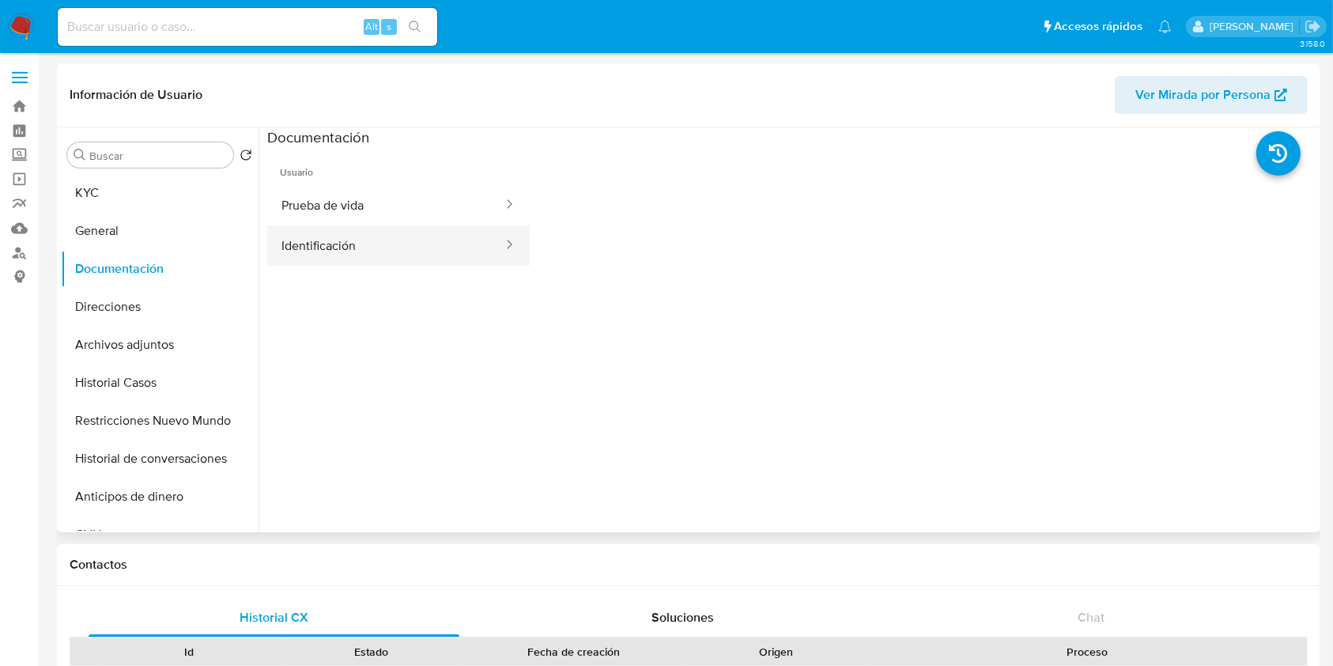
click at [375, 249] on button "Identificación" at bounding box center [385, 245] width 237 height 40
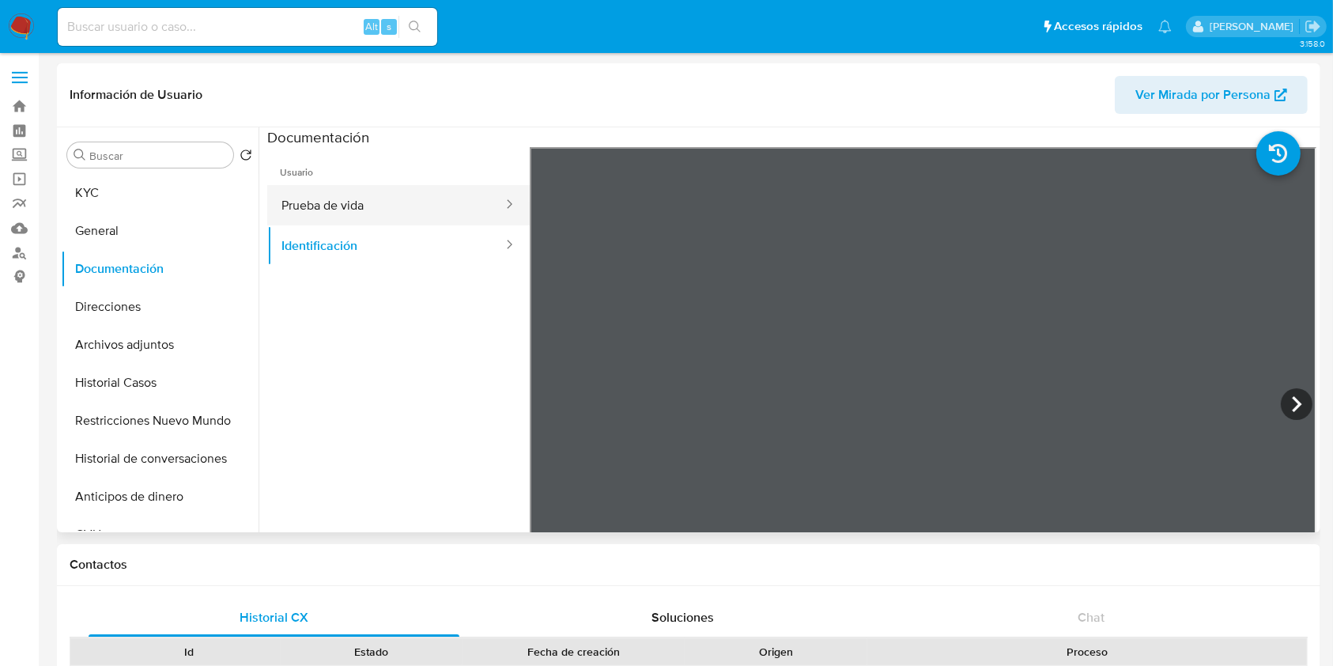
click at [470, 214] on button "Prueba de vida" at bounding box center [385, 205] width 237 height 40
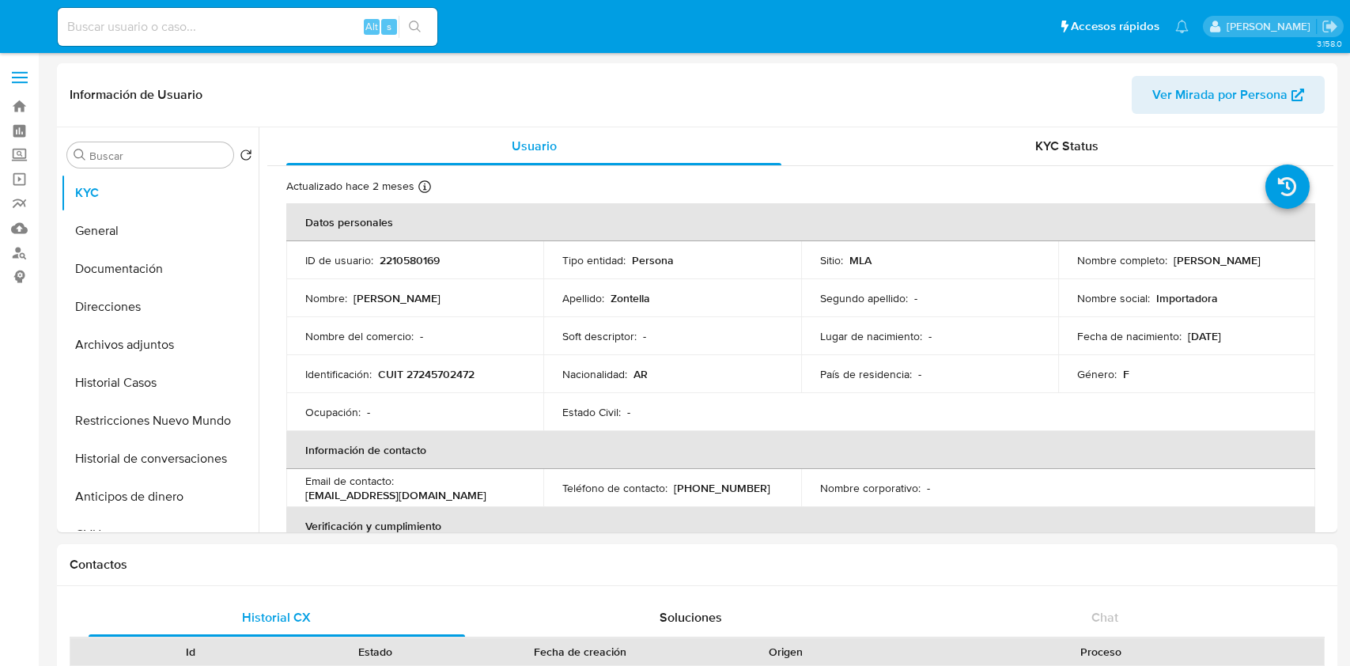
select select "10"
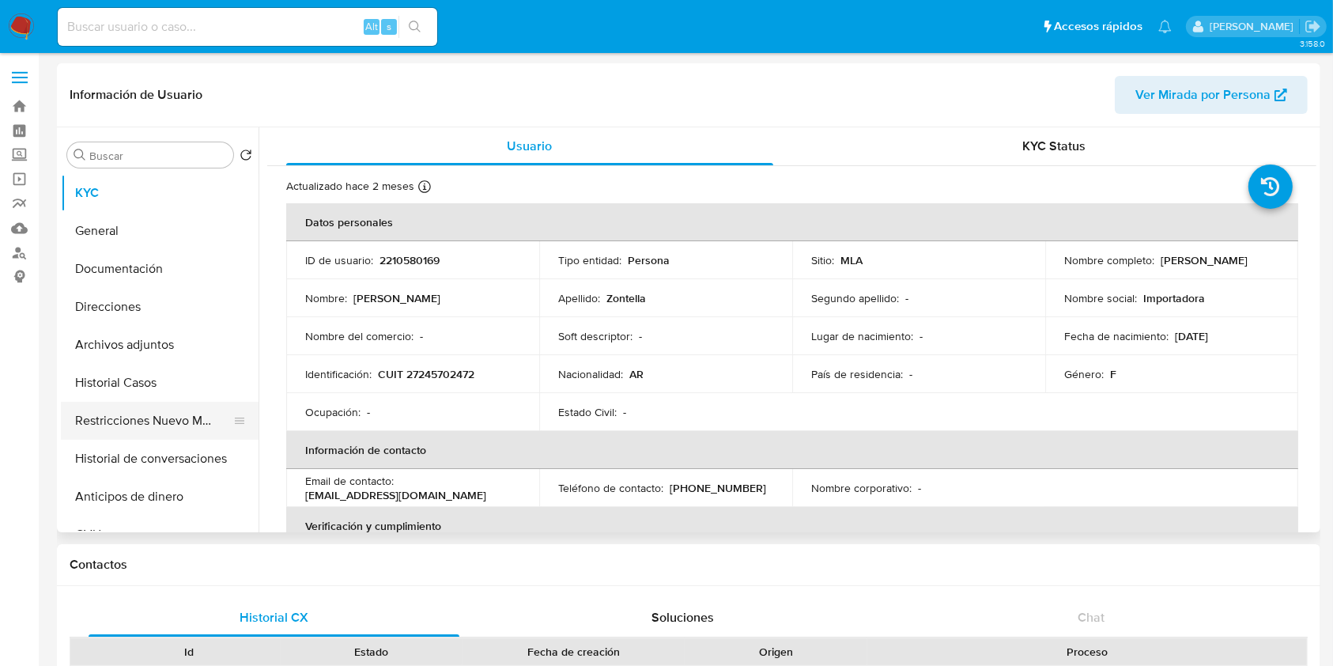
click at [148, 417] on button "Restricciones Nuevo Mundo" at bounding box center [153, 421] width 185 height 38
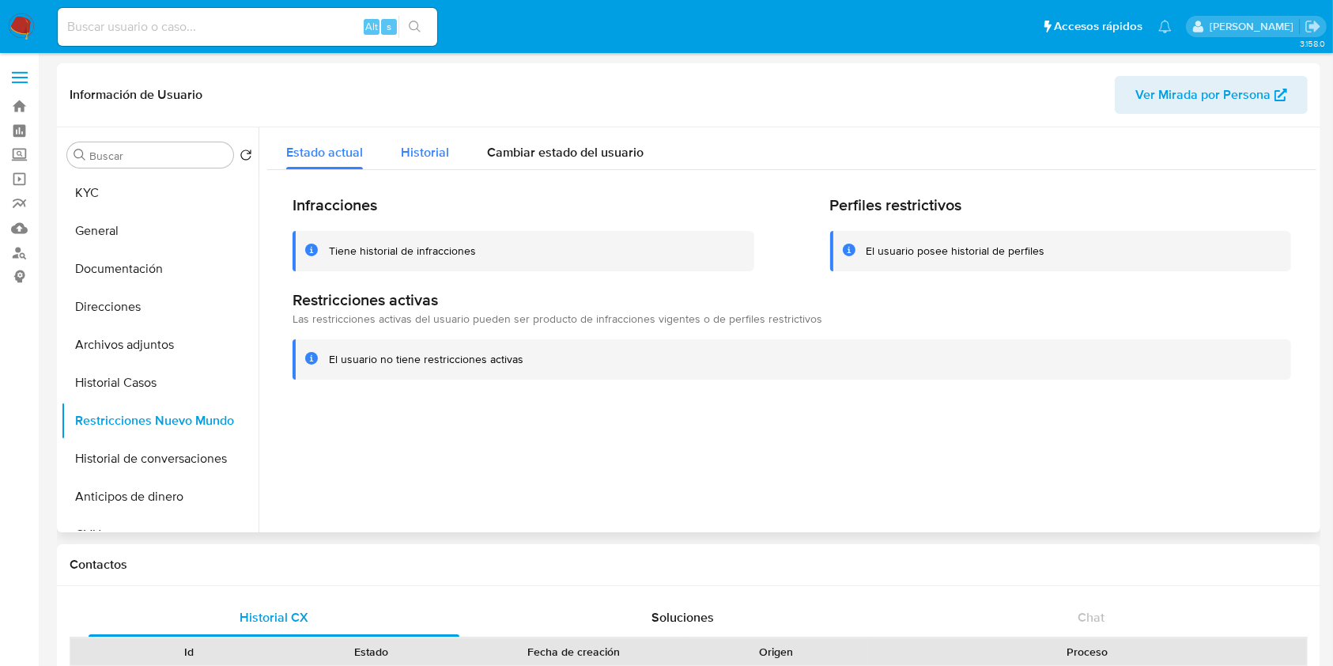
click at [446, 162] on div "Historial" at bounding box center [425, 148] width 48 height 42
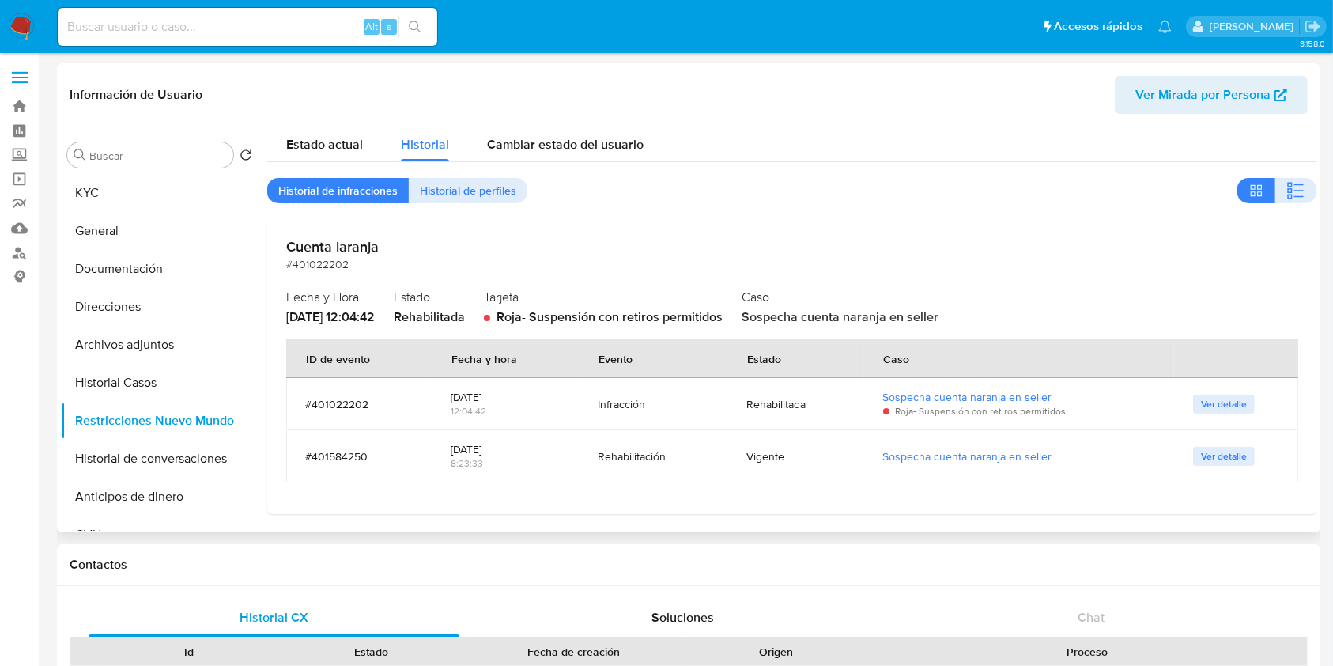
scroll to position [10, 0]
click at [163, 388] on button "Historial Casos" at bounding box center [153, 383] width 185 height 38
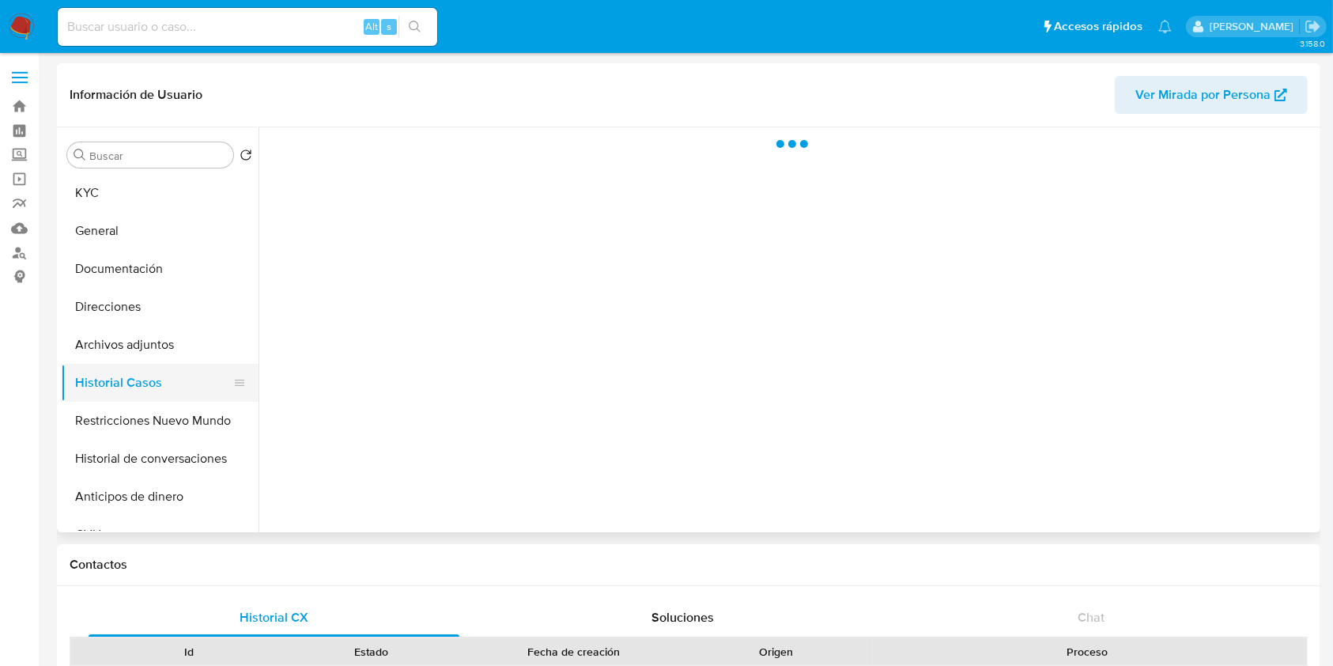
scroll to position [0, 0]
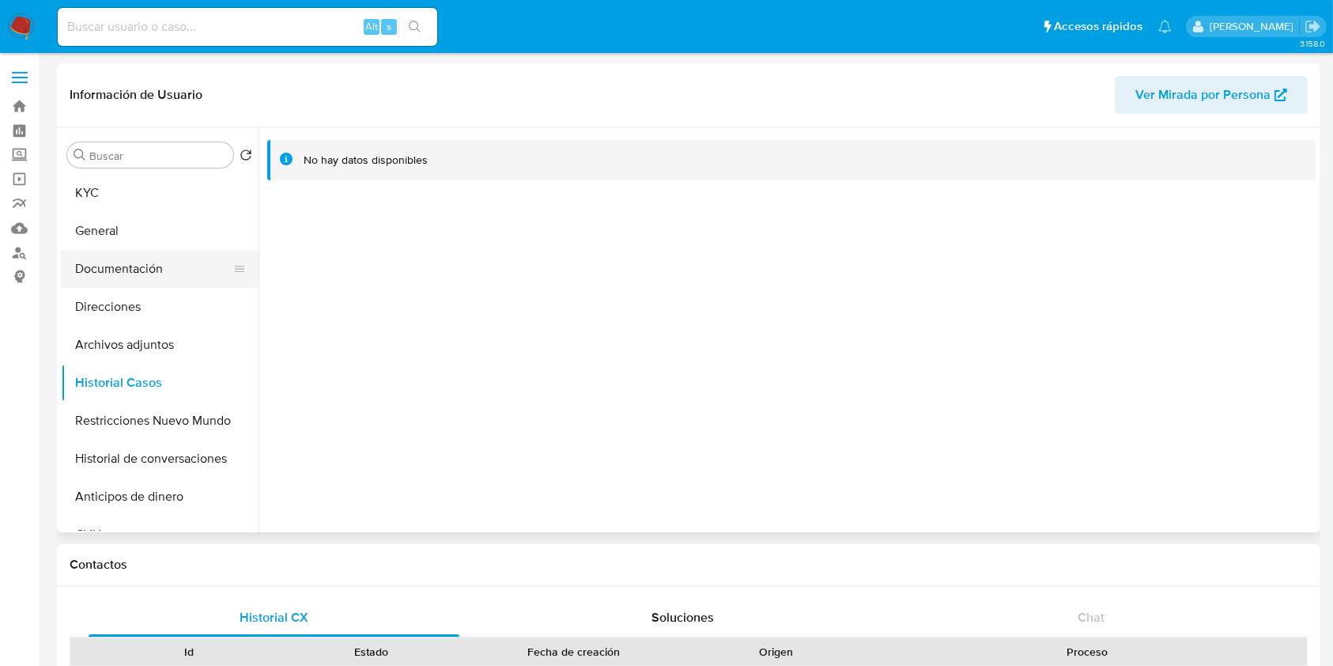
click at [158, 261] on button "Documentación" at bounding box center [153, 269] width 185 height 38
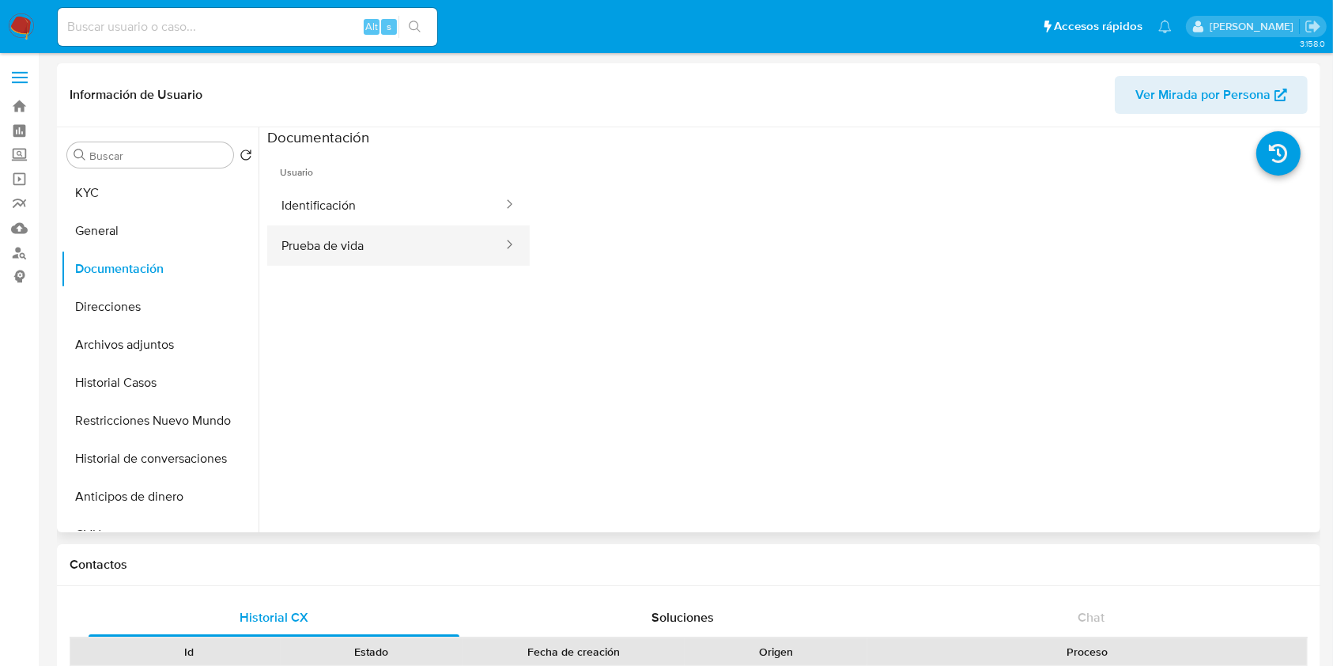
click at [470, 251] on button "Prueba de vida" at bounding box center [385, 245] width 237 height 40
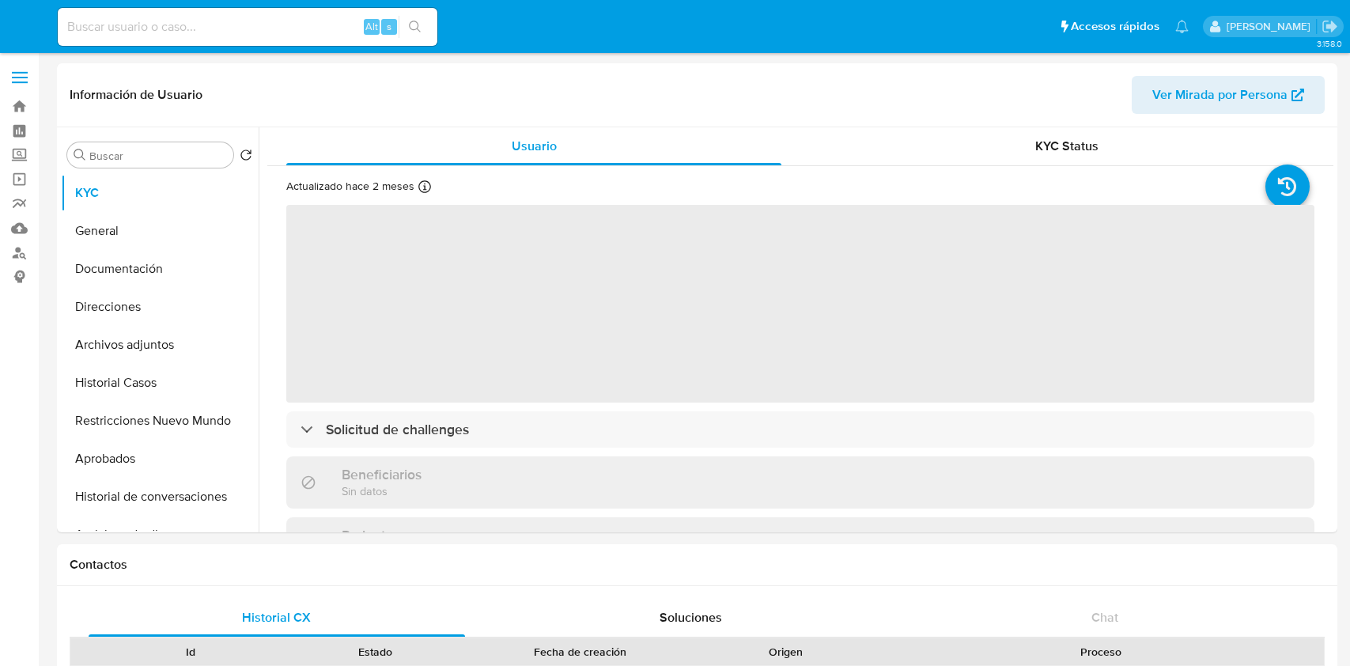
select select "10"
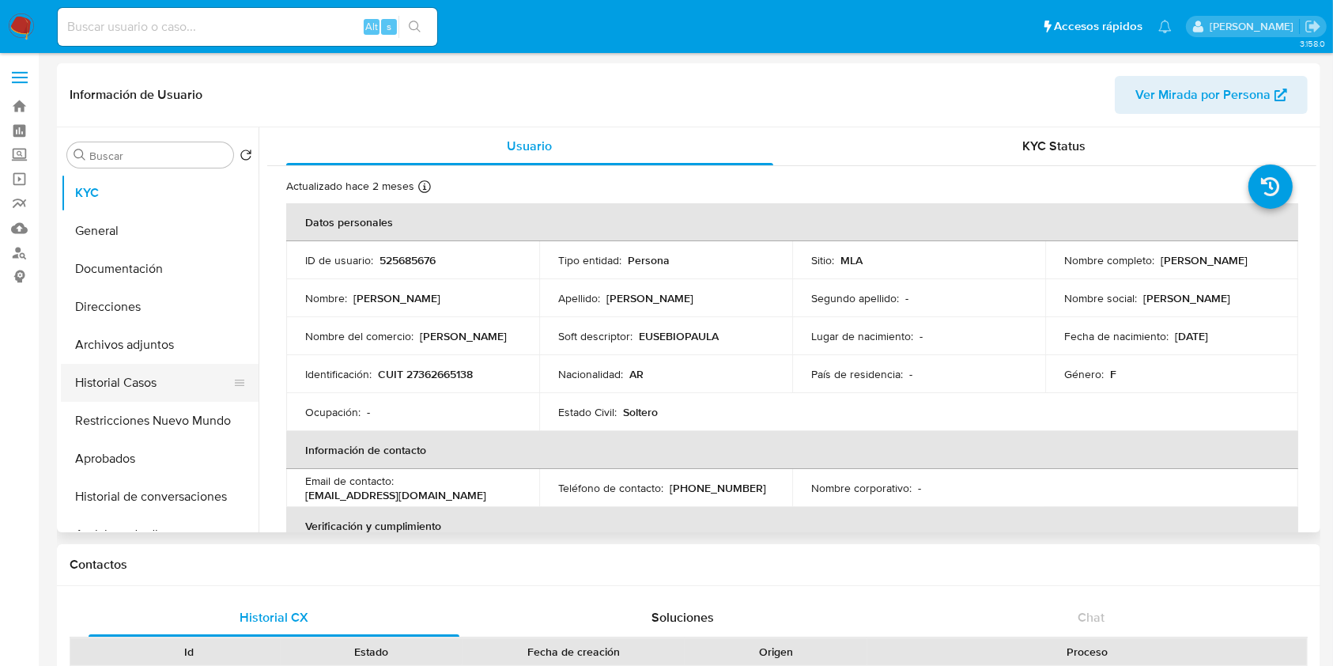
click at [166, 385] on button "Historial Casos" at bounding box center [153, 383] width 185 height 38
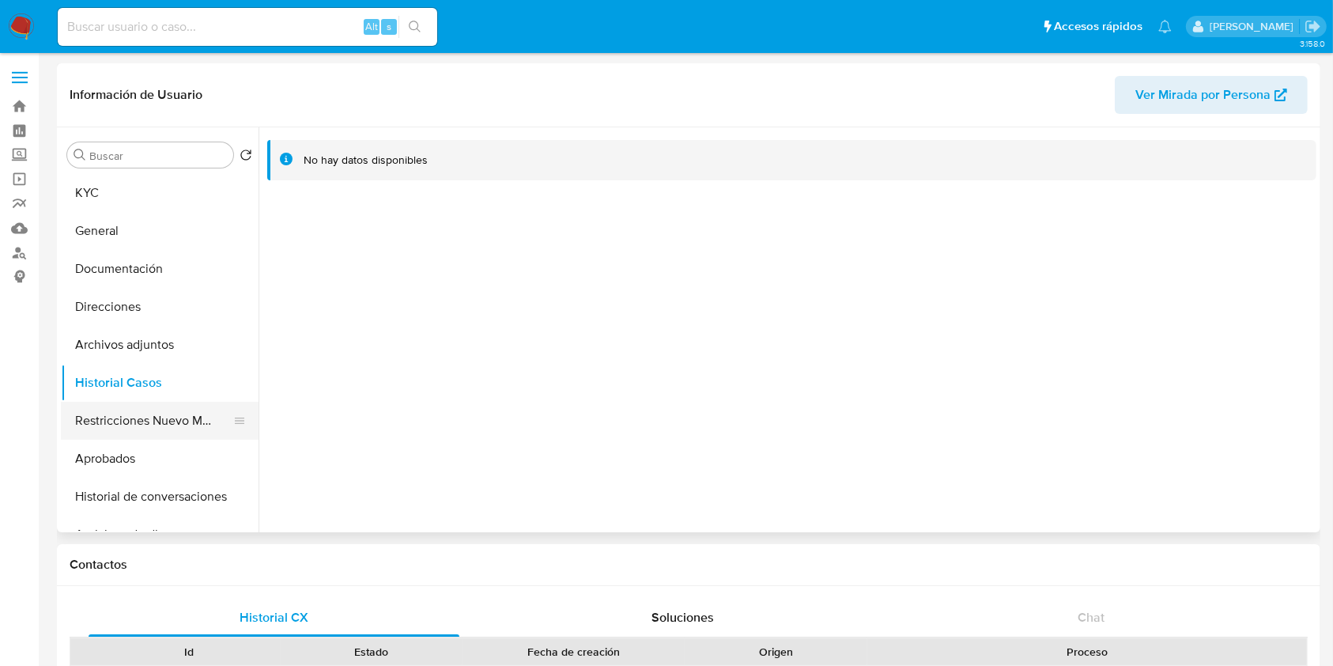
click at [164, 405] on button "Restricciones Nuevo Mundo" at bounding box center [153, 421] width 185 height 38
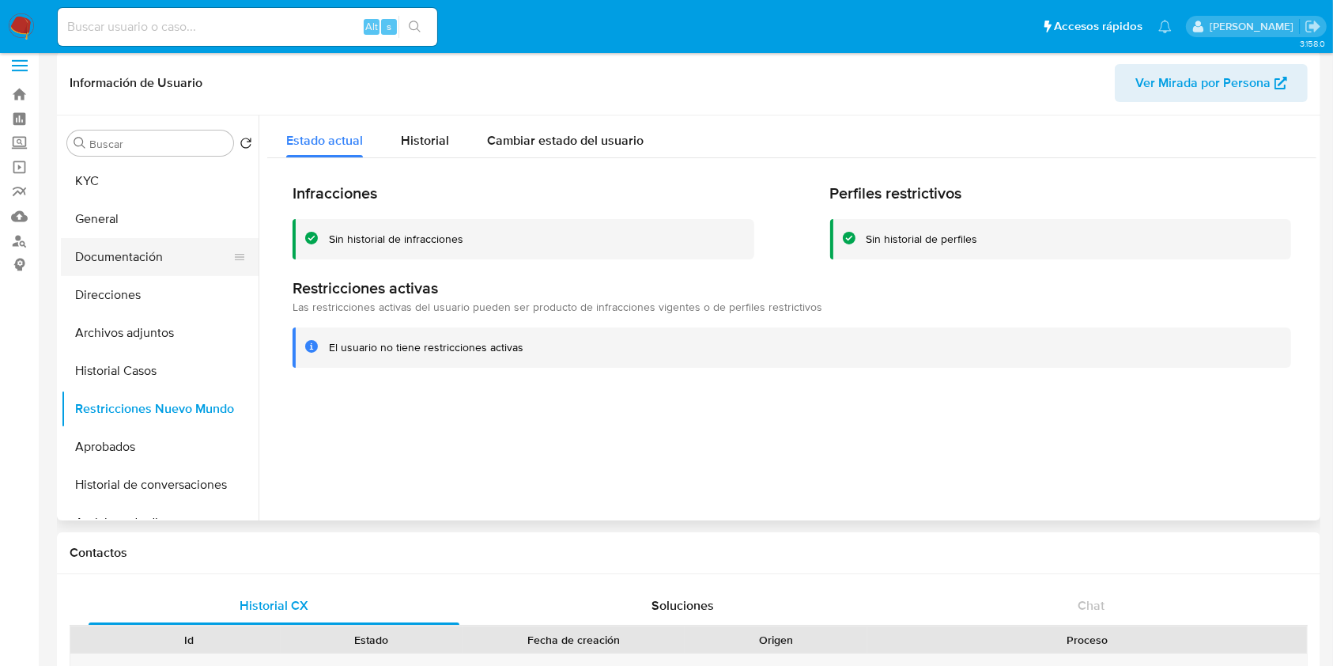
click at [148, 246] on button "Documentación" at bounding box center [153, 257] width 185 height 38
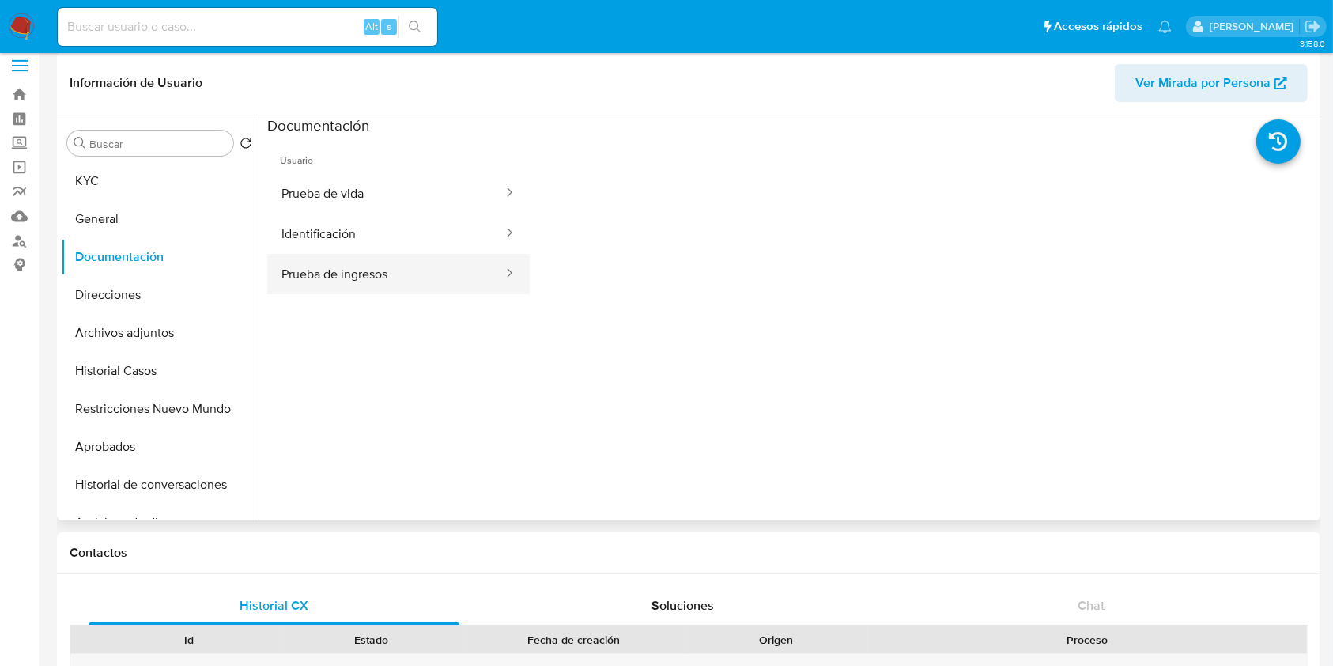
click at [412, 266] on button "Prueba de ingresos" at bounding box center [385, 274] width 237 height 40
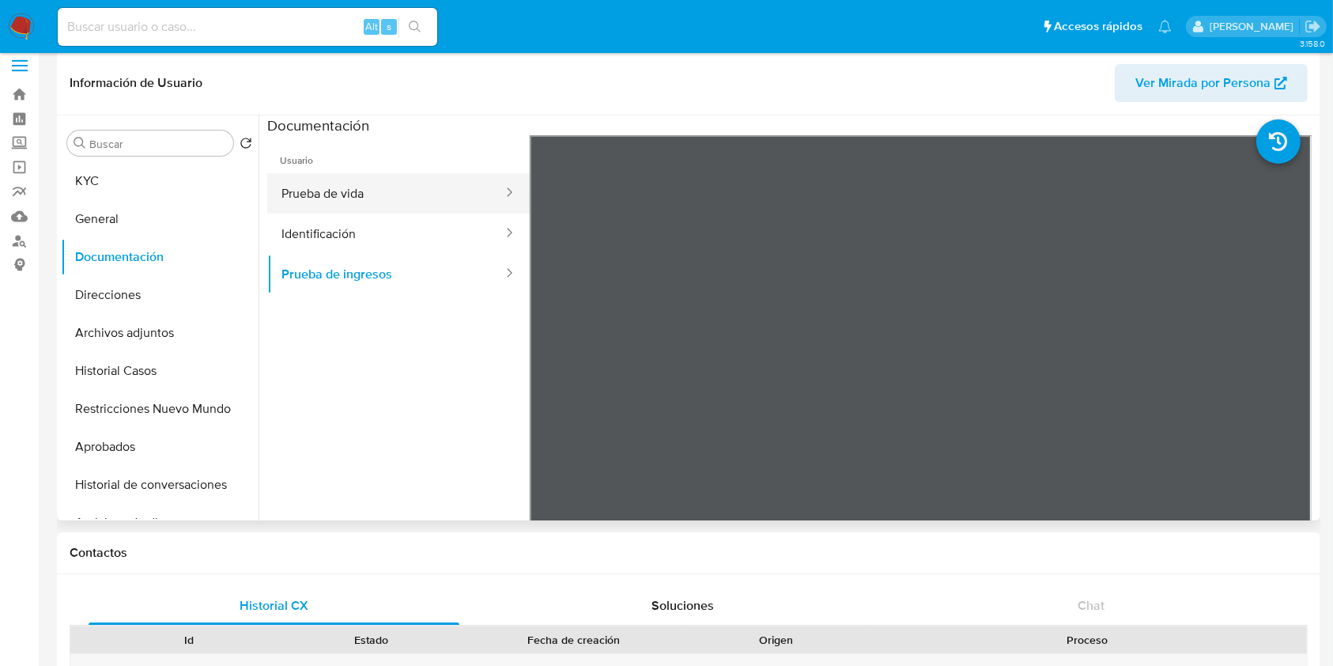
click at [435, 198] on button "Prueba de vida" at bounding box center [385, 193] width 237 height 40
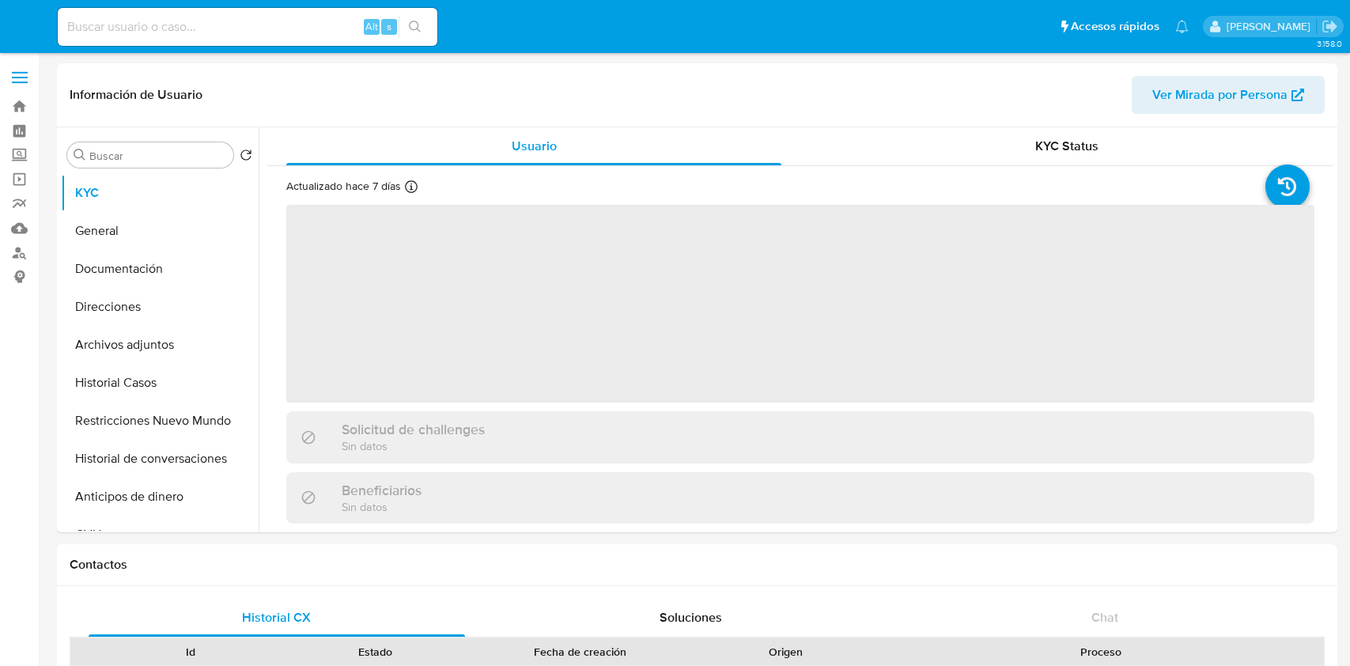
select select "10"
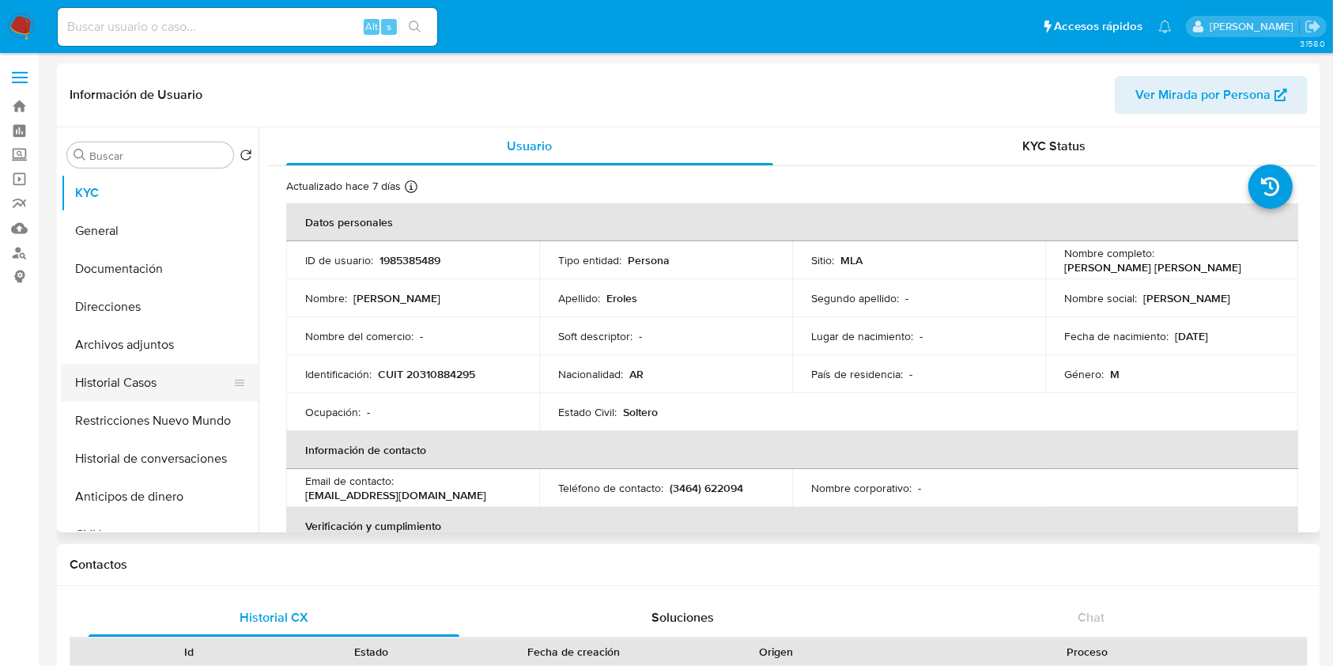
click at [164, 389] on button "Historial Casos" at bounding box center [153, 383] width 185 height 38
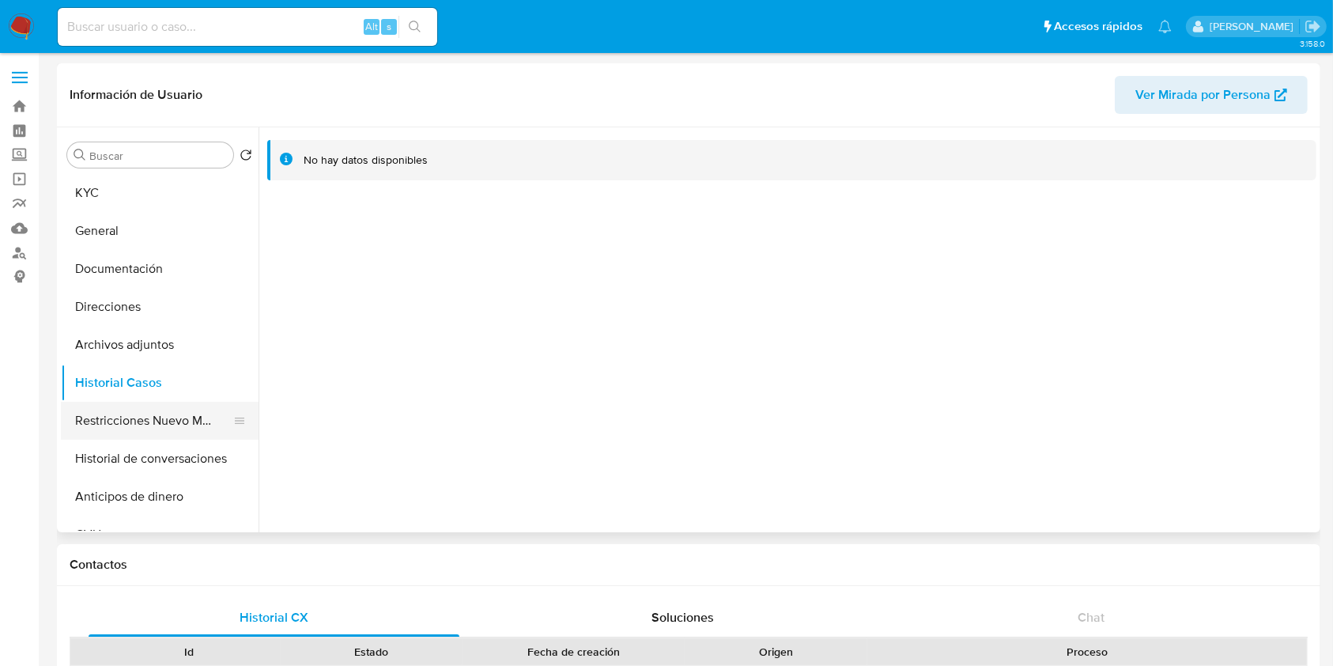
click at [164, 432] on button "Restricciones Nuevo Mundo" at bounding box center [153, 421] width 185 height 38
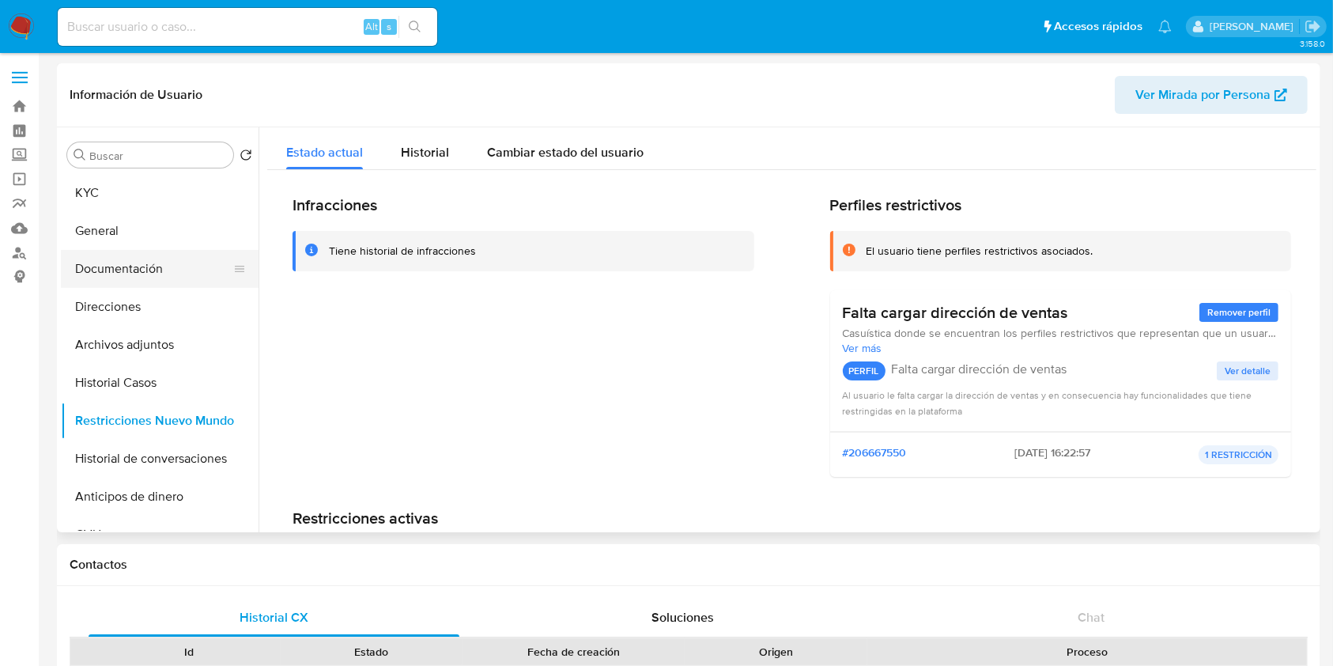
click at [157, 278] on button "Documentación" at bounding box center [153, 269] width 185 height 38
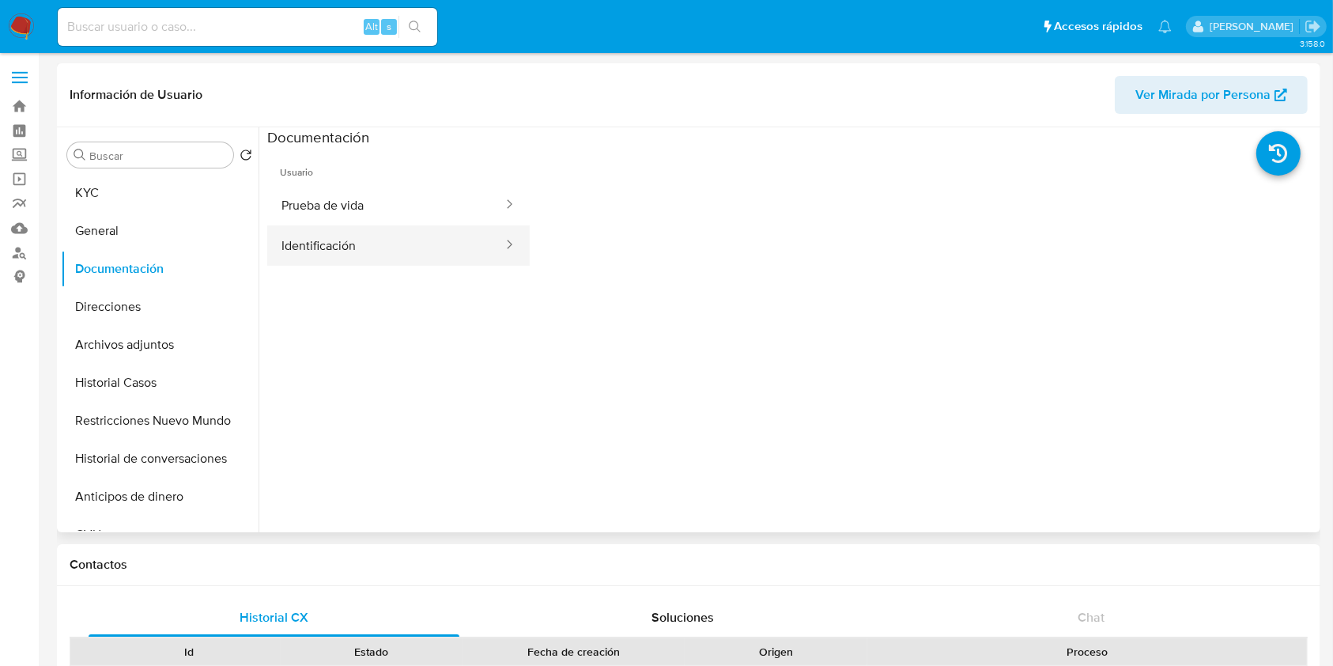
click at [393, 260] on button "Identificación" at bounding box center [385, 245] width 237 height 40
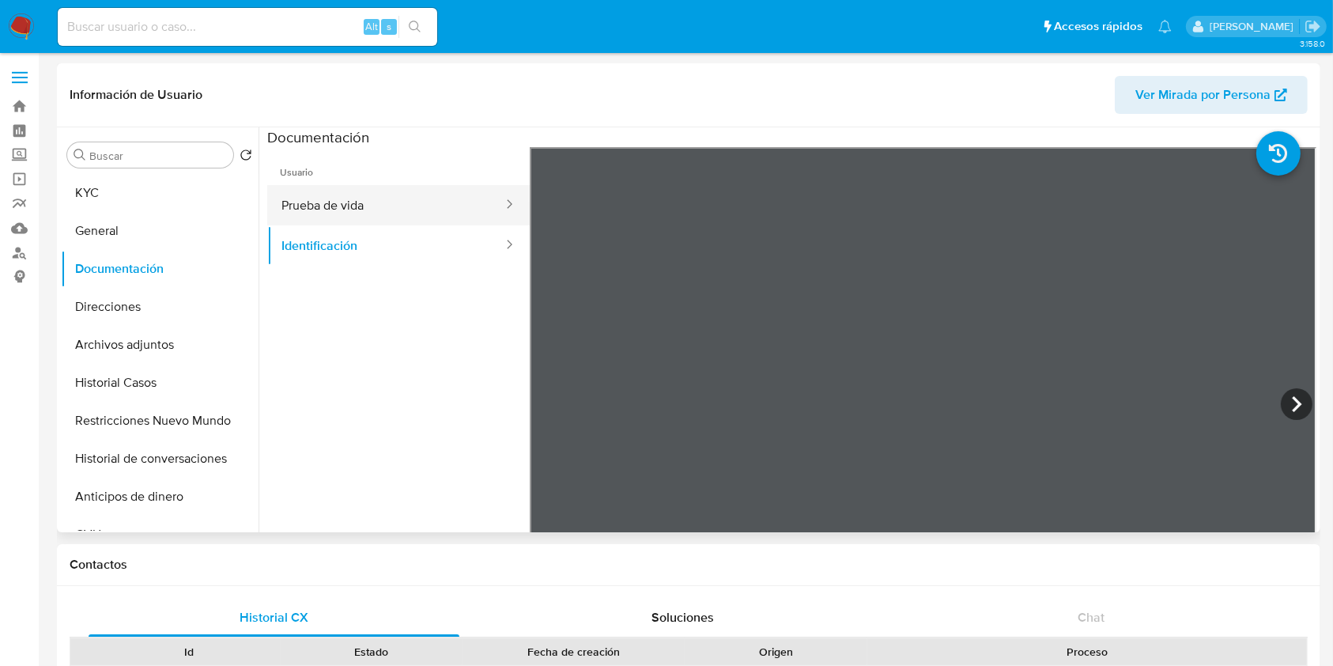
click at [404, 211] on button "Prueba de vida" at bounding box center [385, 205] width 237 height 40
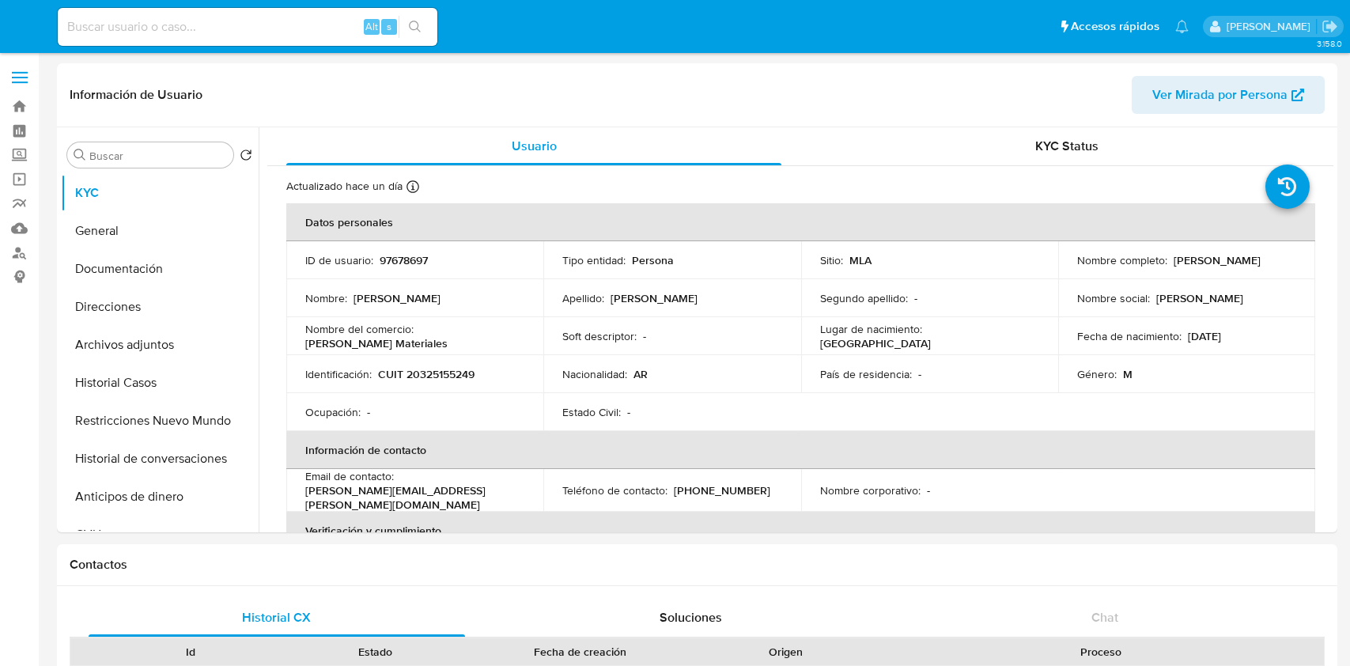
select select "10"
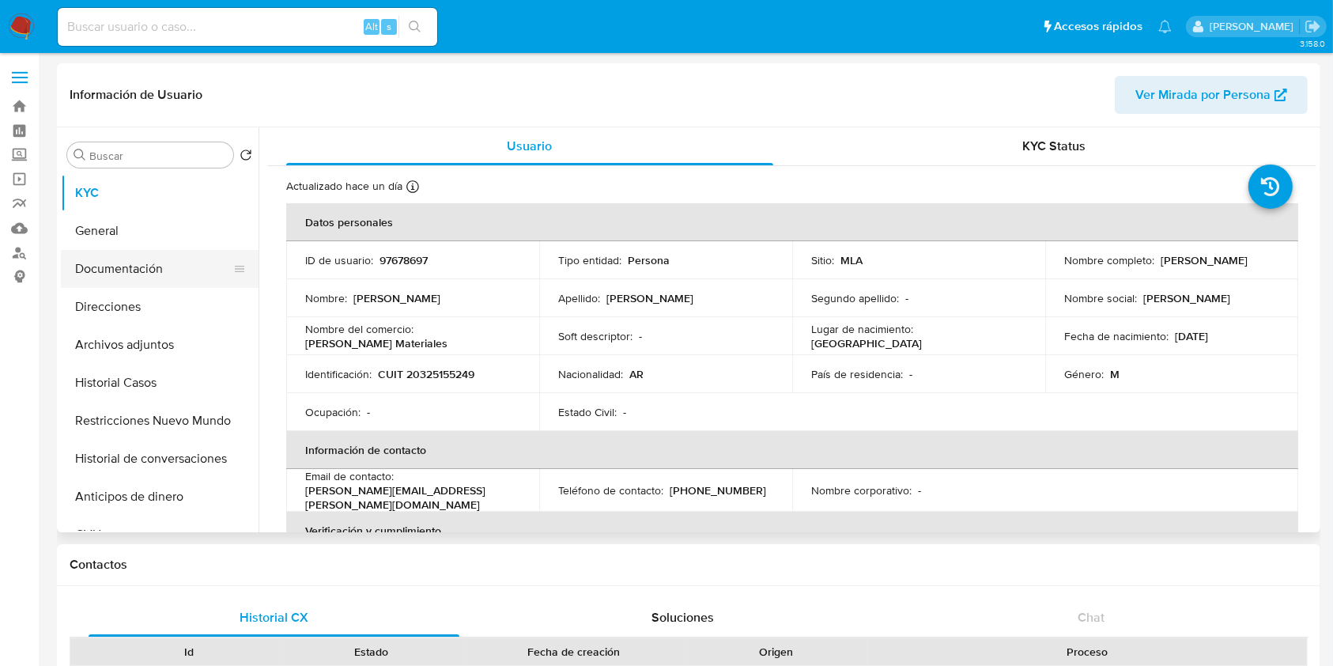
click at [153, 266] on button "Documentación" at bounding box center [153, 269] width 185 height 38
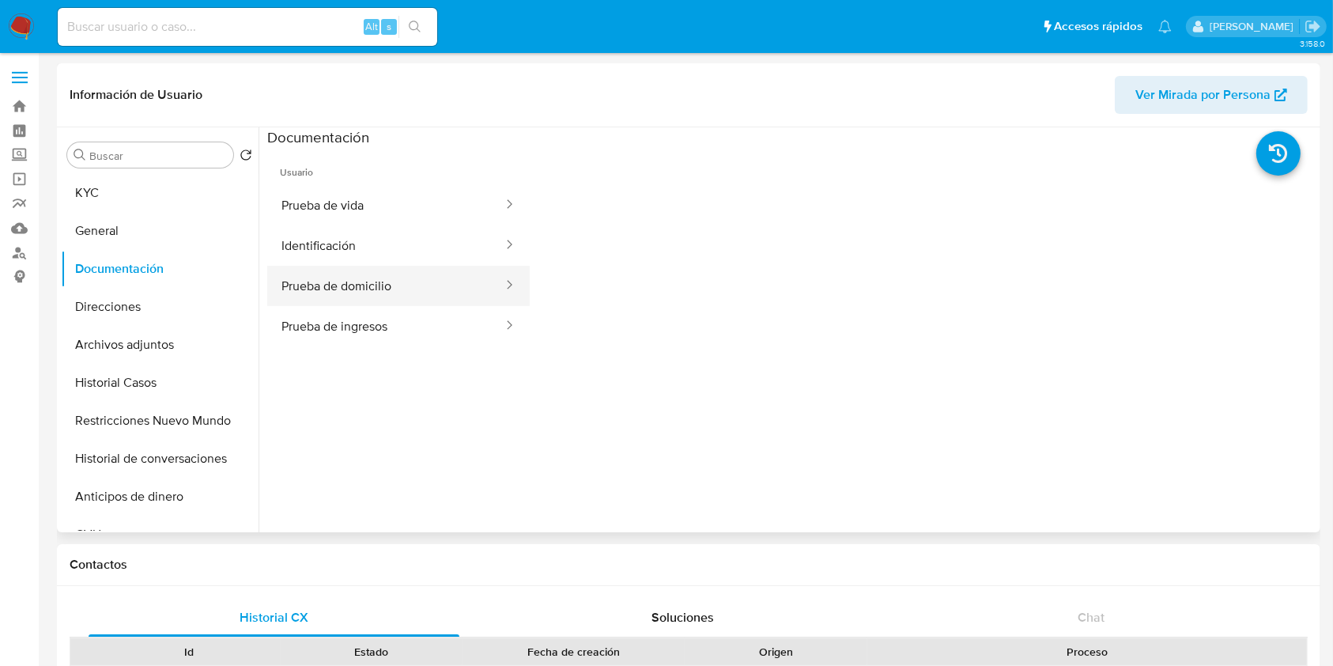
click at [388, 288] on button "Prueba de domicilio" at bounding box center [385, 286] width 237 height 40
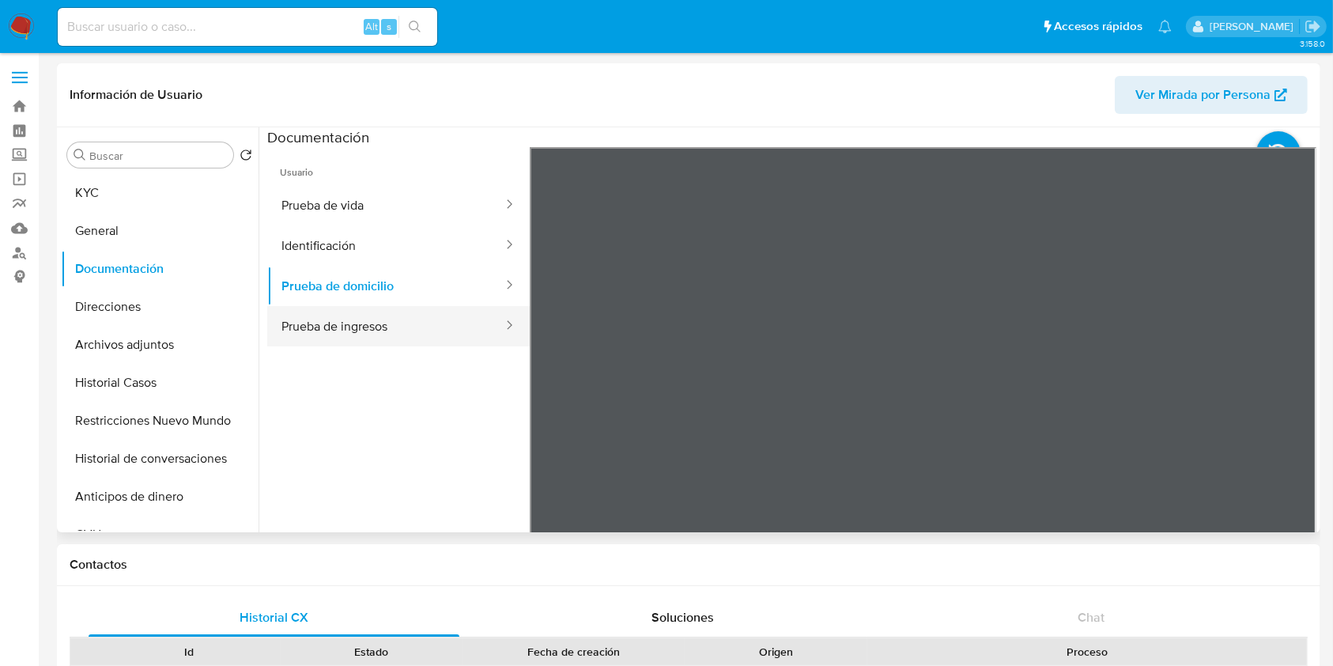
click at [423, 330] on button "Prueba de ingresos" at bounding box center [385, 326] width 237 height 40
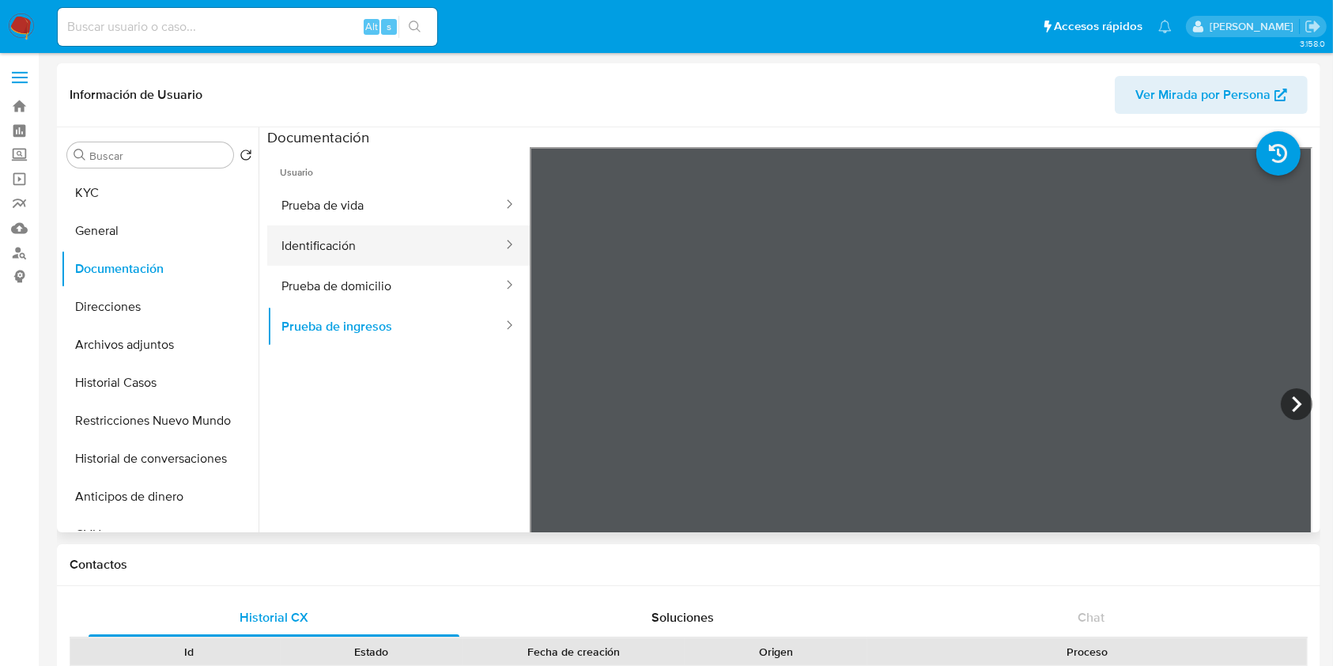
click at [398, 250] on button "Identificación" at bounding box center [385, 245] width 237 height 40
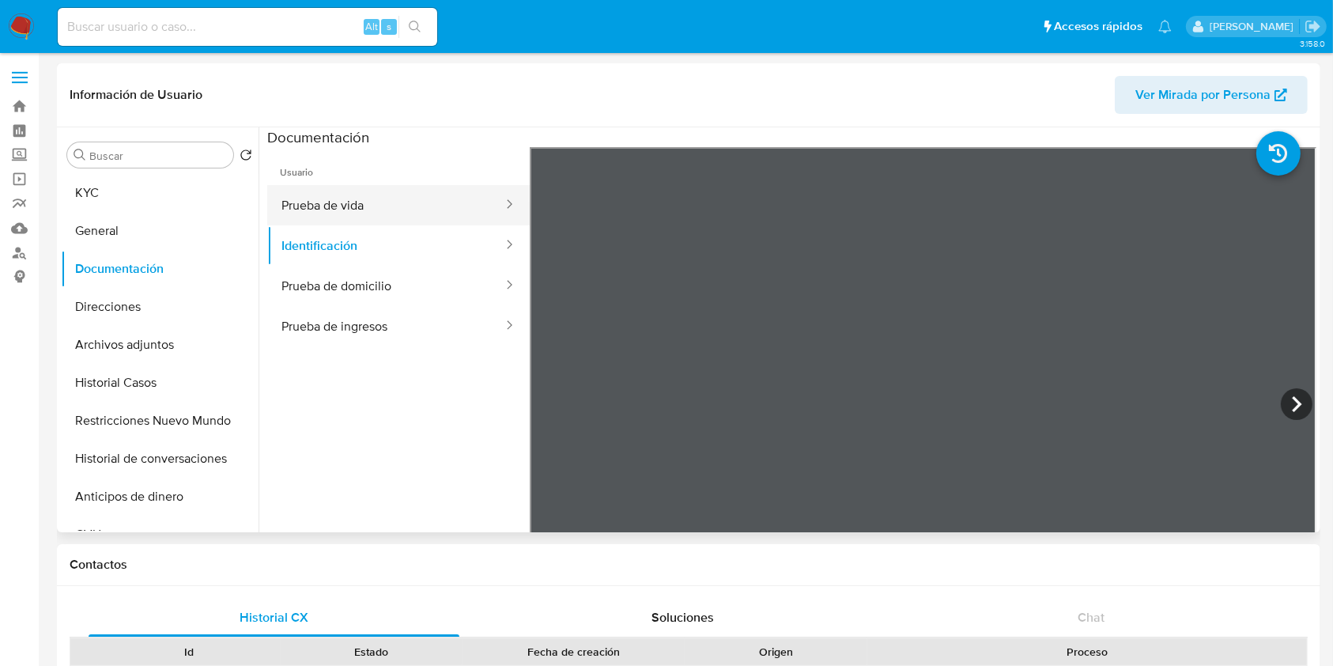
click at [425, 198] on button "Prueba de vida" at bounding box center [385, 205] width 237 height 40
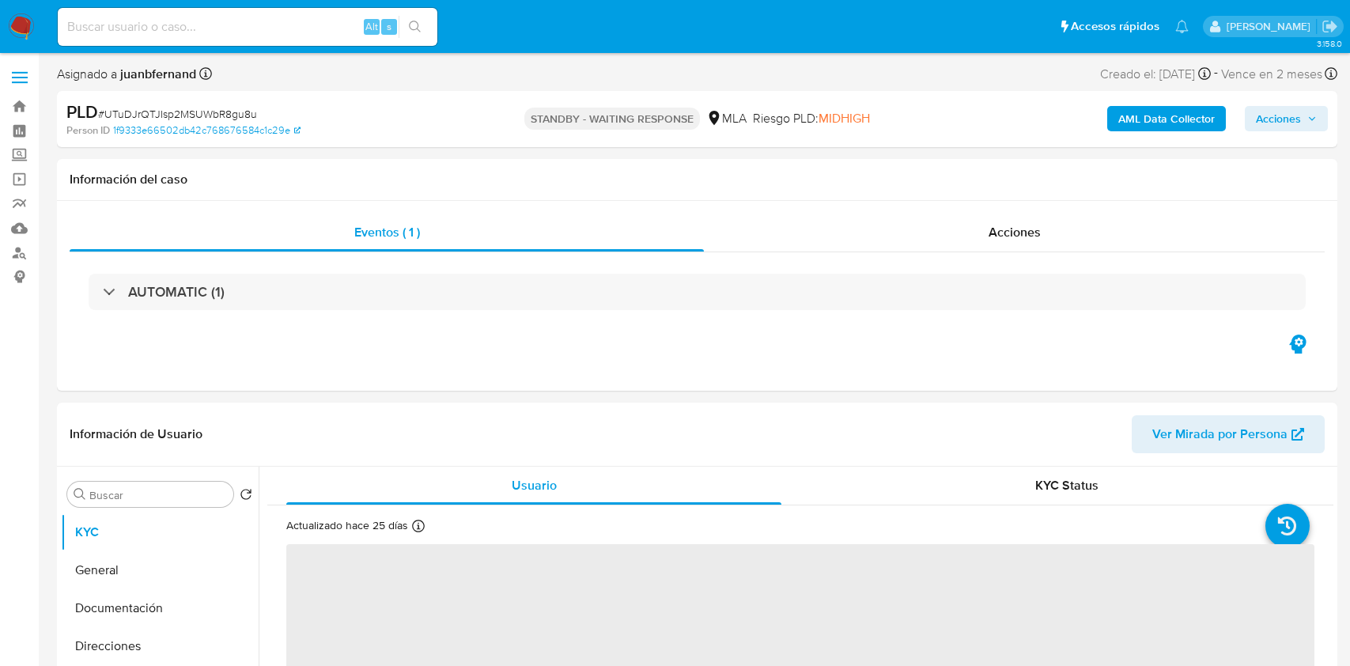
select select "10"
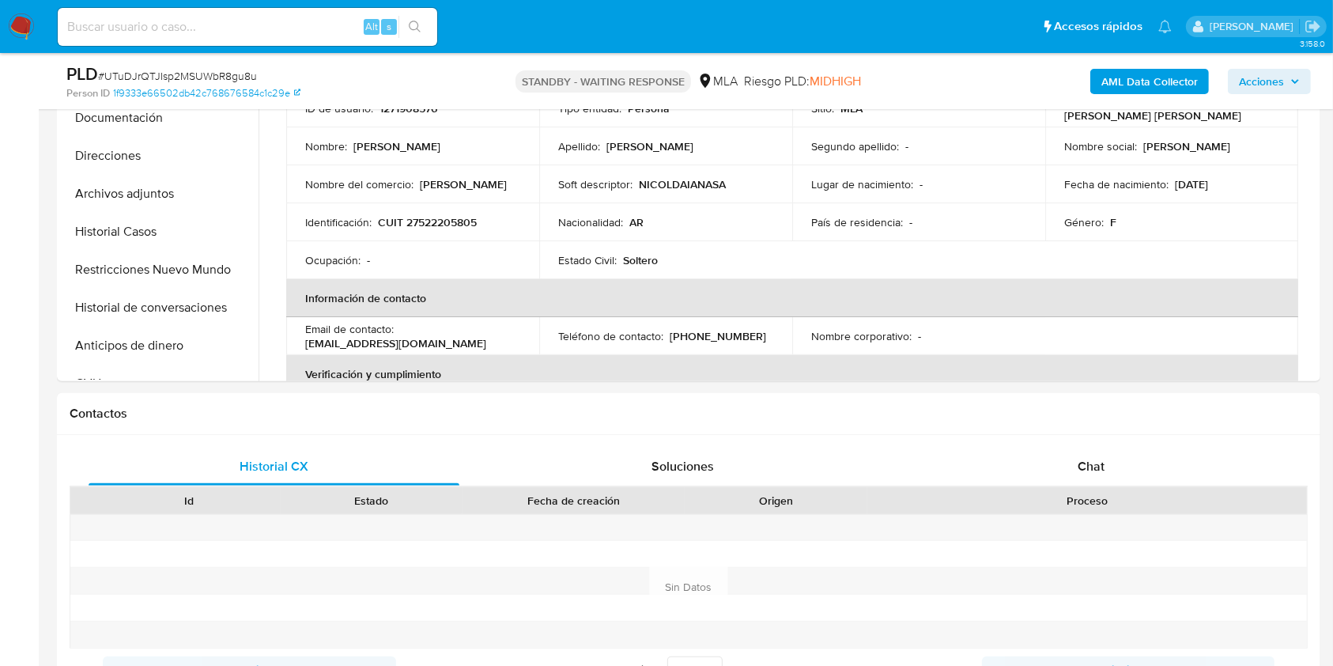
scroll to position [210, 0]
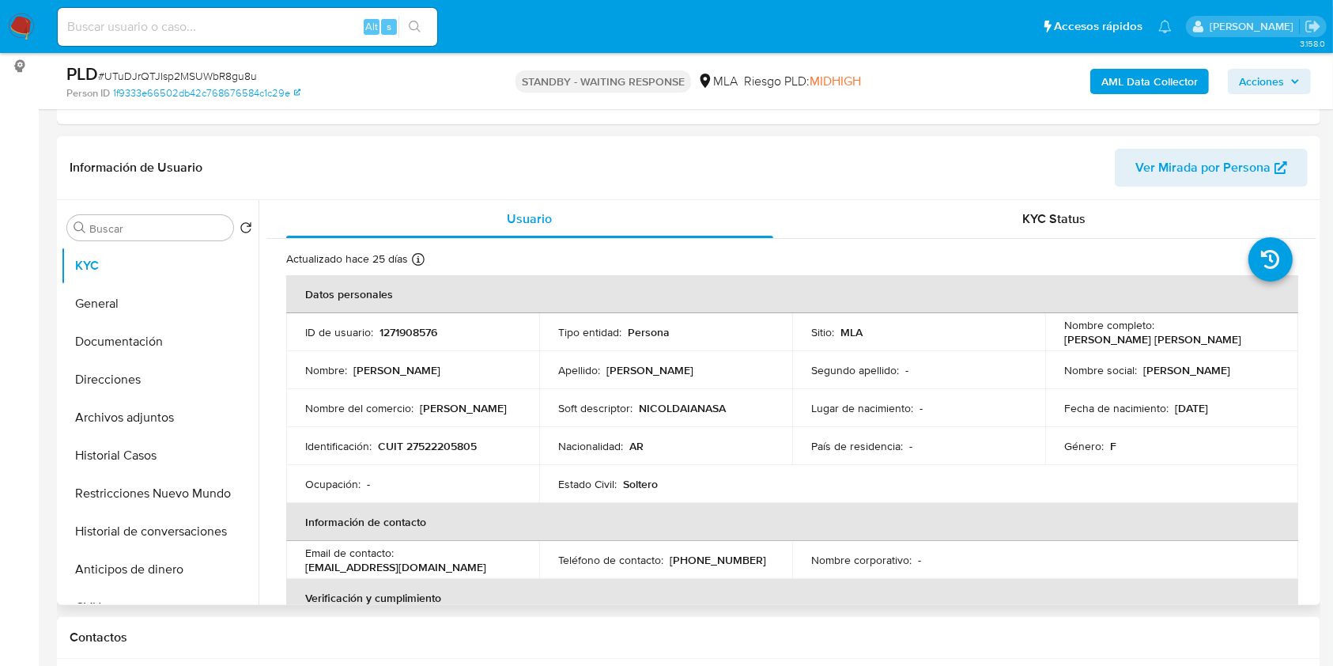
click at [323, 565] on p "nicolsabio21@gmail.com" at bounding box center [395, 567] width 181 height 14
drag, startPoint x: 323, startPoint y: 565, endPoint x: 412, endPoint y: 565, distance: 89.4
click at [412, 565] on p "nicolsabio21@gmail.com" at bounding box center [395, 567] width 181 height 14
copy p "nicolsabio21@gmail.com"
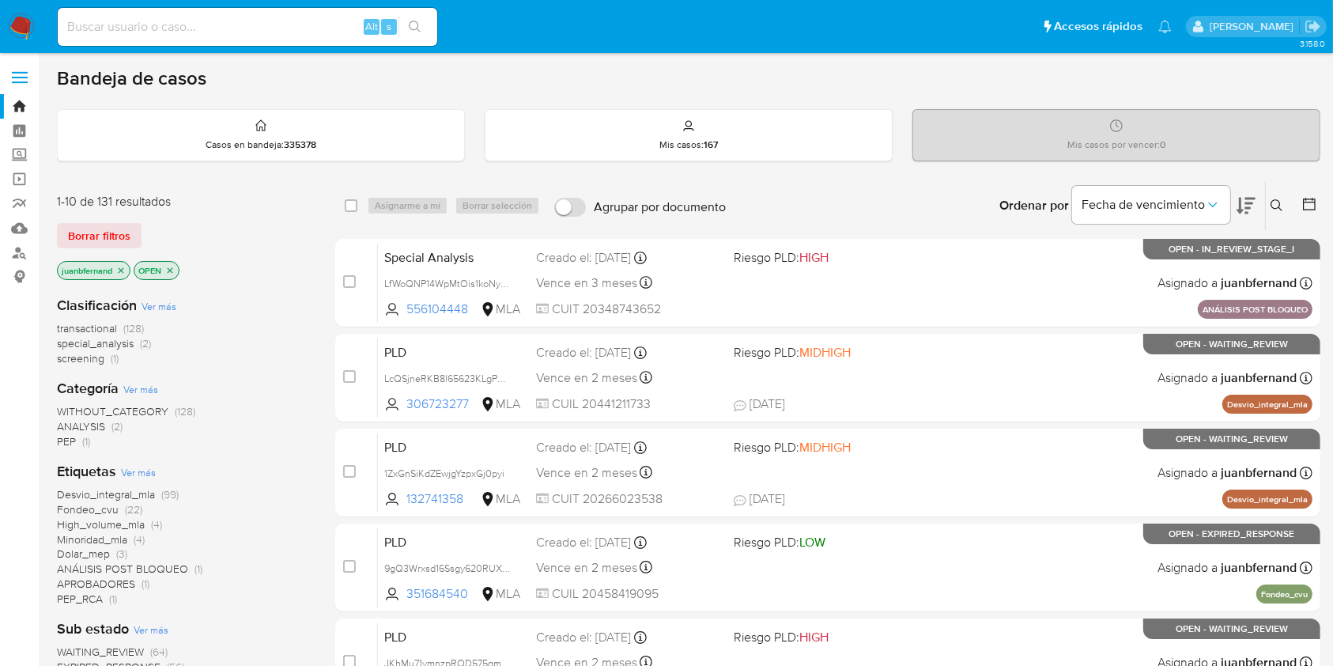
click at [291, 9] on div "Alt s" at bounding box center [248, 27] width 380 height 38
click at [304, 22] on input at bounding box center [248, 27] width 380 height 21
paste input "clP8NLs5mJOI3aNf9wz2OZ0K"
type input "clP8NLs5mJOI3aNf9wz2OZ0K"
click at [414, 24] on icon "search-icon" at bounding box center [415, 27] width 13 height 13
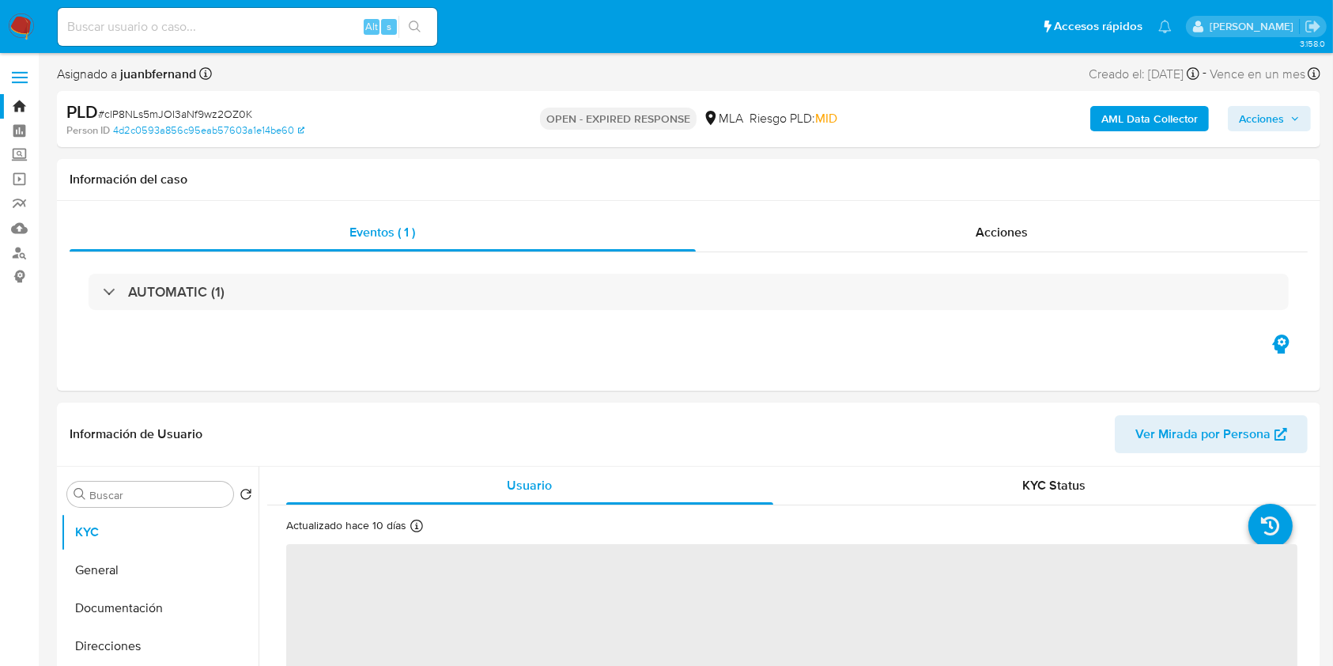
select select "10"
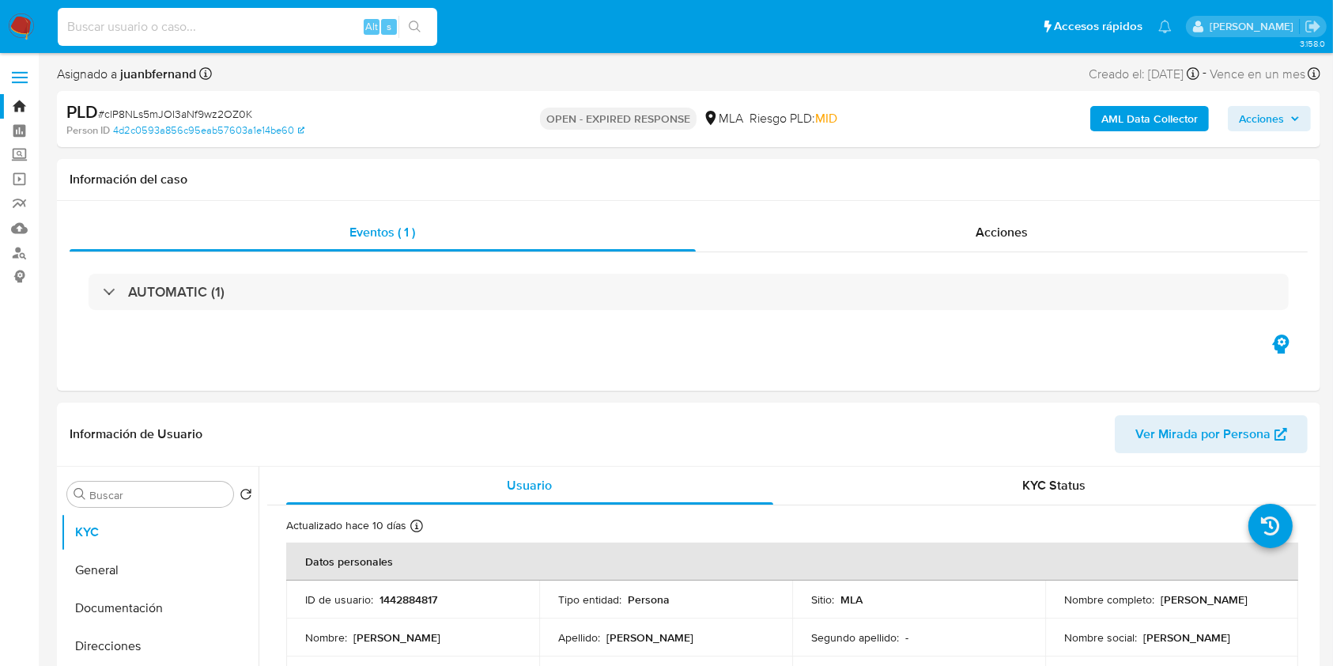
click at [327, 28] on input at bounding box center [248, 27] width 380 height 21
paste input "clP8NLs5mJOI3aNf9wz2OZ0K"
type input "clP8NLs5mJOI3aNf9wz2OZ0K"
click at [421, 26] on button "search-icon" at bounding box center [415, 27] width 32 height 22
